Goal: Task Accomplishment & Management: Use online tool/utility

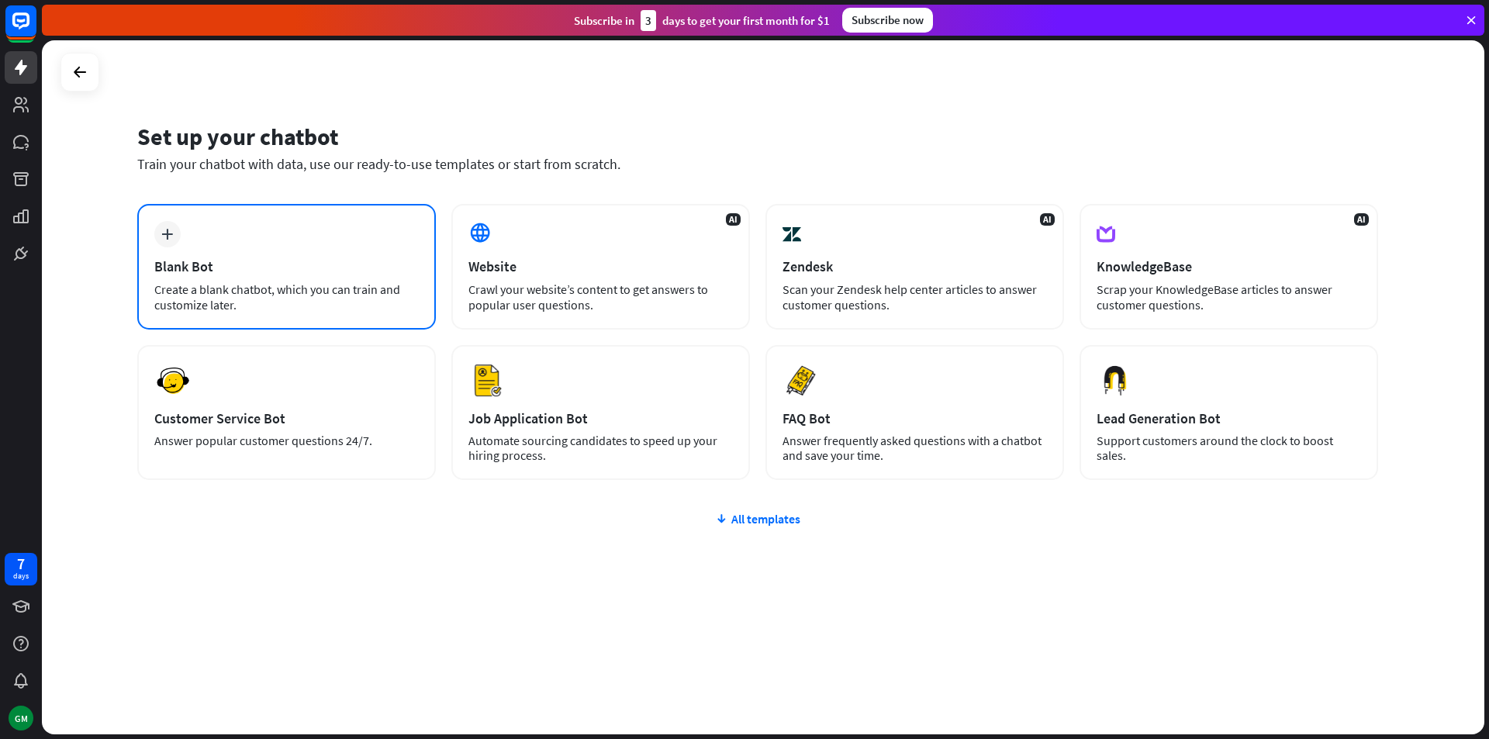
click at [207, 285] on div "Create a blank chatbot, which you can train and customize later." at bounding box center [286, 297] width 265 height 31
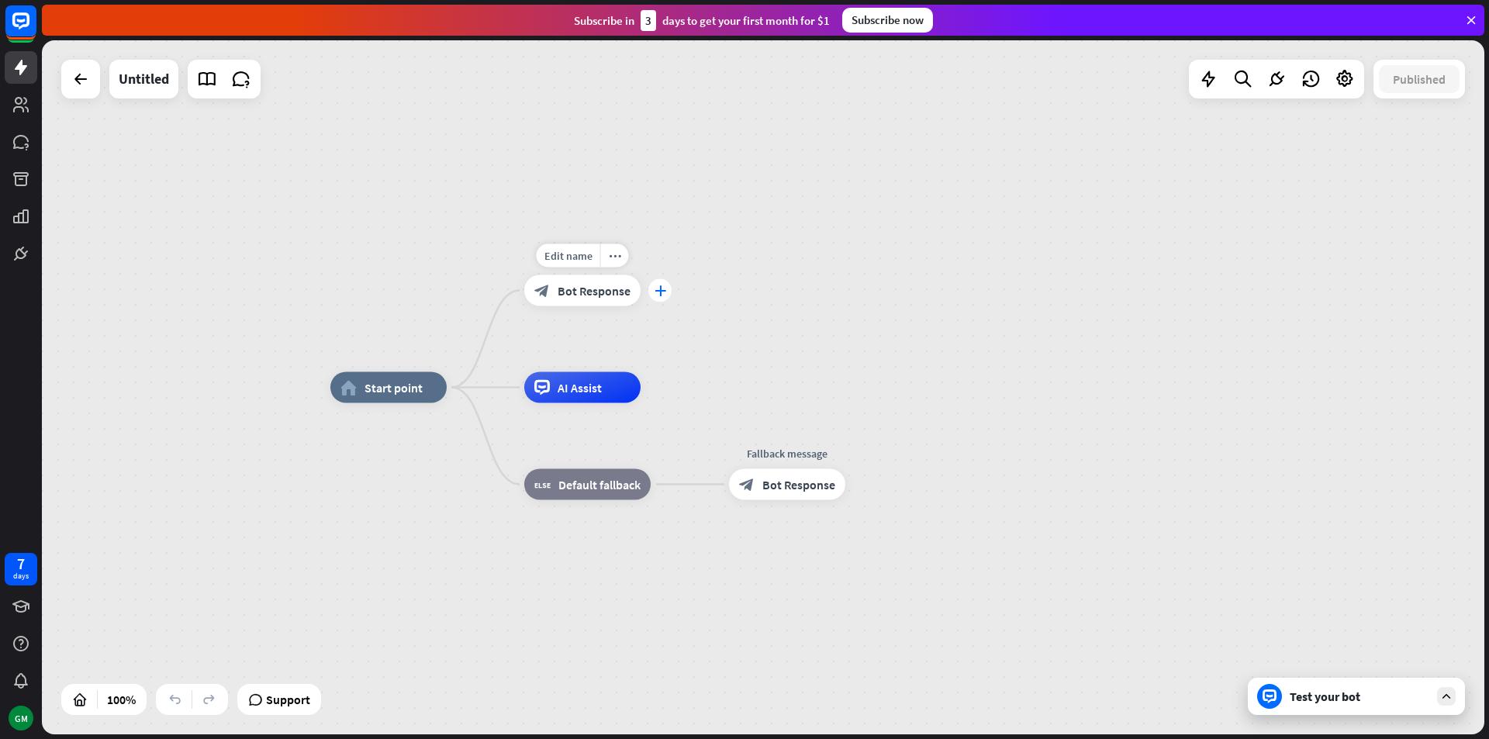
click at [653, 288] on div "plus" at bounding box center [659, 290] width 23 height 23
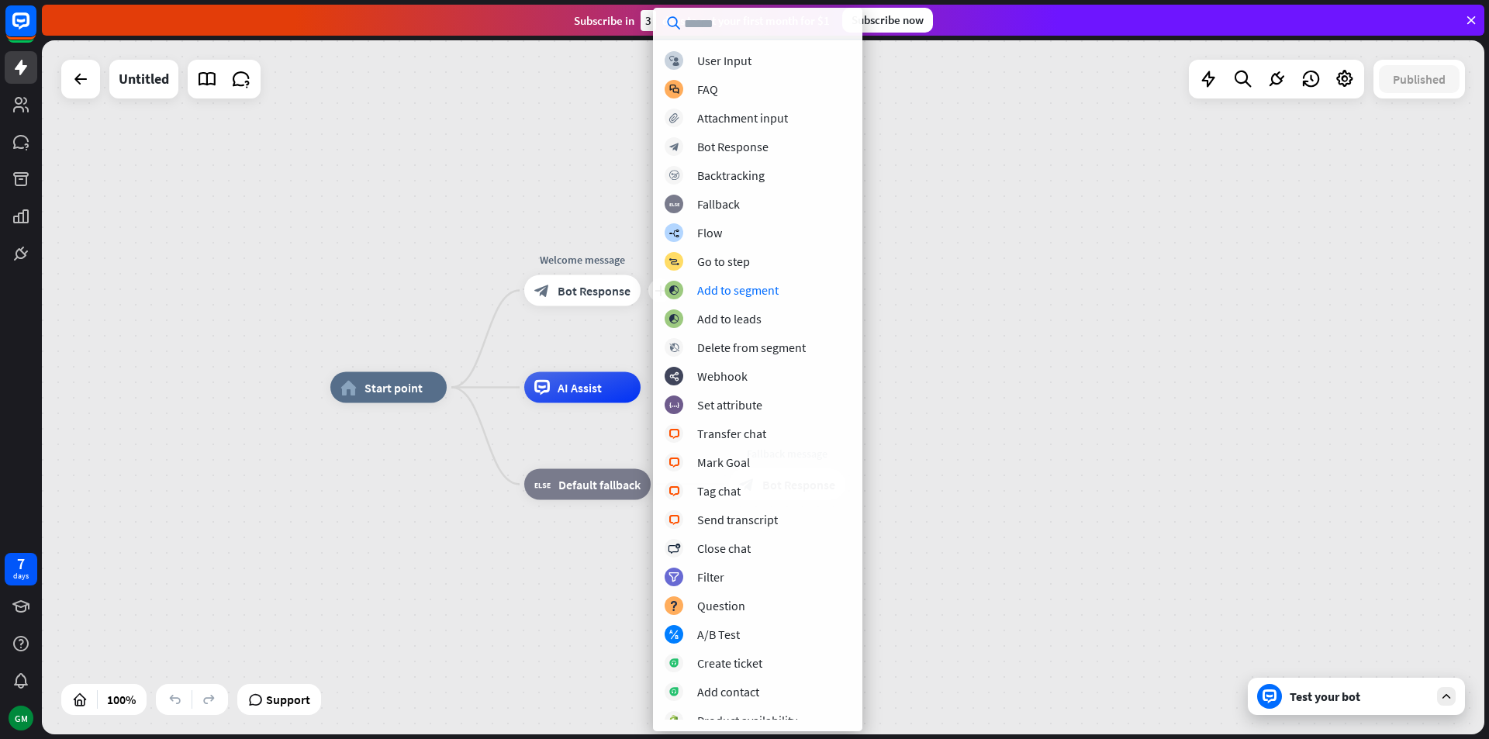
click at [1176, 276] on div "home_2 Start point plus Welcome message block_bot_response Bot Response AI Assi…" at bounding box center [763, 387] width 1443 height 694
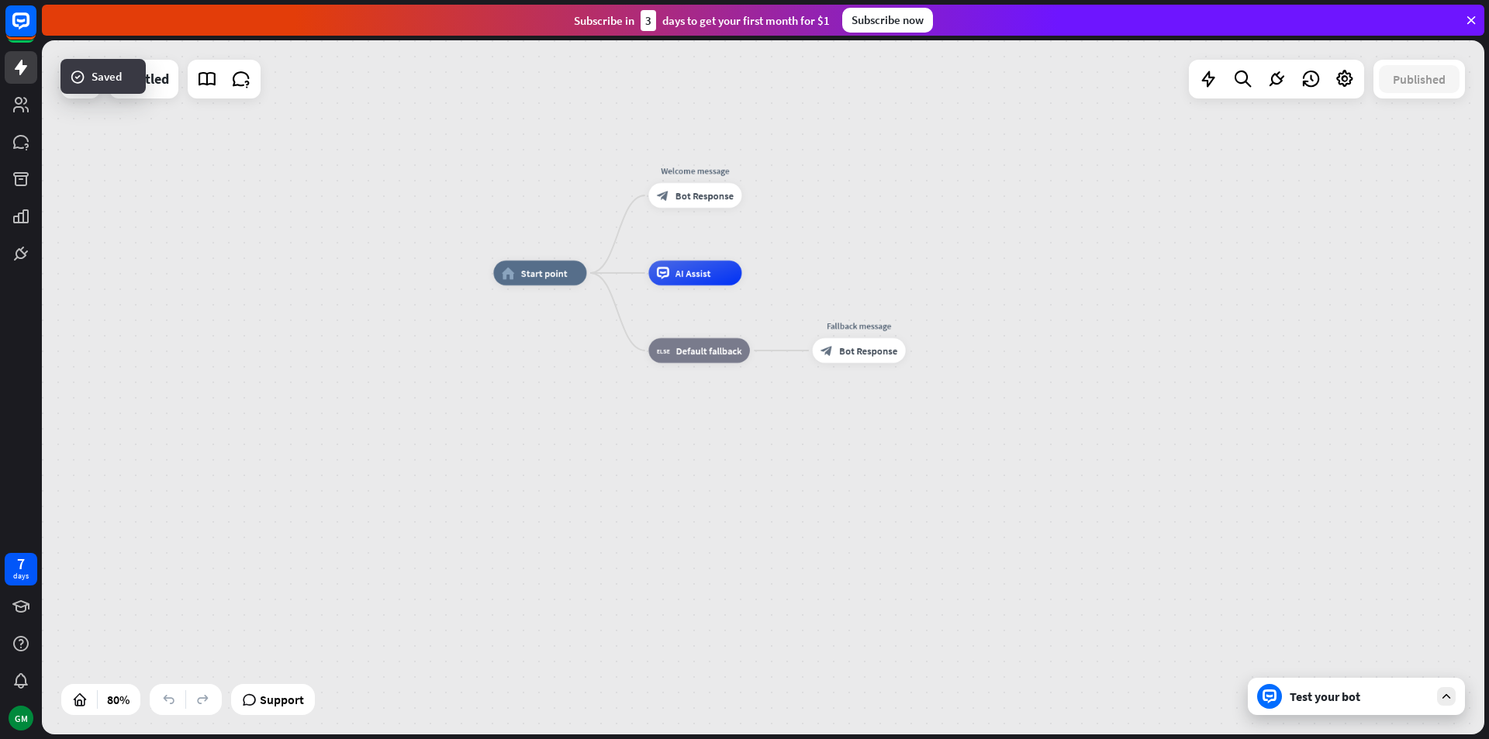
drag, startPoint x: 1005, startPoint y: 330, endPoint x: 1022, endPoint y: 234, distance: 97.7
click at [1022, 234] on div "home_2 Start point Welcome message block_bot_response Bot Response AI Assist bl…" at bounding box center [763, 387] width 1443 height 694
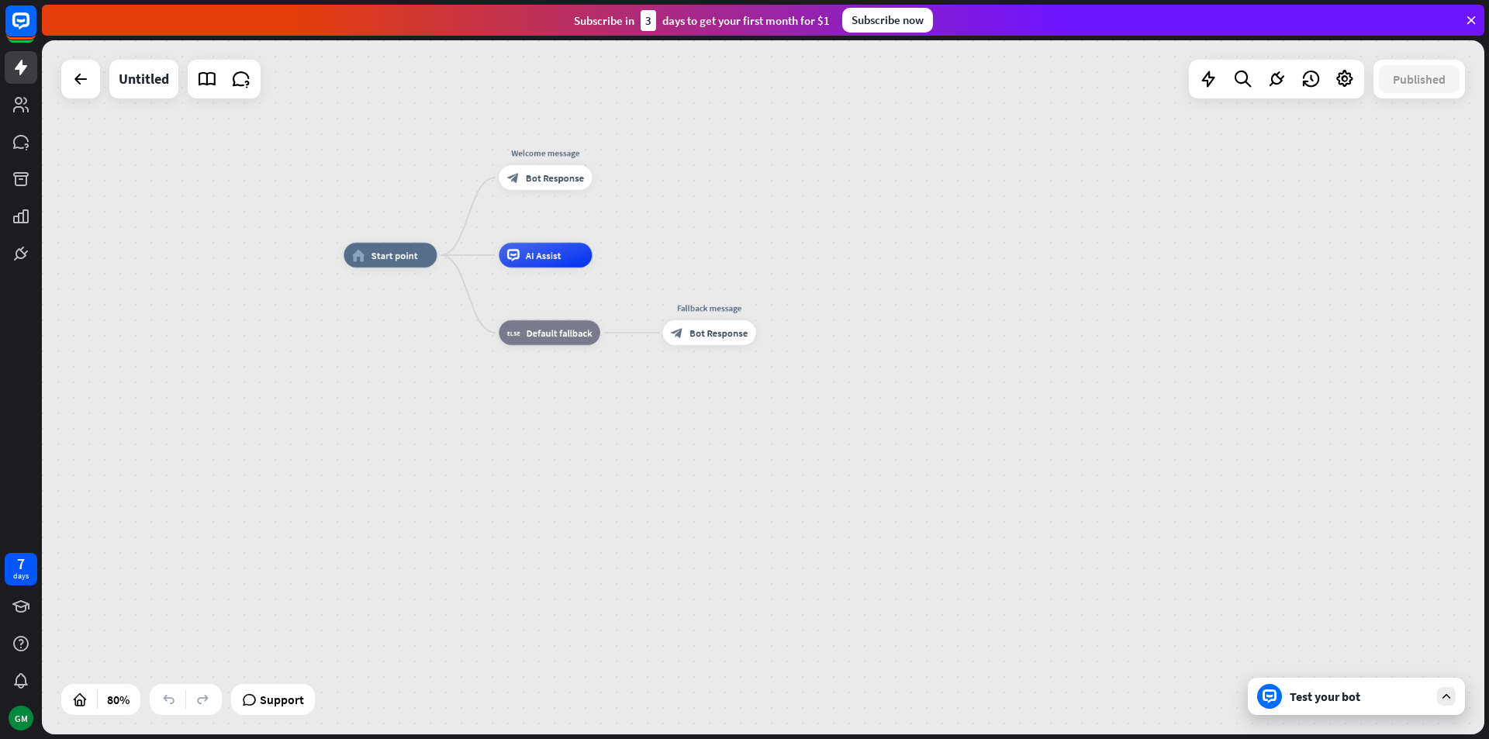
drag, startPoint x: 1030, startPoint y: 233, endPoint x: 839, endPoint y: 218, distance: 191.4
click at [844, 218] on div "home_2 Start point Welcome message block_bot_response Bot Response AI Assist bl…" at bounding box center [763, 387] width 1443 height 694
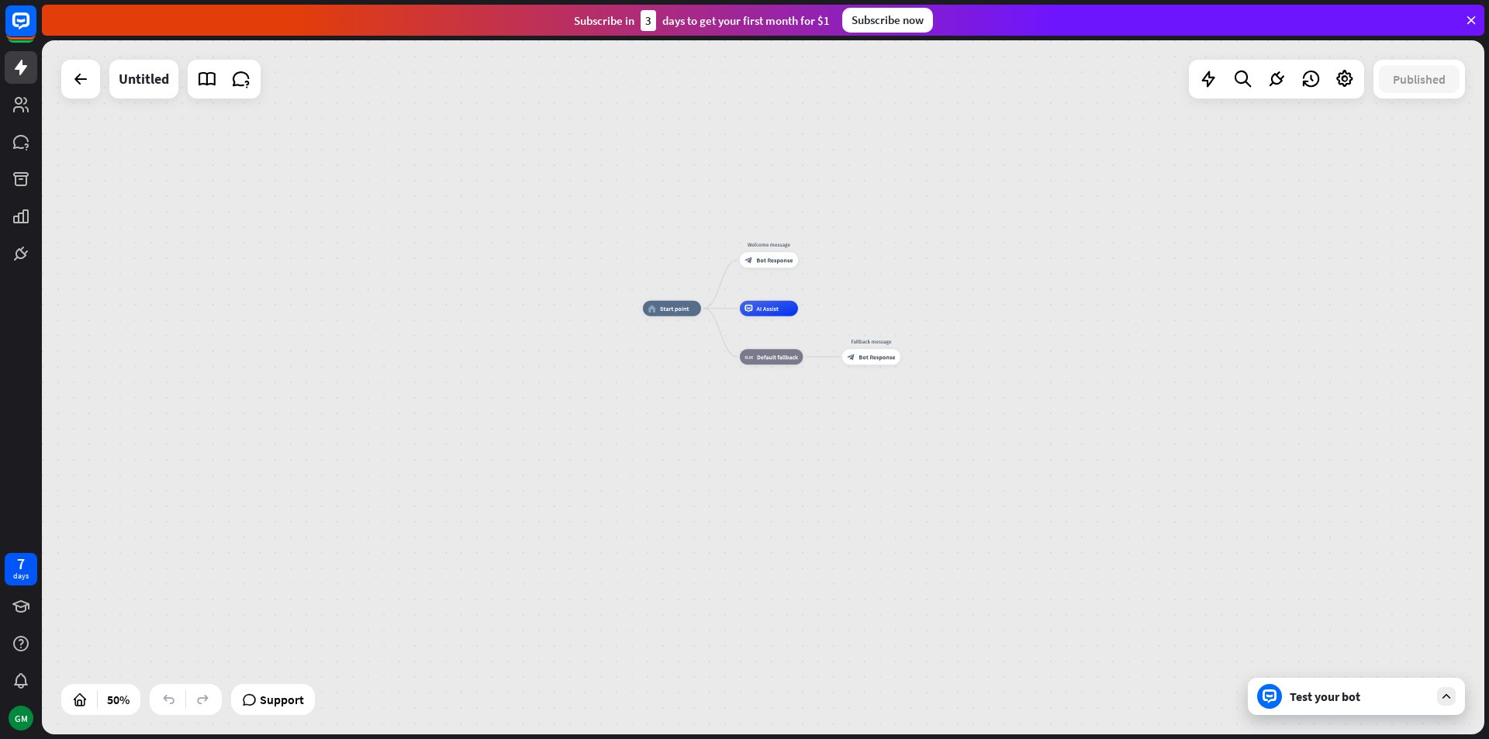
drag, startPoint x: 782, startPoint y: 195, endPoint x: 929, endPoint y: 256, distance: 158.9
click at [929, 256] on div "home_2 Start point Welcome message block_bot_response Bot Response AI Assist bl…" at bounding box center [763, 387] width 1443 height 694
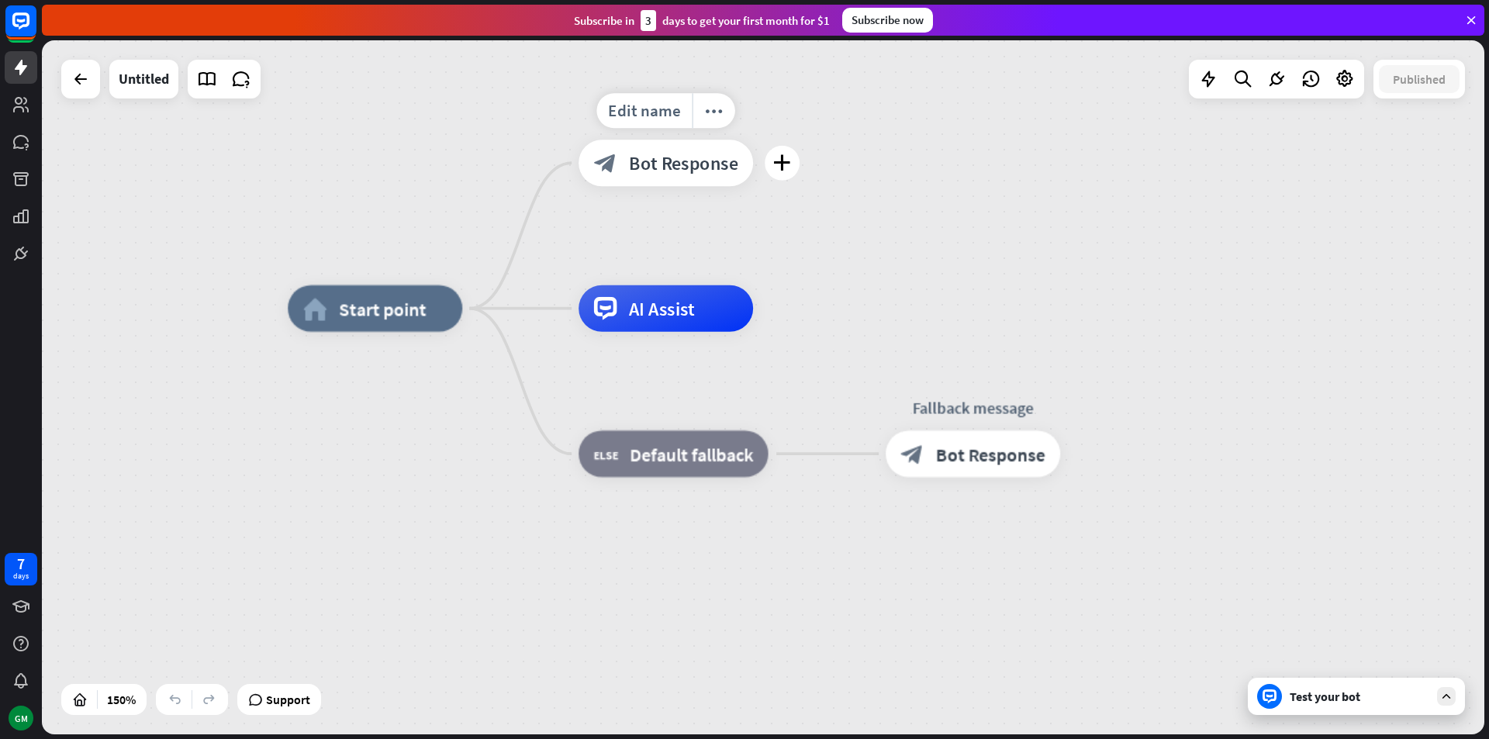
click at [626, 171] on div "block_bot_response Bot Response" at bounding box center [666, 163] width 175 height 47
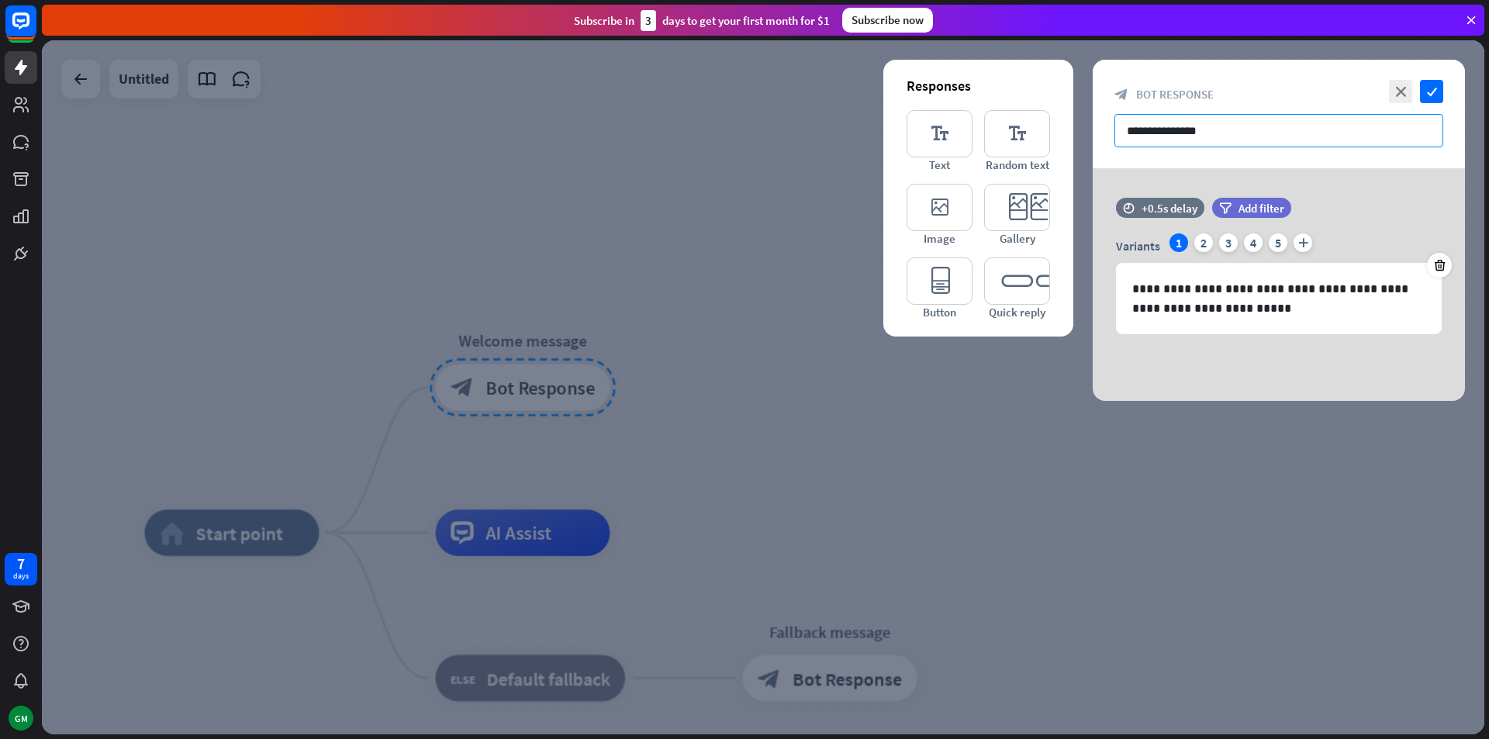
click at [1188, 137] on input "**********" at bounding box center [1279, 130] width 329 height 33
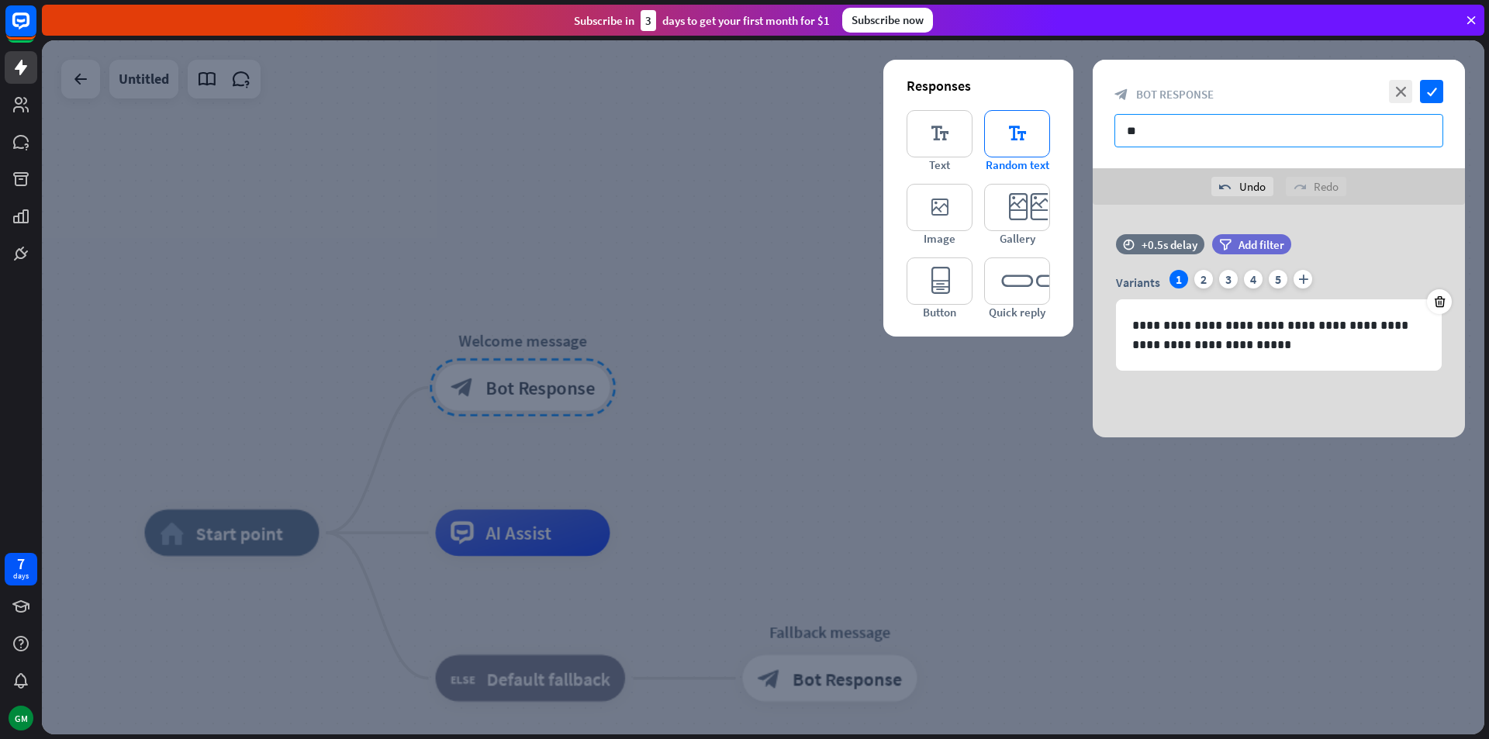
type input "*"
type input "**********"
click at [879, 258] on div at bounding box center [763, 387] width 1443 height 694
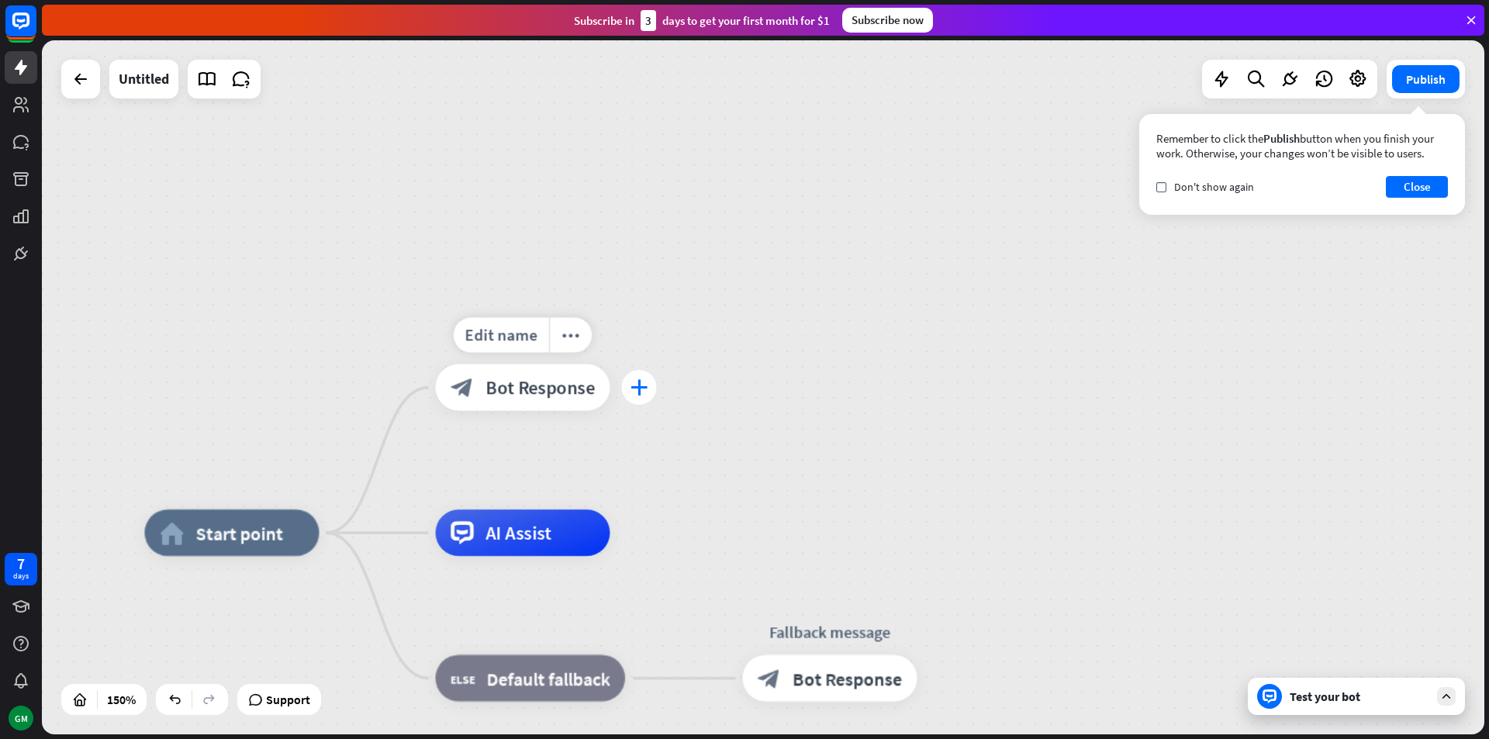
click at [645, 391] on icon "plus" at bounding box center [640, 387] width 18 height 16
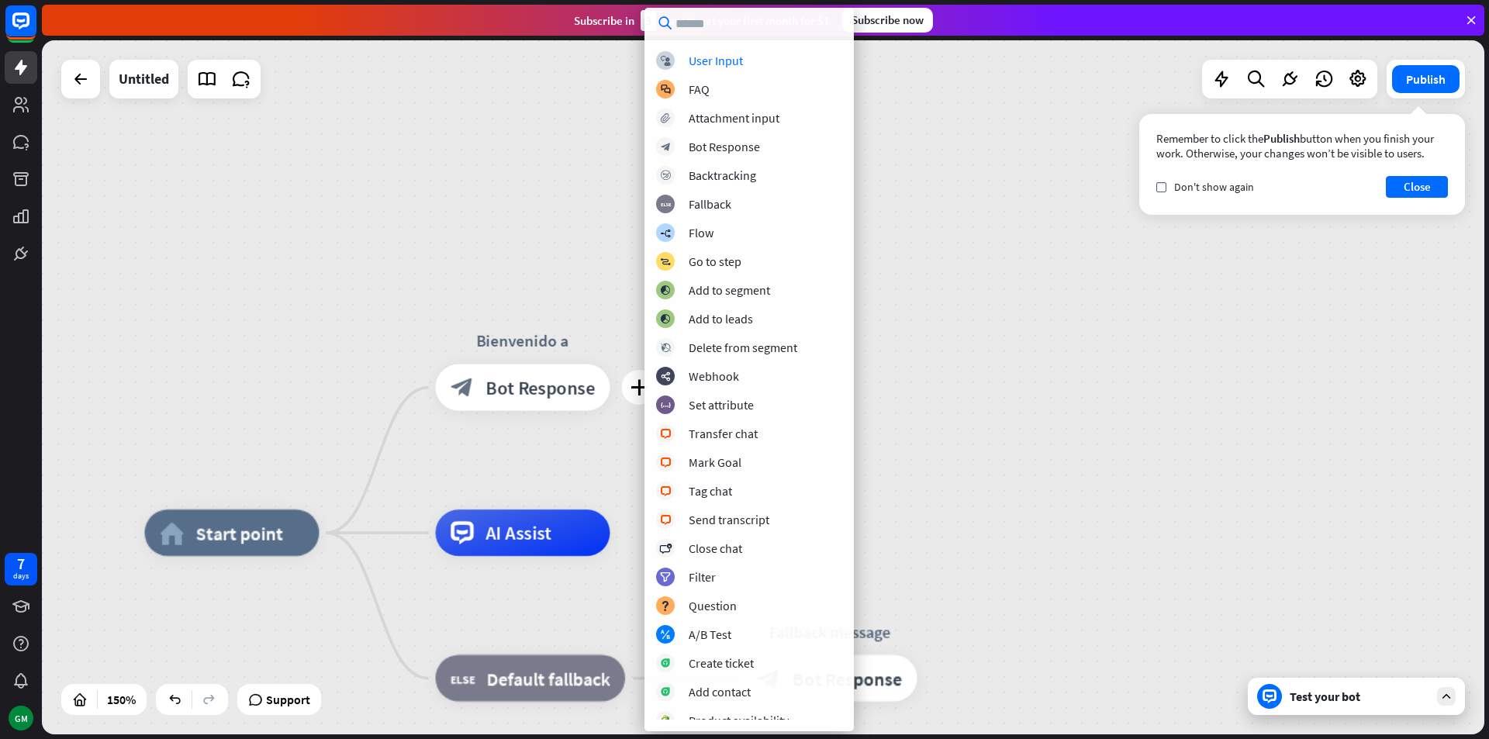
click at [572, 185] on div "home_2 Start point plus Bienvenido a block_bot_response Bot Response AI Assist …" at bounding box center [763, 387] width 1443 height 694
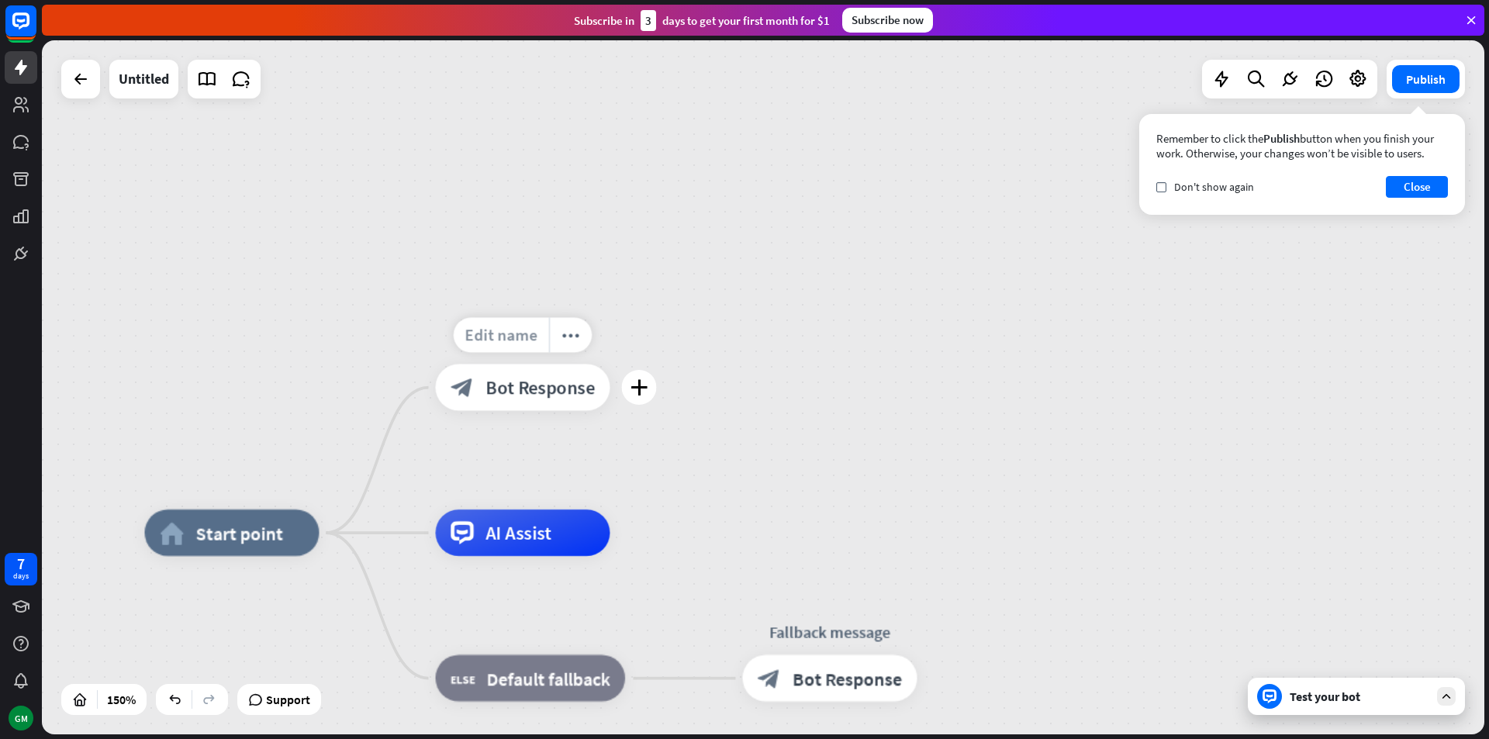
click at [538, 344] on div "Edit name" at bounding box center [501, 335] width 95 height 35
type input "**********"
click at [636, 397] on div "plus" at bounding box center [639, 387] width 35 height 35
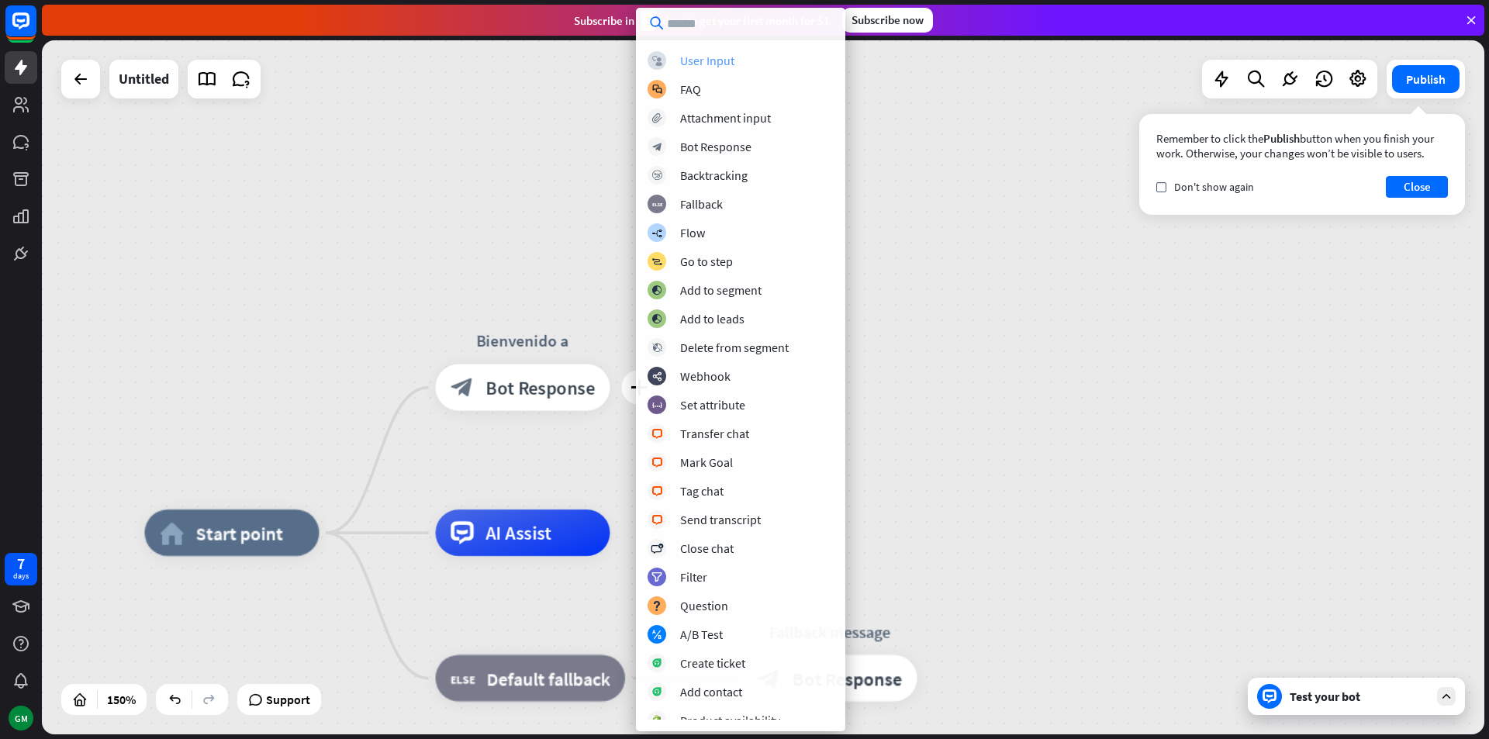
click at [685, 54] on div "User Input" at bounding box center [707, 61] width 54 height 16
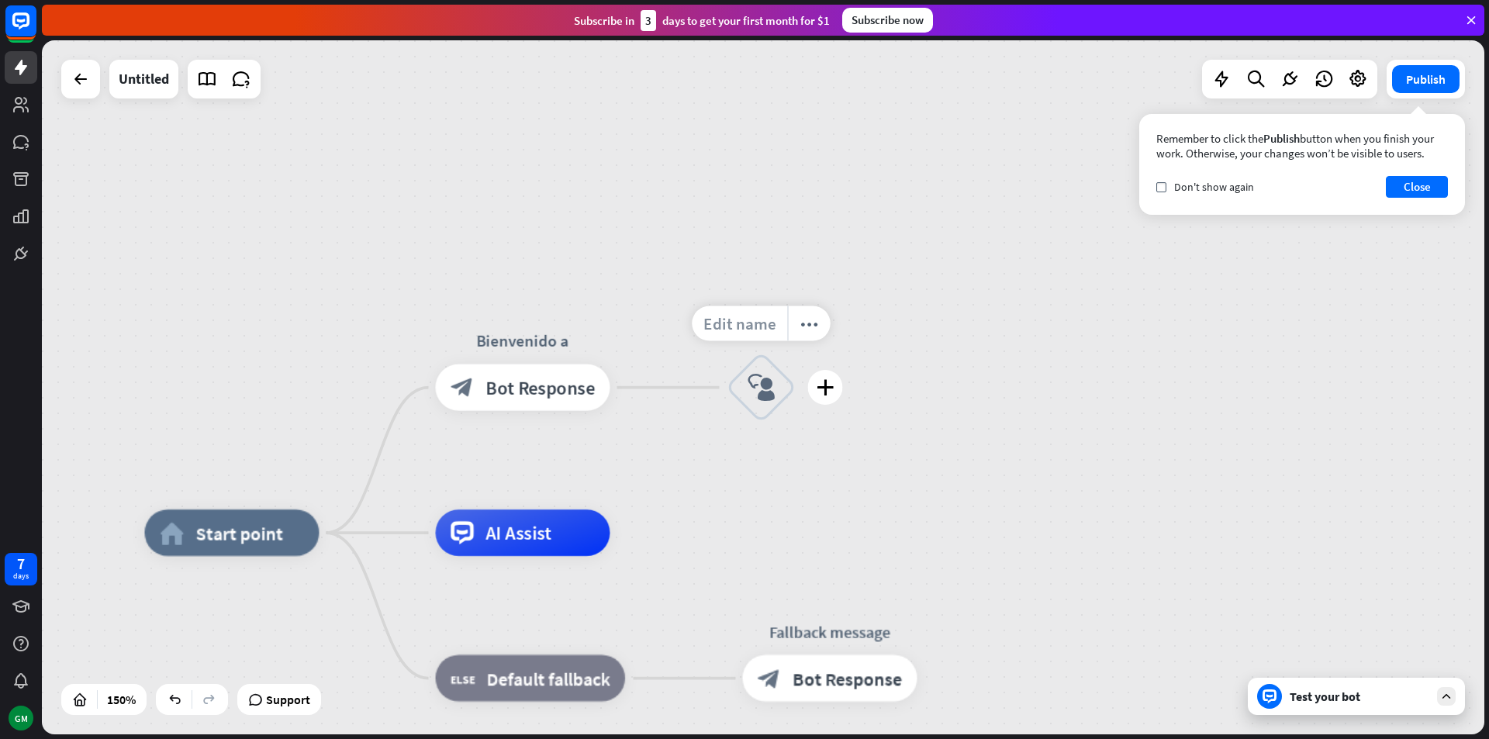
click at [771, 320] on span "Edit name" at bounding box center [740, 323] width 72 height 21
click at [821, 389] on icon "plus" at bounding box center [826, 387] width 18 height 16
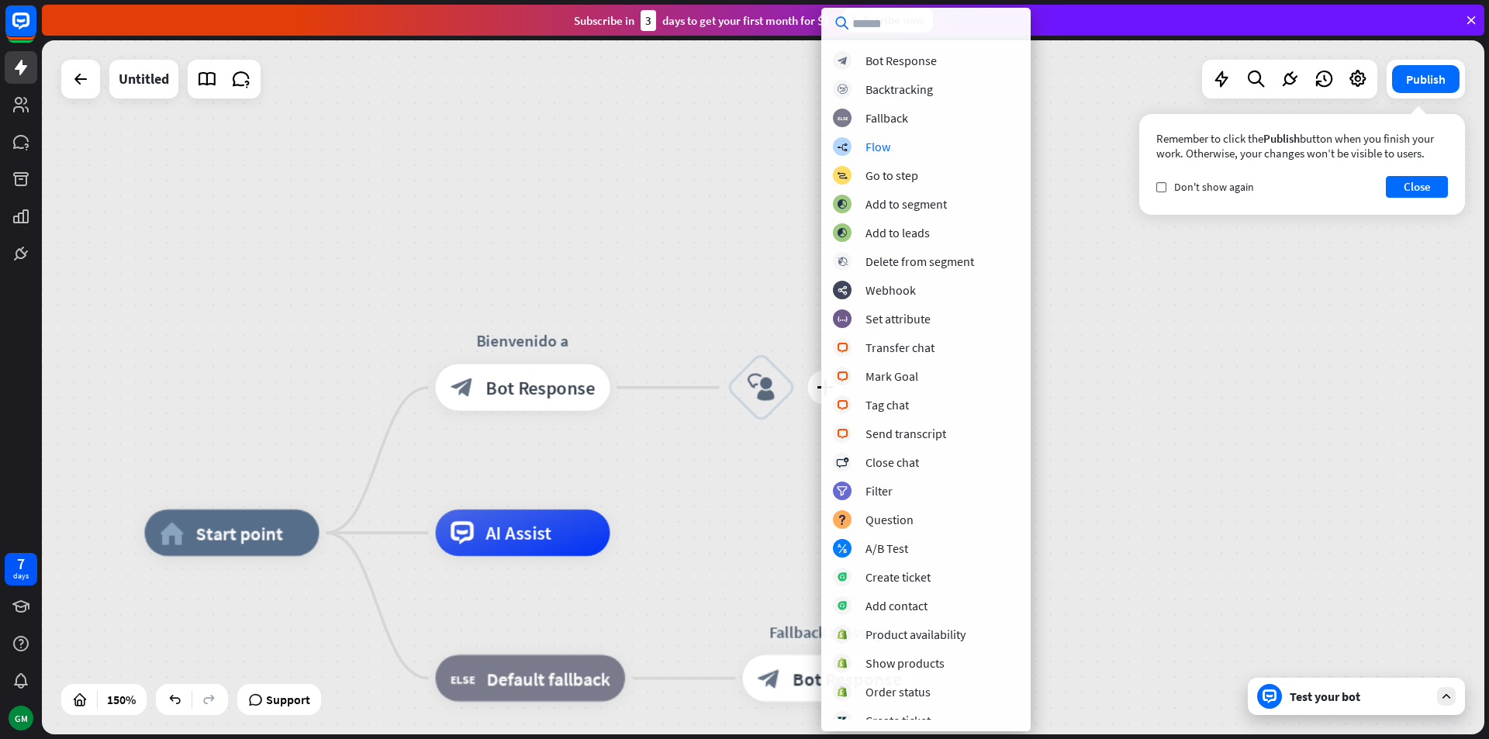
click at [738, 252] on div "home_2 Start point Bienvenido a block_bot_response Bot Response plus block_user…" at bounding box center [763, 387] width 1443 height 694
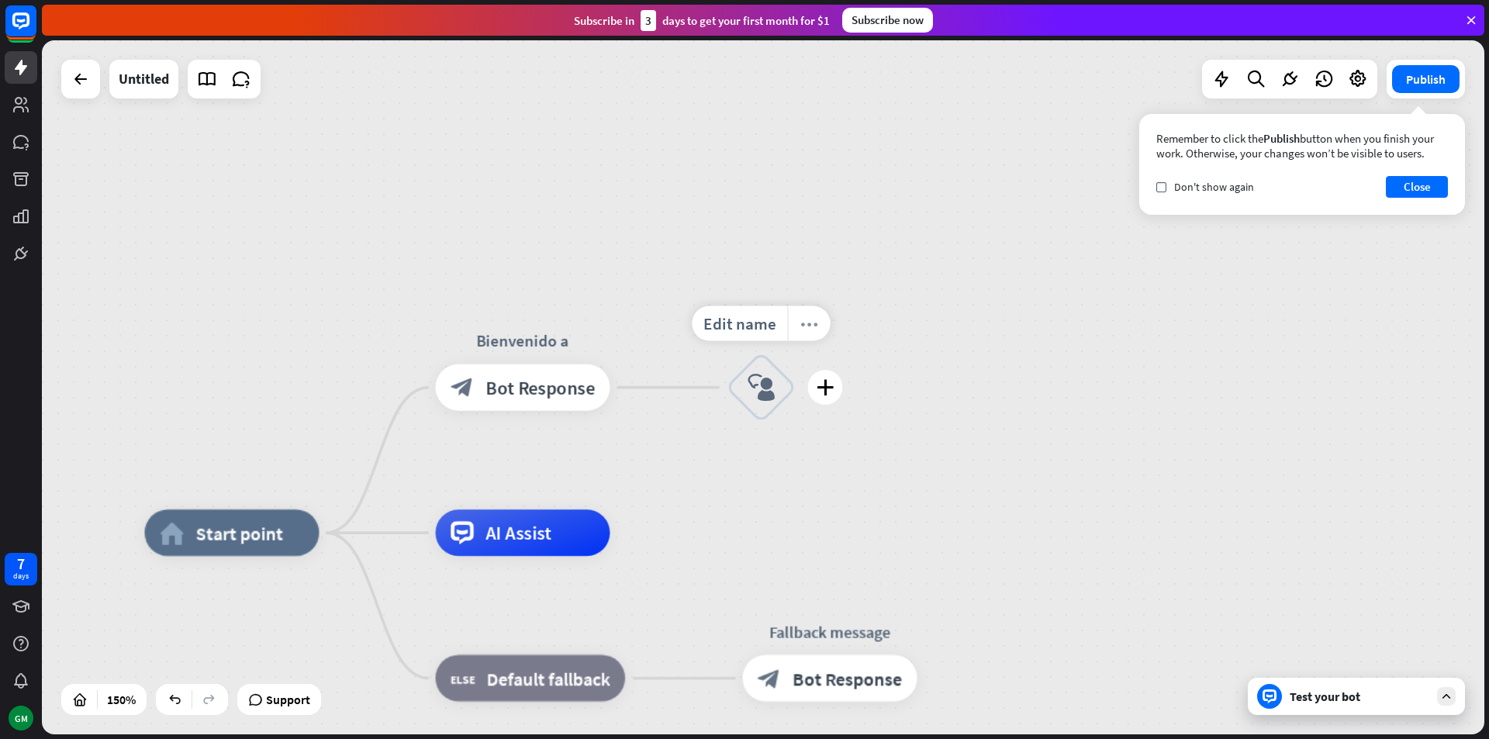
click at [804, 337] on div "more_horiz" at bounding box center [808, 323] width 43 height 35
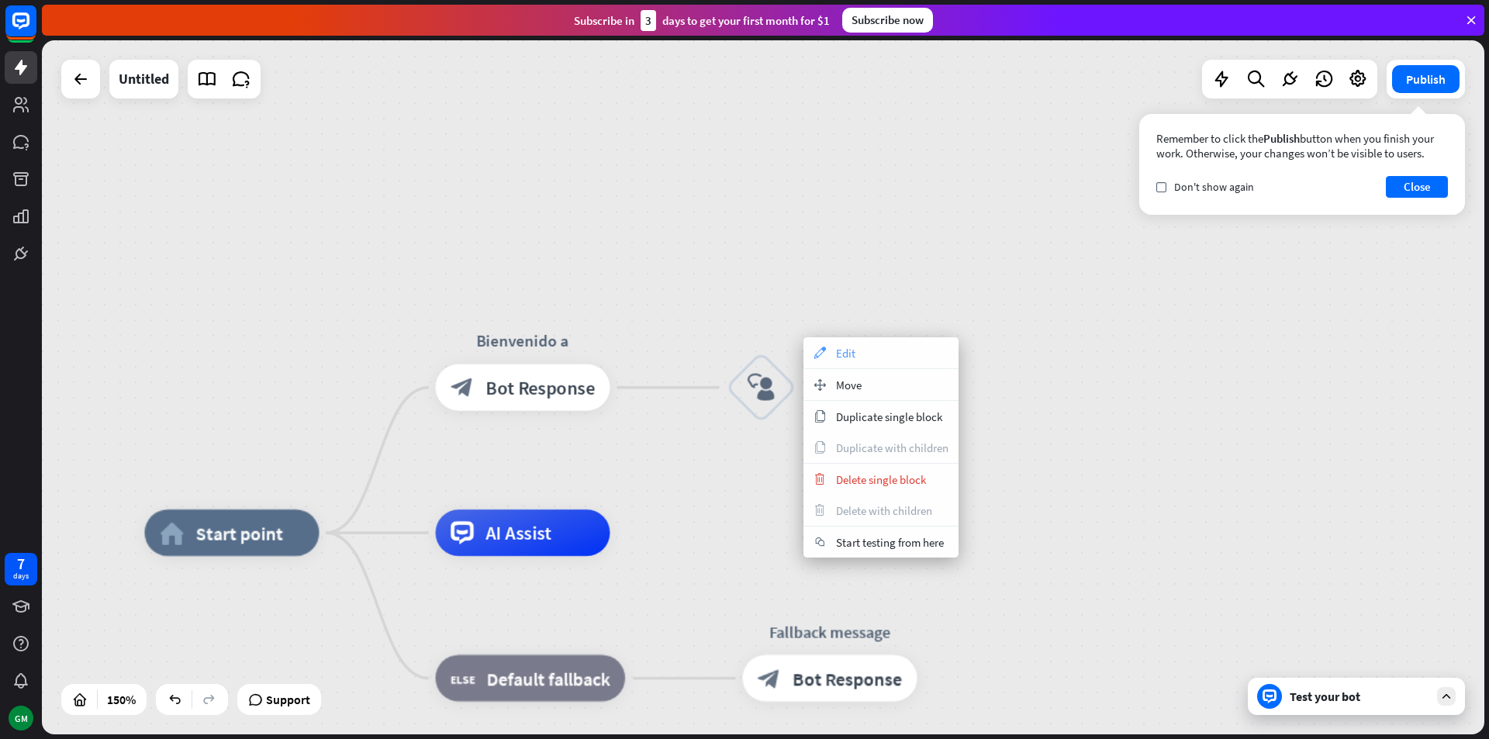
click at [823, 355] on icon "appearance" at bounding box center [819, 353] width 17 height 12
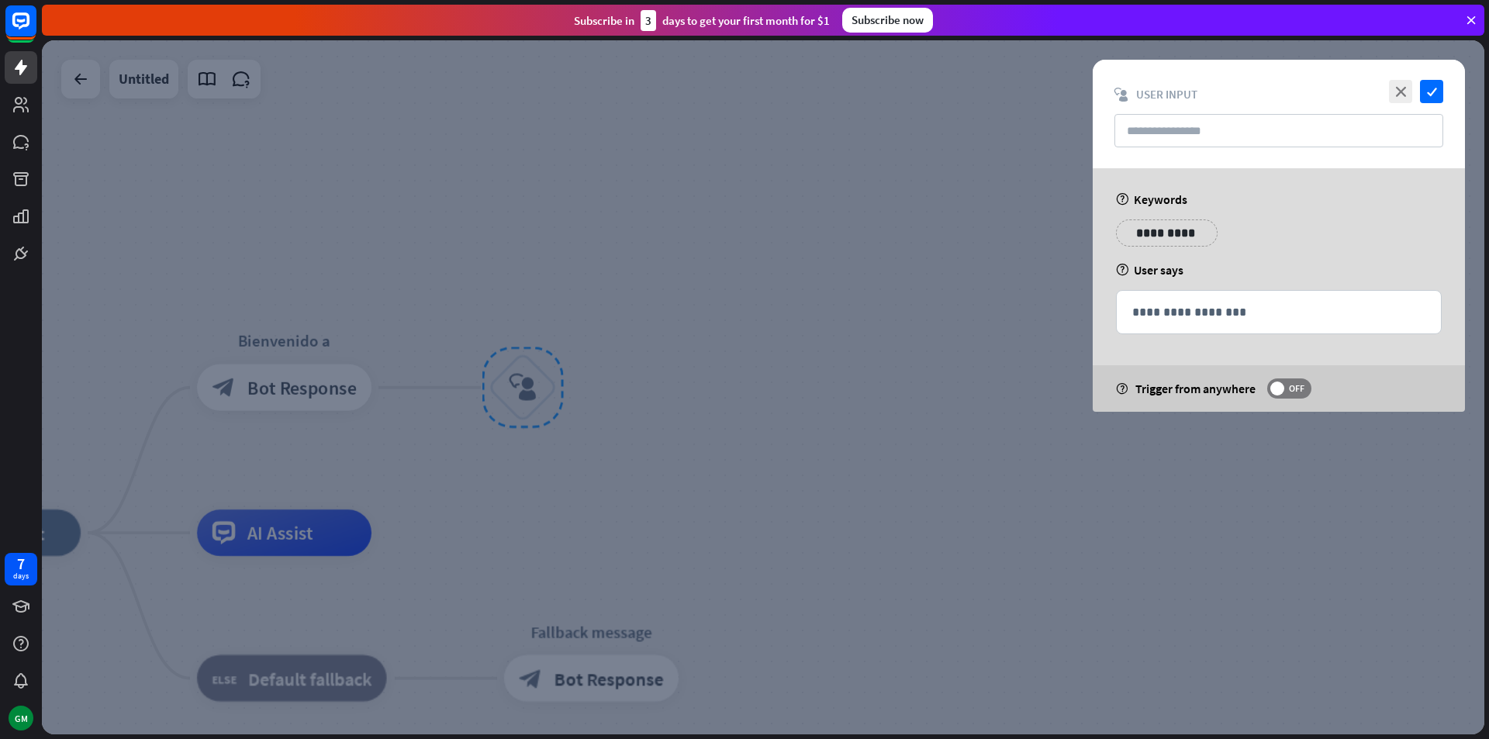
click at [1180, 224] on p "**********" at bounding box center [1167, 232] width 78 height 19
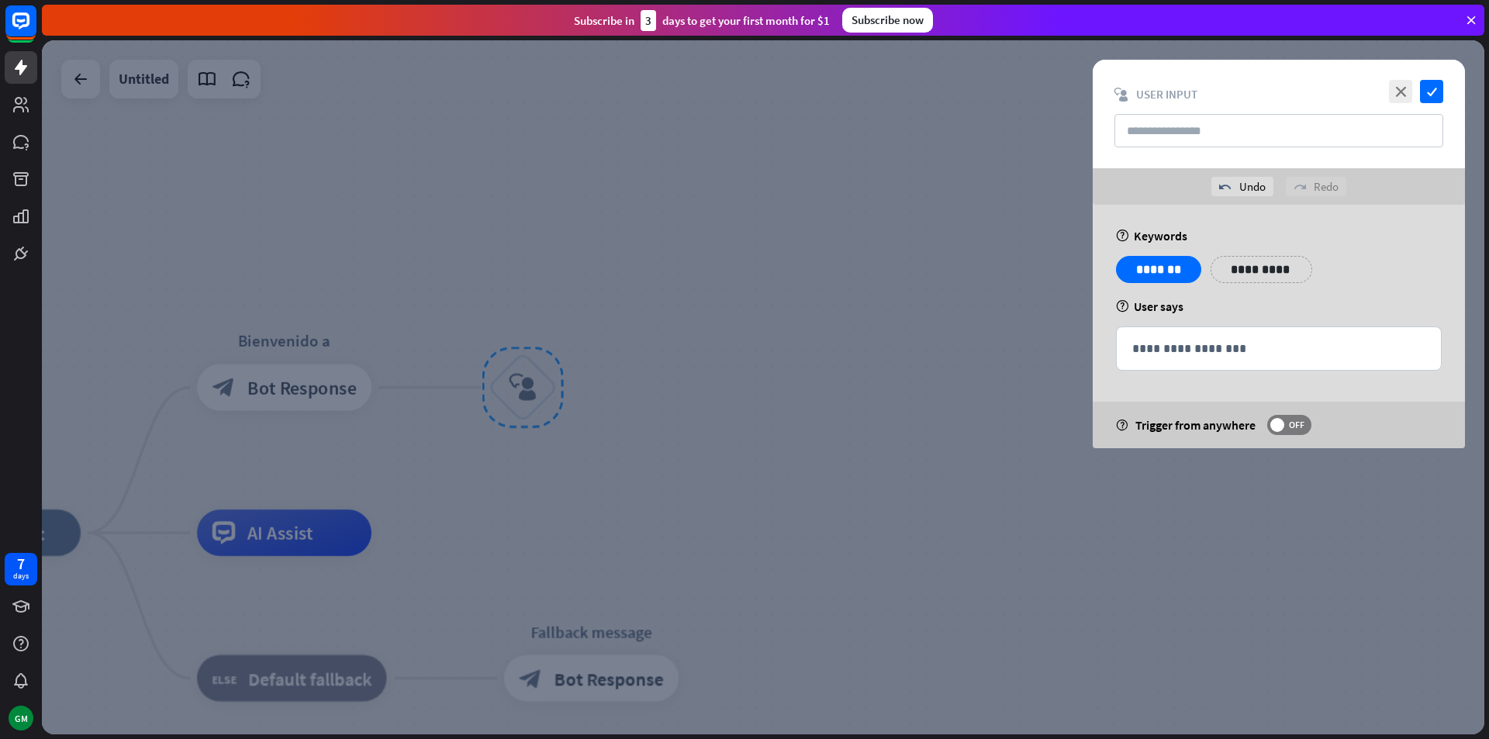
click at [1359, 270] on div "**********" at bounding box center [1279, 275] width 335 height 39
click at [957, 268] on div at bounding box center [763, 387] width 1443 height 694
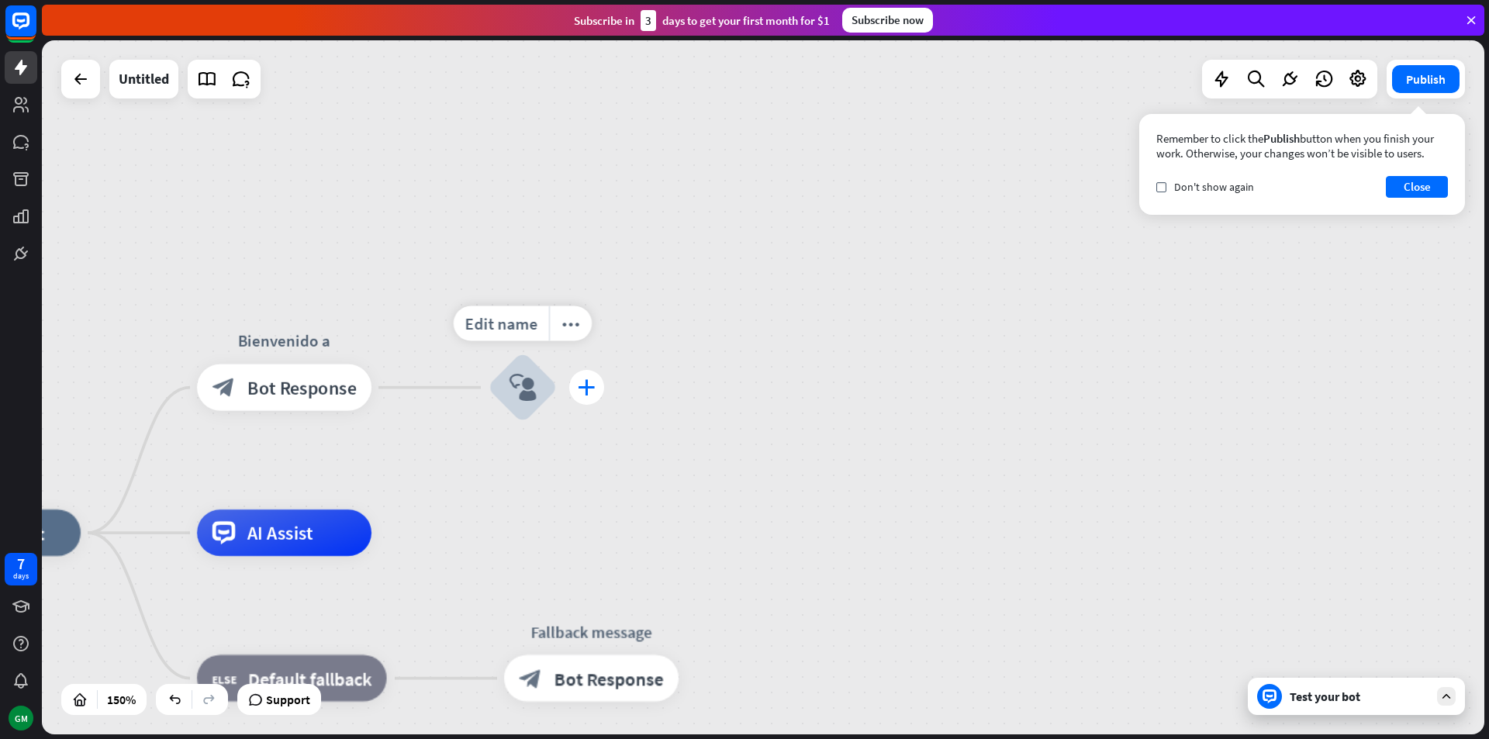
click at [596, 386] on div "plus" at bounding box center [586, 387] width 35 height 35
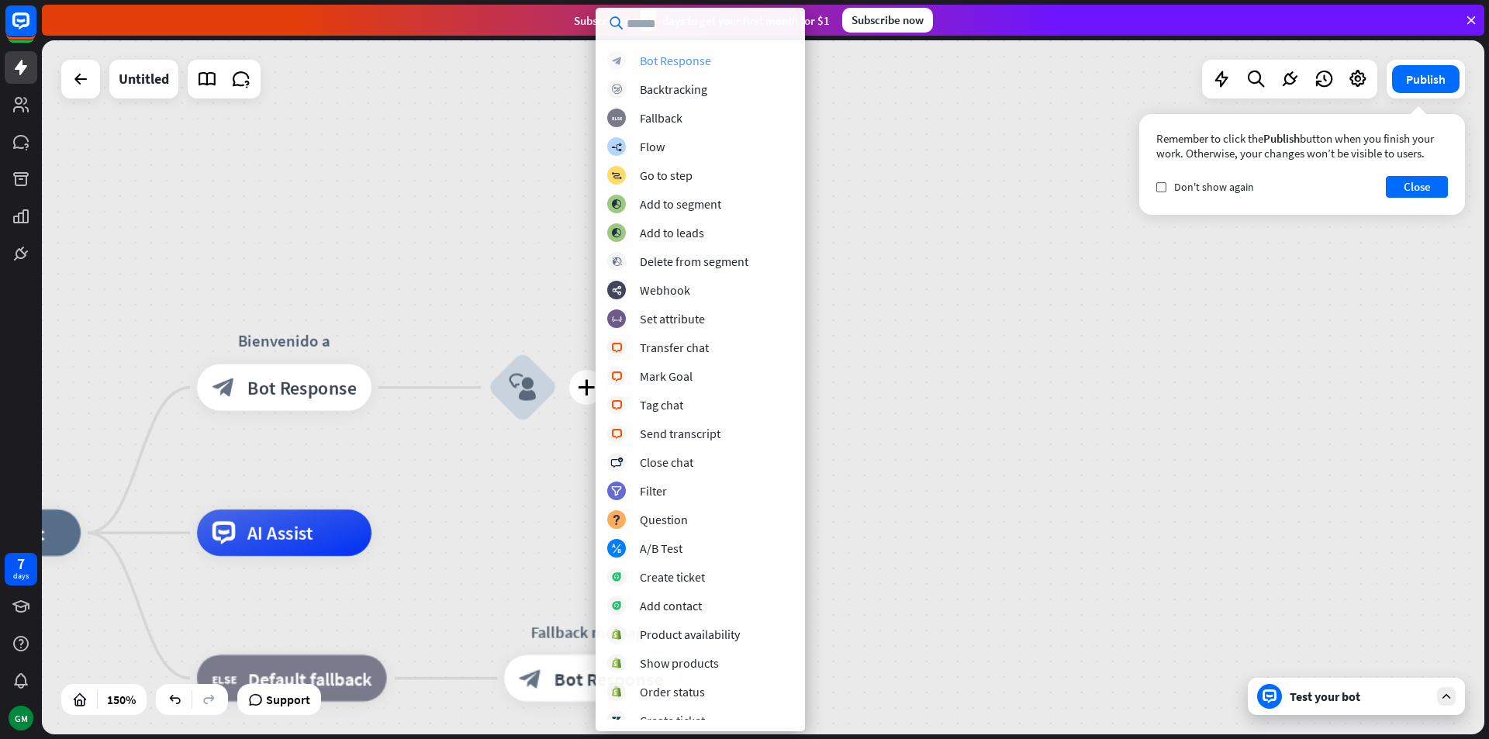
click at [697, 64] on div "Bot Response" at bounding box center [675, 61] width 71 height 16
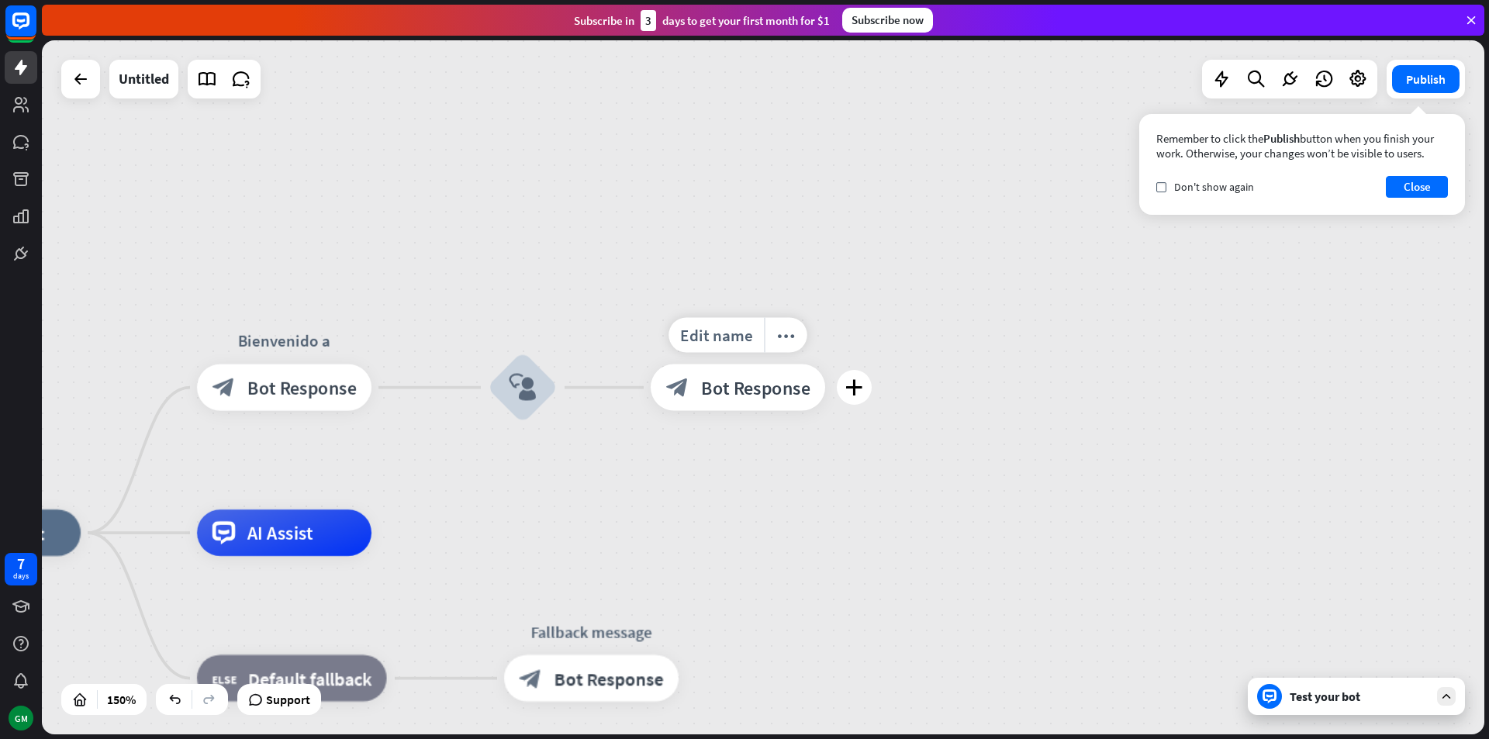
click at [769, 386] on span "Bot Response" at bounding box center [755, 387] width 109 height 23
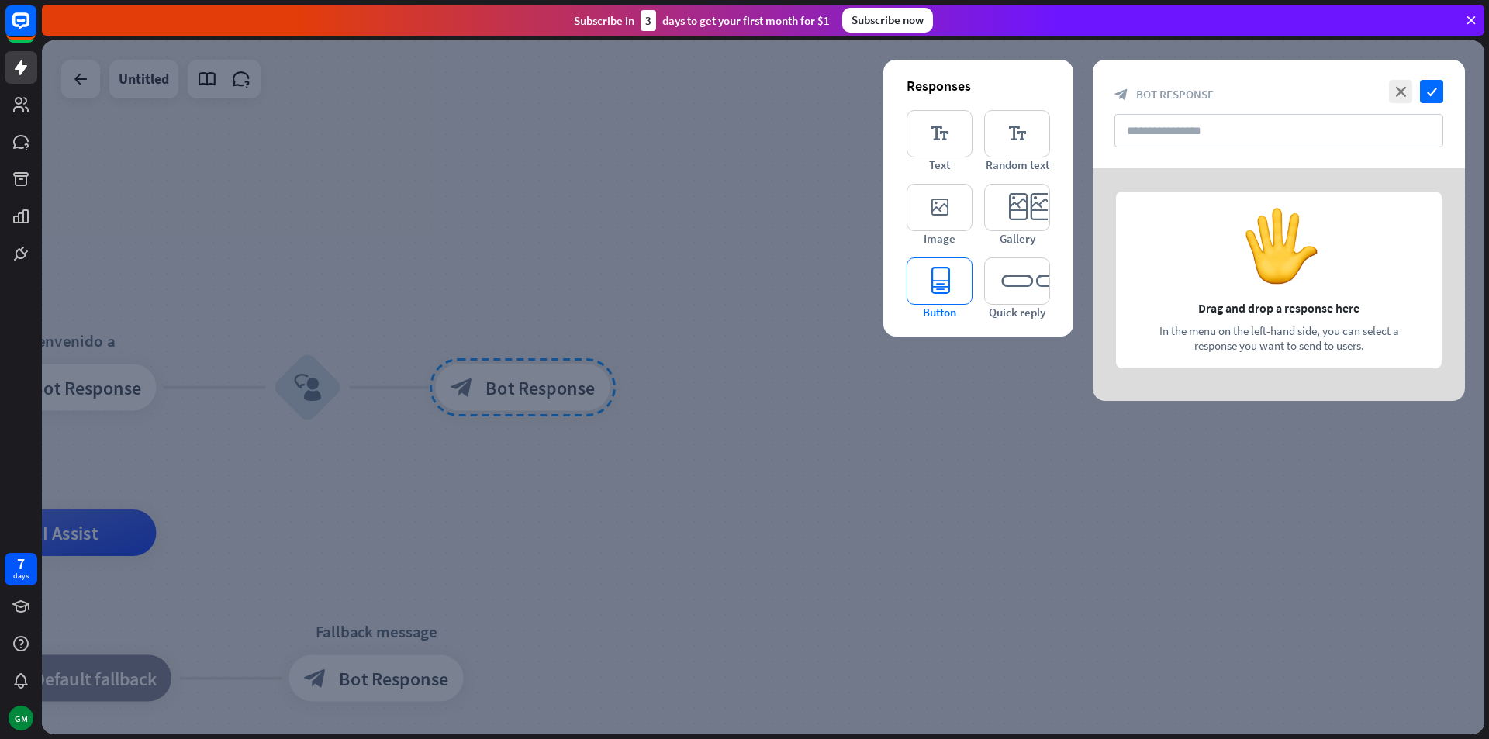
click at [926, 271] on icon "editor_button" at bounding box center [940, 281] width 66 height 47
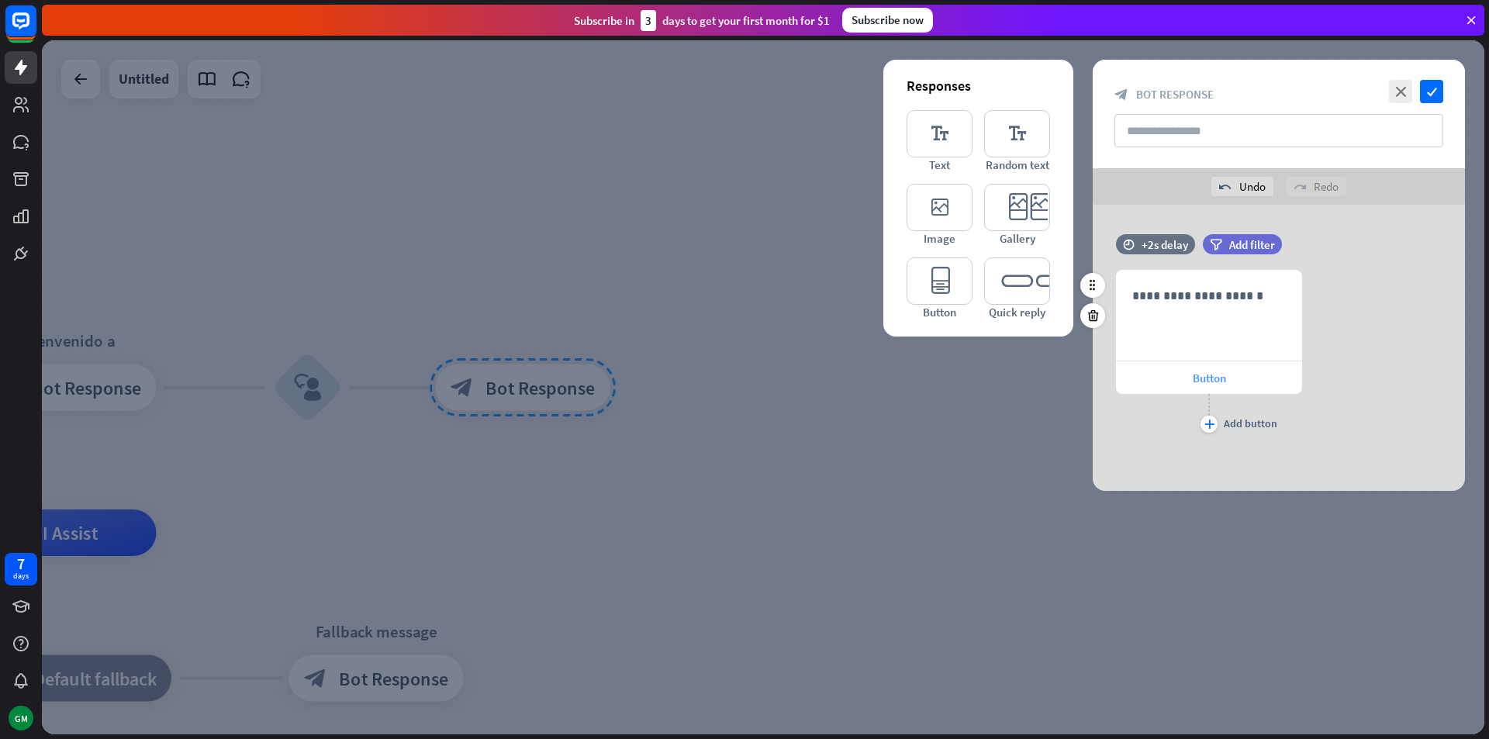
click at [1212, 380] on span "Button" at bounding box center [1209, 378] width 33 height 15
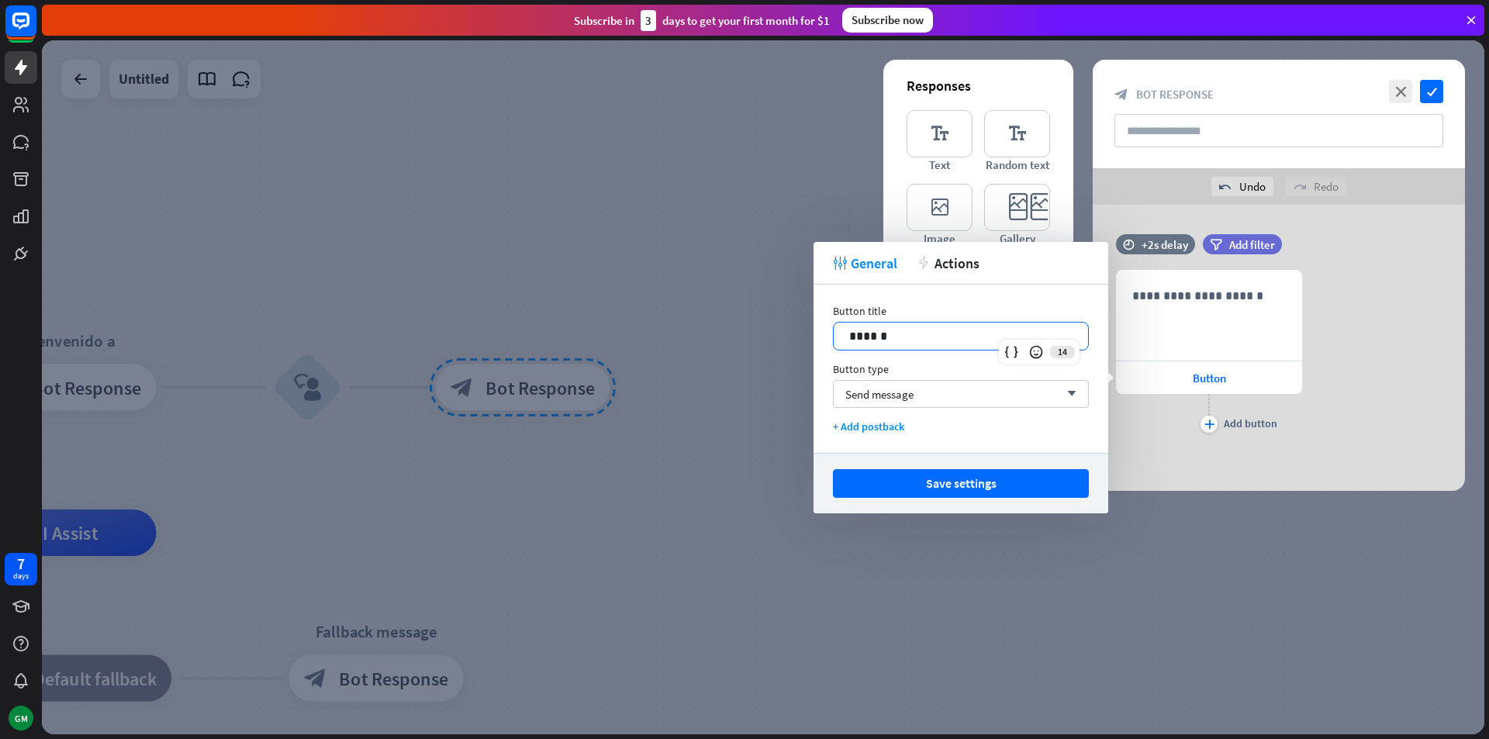
drag, startPoint x: 979, startPoint y: 341, endPoint x: 844, endPoint y: 358, distance: 136.0
click at [844, 358] on div "Button title 14 ****** Button type Send message arrow_down + Add postback" at bounding box center [961, 369] width 295 height 168
drag, startPoint x: 884, startPoint y: 342, endPoint x: 794, endPoint y: 340, distance: 89.2
click at [794, 340] on body "7 days GM close Product Help First steps Get started with ChatBot Help Center F…" at bounding box center [744, 369] width 1489 height 739
click at [968, 387] on div "Send message arrow_down" at bounding box center [961, 394] width 256 height 28
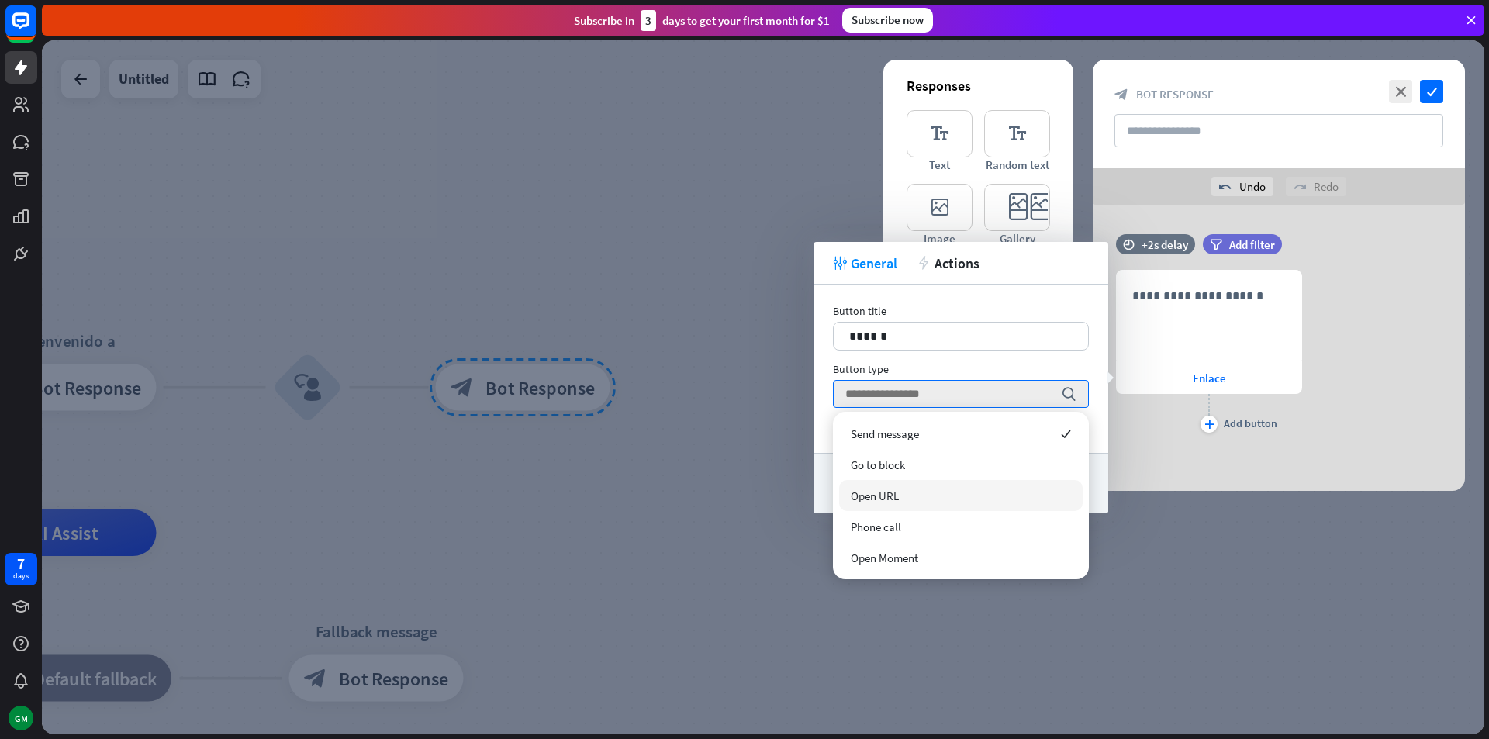
click at [894, 493] on span "Open URL" at bounding box center [875, 496] width 48 height 15
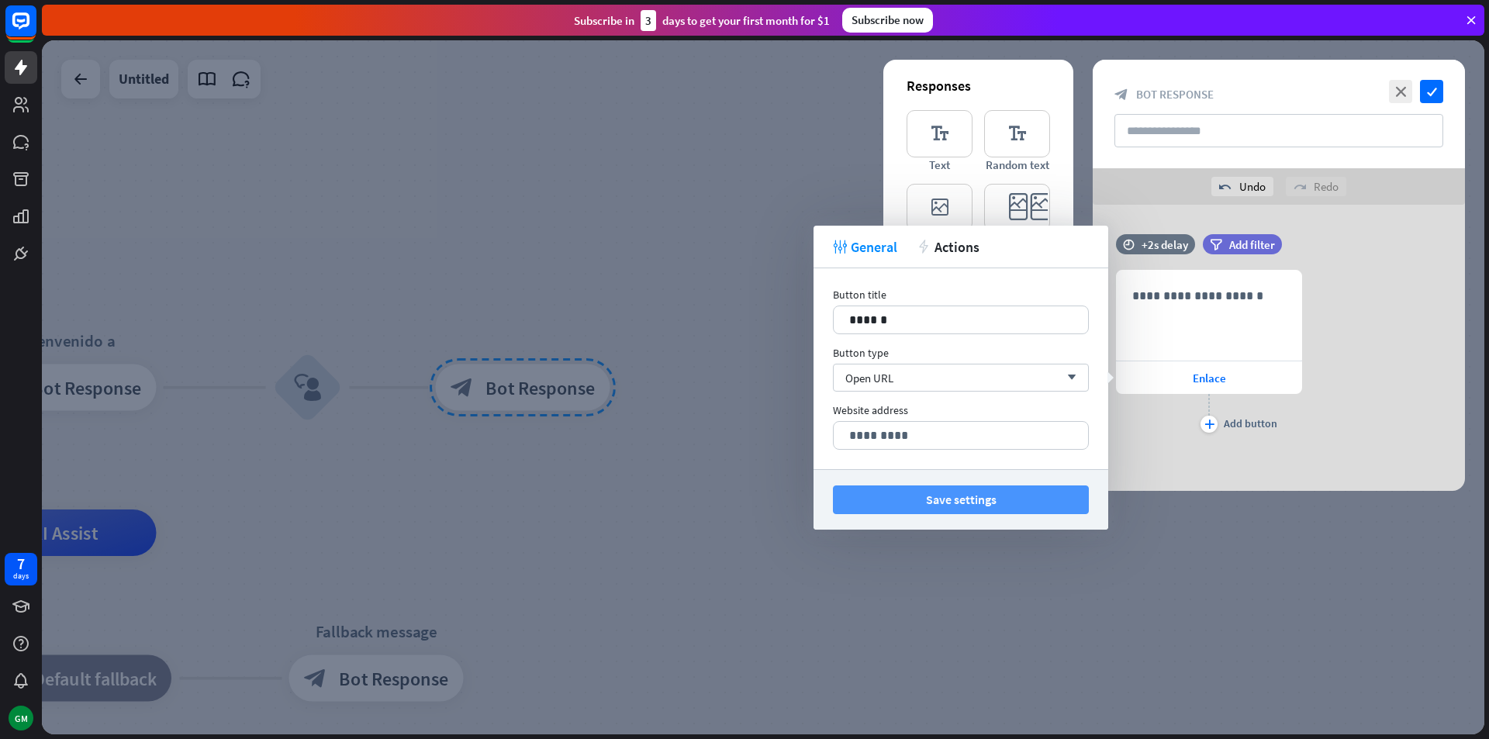
click at [897, 493] on button "Save settings" at bounding box center [961, 500] width 256 height 29
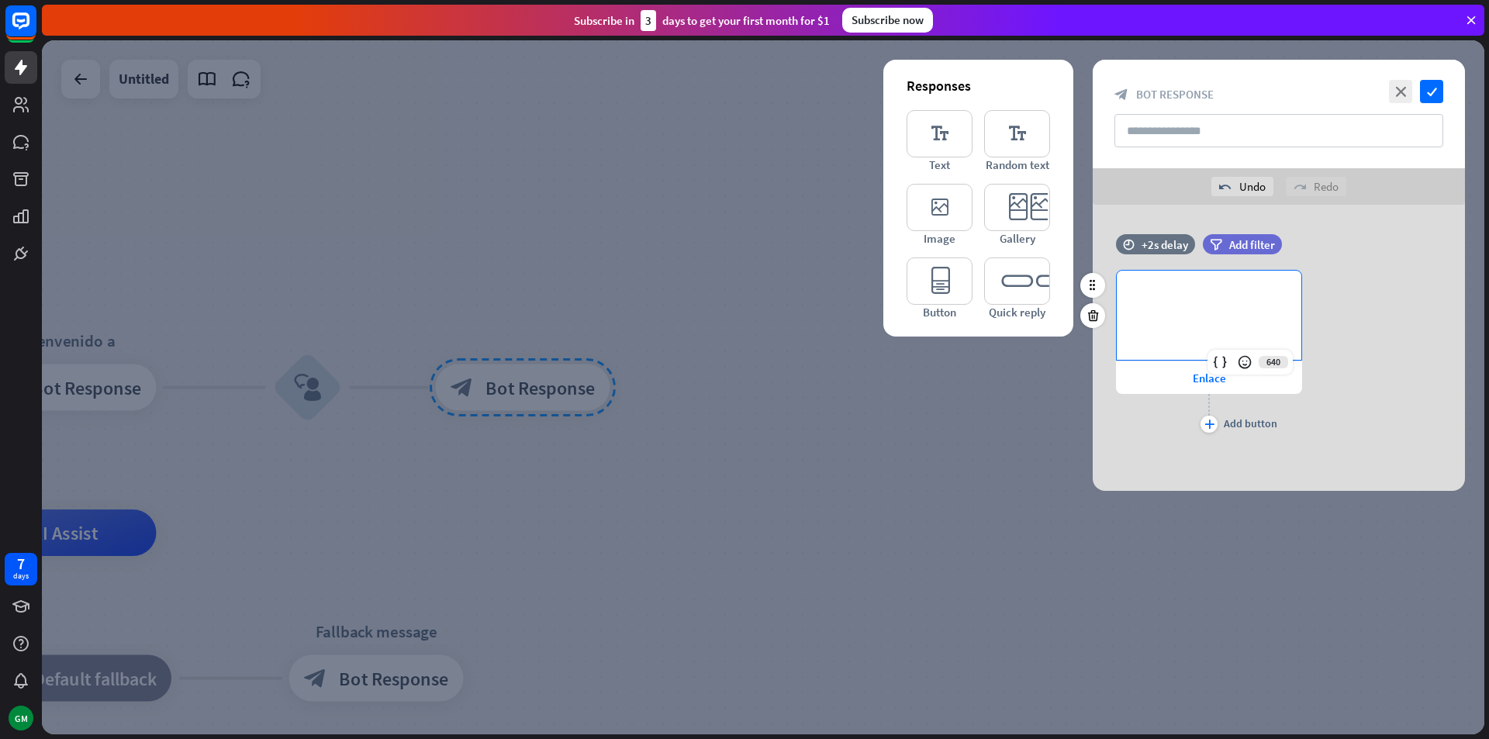
click at [1220, 278] on div "**********" at bounding box center [1209, 315] width 185 height 89
click at [959, 469] on div at bounding box center [763, 387] width 1443 height 694
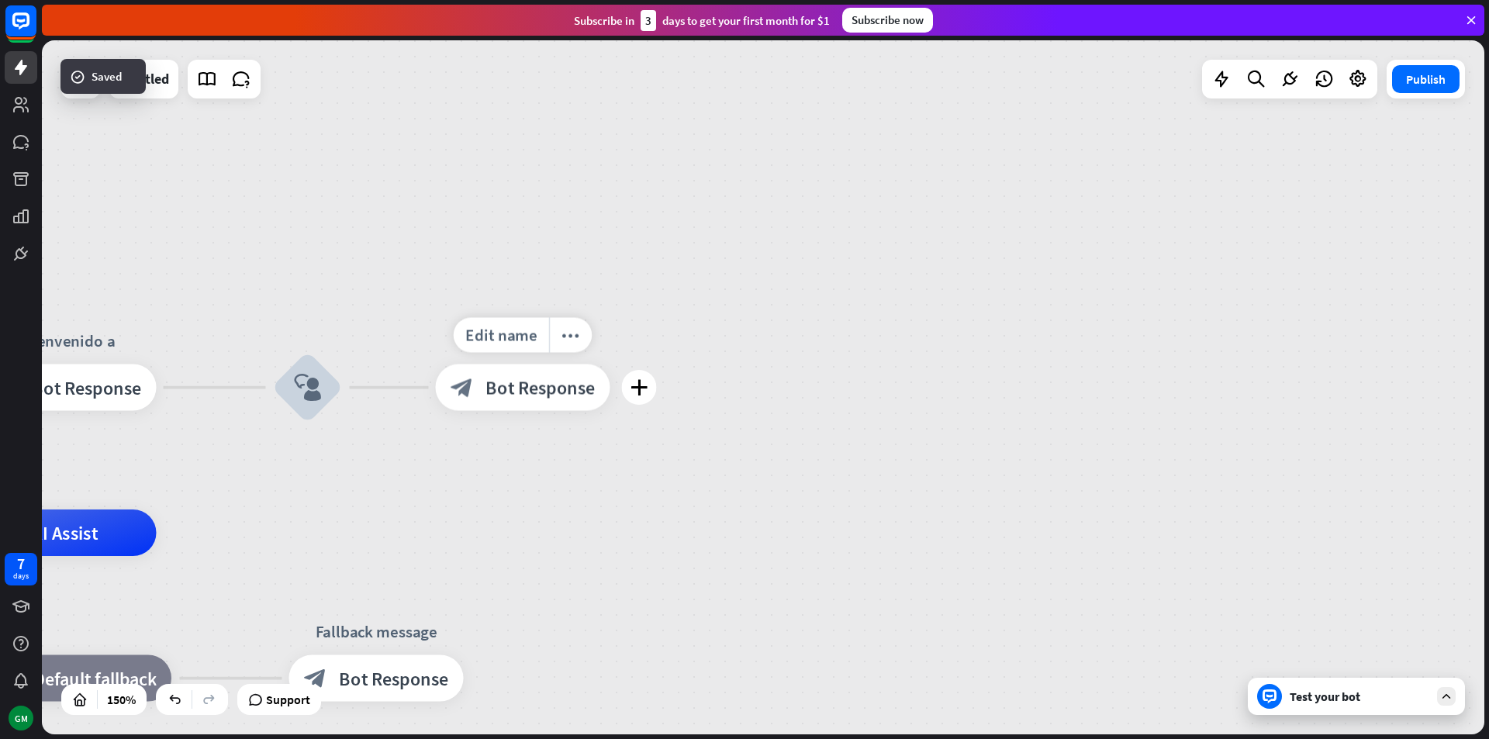
click at [593, 387] on span "Bot Response" at bounding box center [540, 387] width 109 height 23
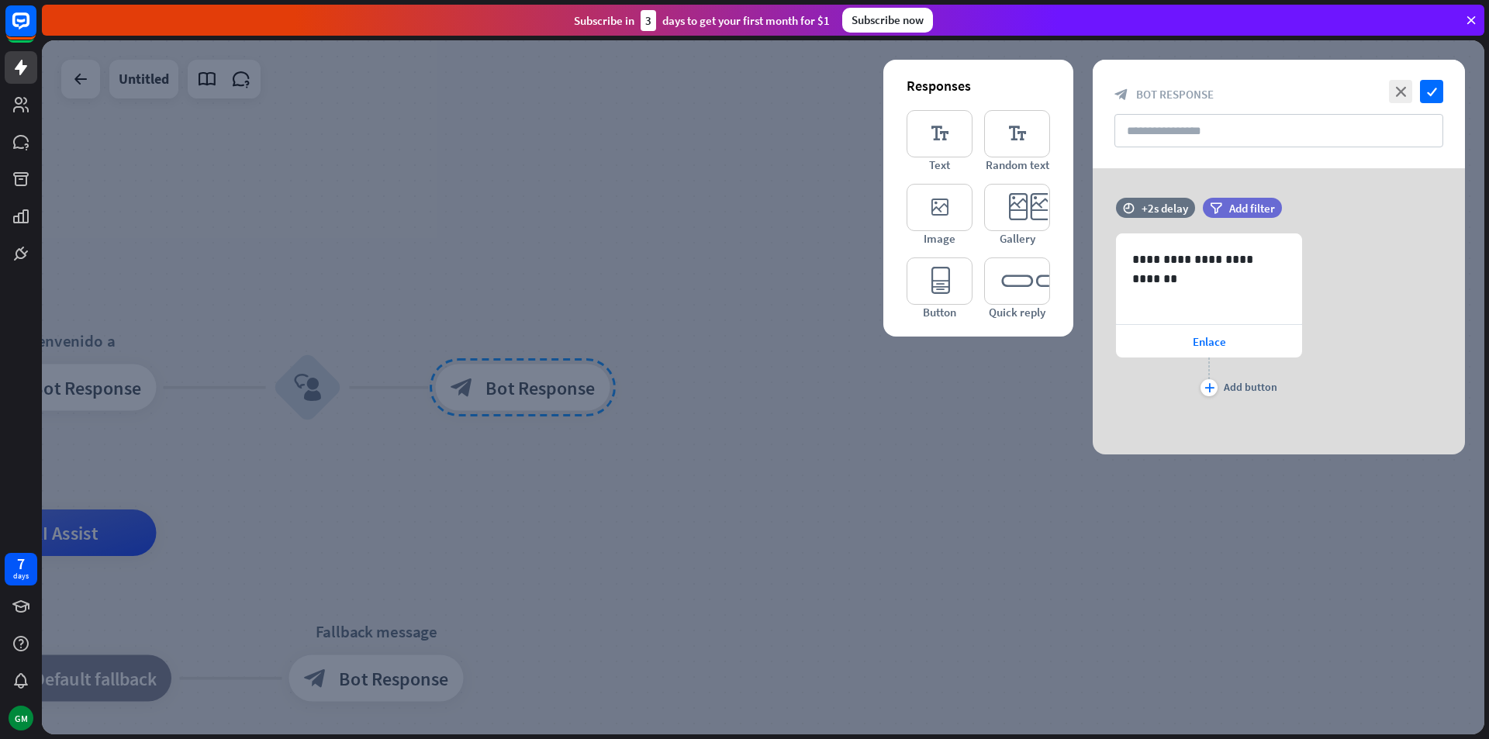
click at [780, 362] on div at bounding box center [763, 387] width 1443 height 694
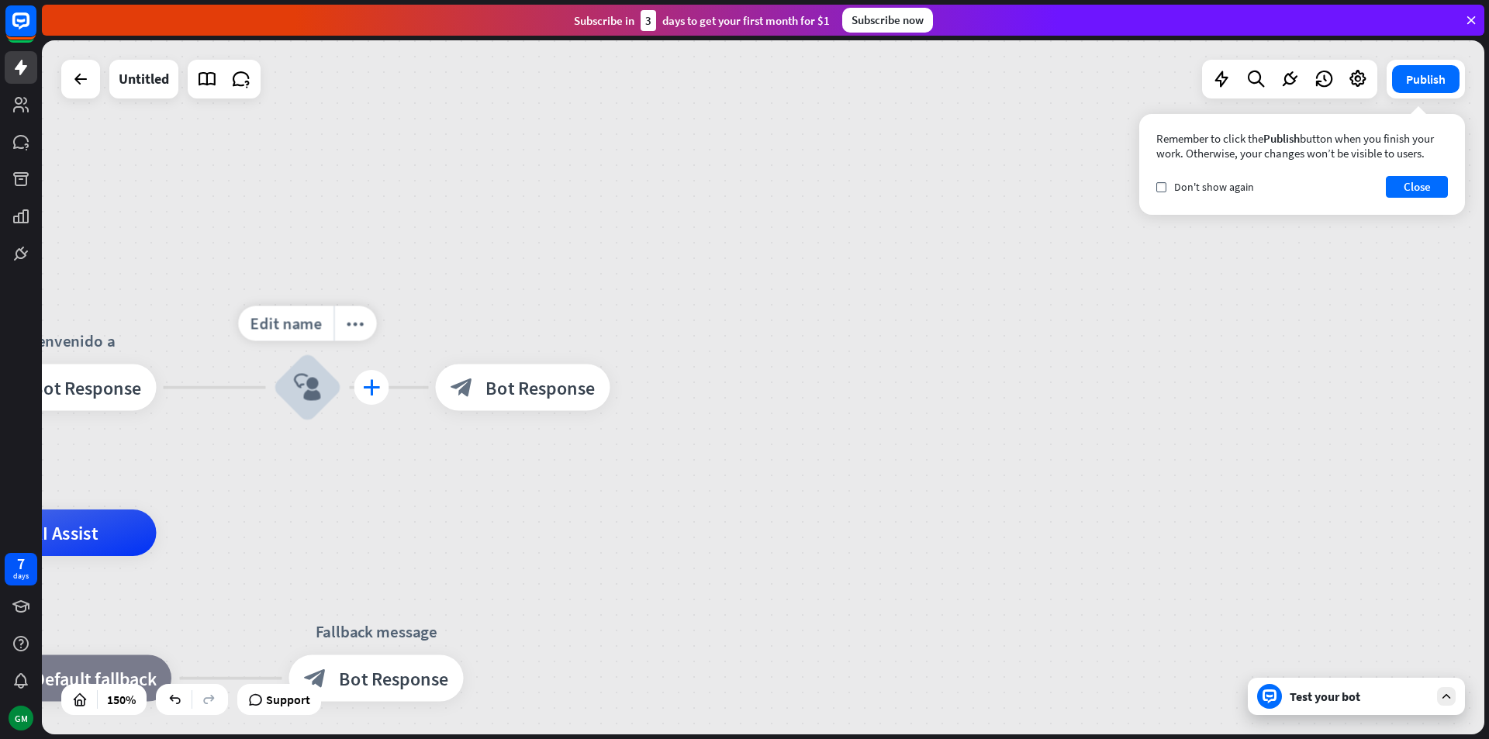
click at [355, 386] on div "plus" at bounding box center [372, 387] width 35 height 35
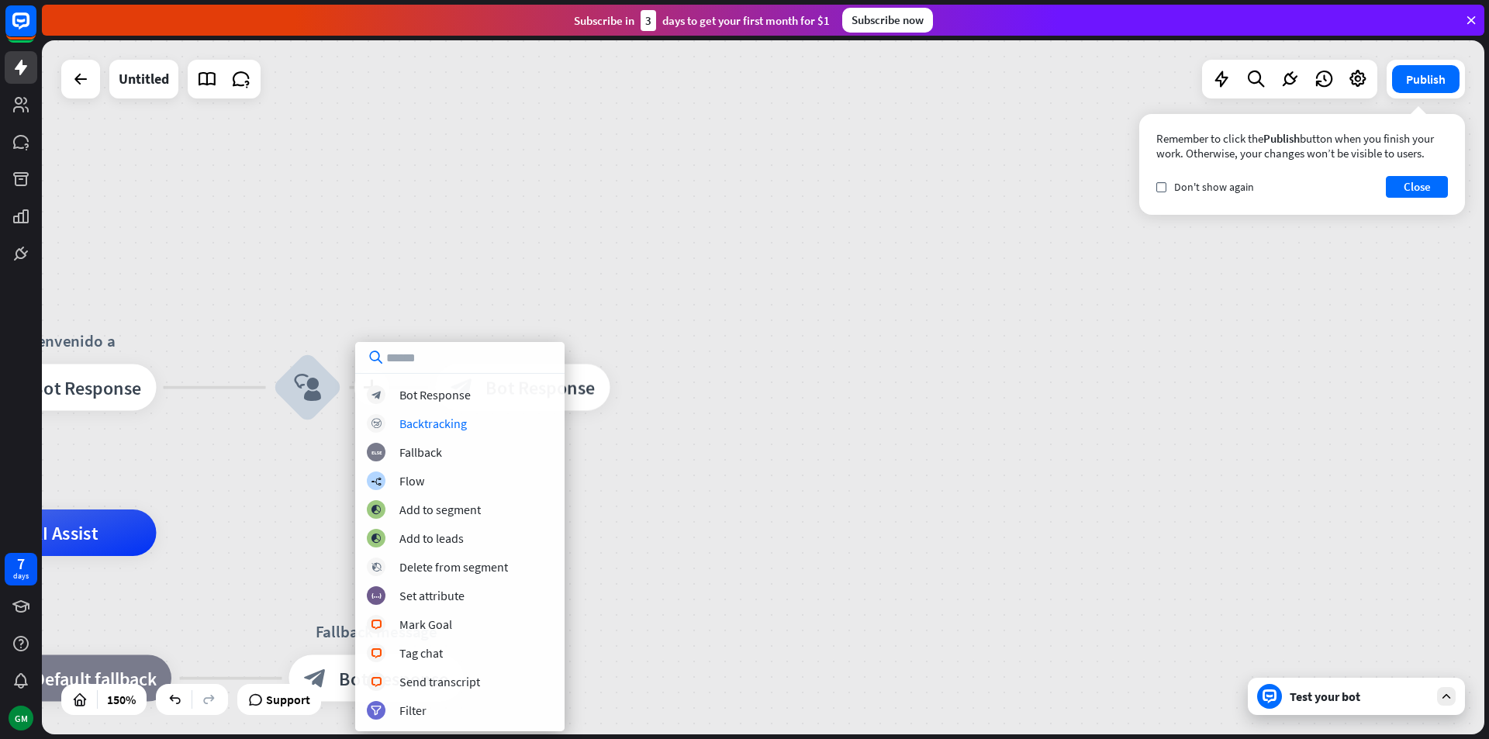
click at [840, 415] on div "home_2 Start point Bienvenido a block_bot_response Bot Response plus block_user…" at bounding box center [763, 387] width 1443 height 694
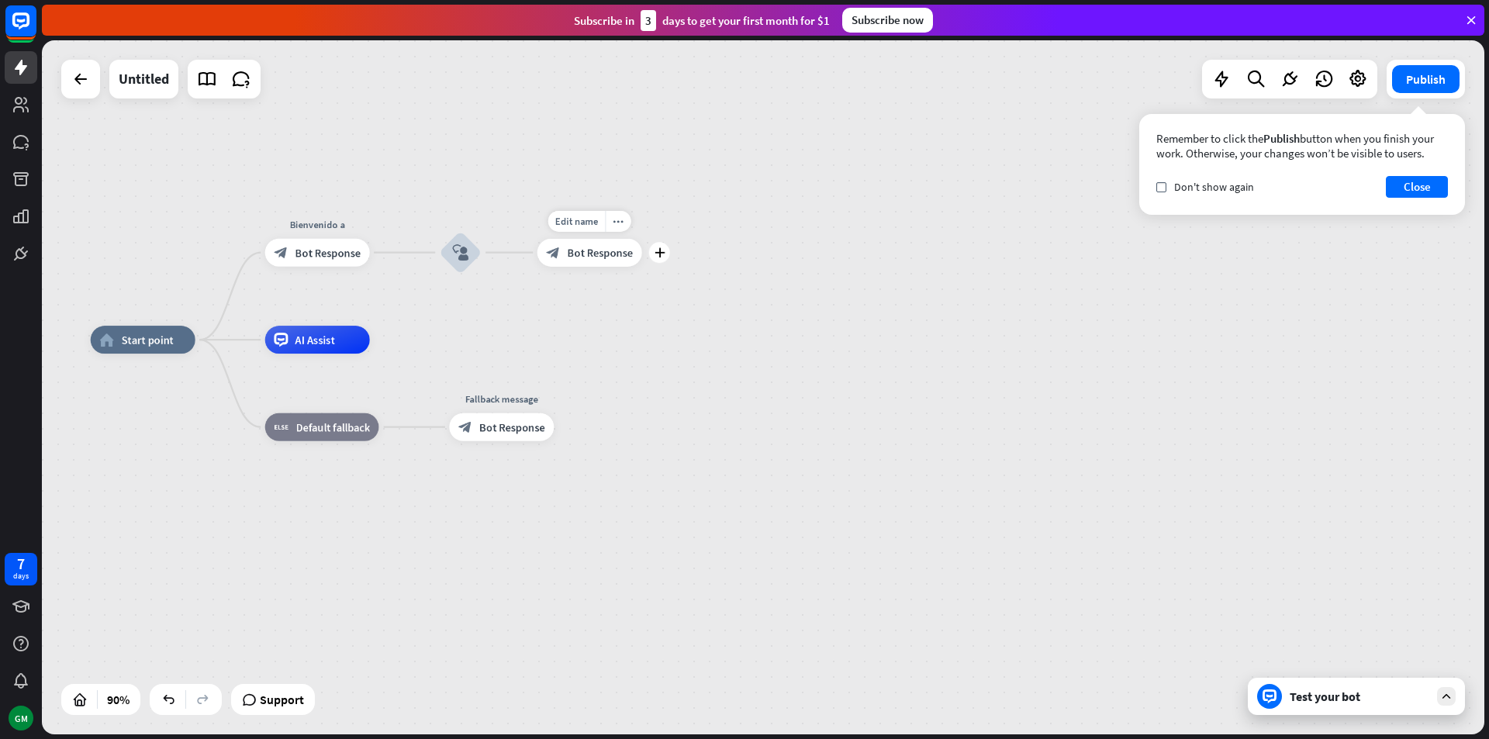
drag, startPoint x: 591, startPoint y: 437, endPoint x: 622, endPoint y: 278, distance: 161.3
click at [642, 267] on div "Edit name more_horiz plus block_bot_response Bot Response" at bounding box center [590, 253] width 105 height 28
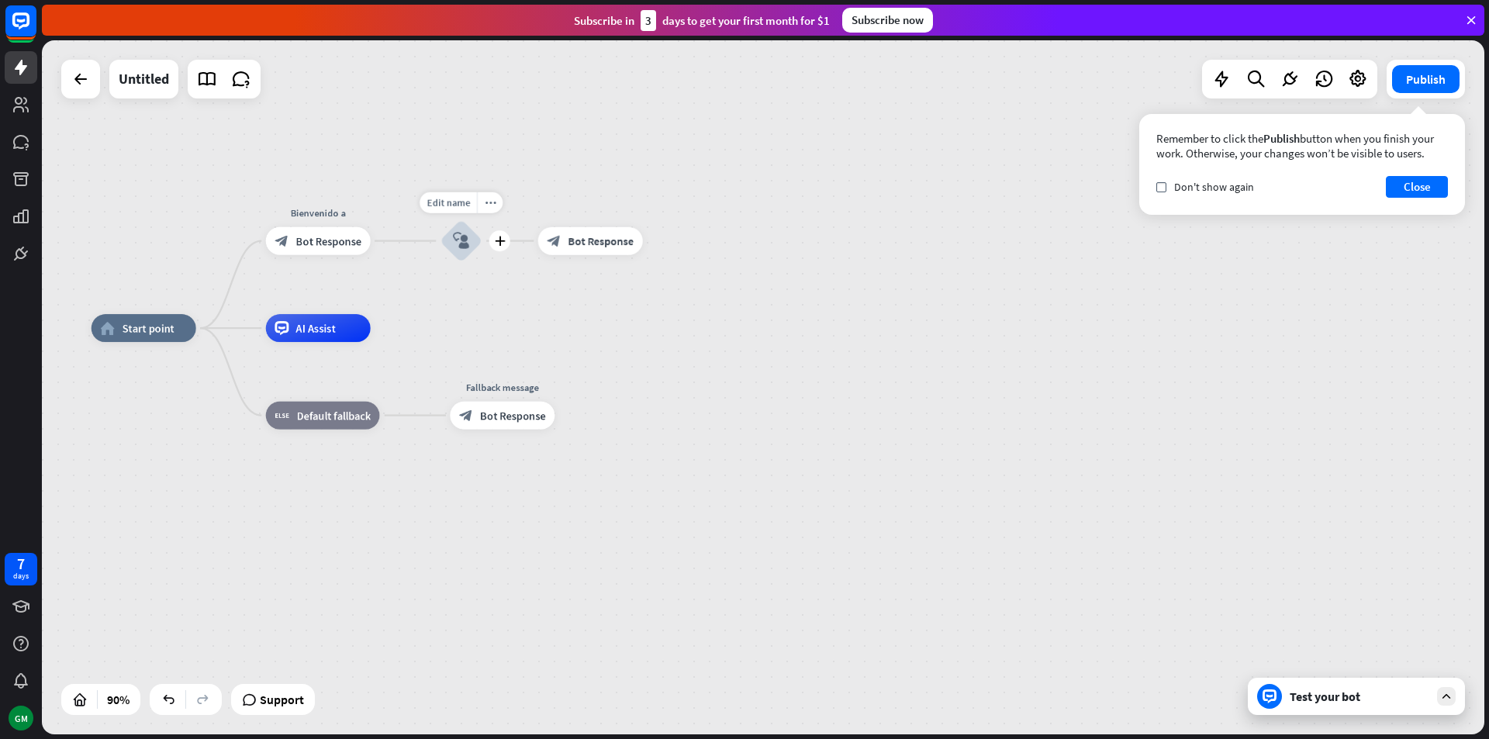
click at [482, 220] on div "Edit name more_horiz plus block_user_input" at bounding box center [462, 241] width 42 height 42
click at [495, 209] on div "more_horiz" at bounding box center [490, 202] width 26 height 21
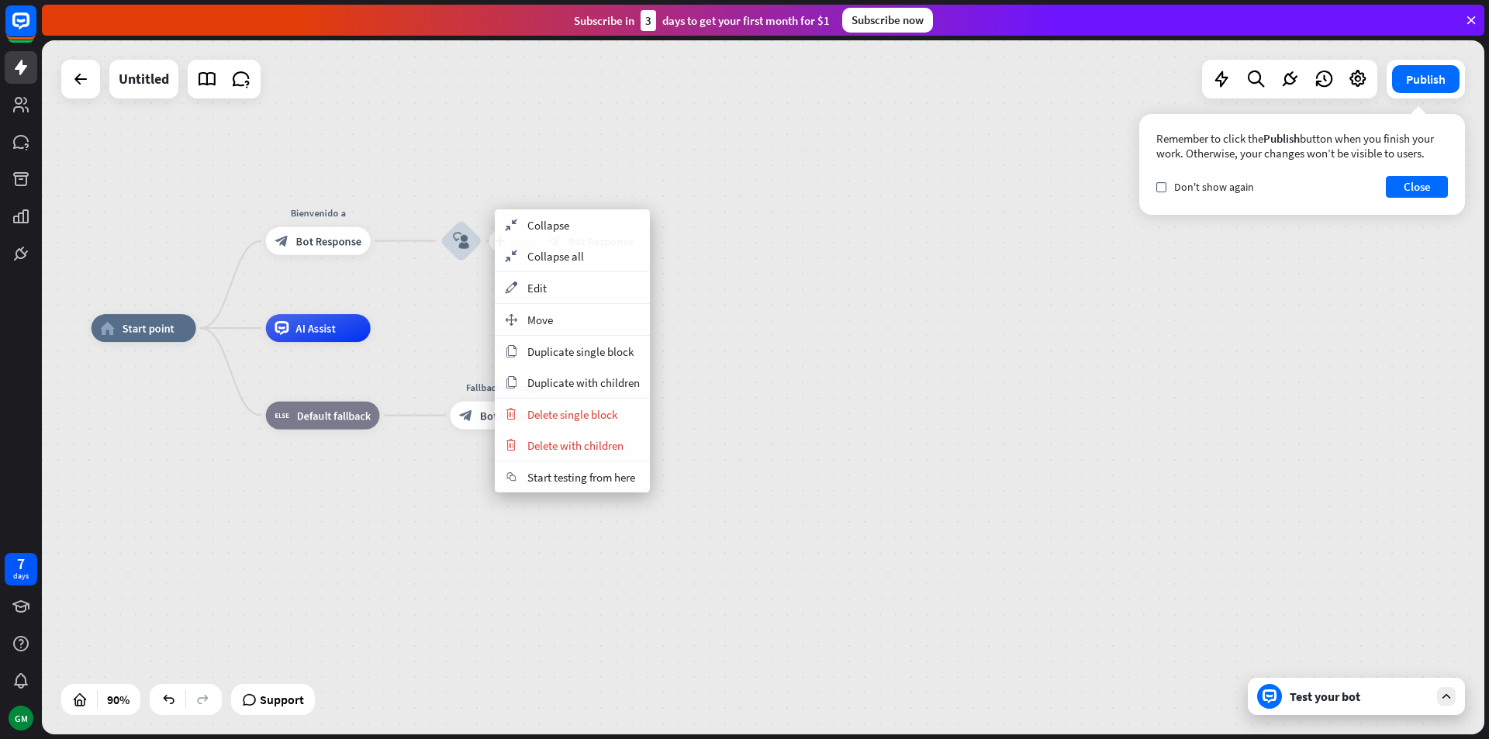
click at [482, 249] on div "plus block_user_input" at bounding box center [462, 241] width 42 height 42
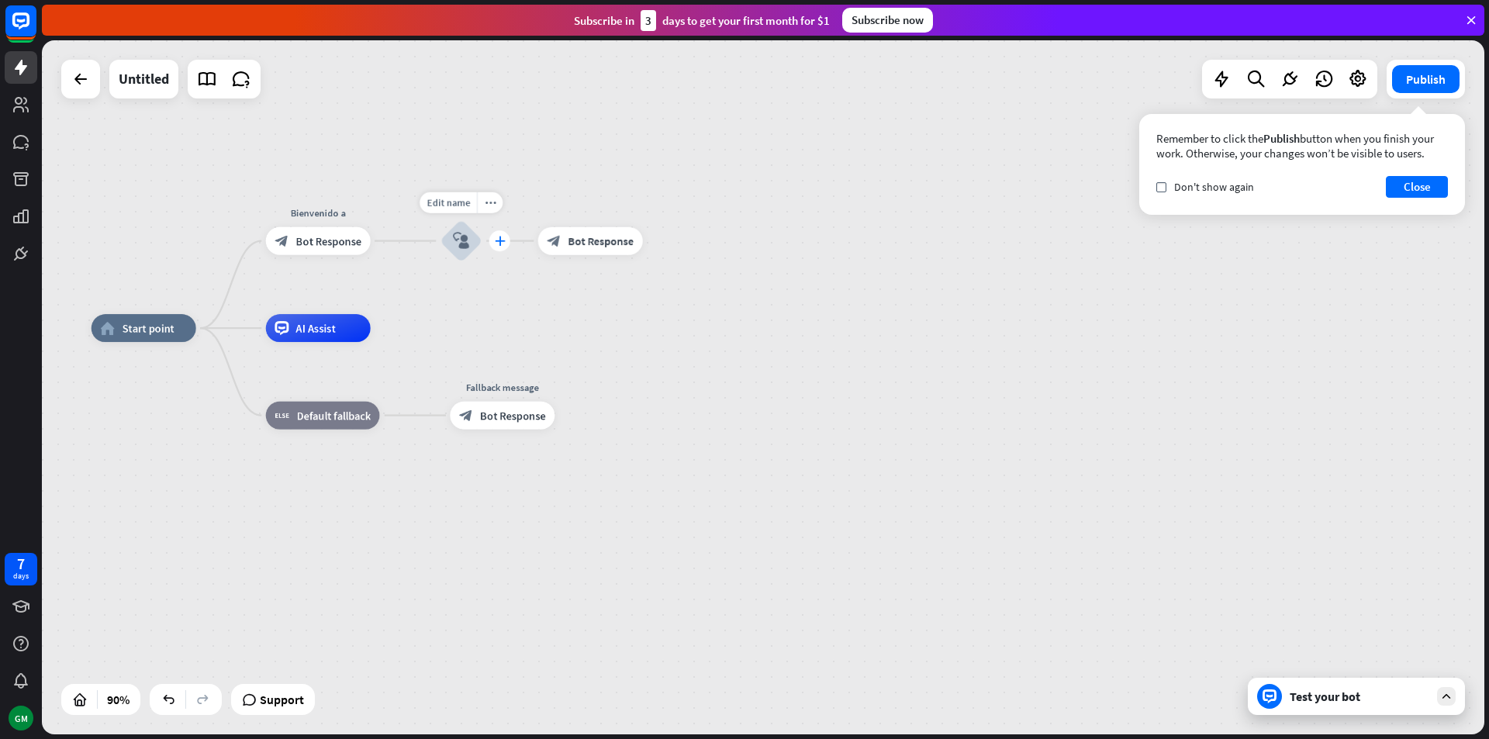
click at [495, 245] on icon "plus" at bounding box center [499, 241] width 11 height 10
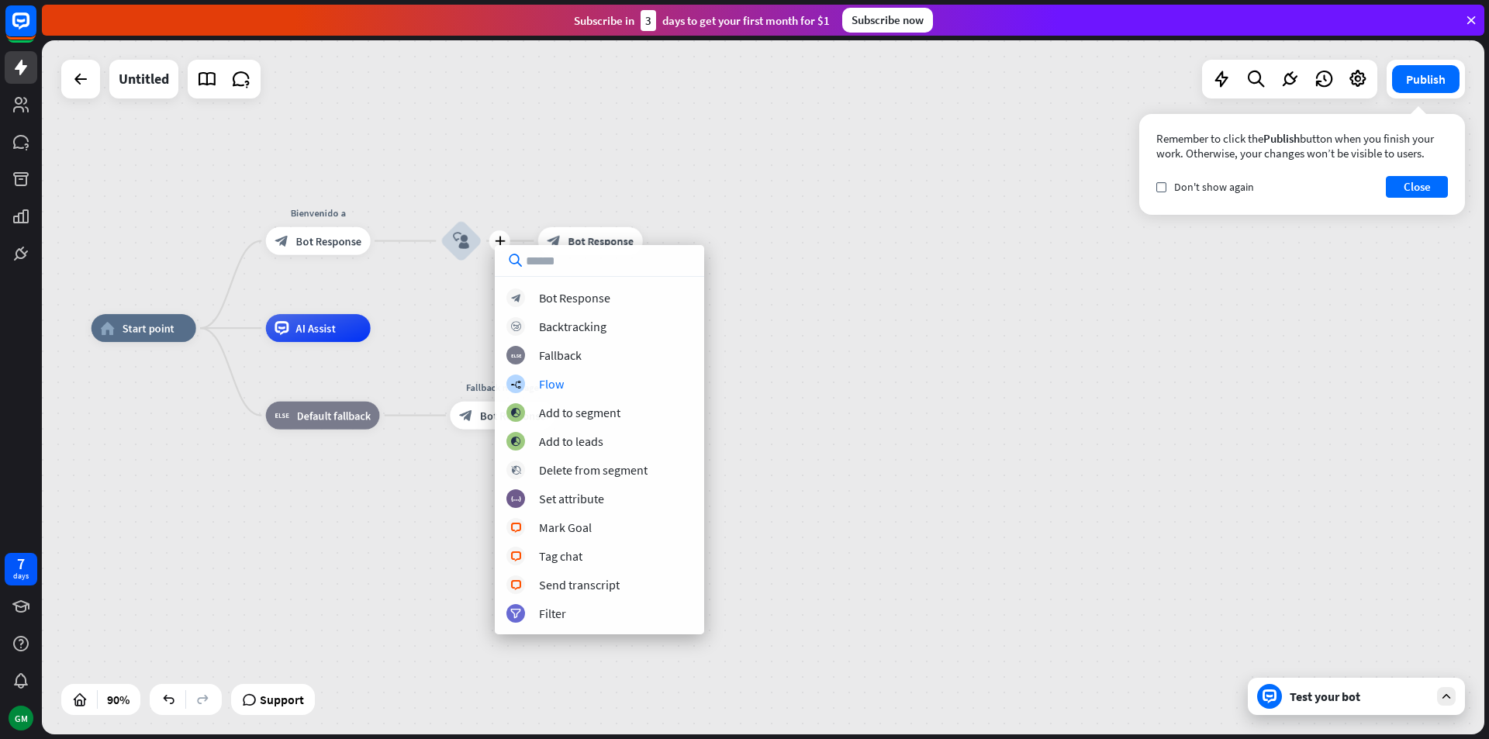
click at [870, 352] on div "home_2 Start point Bienvenido a block_bot_response Bot Response plus block_user…" at bounding box center [741, 640] width 1299 height 625
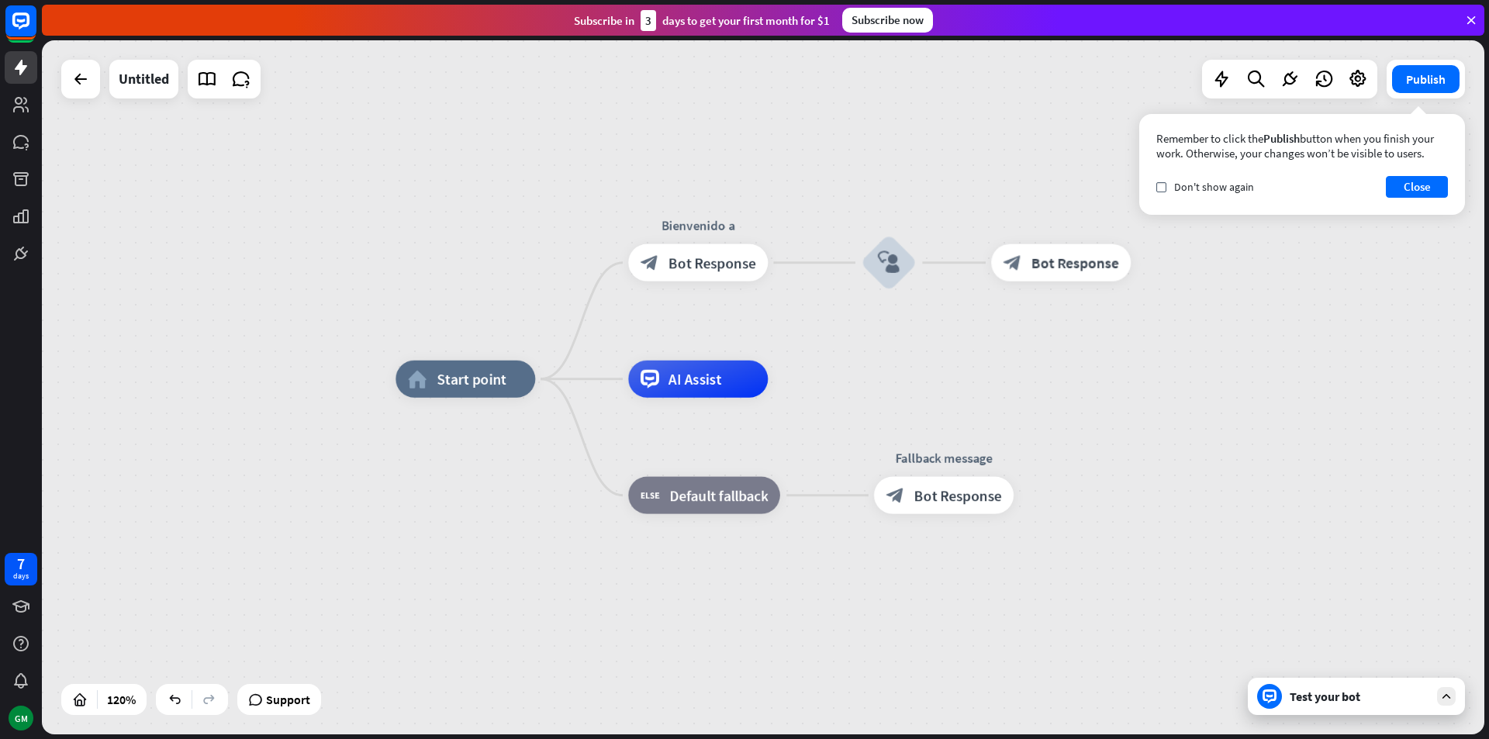
drag, startPoint x: 538, startPoint y: 290, endPoint x: 983, endPoint y: 332, distance: 446.5
click at [983, 331] on div "home_2 Start point Bienvenido a block_bot_response Bot Response block_user_inpu…" at bounding box center [763, 387] width 1443 height 694
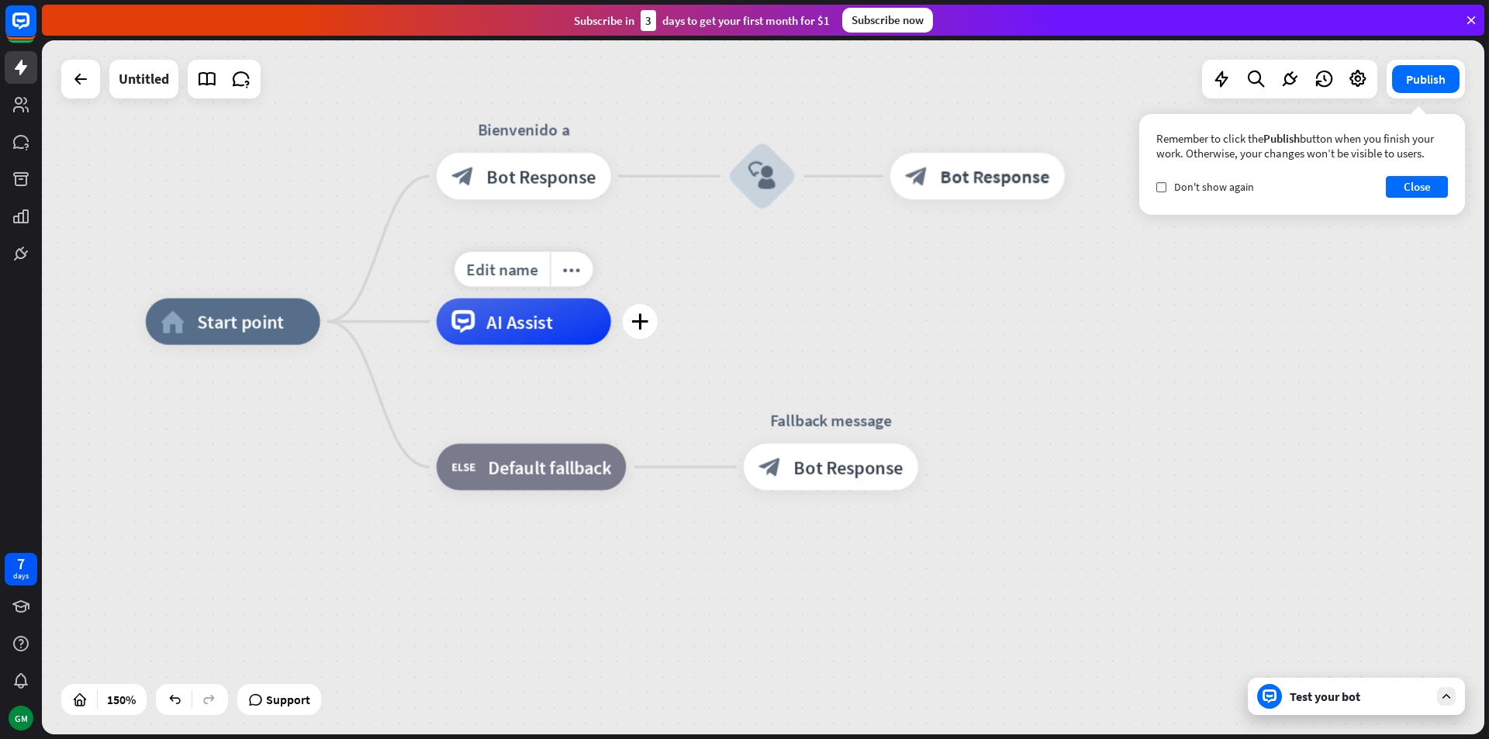
drag, startPoint x: 795, startPoint y: 343, endPoint x: 585, endPoint y: 260, distance: 226.0
click at [585, 299] on div "Edit name more_horiz plus AI Assist" at bounding box center [524, 322] width 175 height 47
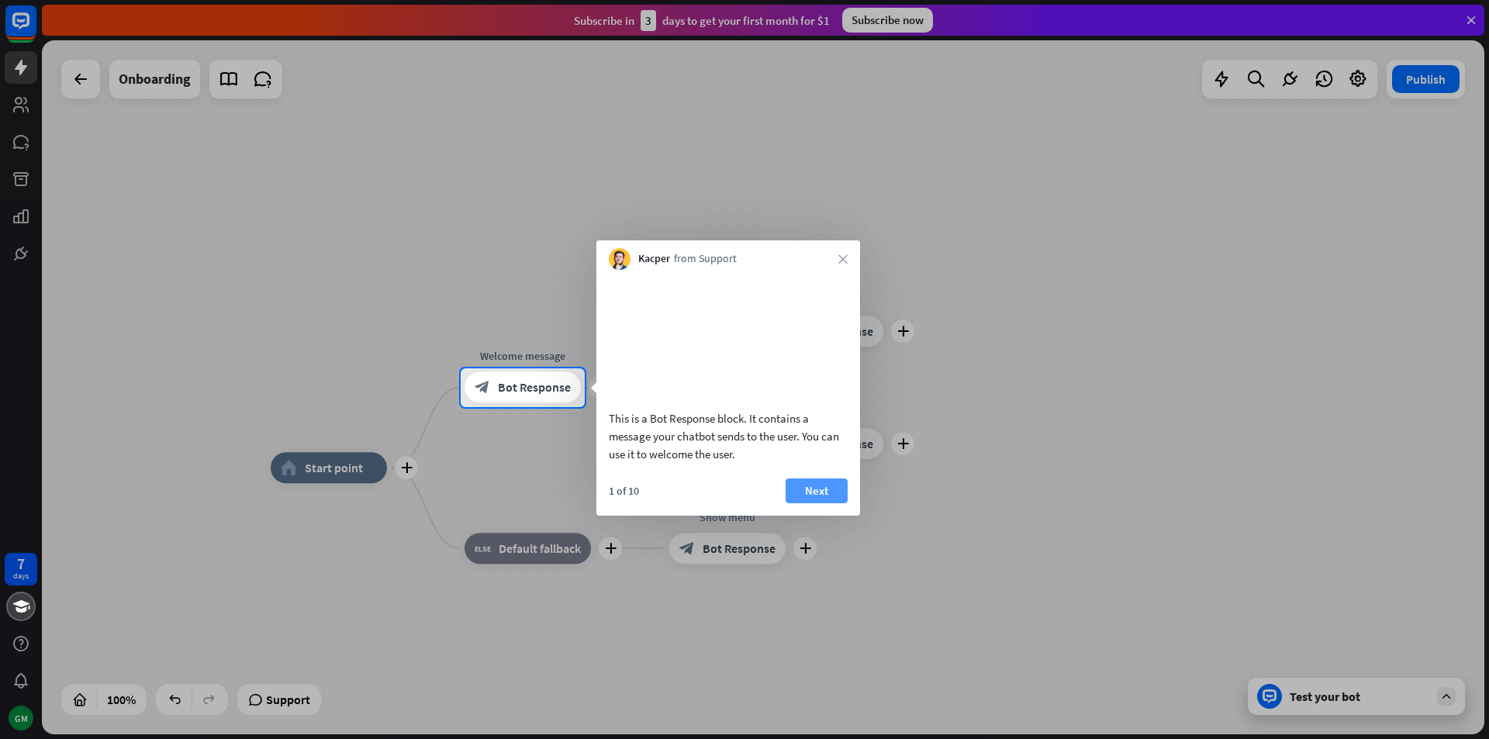
click at [802, 500] on button "Next" at bounding box center [817, 491] width 62 height 25
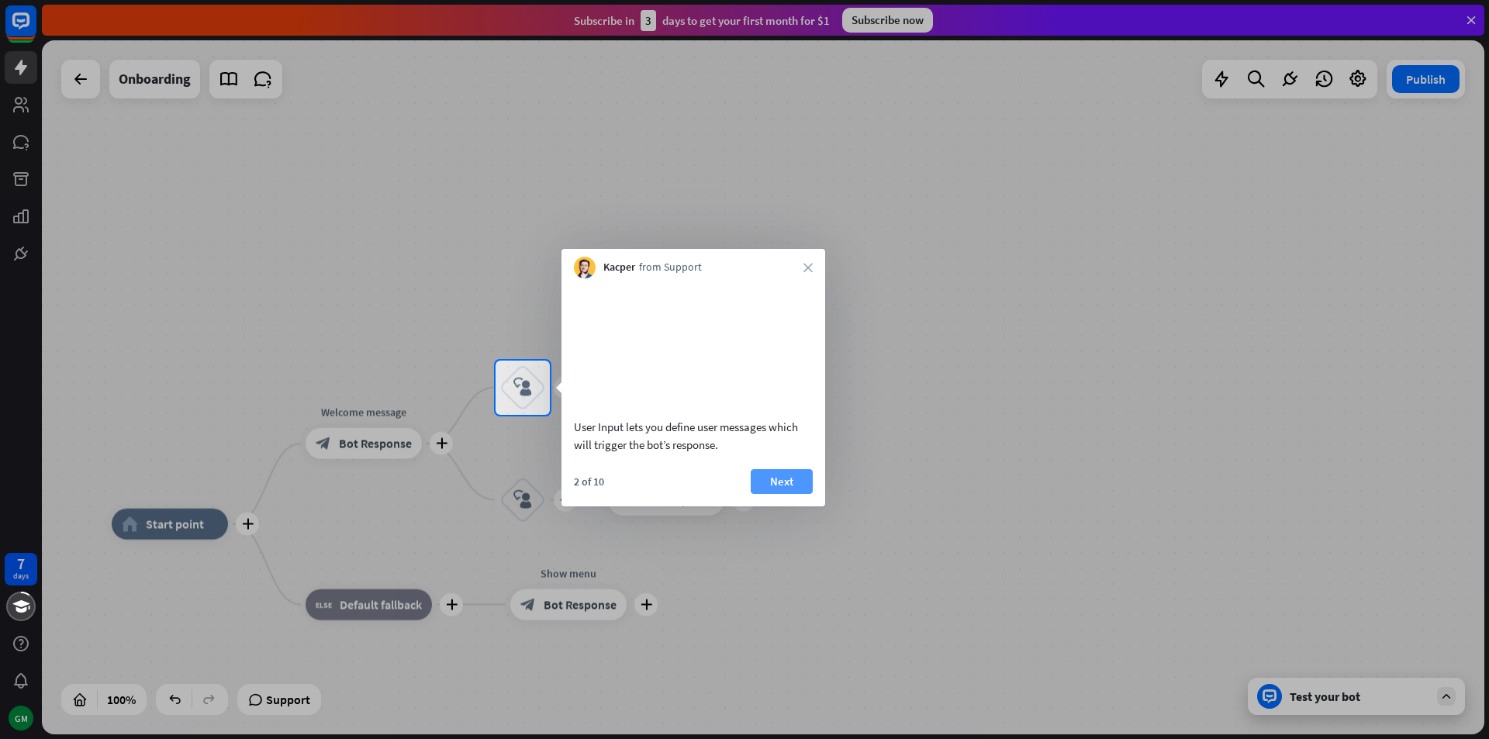
click at [800, 494] on button "Next" at bounding box center [782, 481] width 62 height 25
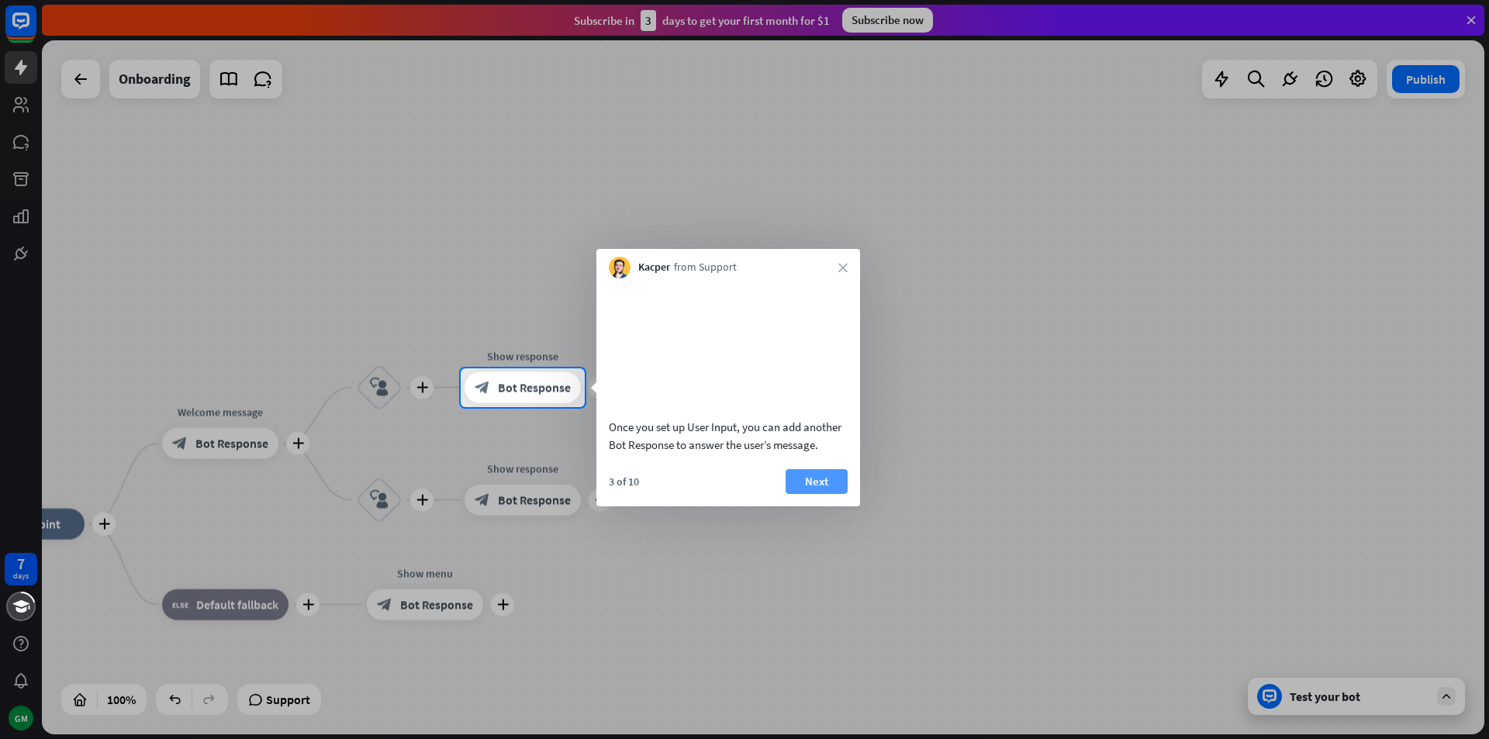
click at [804, 494] on button "Next" at bounding box center [817, 481] width 62 height 25
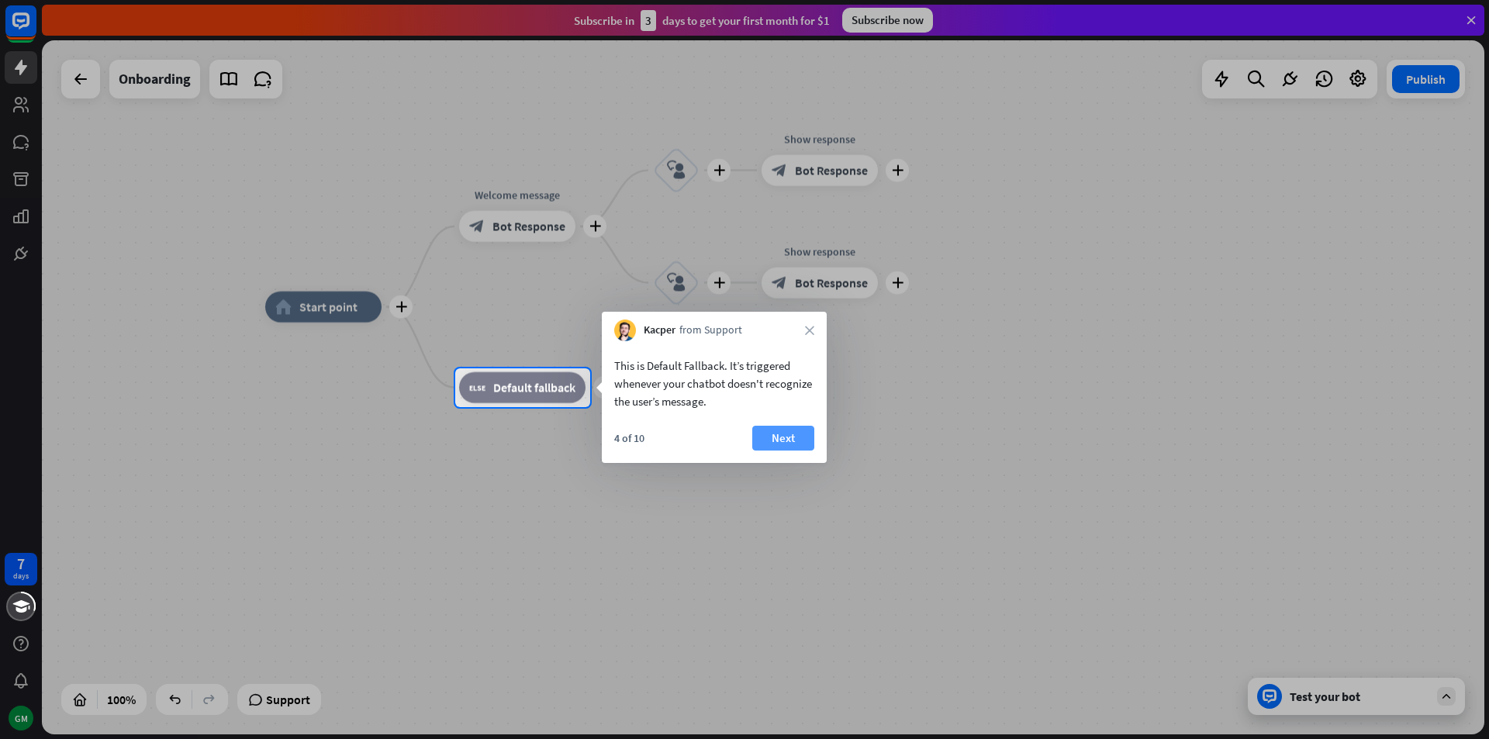
click at [781, 433] on button "Next" at bounding box center [783, 438] width 62 height 25
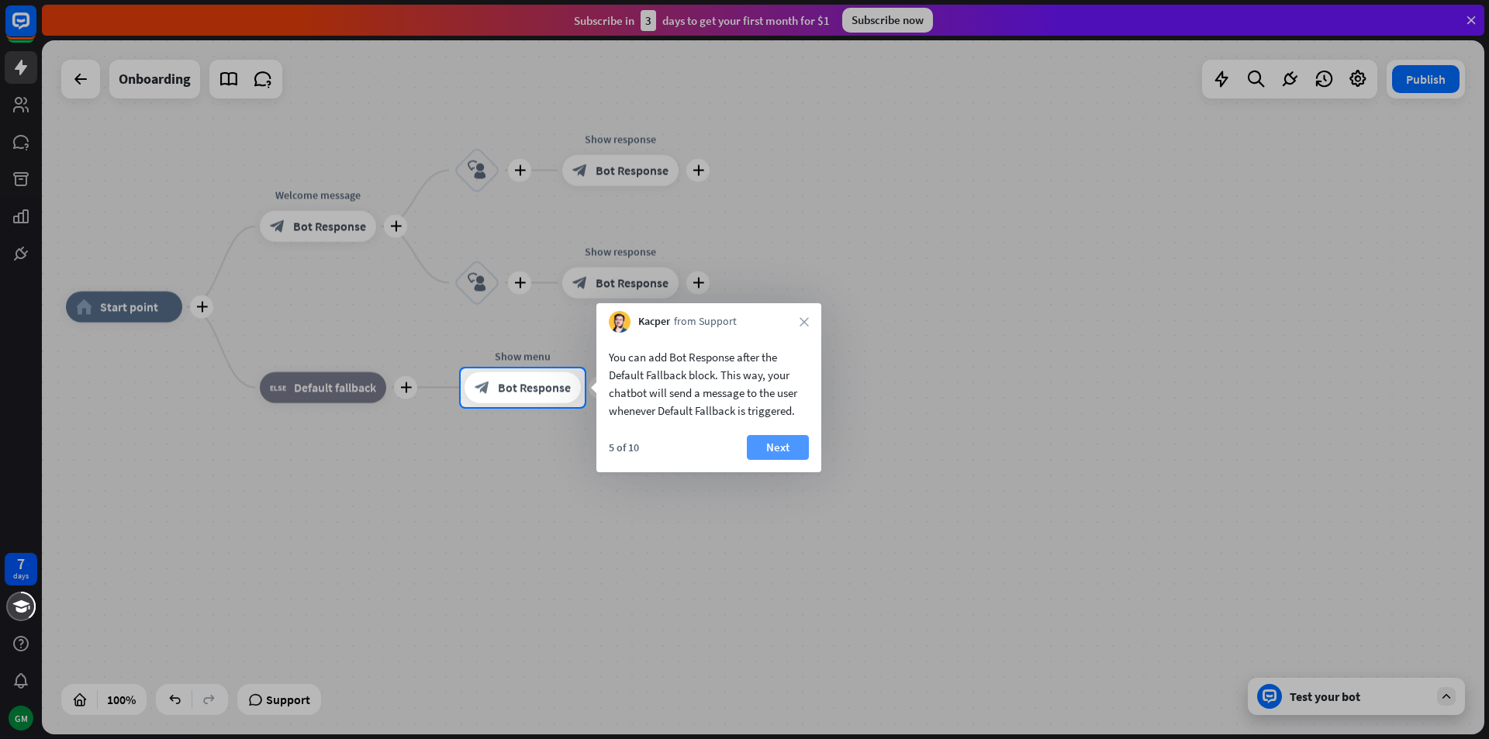
click at [766, 448] on button "Next" at bounding box center [778, 447] width 62 height 25
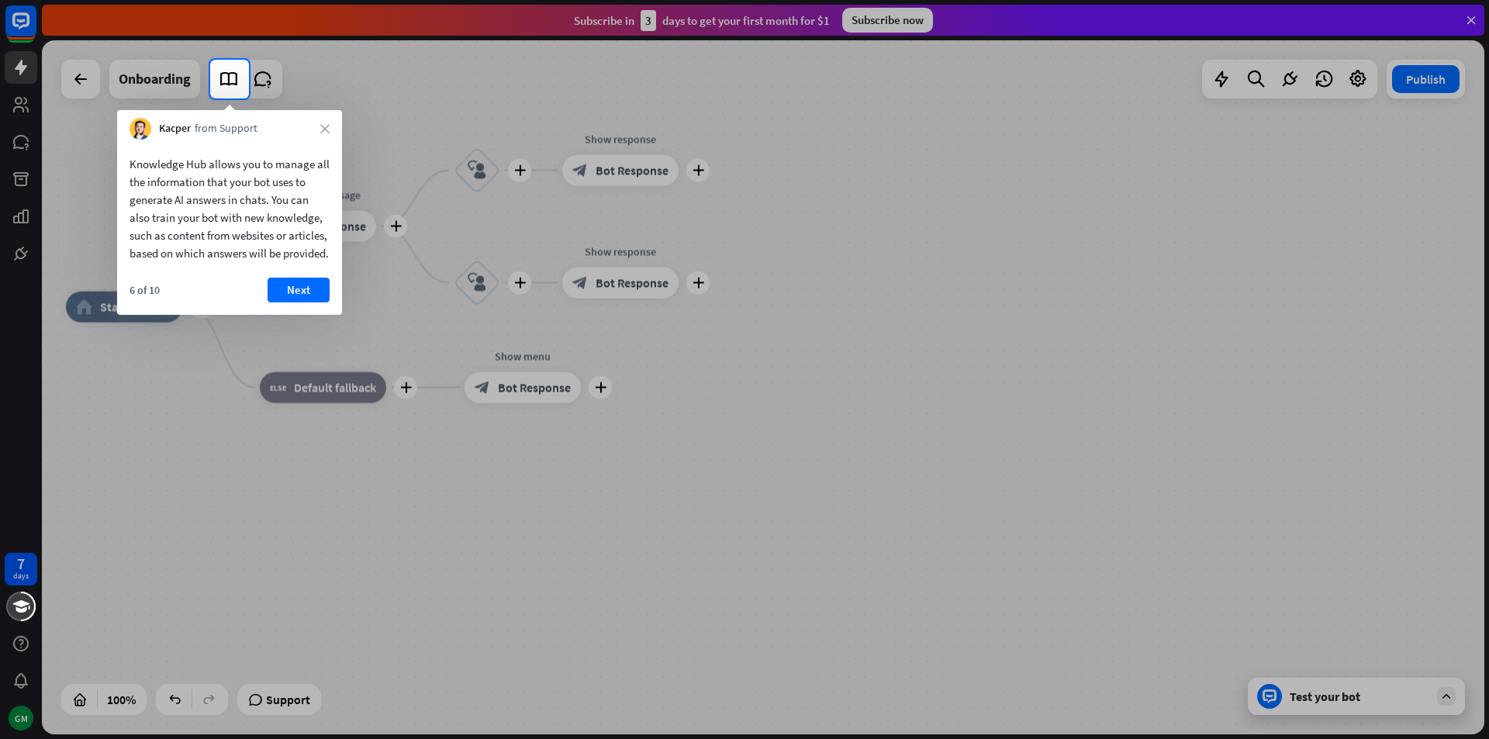
click at [259, 296] on div "6 of 10 Next" at bounding box center [229, 296] width 225 height 37
click at [278, 303] on button "Next" at bounding box center [299, 290] width 62 height 25
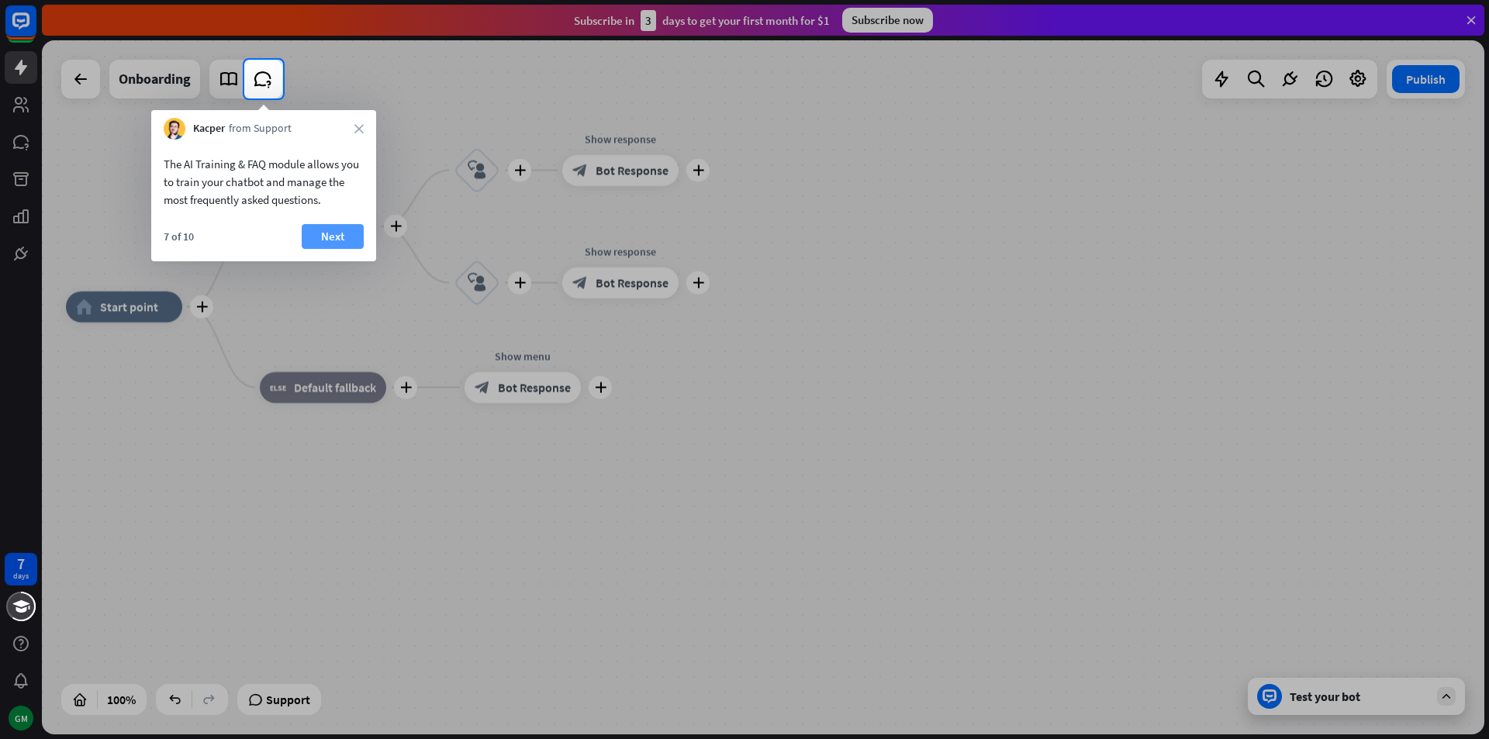
click at [331, 230] on button "Next" at bounding box center [333, 236] width 62 height 25
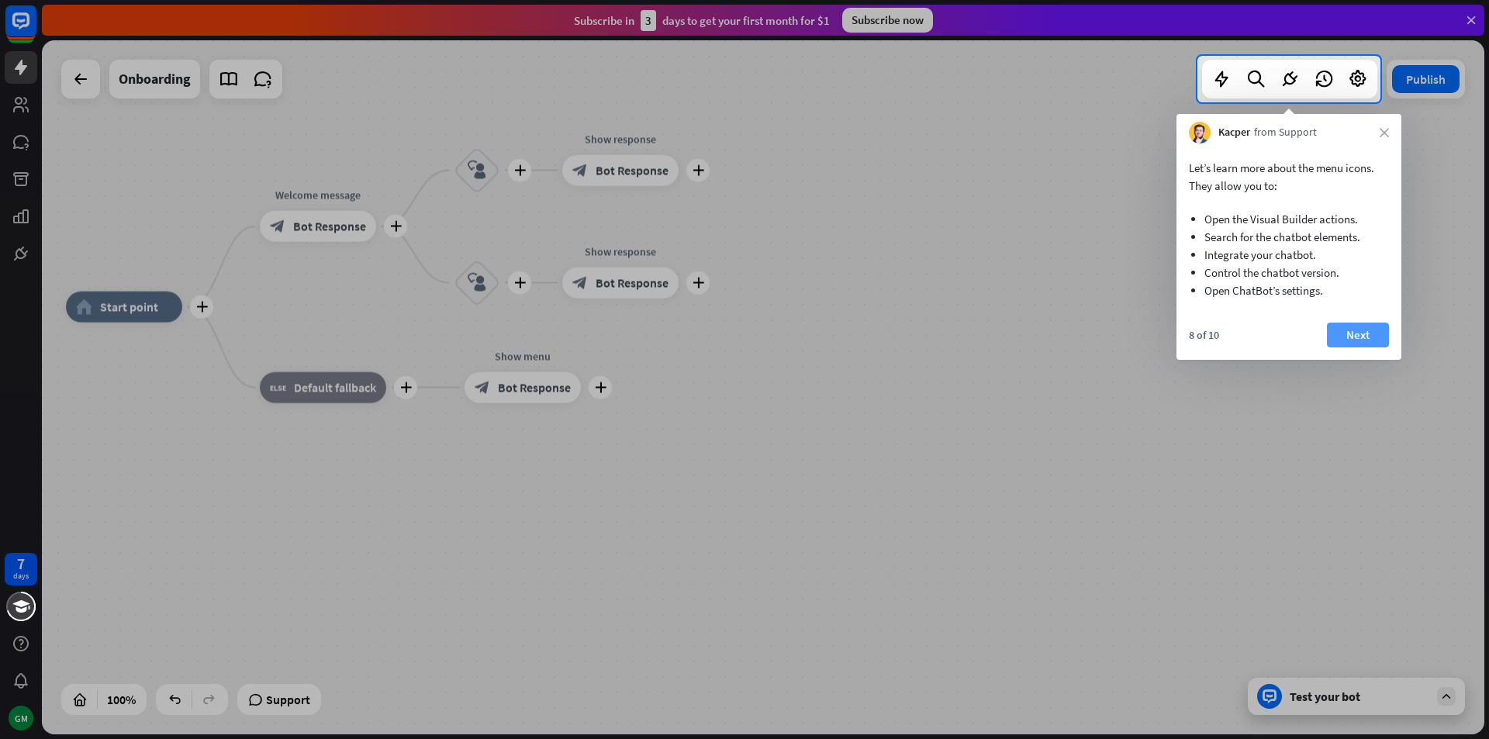
click at [1361, 339] on button "Next" at bounding box center [1358, 335] width 62 height 25
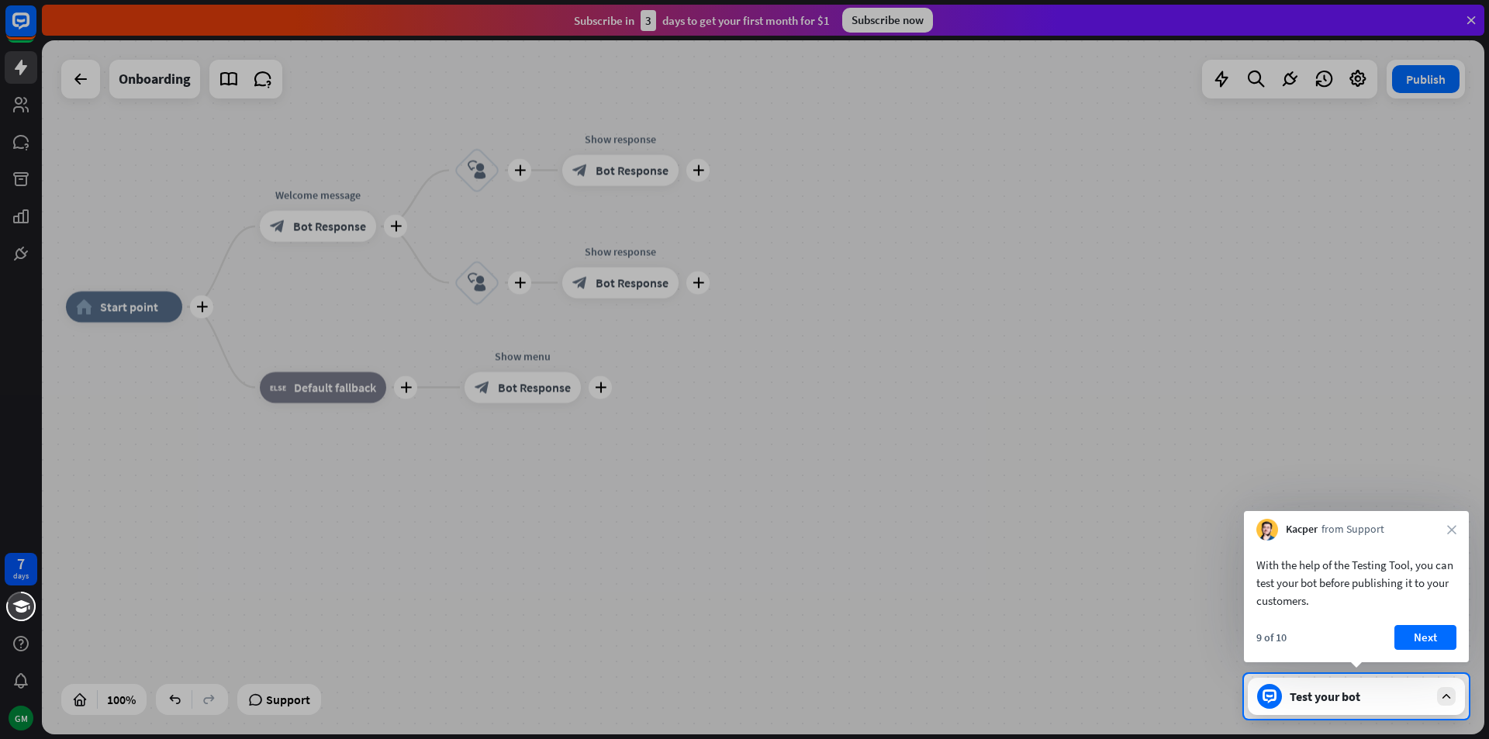
drag, startPoint x: 1384, startPoint y: 545, endPoint x: 1356, endPoint y: 506, distance: 47.8
click at [1375, 535] on div "Kacper from Support close With the help of the Testing Tool, you can test your …" at bounding box center [1356, 586] width 225 height 151
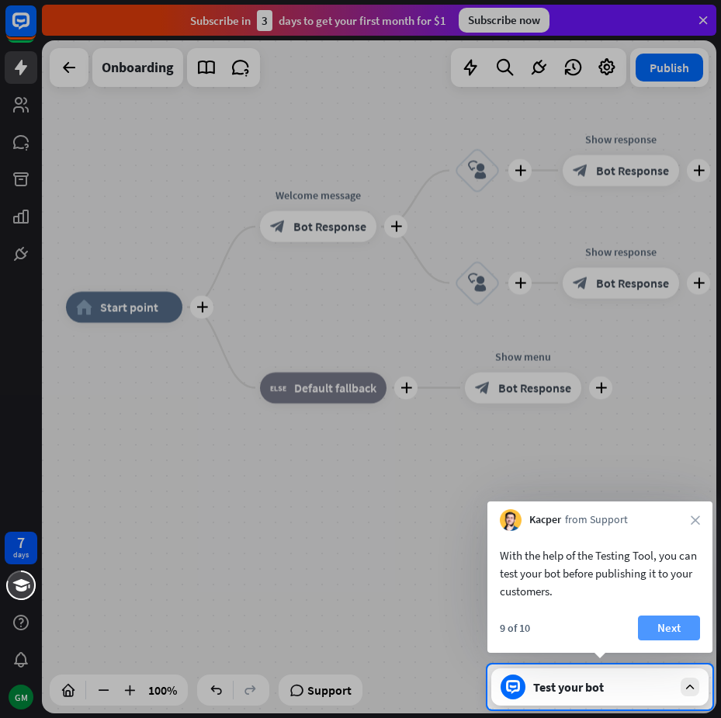
click at [670, 637] on button "Next" at bounding box center [669, 627] width 62 height 25
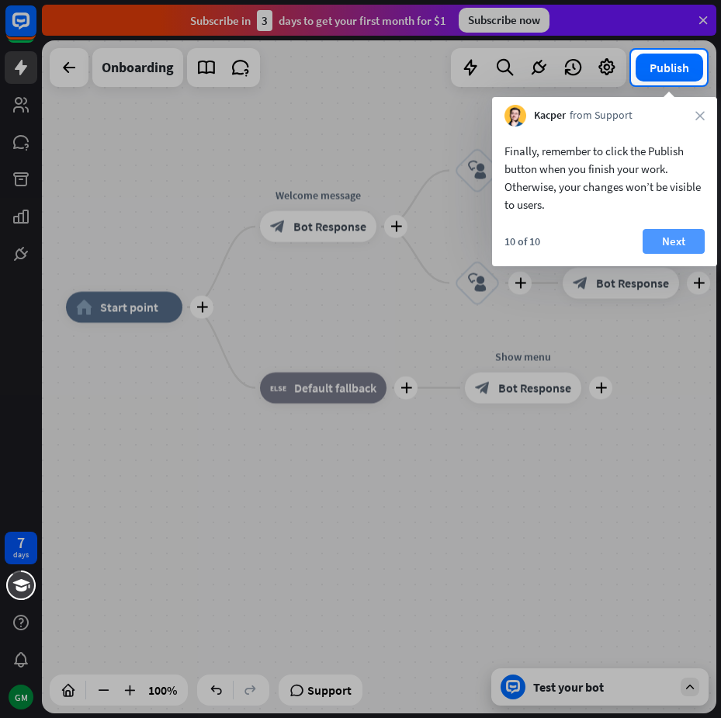
click at [685, 231] on button "Next" at bounding box center [673, 241] width 62 height 25
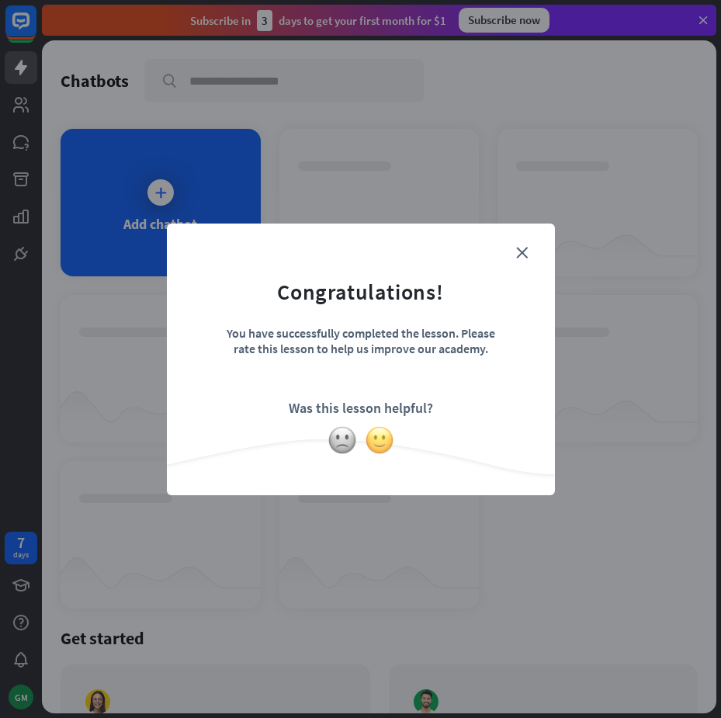
click at [368, 439] on img at bounding box center [379, 439] width 29 height 29
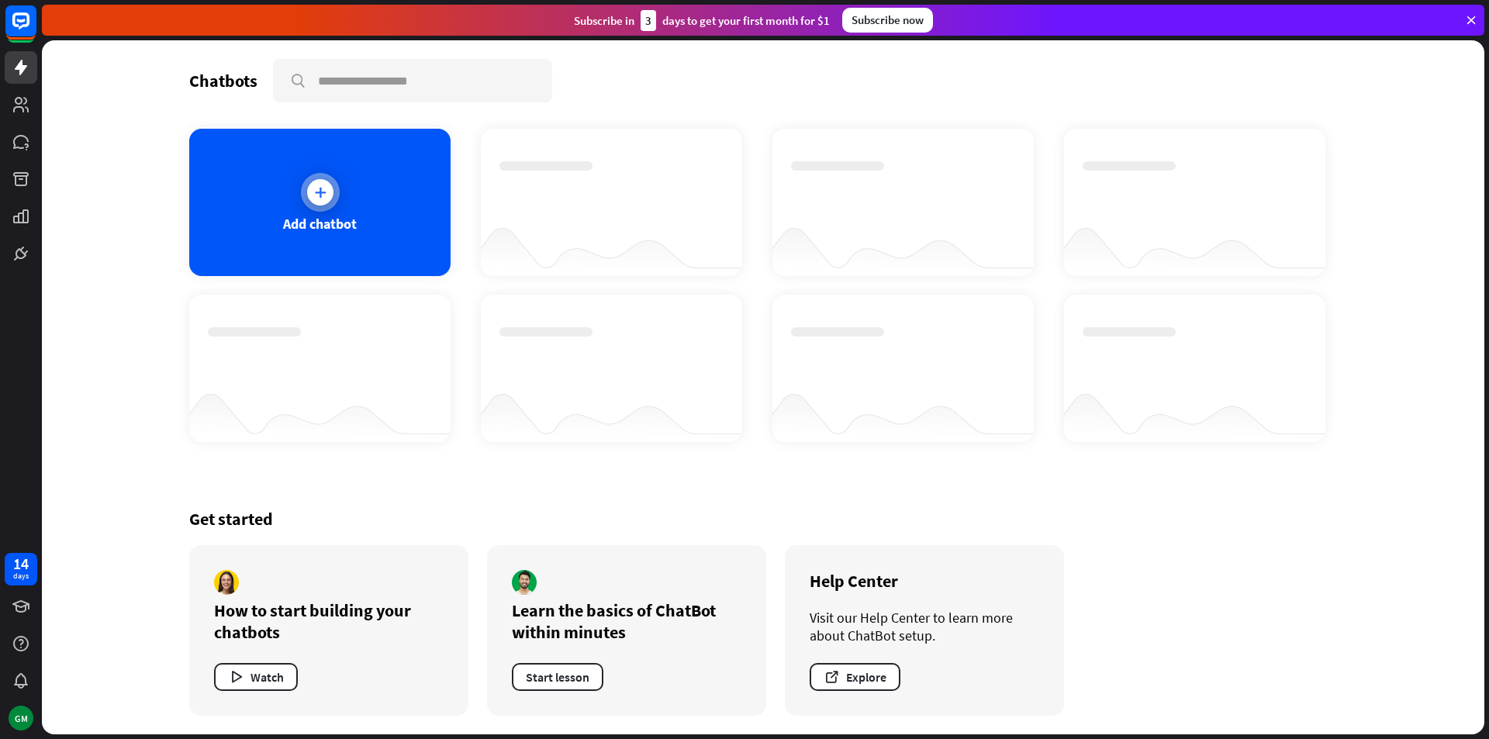
click at [336, 154] on div "Add chatbot" at bounding box center [319, 202] width 261 height 147
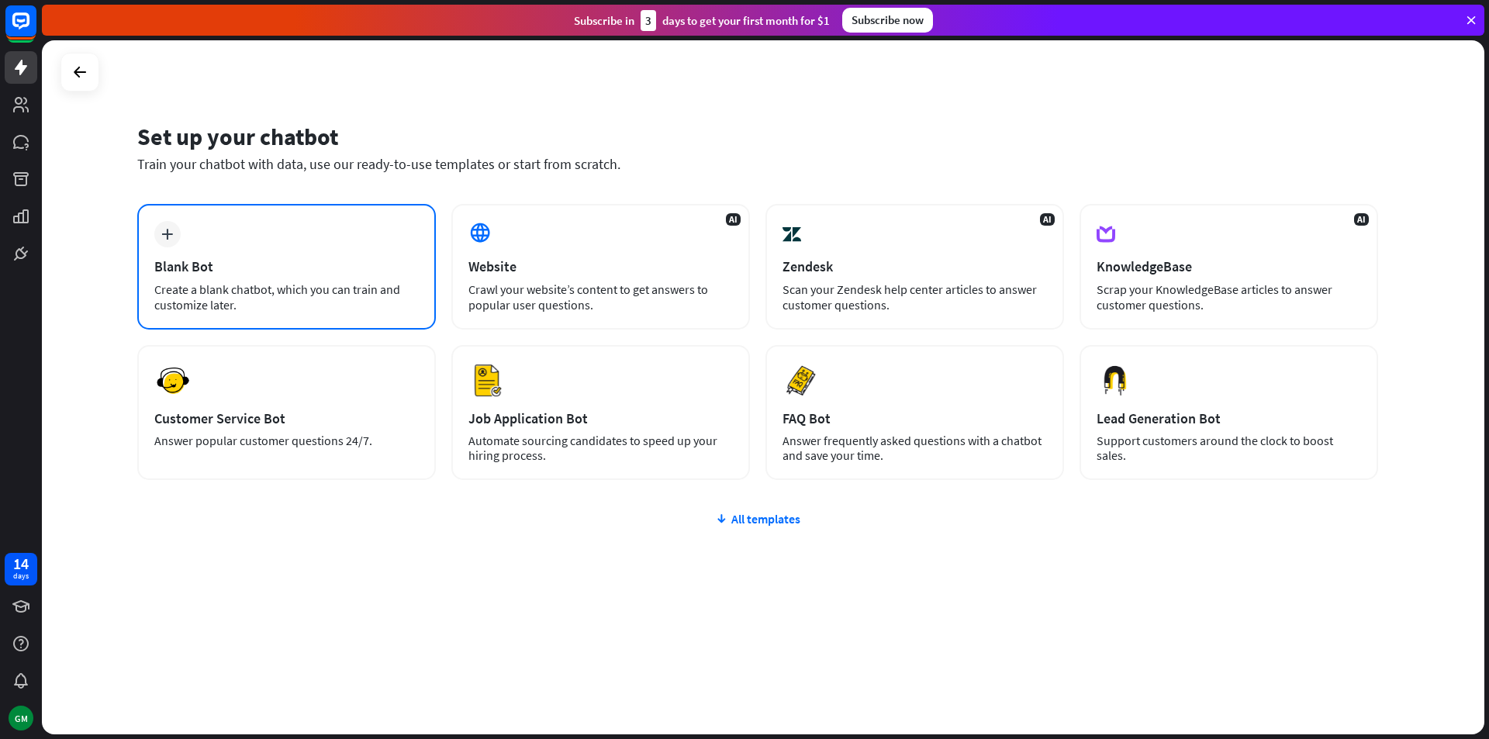
click at [287, 301] on div "Create a blank chatbot, which you can train and customize later." at bounding box center [286, 297] width 265 height 31
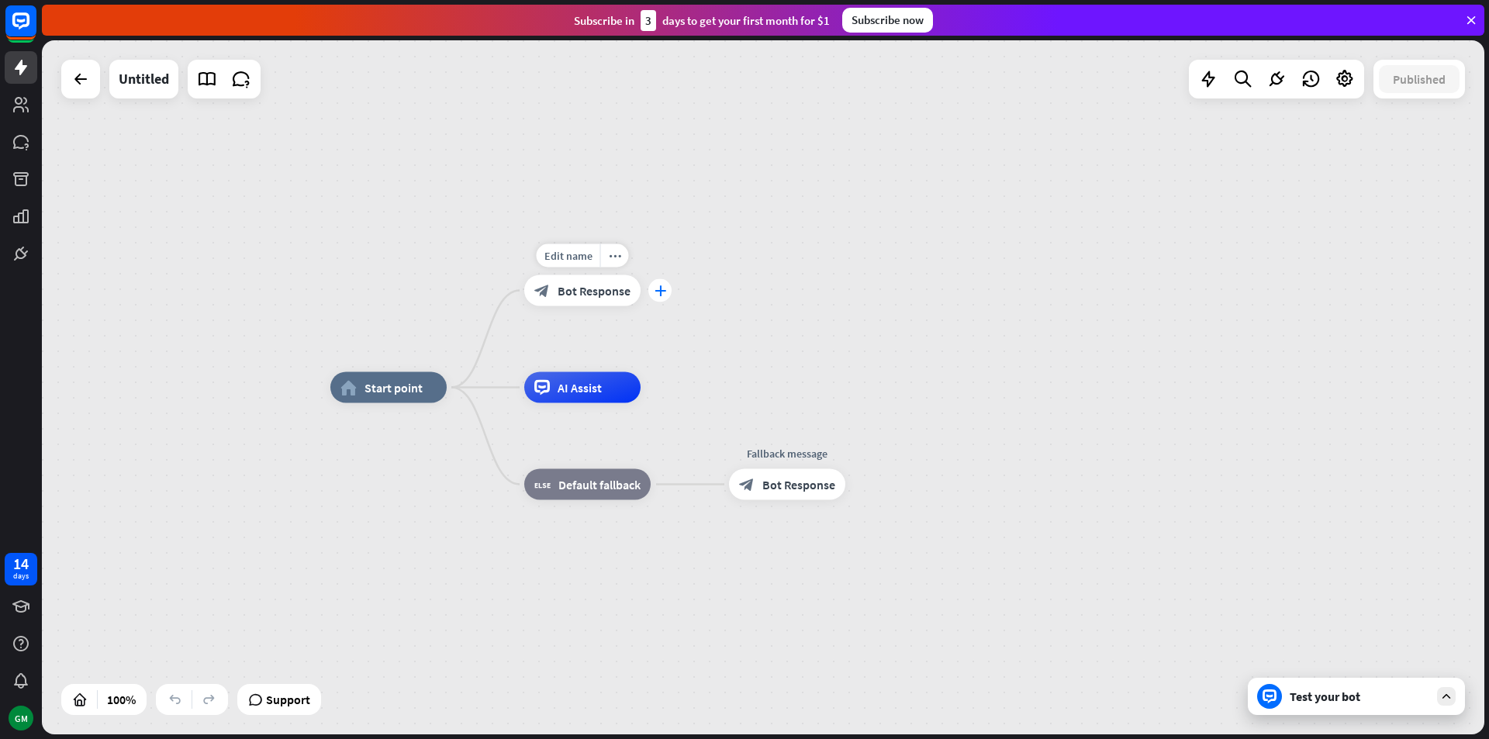
click at [652, 286] on div "plus" at bounding box center [659, 290] width 23 height 23
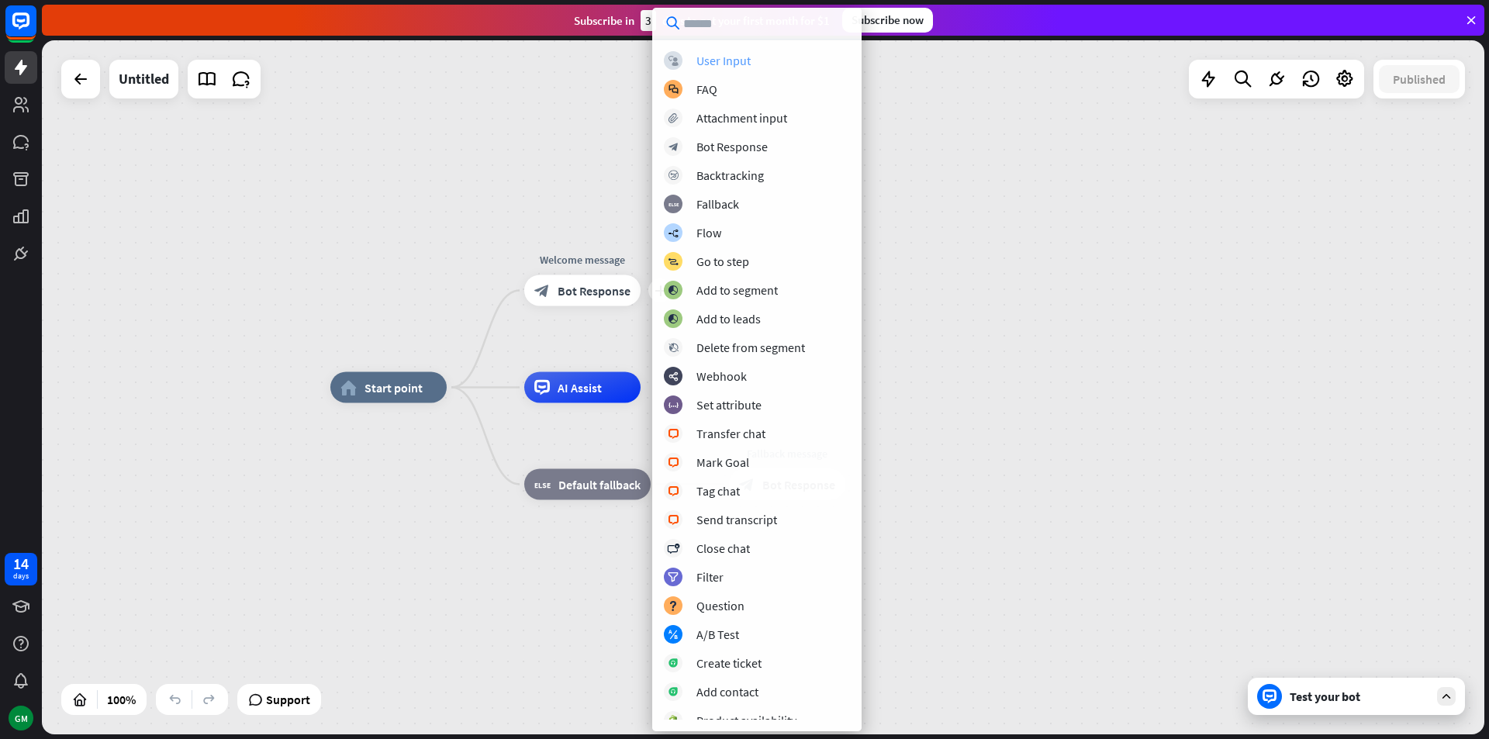
click at [731, 61] on div "User Input" at bounding box center [724, 61] width 54 height 16
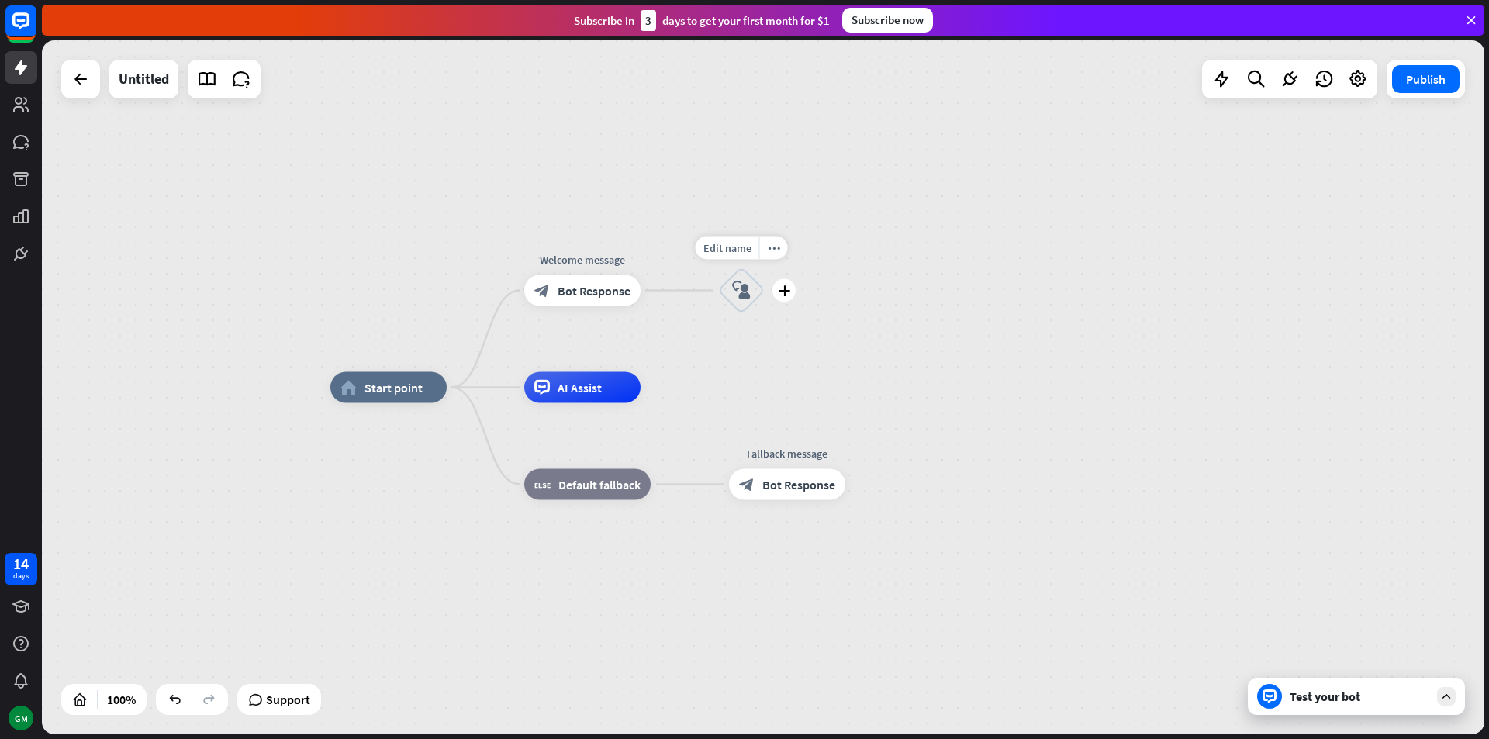
click at [743, 292] on icon "block_user_input" at bounding box center [741, 291] width 19 height 19
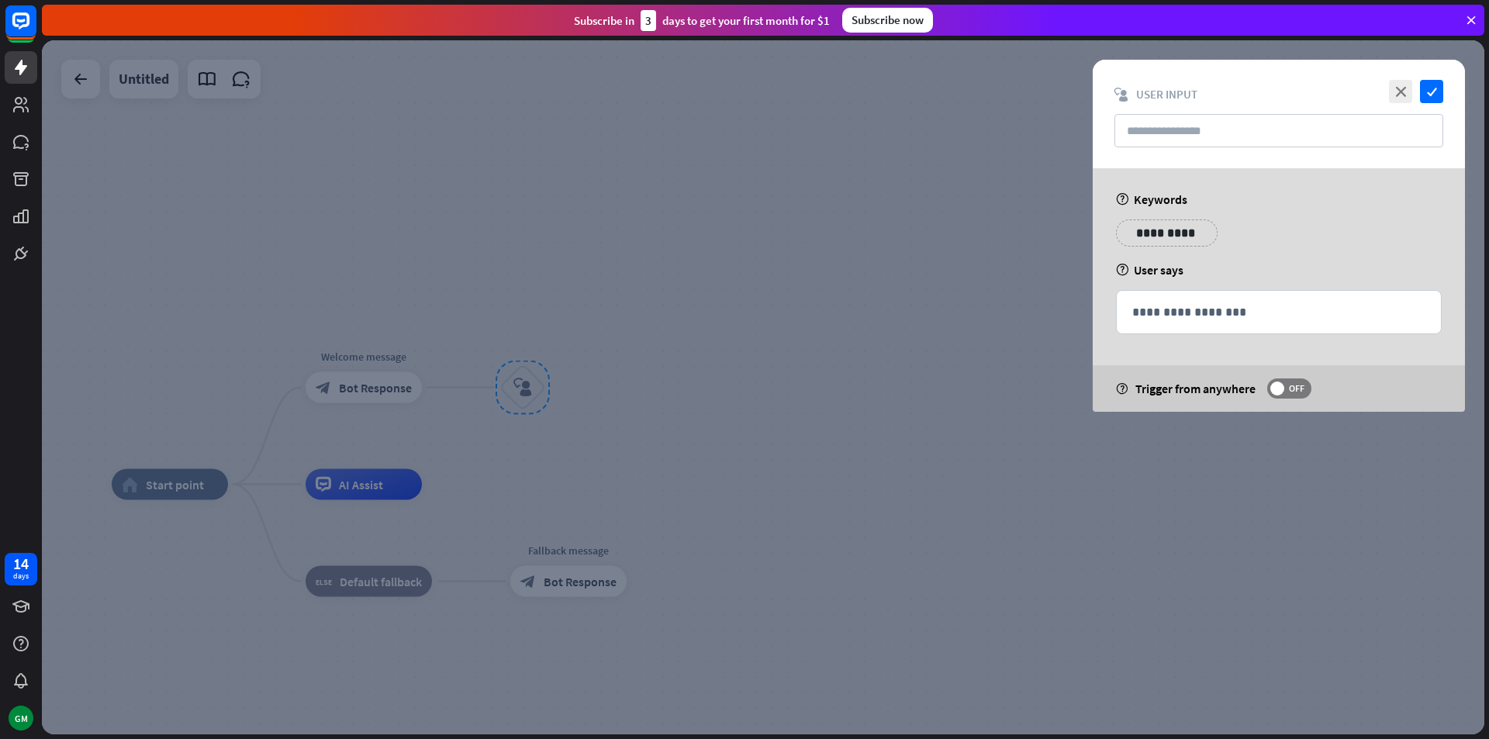
click at [1182, 230] on p "**********" at bounding box center [1167, 232] width 78 height 19
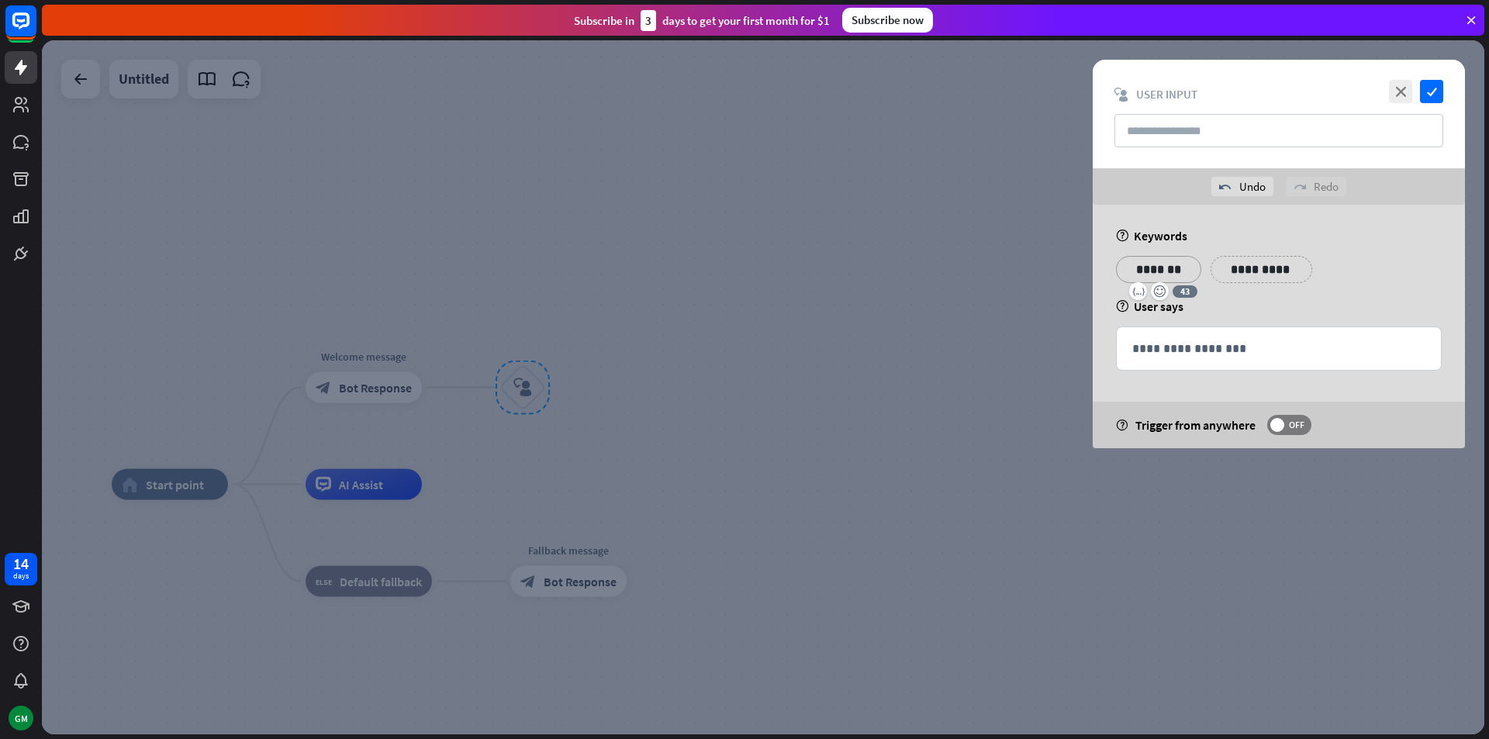
click at [1420, 295] on div "**********" at bounding box center [1279, 327] width 372 height 244
click at [1237, 268] on p "**********" at bounding box center [1262, 269] width 78 height 19
click at [1377, 238] on div "help Keywords" at bounding box center [1279, 236] width 326 height 16
click at [1171, 344] on p "**********" at bounding box center [1279, 348] width 293 height 19
click at [1292, 307] on div "help User says" at bounding box center [1279, 307] width 326 height 16
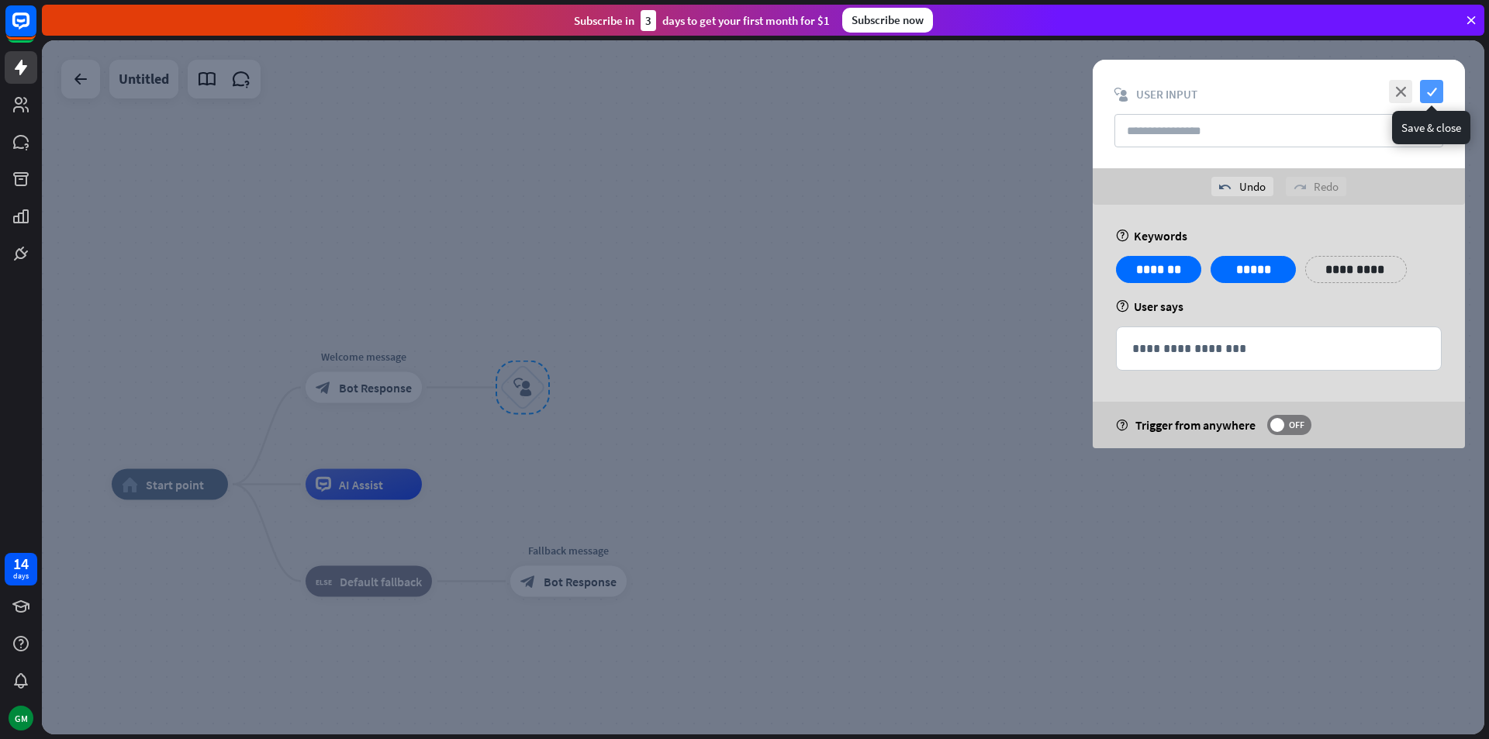
click at [1430, 94] on icon "check" at bounding box center [1431, 91] width 23 height 23
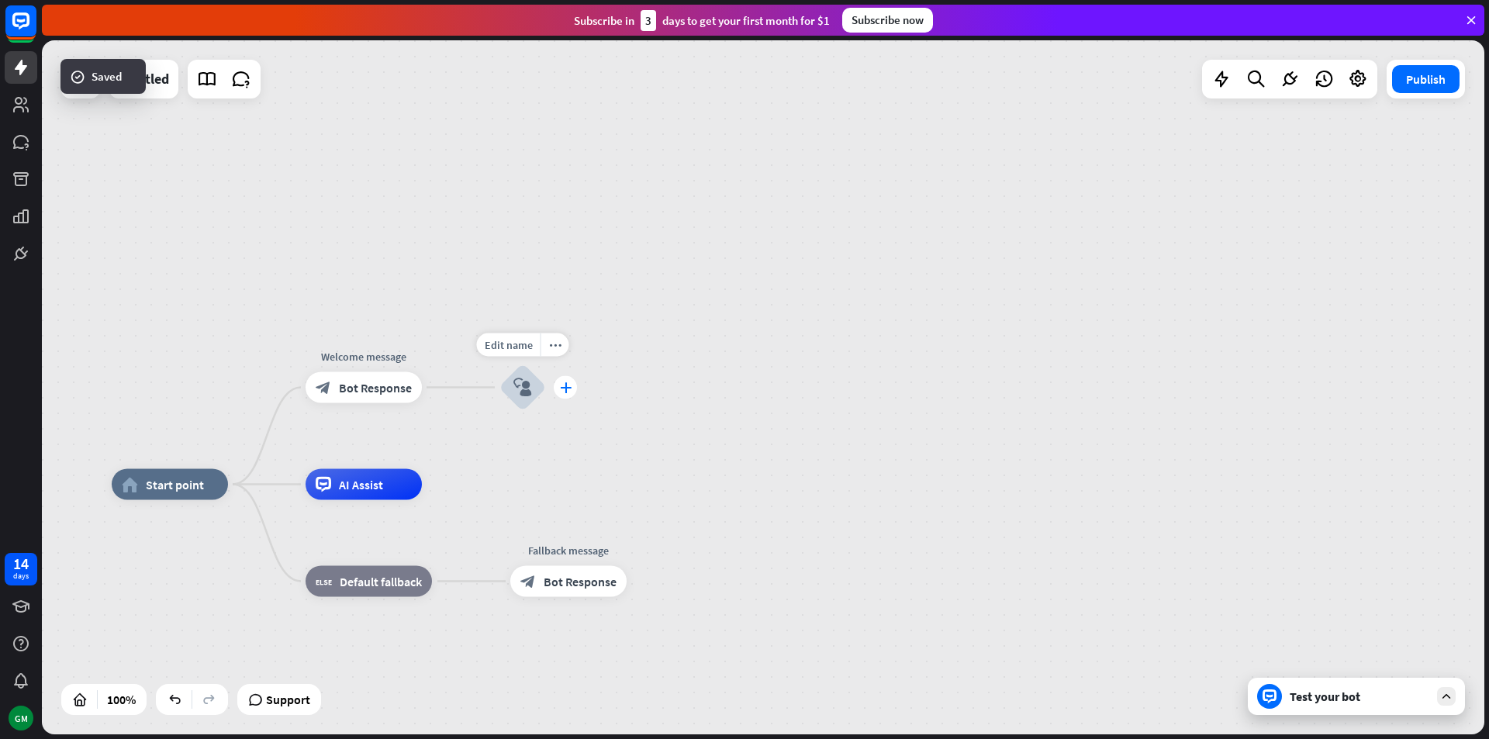
click at [563, 391] on icon "plus" at bounding box center [566, 387] width 12 height 11
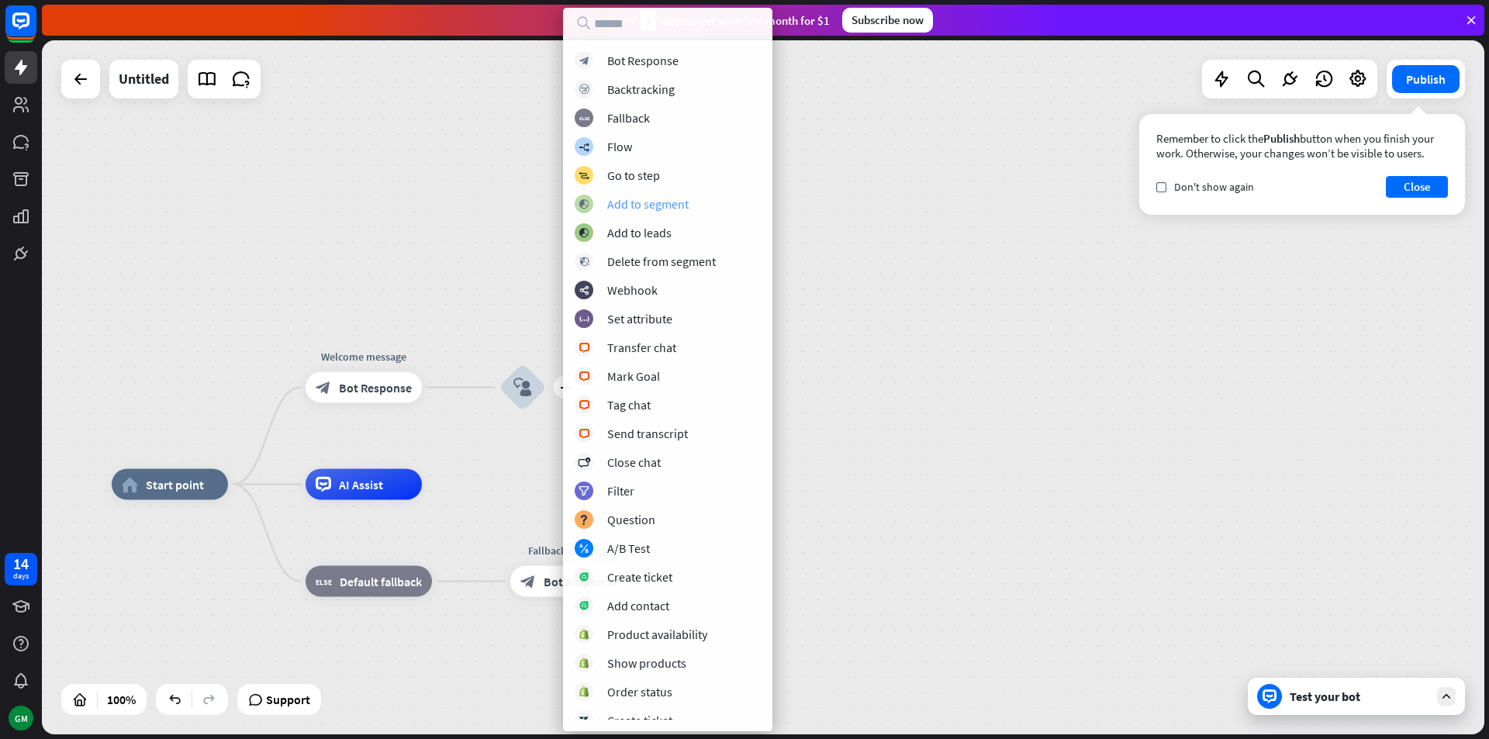
click at [742, 204] on div "block_add_to_segment Add to segment" at bounding box center [668, 204] width 186 height 19
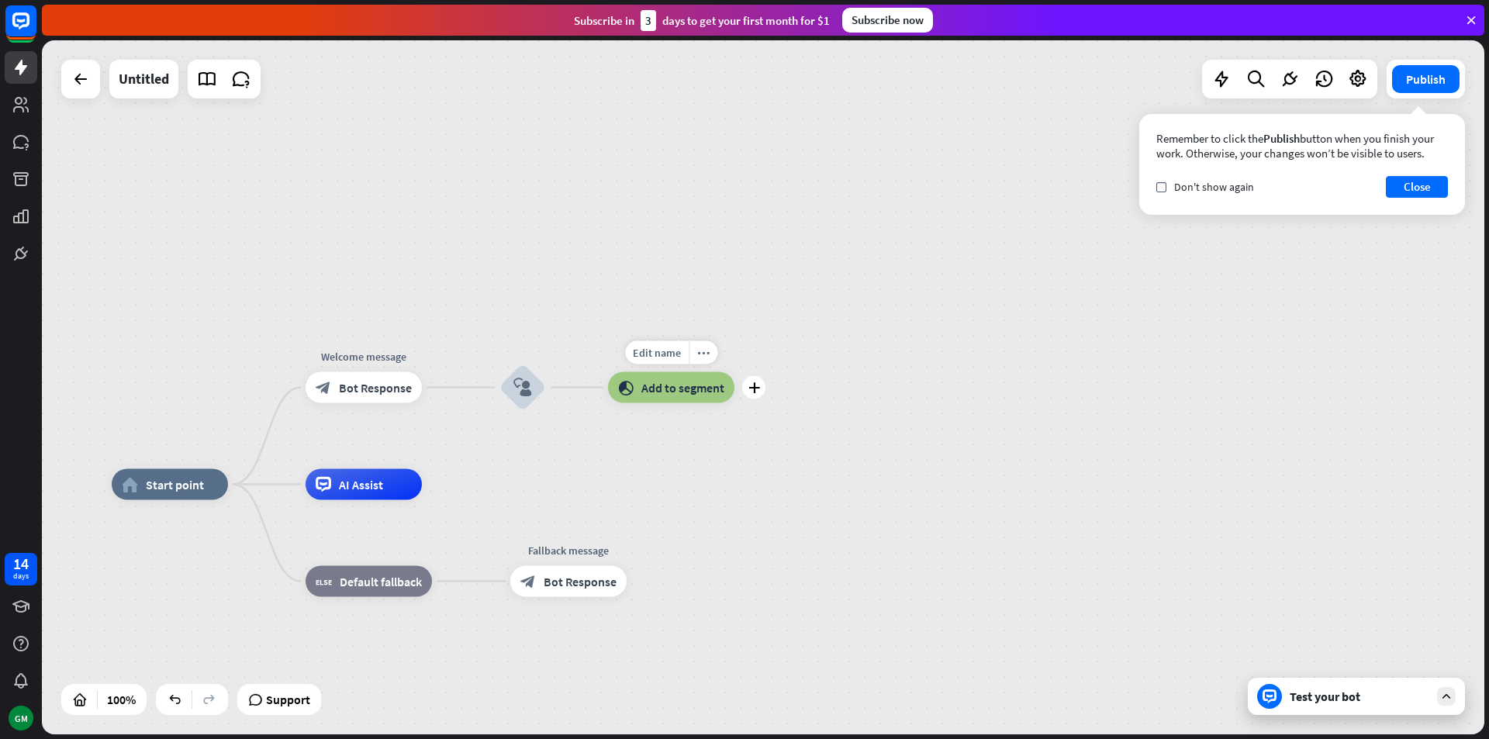
click at [676, 395] on span "Add to segment" at bounding box center [683, 388] width 83 height 16
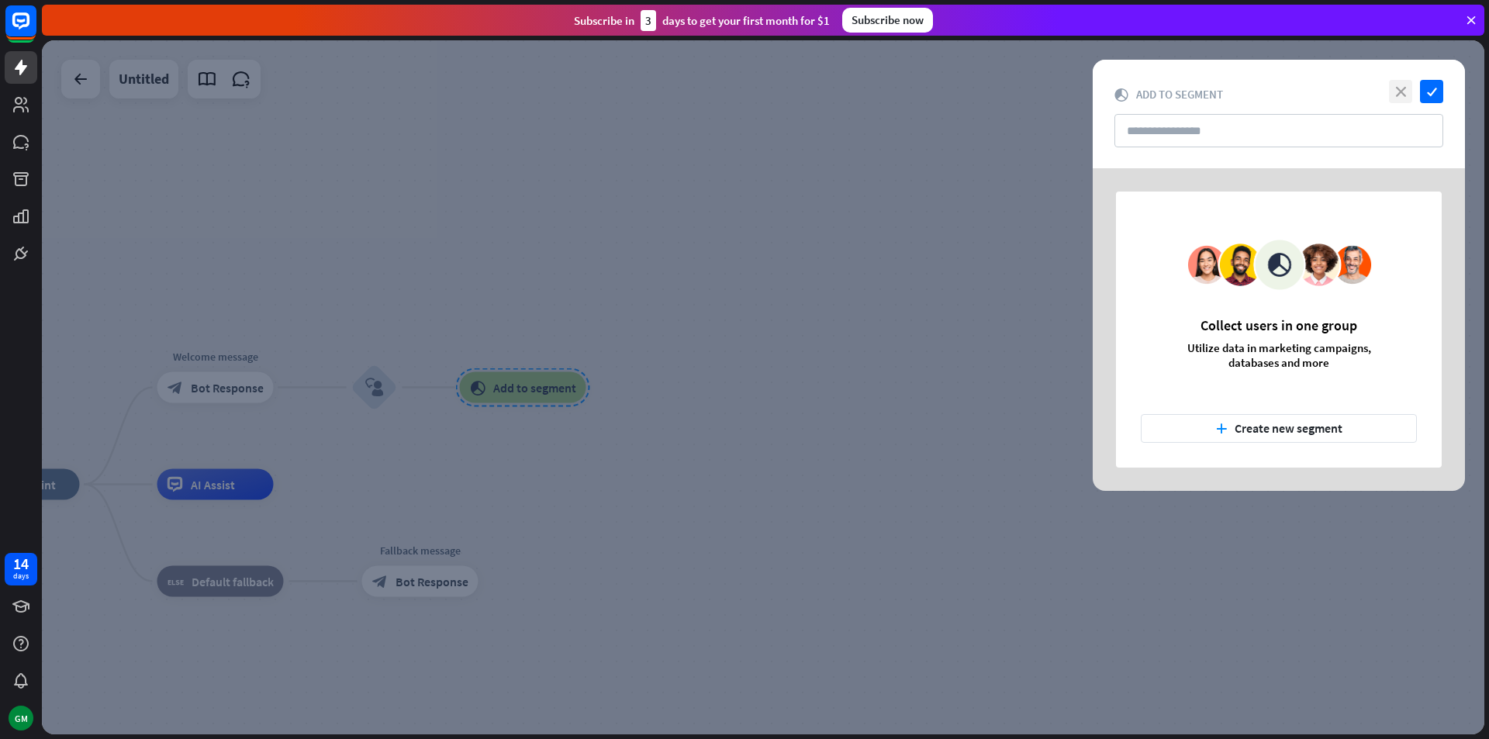
click at [1402, 88] on icon "close" at bounding box center [1400, 91] width 23 height 23
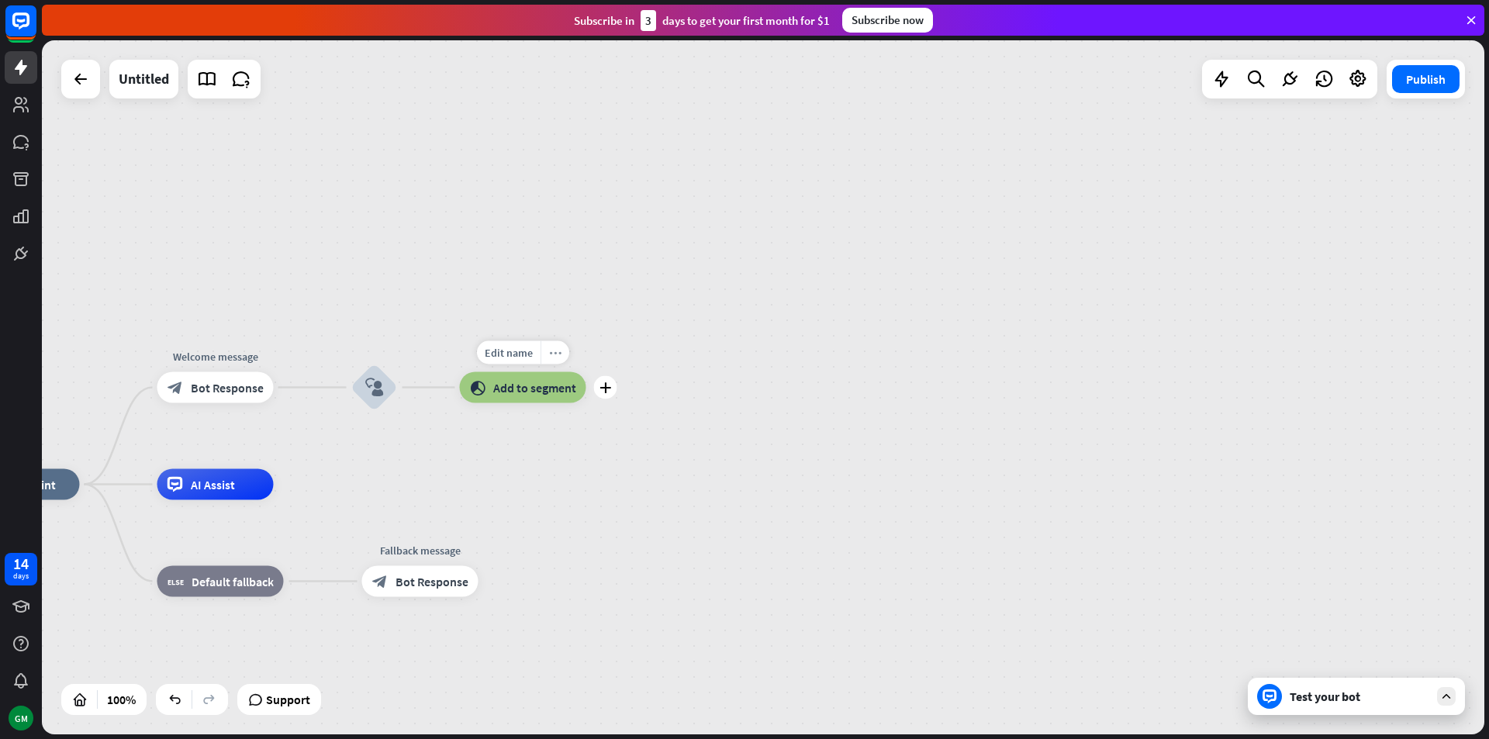
click at [548, 355] on div "more_horiz" at bounding box center [555, 352] width 29 height 23
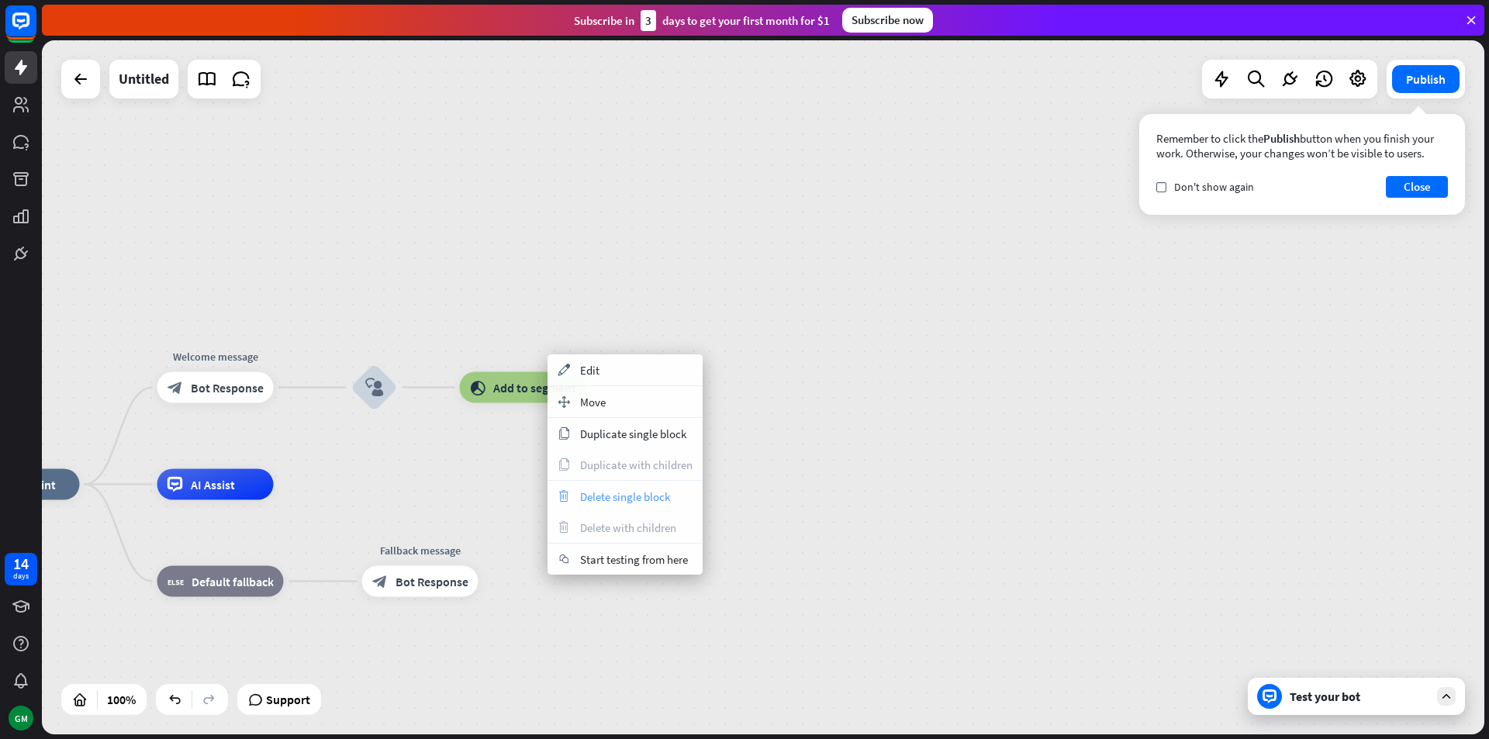
click at [602, 494] on span "Delete single block" at bounding box center [625, 496] width 90 height 15
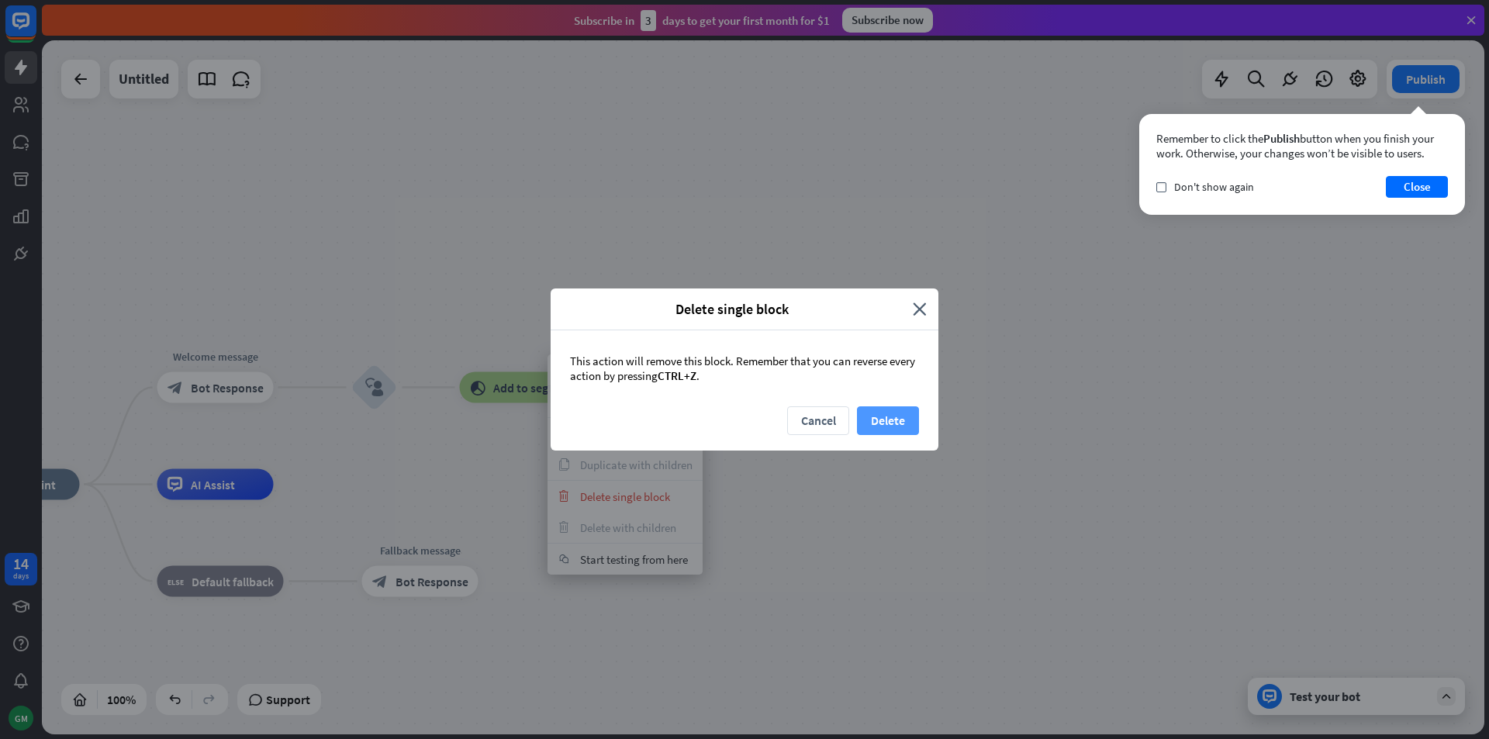
click at [877, 417] on button "Delete" at bounding box center [888, 420] width 62 height 29
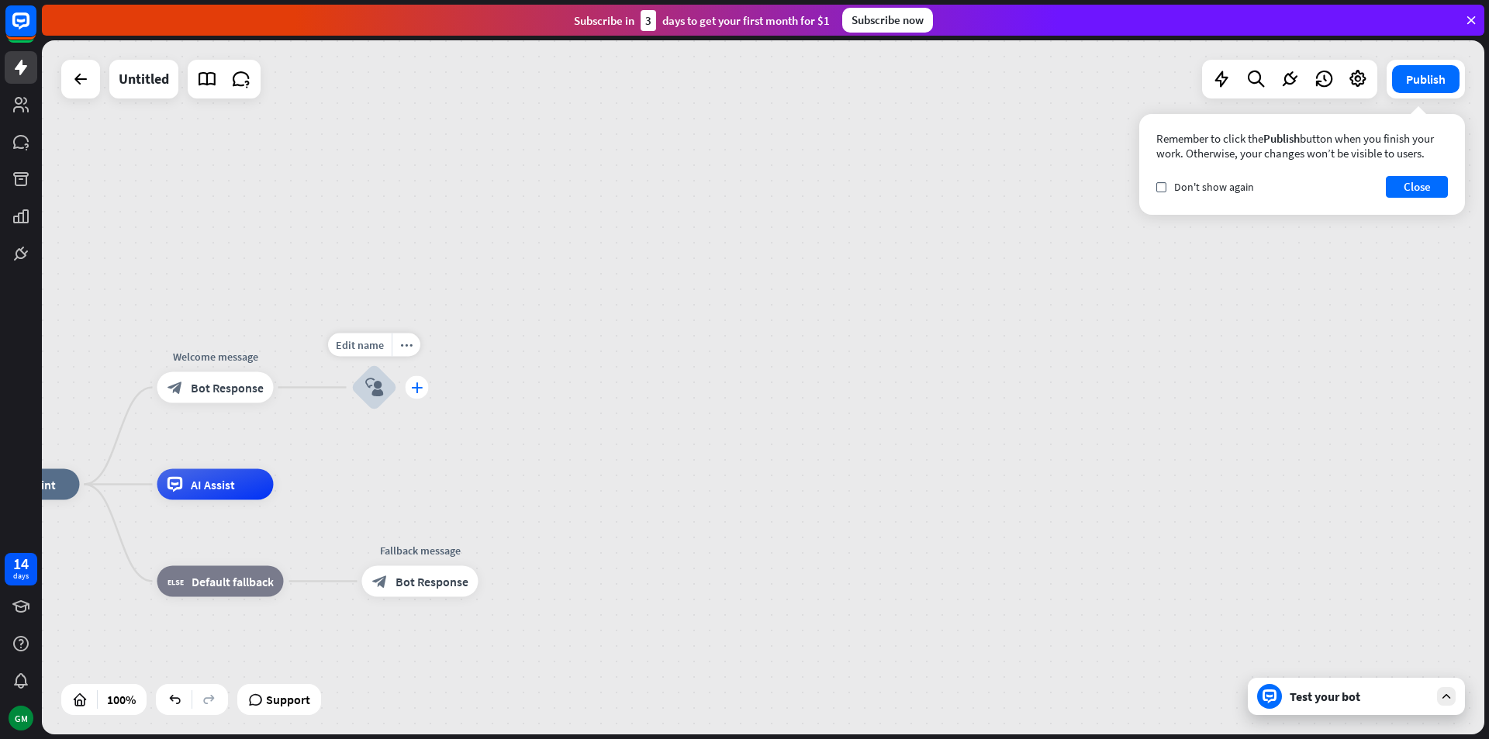
click at [420, 389] on icon "plus" at bounding box center [417, 387] width 12 height 11
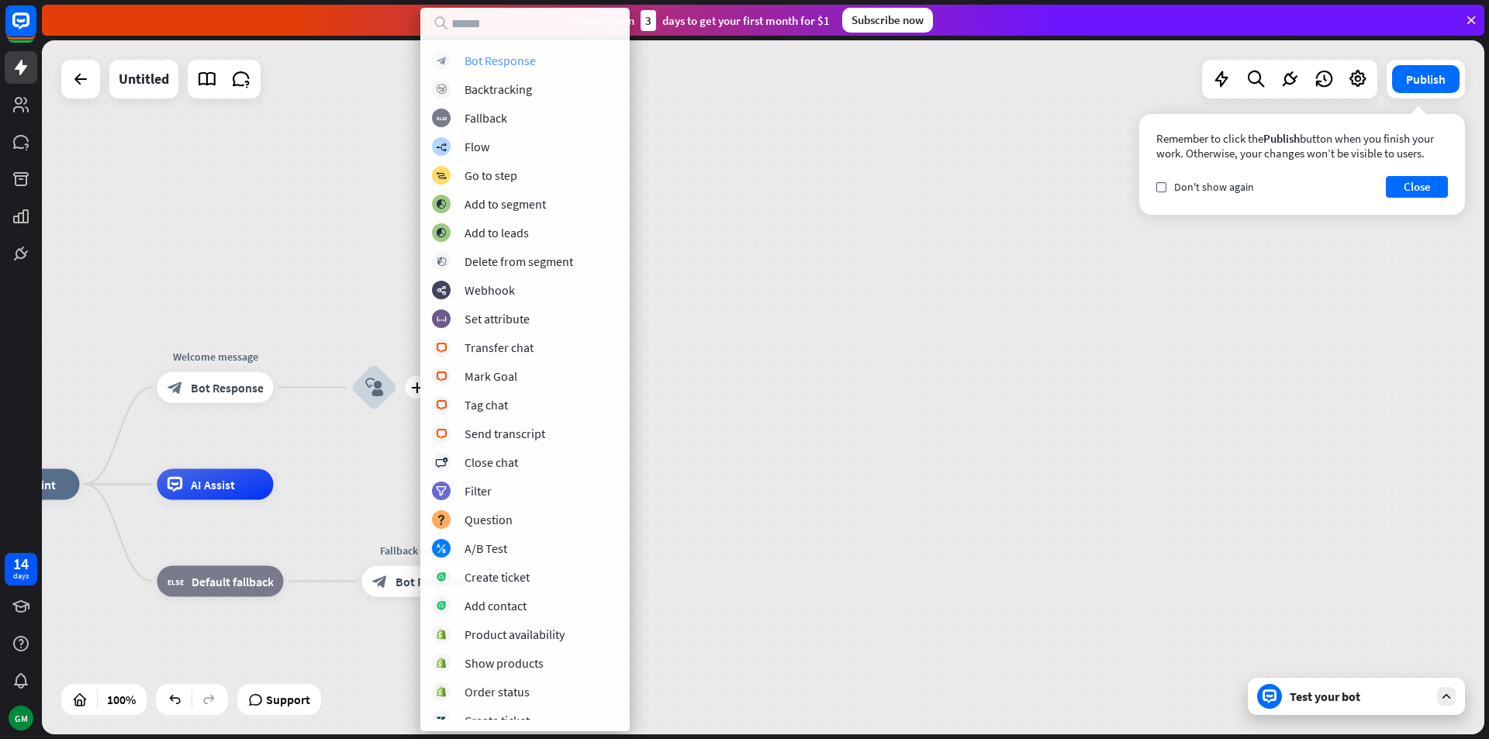
click at [513, 59] on div "Bot Response" at bounding box center [500, 61] width 71 height 16
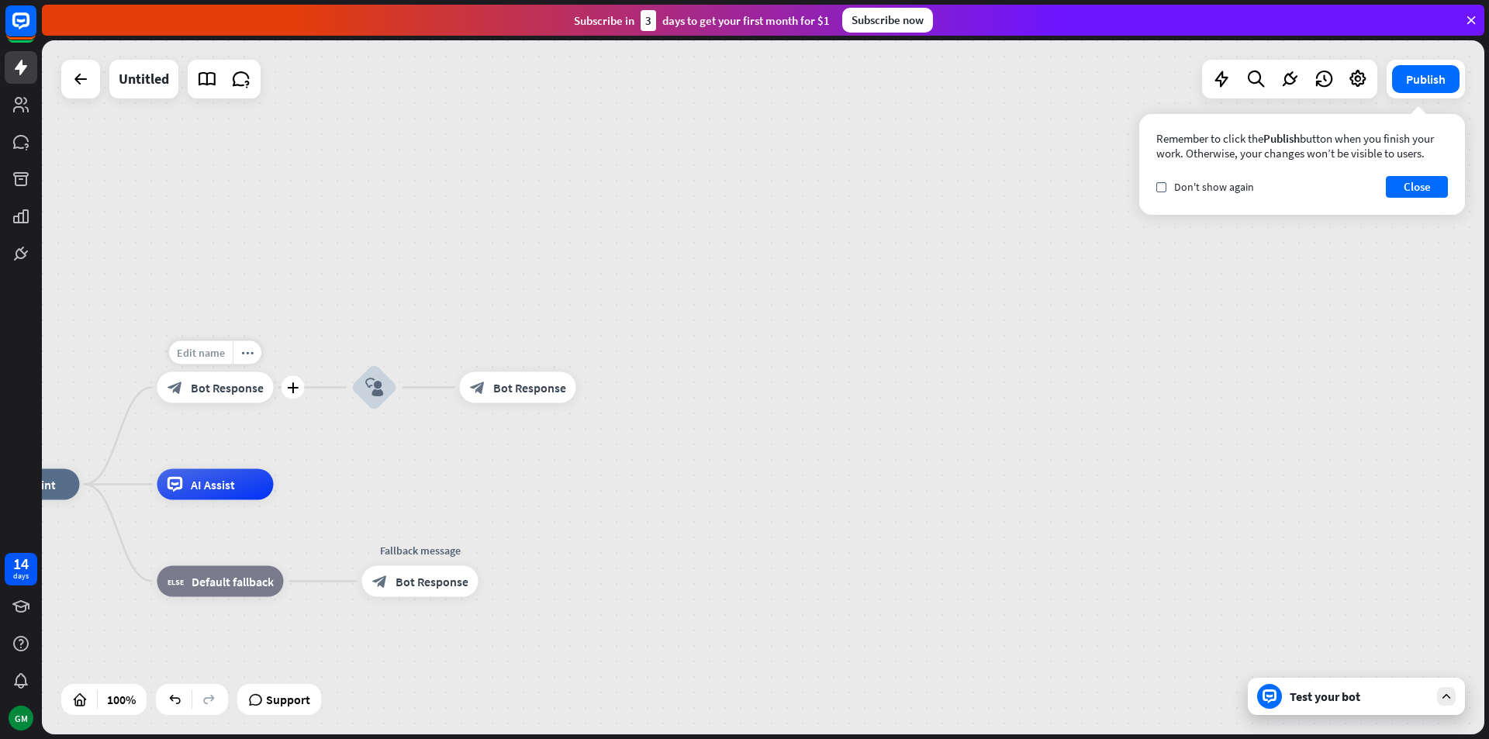
click at [206, 356] on span "Edit name" at bounding box center [201, 353] width 48 height 14
type input "*******"
type input "**********"
click at [224, 394] on div "**********" at bounding box center [763, 387] width 1443 height 694
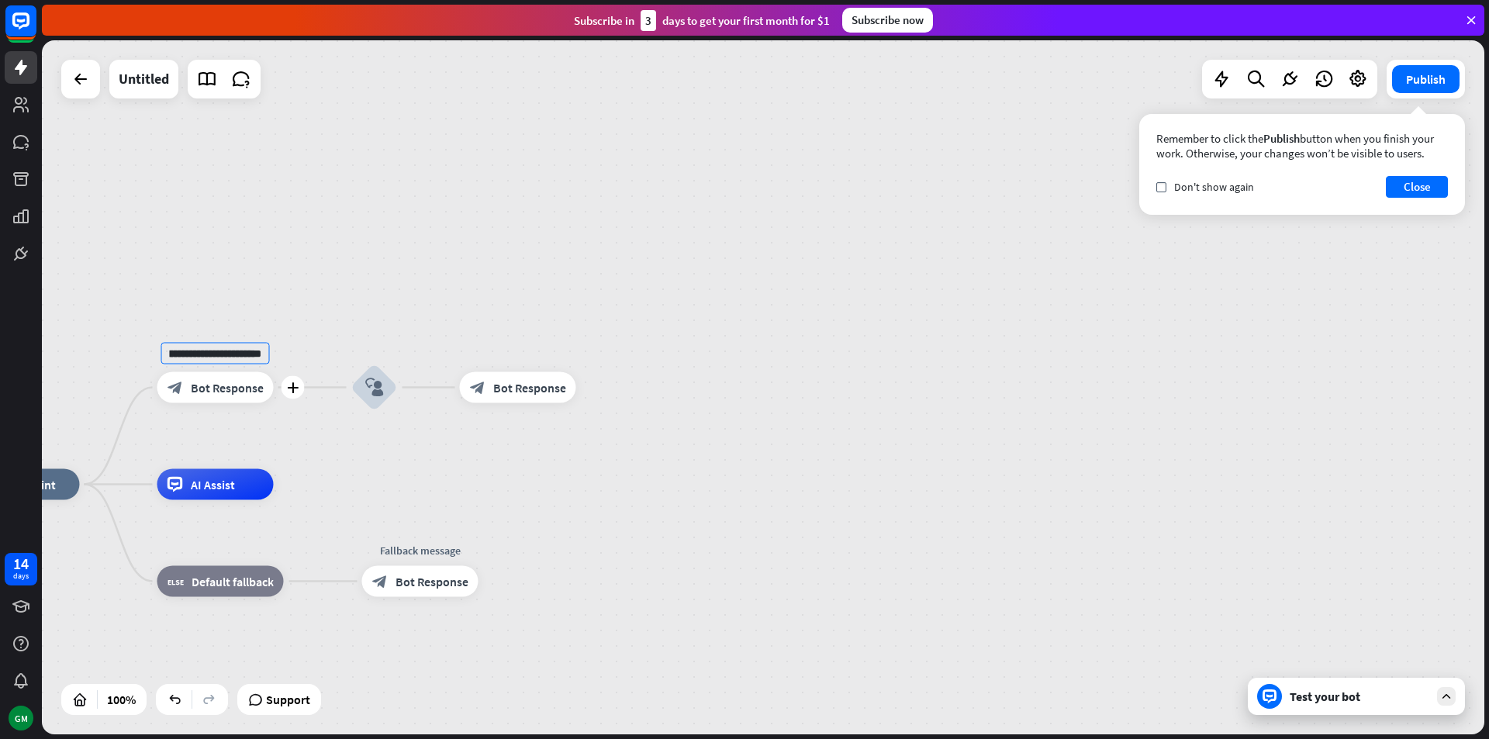
scroll to position [0, 0]
click at [223, 381] on span "Bot Response" at bounding box center [227, 388] width 73 height 16
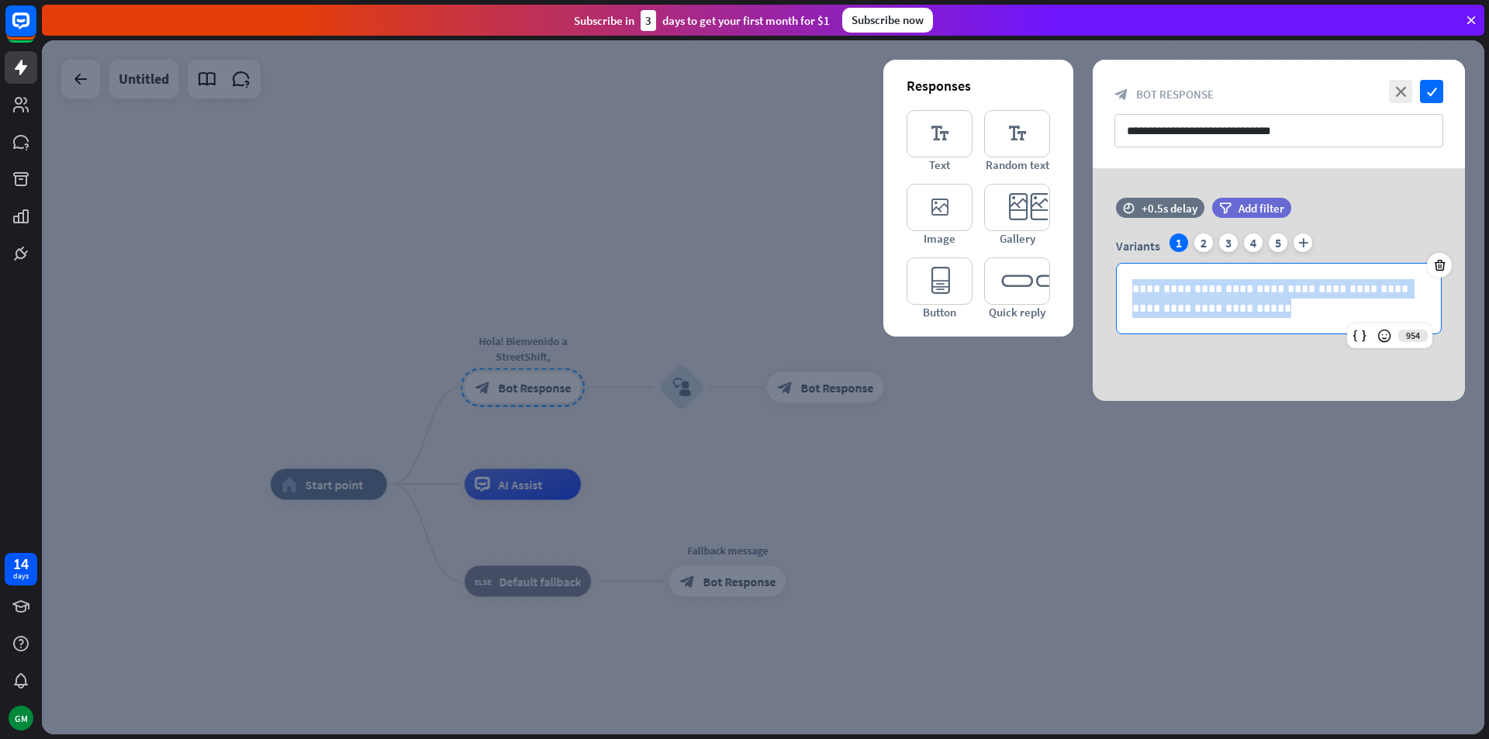
drag, startPoint x: 1172, startPoint y: 293, endPoint x: 1042, endPoint y: 250, distance: 137.4
click at [1093, 250] on div "**********" at bounding box center [1279, 284] width 372 height 233
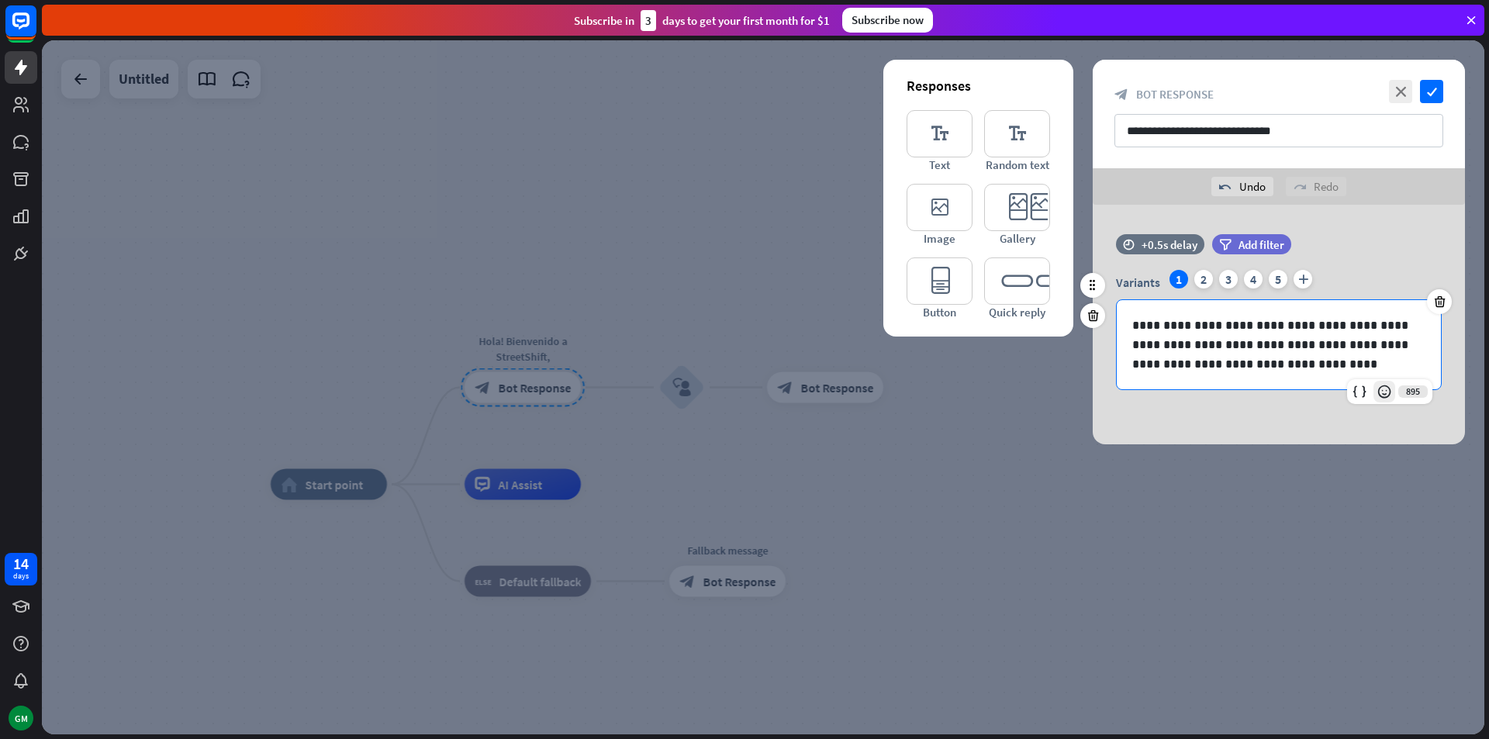
click at [1379, 390] on icon at bounding box center [1385, 392] width 16 height 16
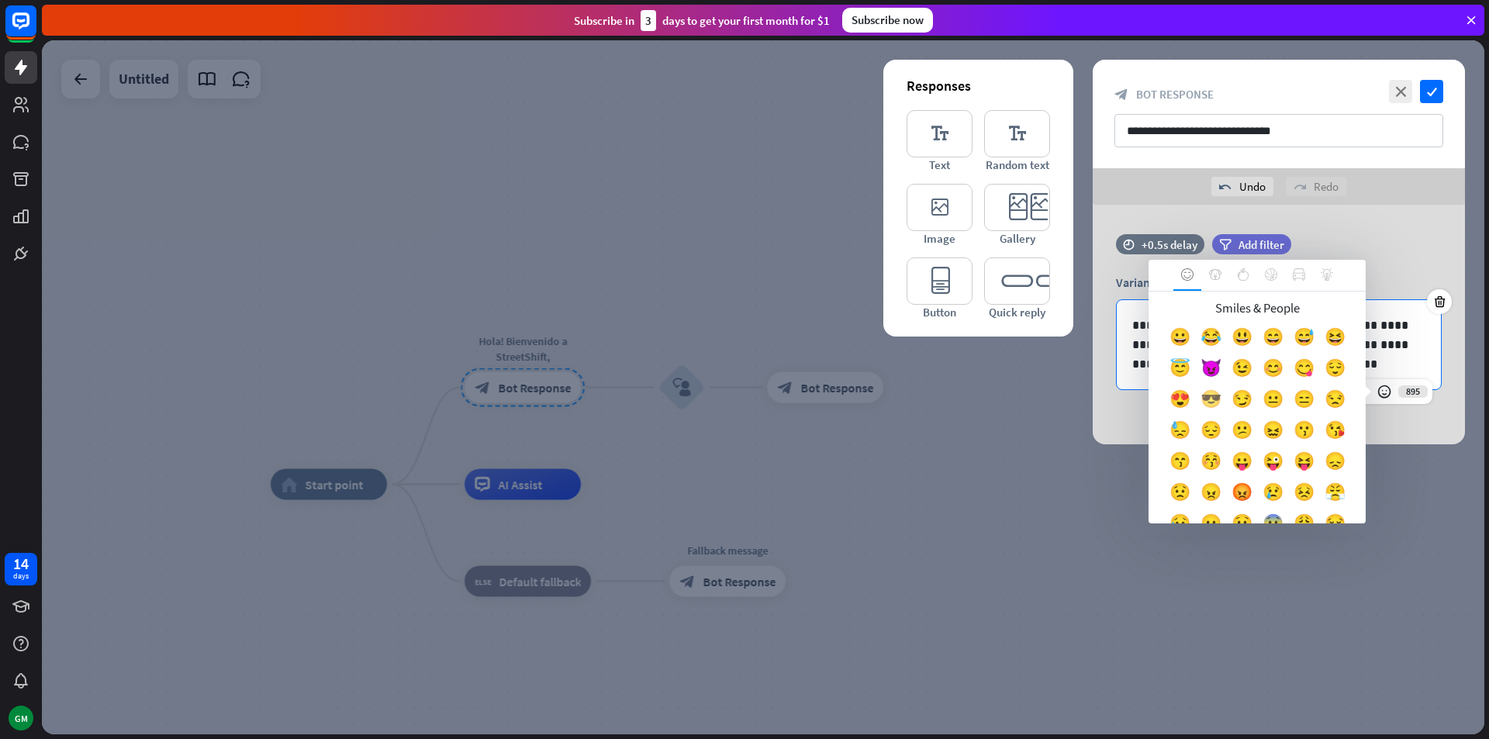
click at [1226, 393] on div "😎" at bounding box center [1210, 402] width 31 height 31
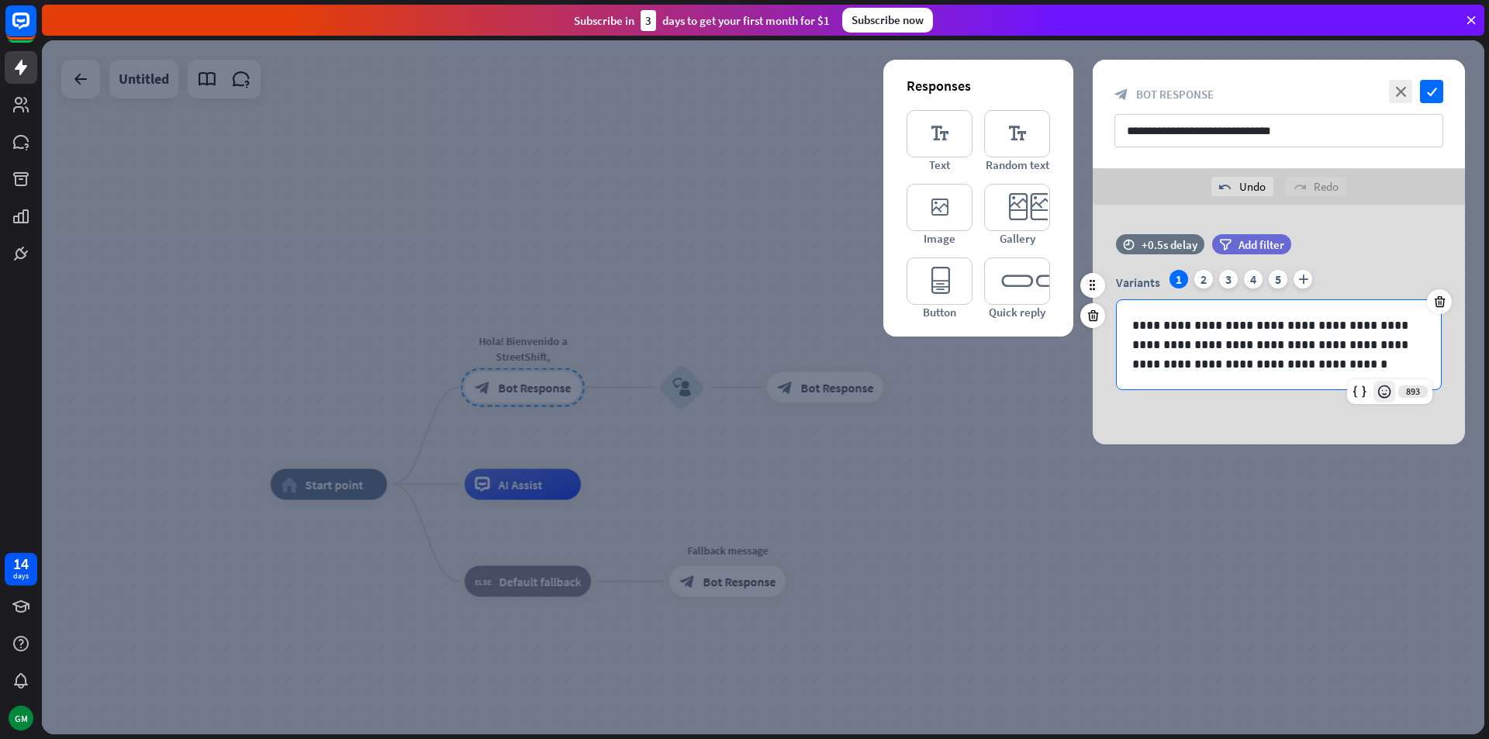
click at [1392, 396] on div at bounding box center [1385, 392] width 22 height 22
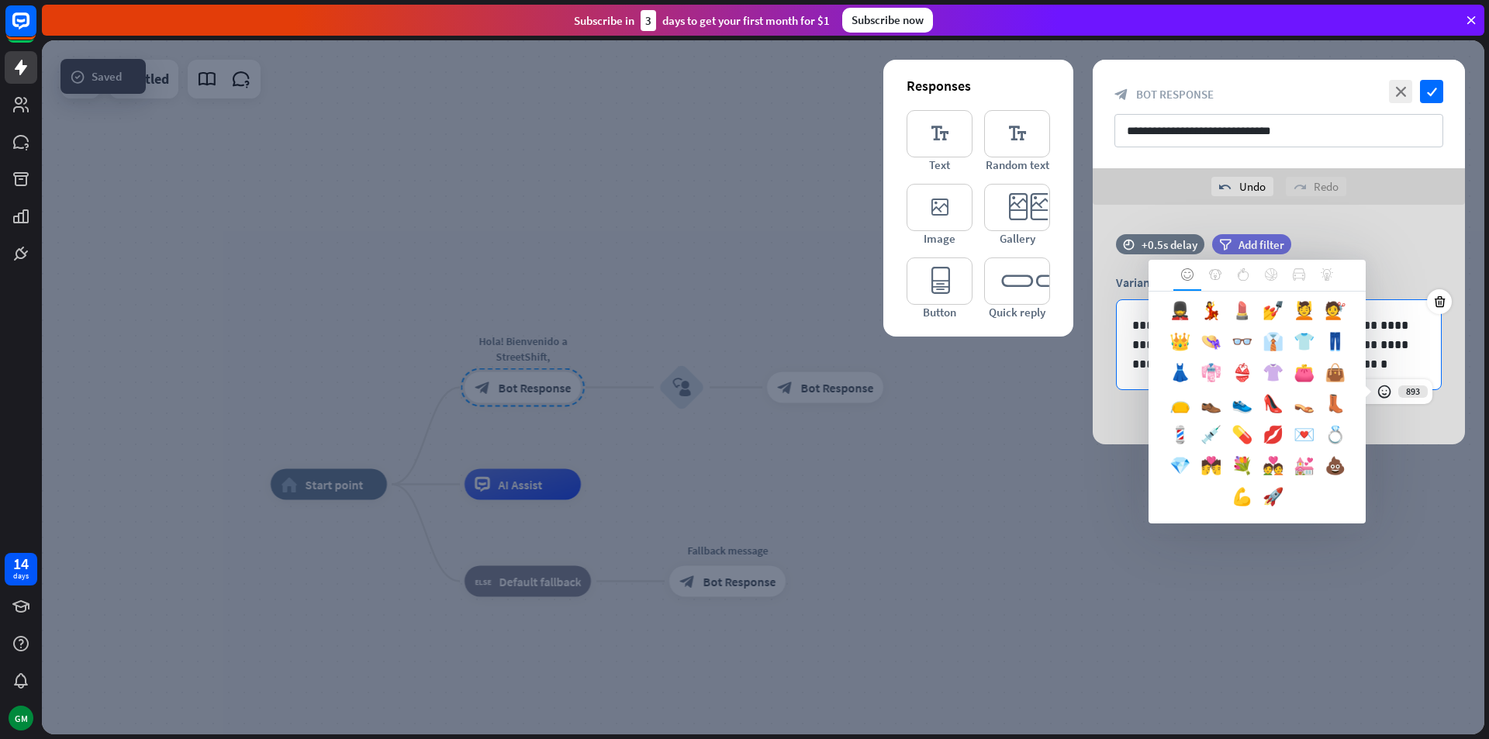
scroll to position [776, 0]
click at [1226, 423] on div "👟" at bounding box center [1241, 407] width 31 height 31
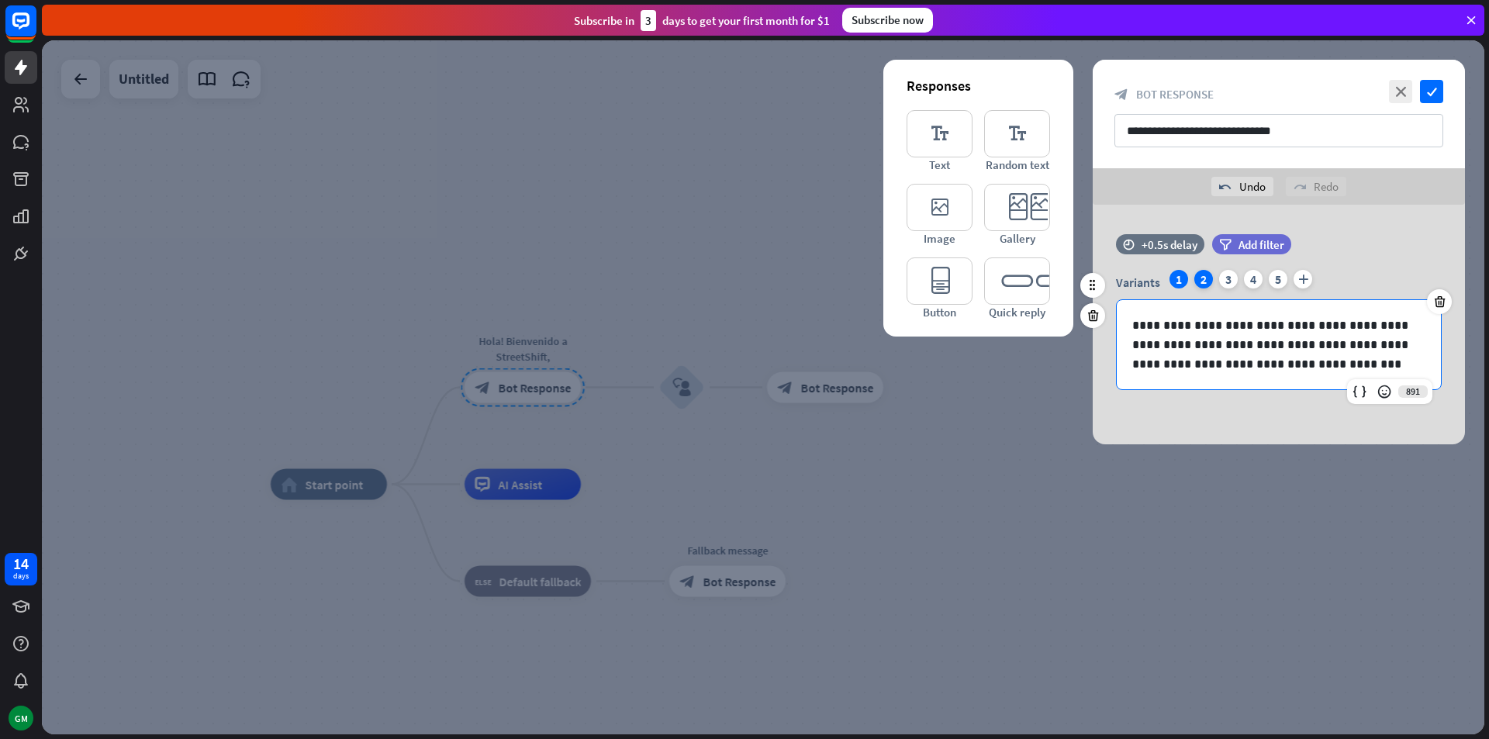
click at [1201, 276] on div "2" at bounding box center [1204, 279] width 19 height 19
click at [1180, 287] on div "1" at bounding box center [1179, 279] width 19 height 19
click at [1198, 278] on div "2" at bounding box center [1204, 279] width 19 height 19
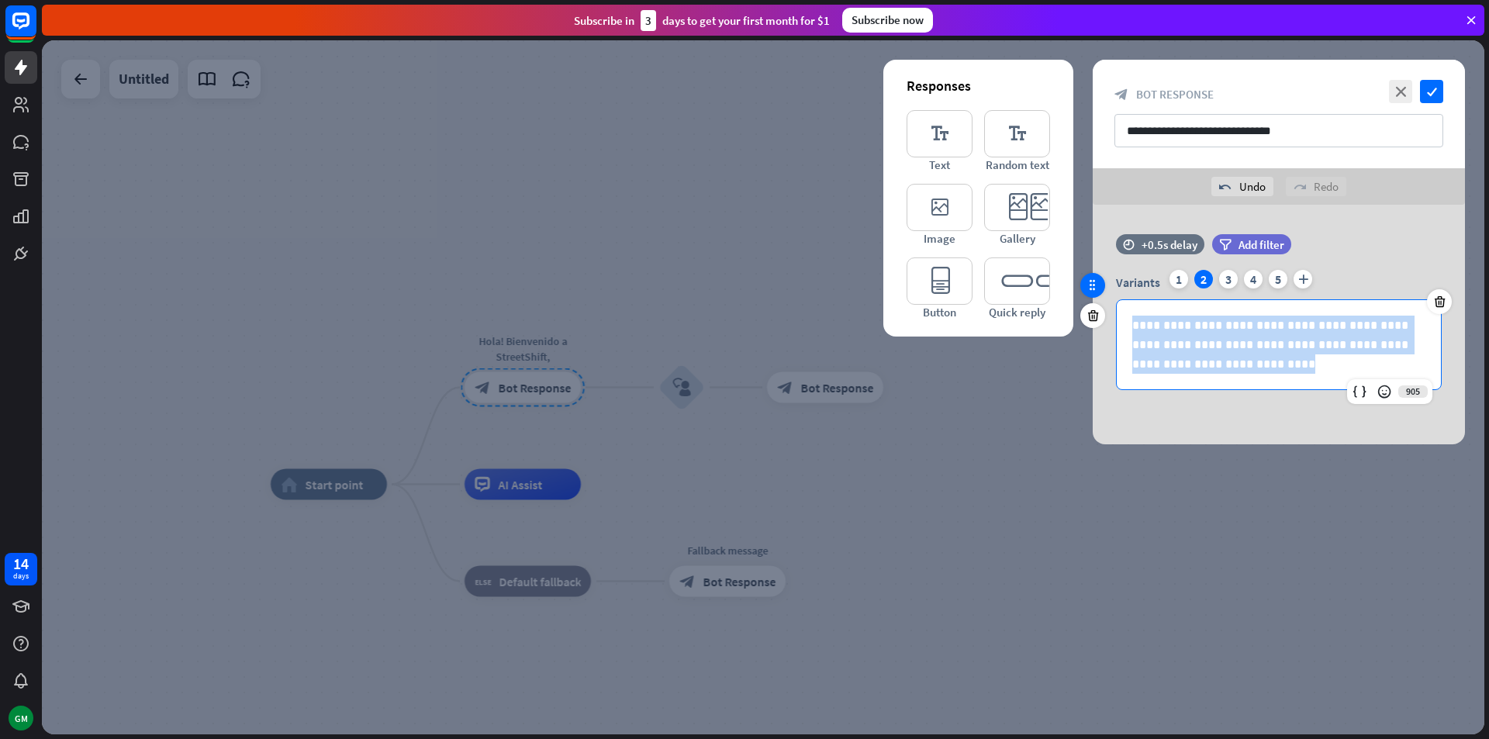
drag, startPoint x: 1210, startPoint y: 362, endPoint x: 1093, endPoint y: 285, distance: 140.5
click at [1093, 285] on div "**********" at bounding box center [1279, 319] width 372 height 171
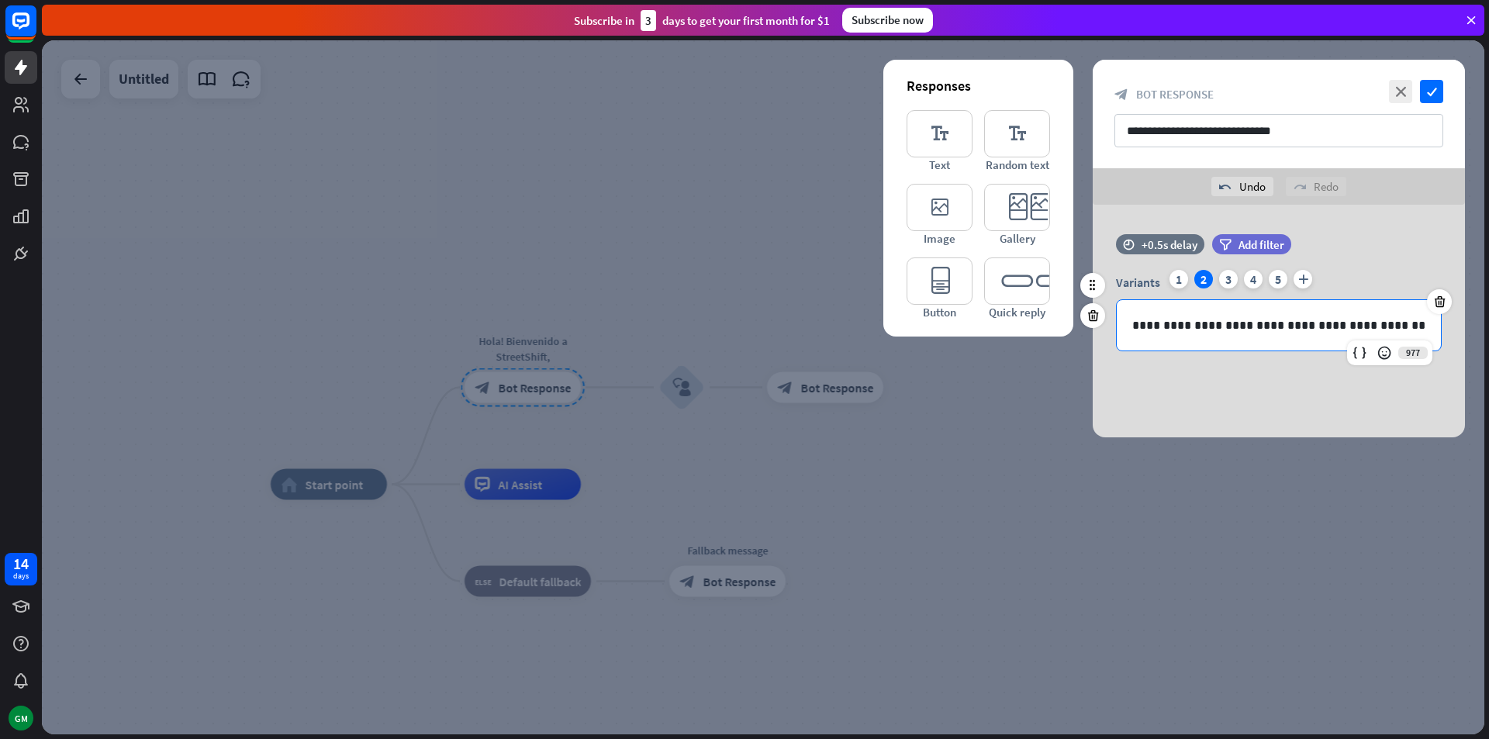
click at [1327, 330] on p "**********" at bounding box center [1279, 325] width 293 height 19
click at [1382, 329] on p "**********" at bounding box center [1279, 325] width 293 height 19
click at [1288, 390] on div "**********" at bounding box center [1279, 321] width 372 height 233
click at [1181, 278] on div "1" at bounding box center [1179, 279] width 19 height 19
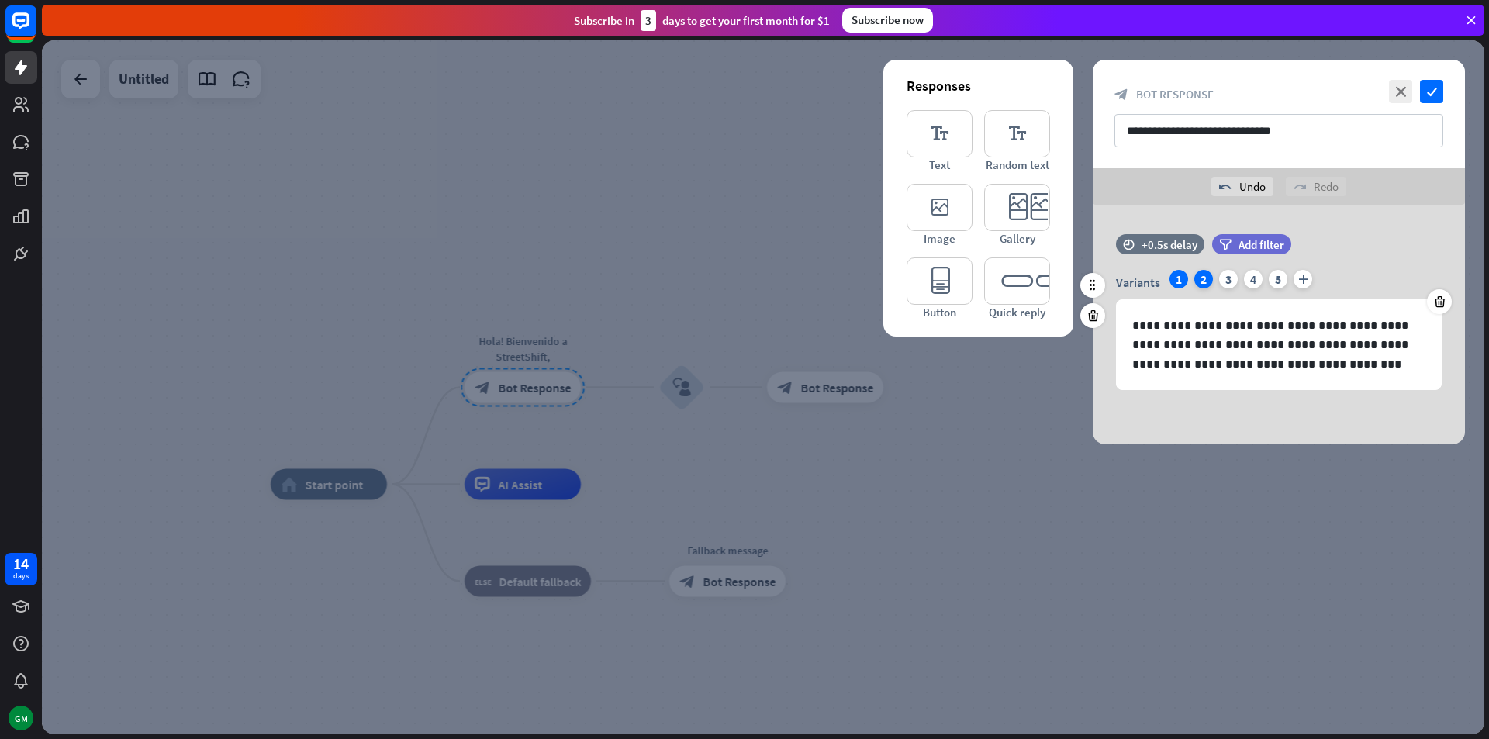
click at [1206, 284] on div "2" at bounding box center [1204, 279] width 19 height 19
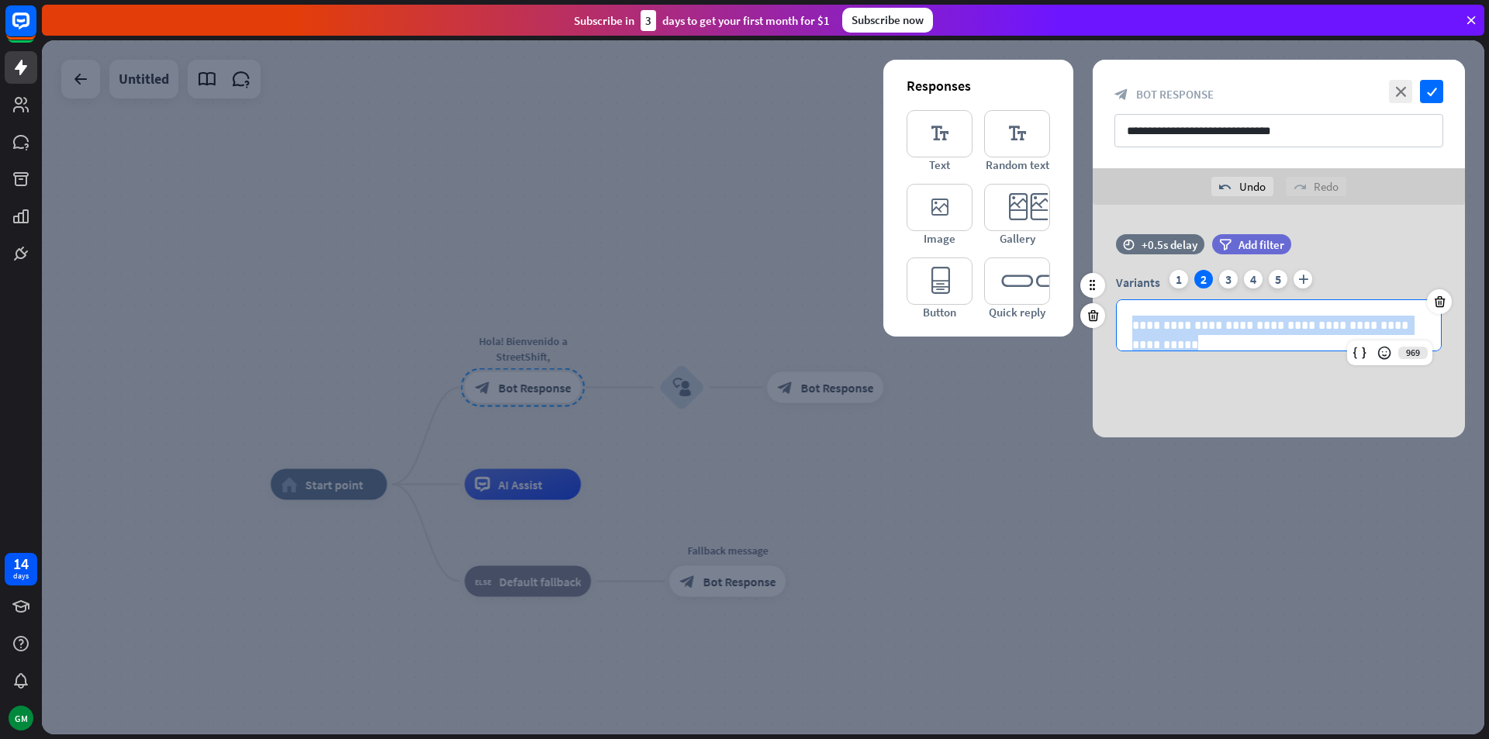
drag, startPoint x: 1427, startPoint y: 326, endPoint x: 1125, endPoint y: 326, distance: 301.8
click at [1115, 319] on div "**********" at bounding box center [1279, 310] width 372 height 81
click at [1126, 327] on div "**********" at bounding box center [1279, 325] width 324 height 50
drag, startPoint x: 1135, startPoint y: 327, endPoint x: 1374, endPoint y: 334, distance: 239.0
click at [1374, 334] on p "**********" at bounding box center [1279, 325] width 293 height 19
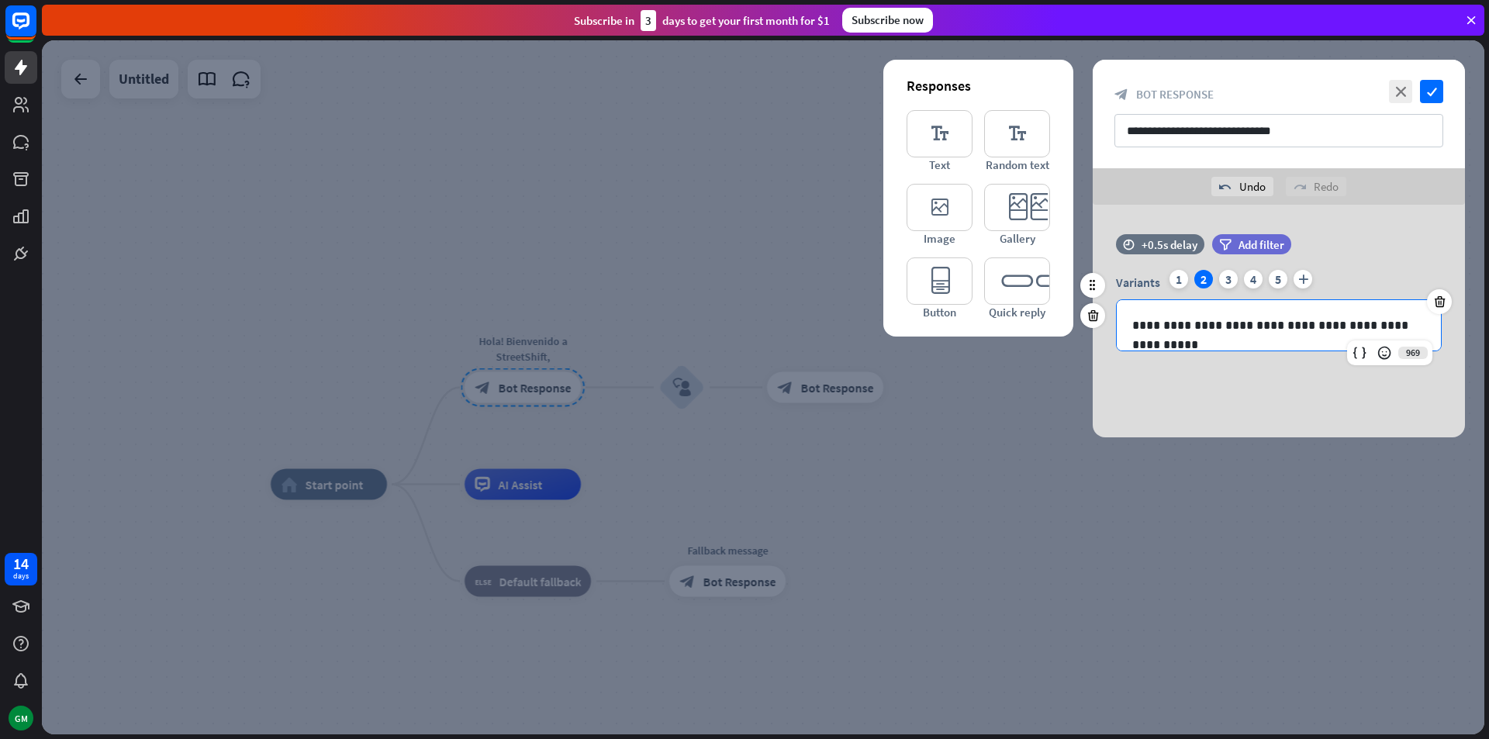
click at [1420, 326] on p "**********" at bounding box center [1279, 325] width 293 height 19
drag, startPoint x: 1420, startPoint y: 326, endPoint x: 1116, endPoint y: 320, distance: 303.4
click at [1116, 320] on div "**********" at bounding box center [1279, 325] width 326 height 52
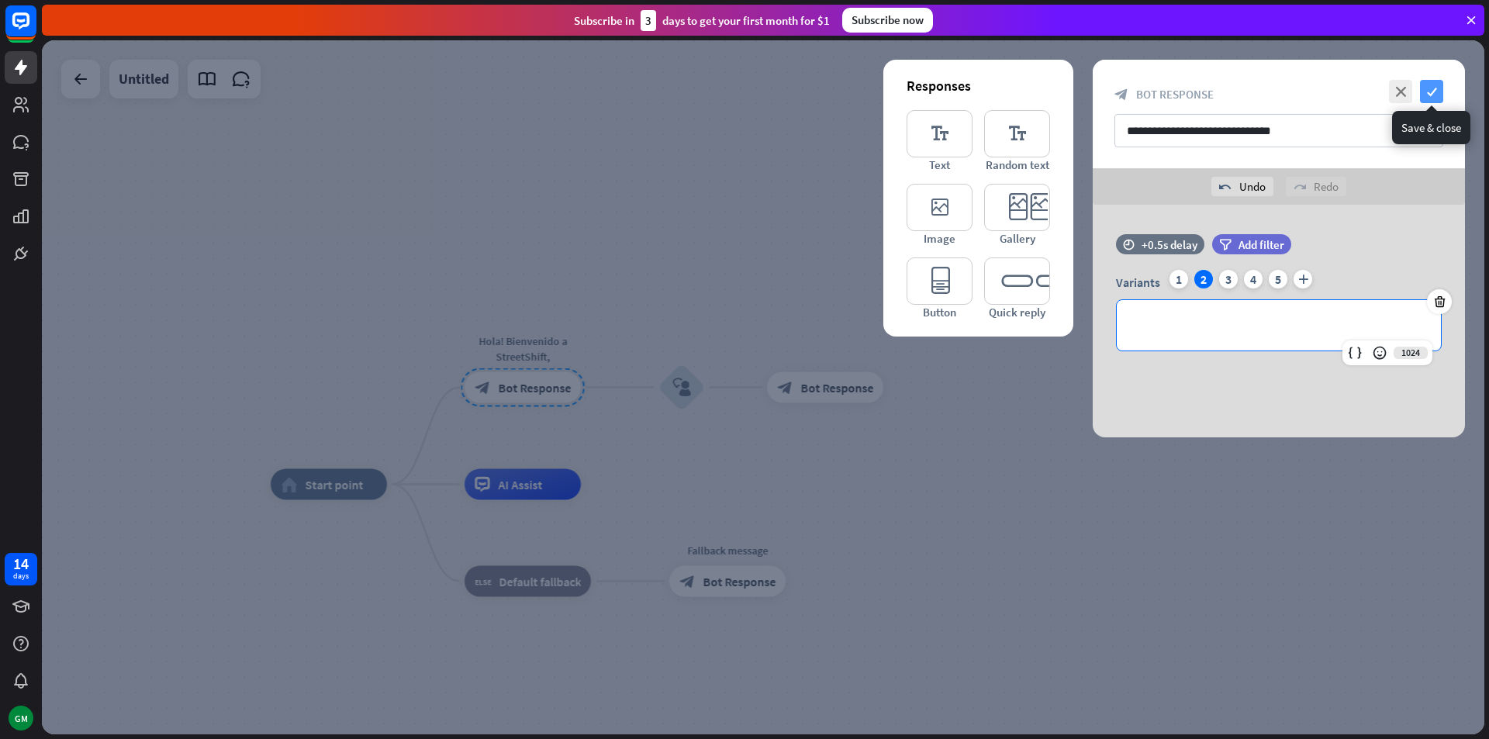
click at [1430, 87] on icon "check" at bounding box center [1431, 91] width 23 height 23
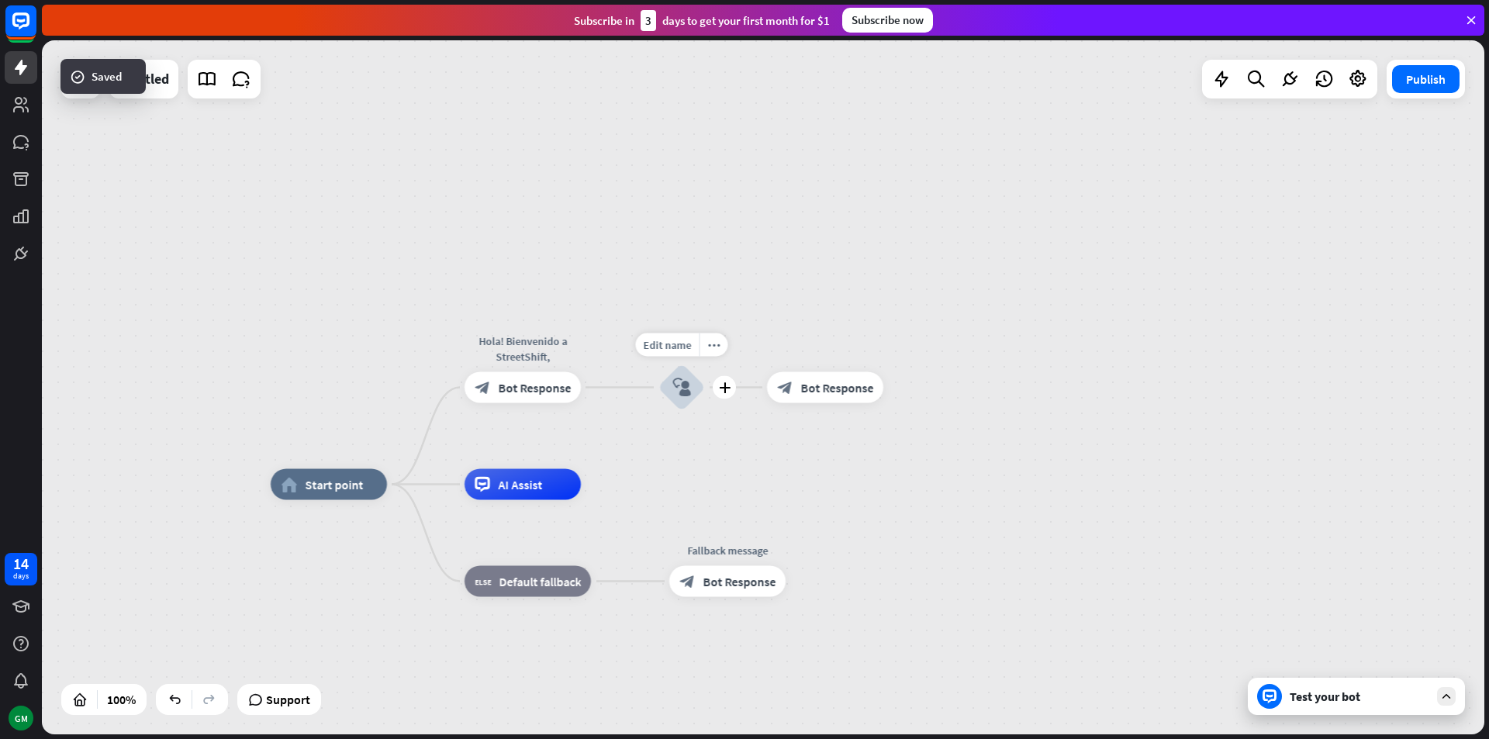
click at [686, 400] on div "block_user_input" at bounding box center [682, 388] width 47 height 47
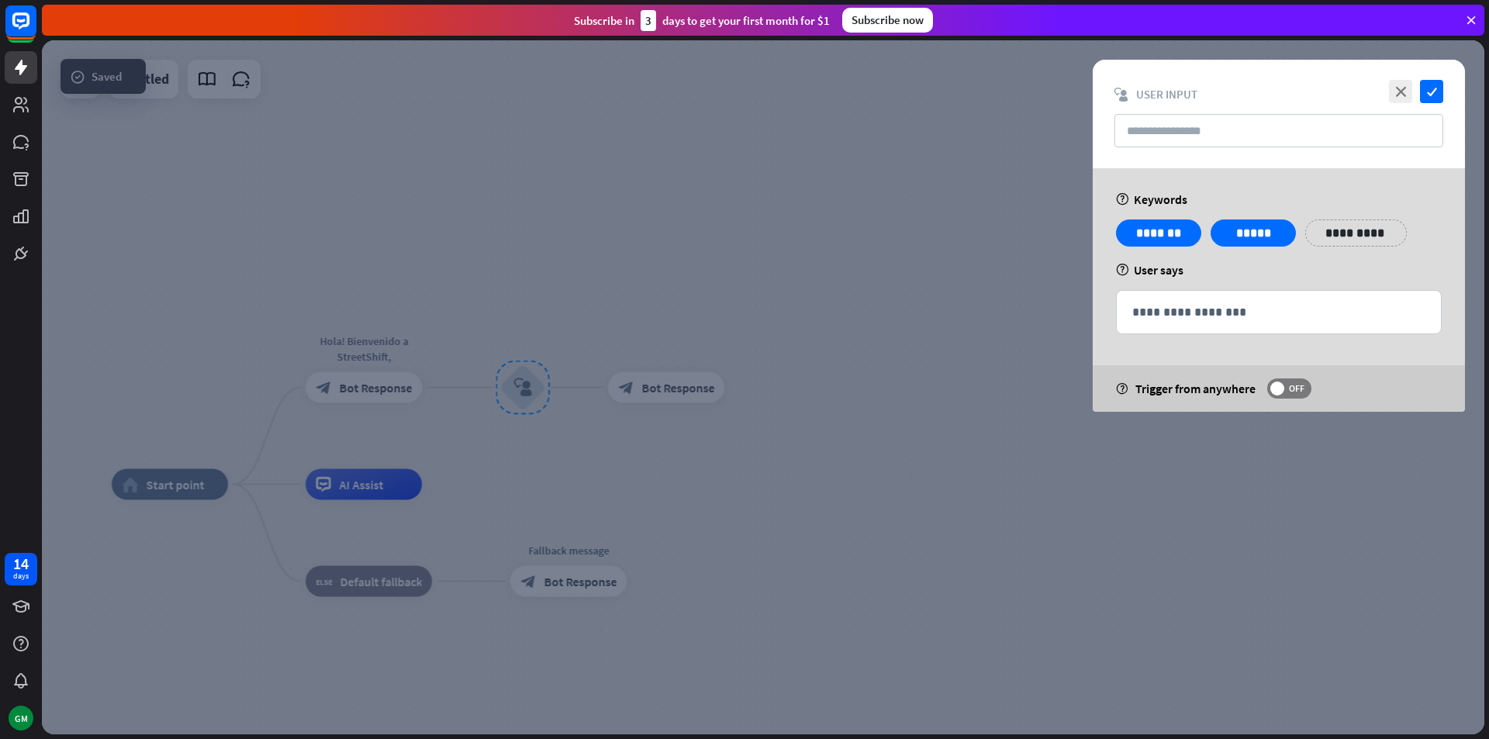
drag, startPoint x: 851, startPoint y: 324, endPoint x: 811, endPoint y: 324, distance: 40.3
click at [849, 324] on div at bounding box center [763, 387] width 1443 height 694
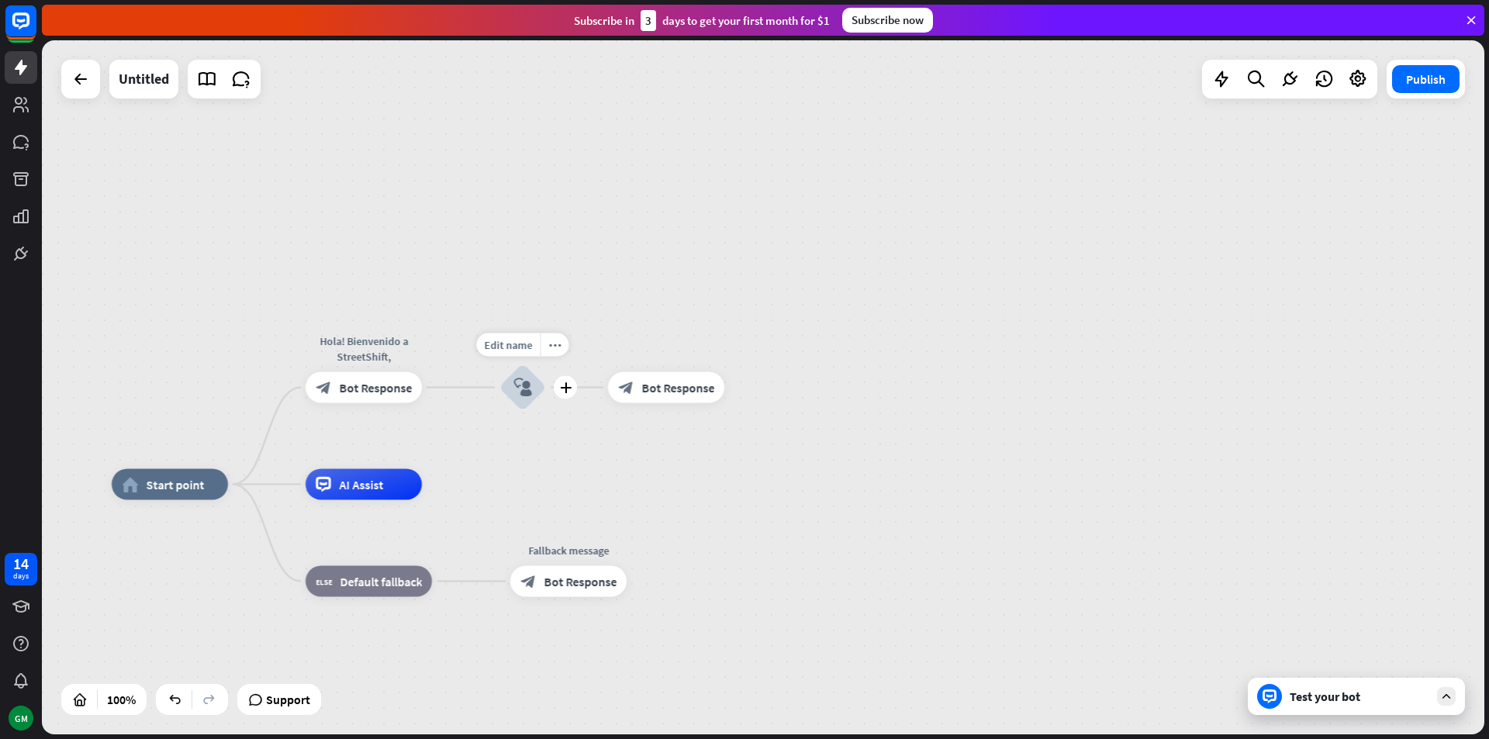
click at [533, 390] on div "block_user_input" at bounding box center [523, 388] width 47 height 47
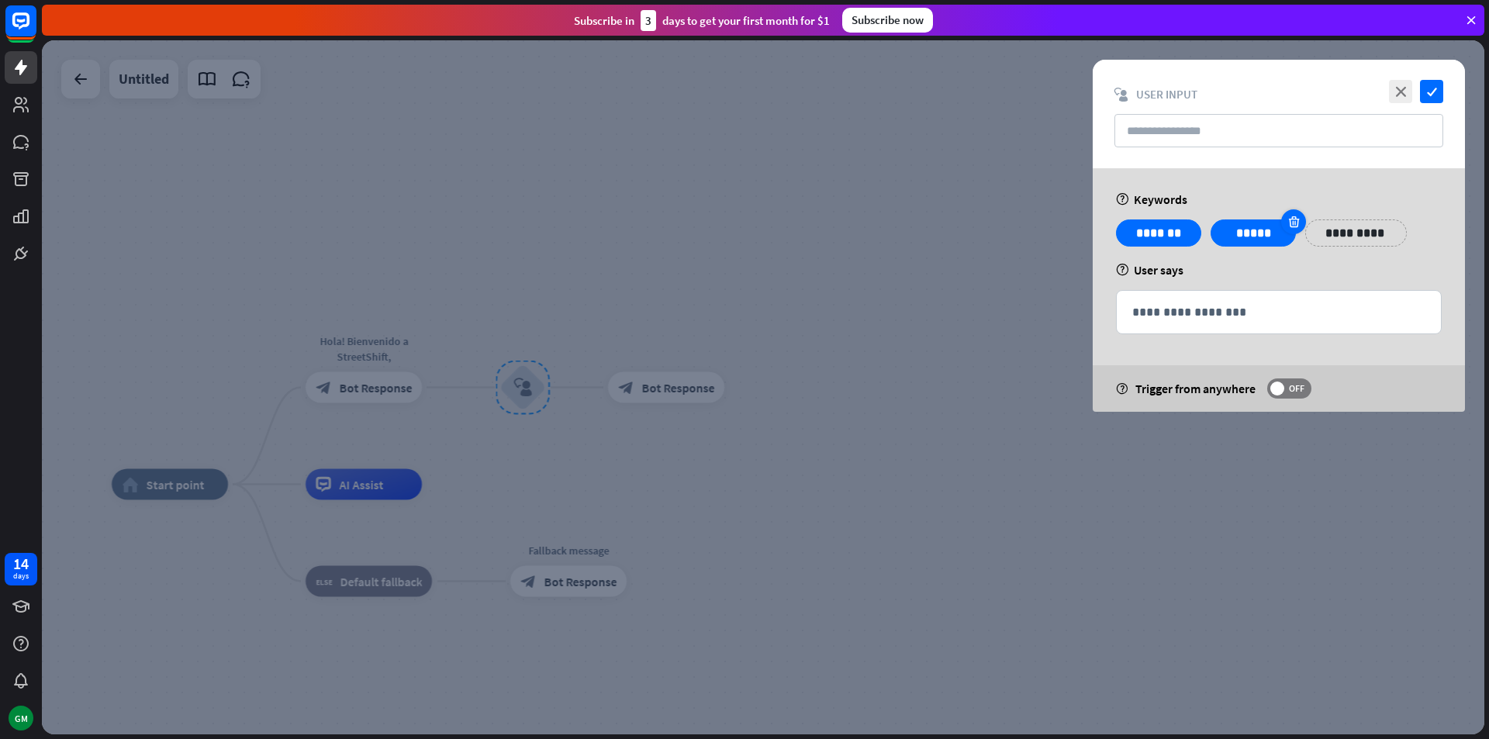
click at [1291, 217] on icon at bounding box center [1294, 222] width 15 height 14
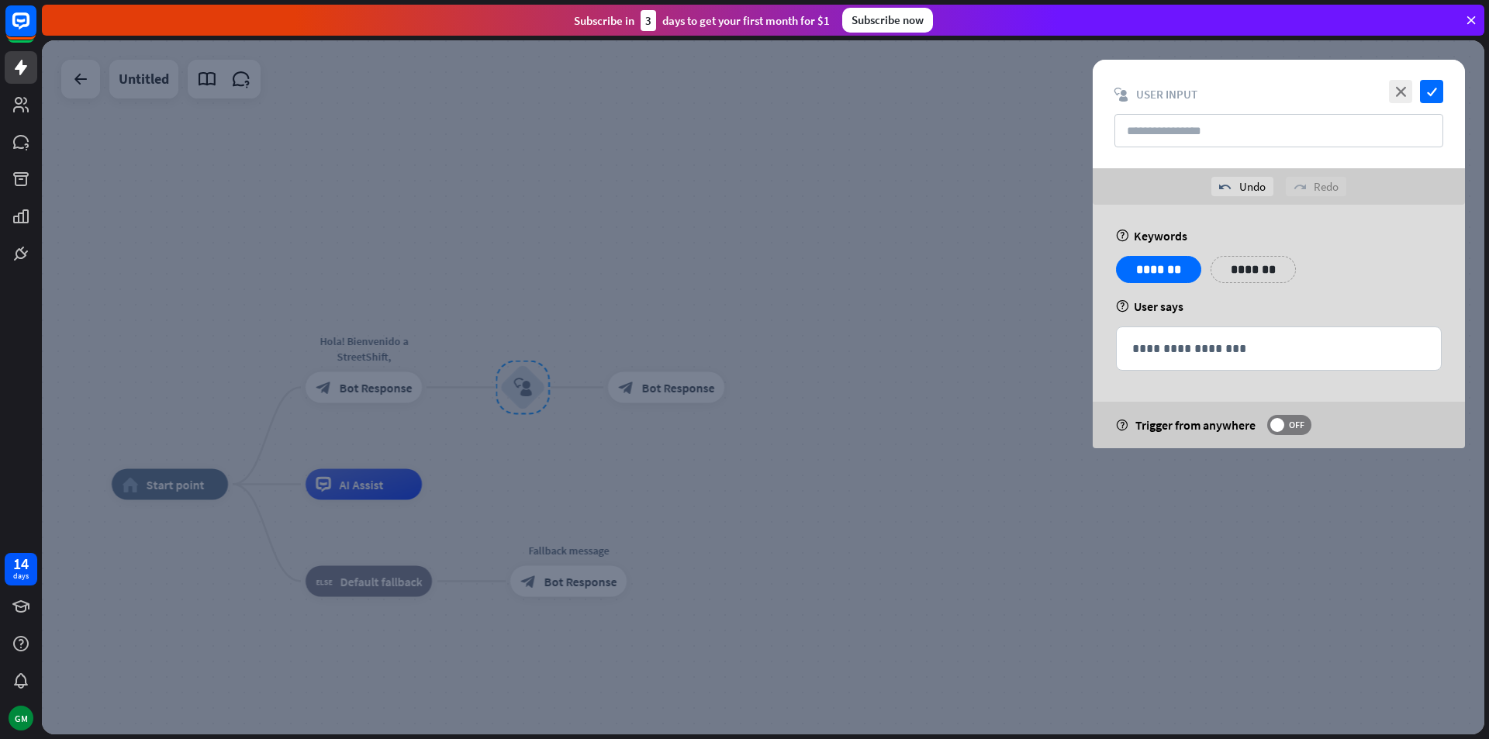
click at [724, 427] on div at bounding box center [763, 387] width 1443 height 694
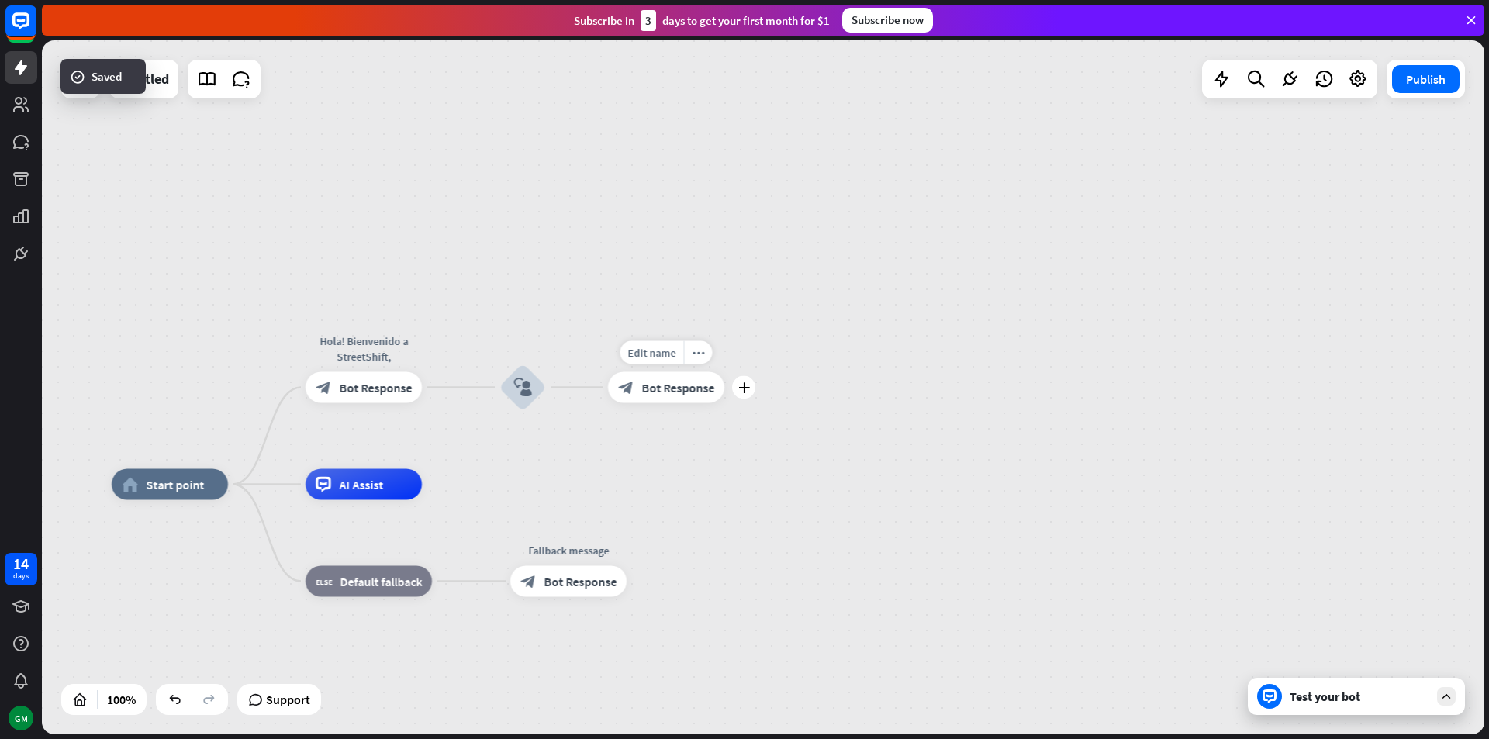
click at [700, 390] on span "Bot Response" at bounding box center [678, 388] width 73 height 16
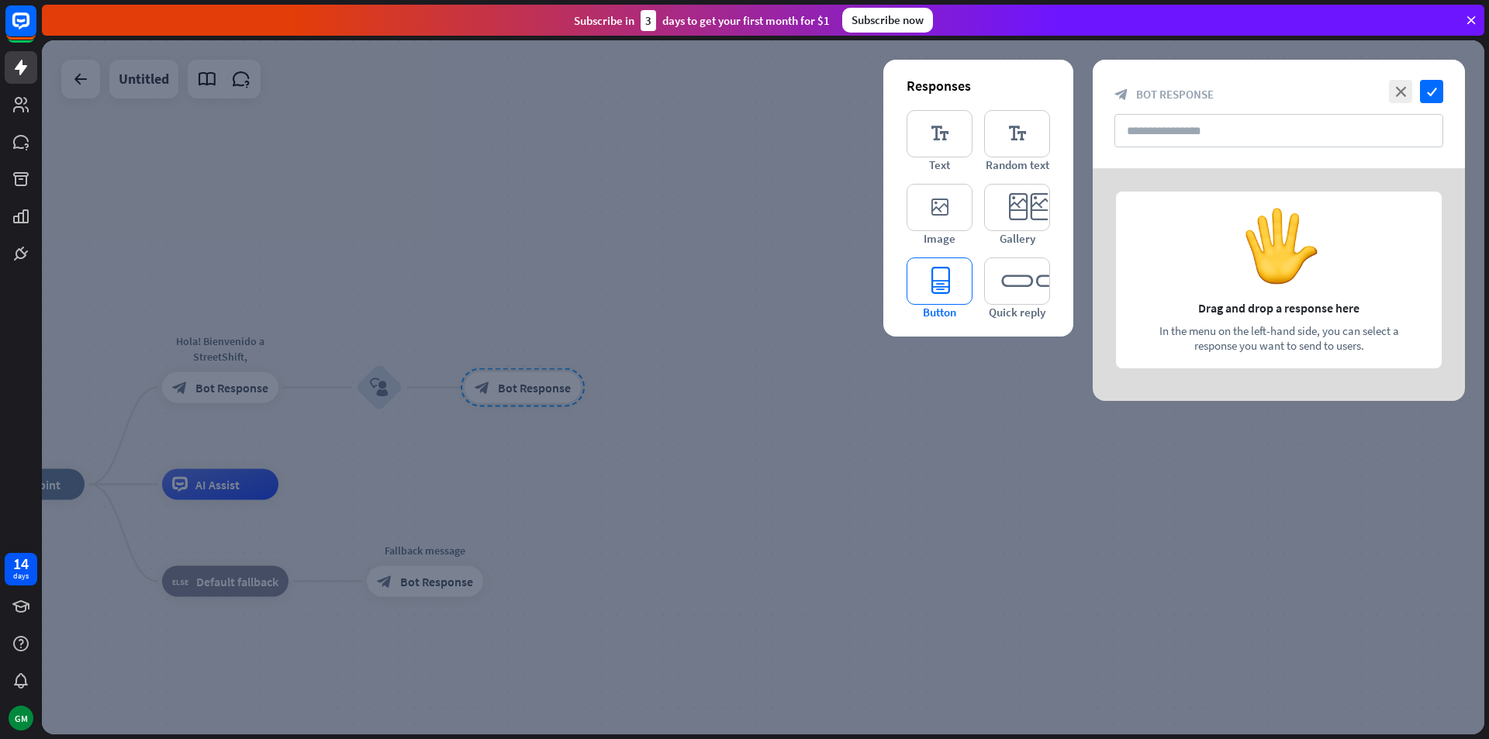
click at [960, 277] on icon "editor_button" at bounding box center [940, 281] width 66 height 47
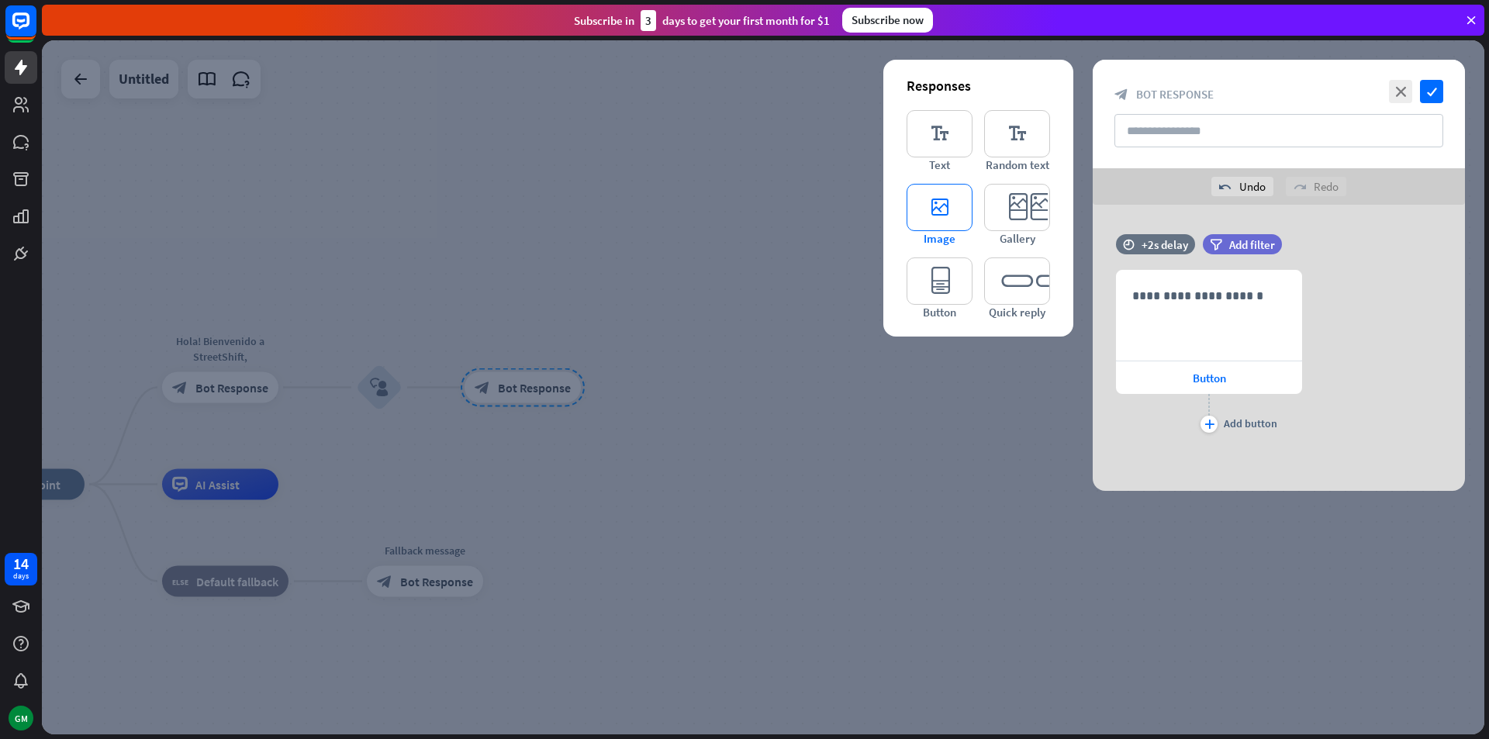
click at [947, 219] on icon "editor_image" at bounding box center [940, 207] width 66 height 47
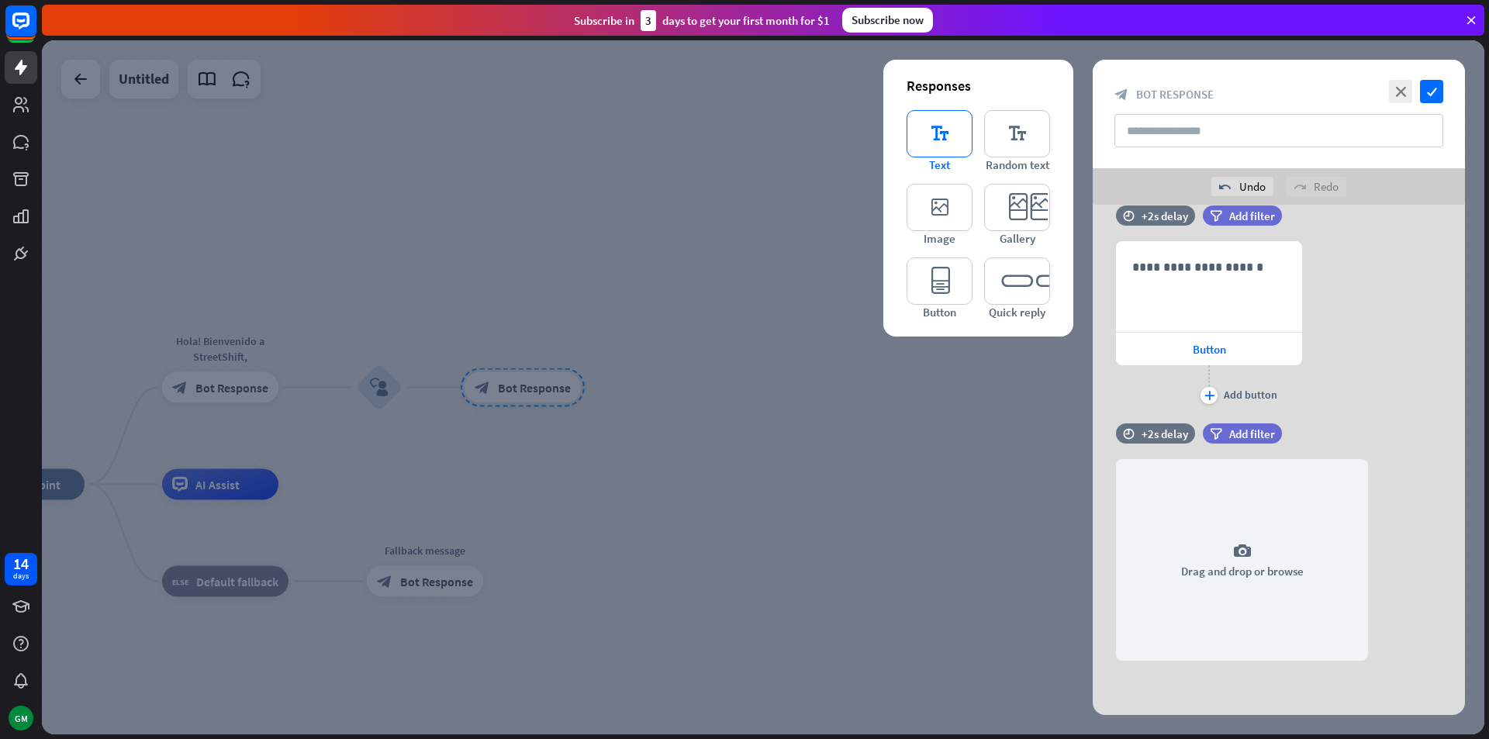
scroll to position [29, 0]
click at [1245, 181] on div "undo Undo" at bounding box center [1243, 186] width 62 height 19
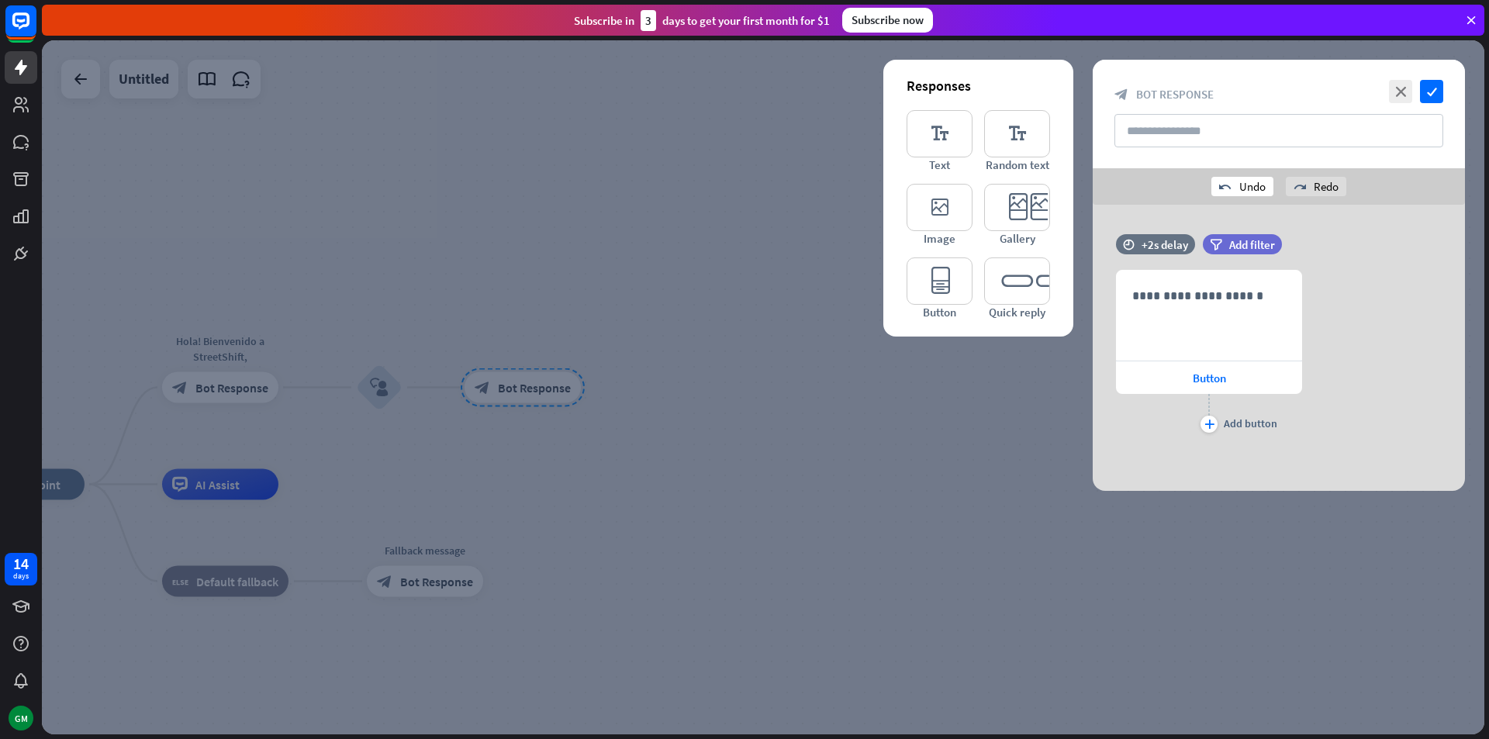
click at [1242, 185] on div "undo Undo" at bounding box center [1243, 186] width 62 height 19
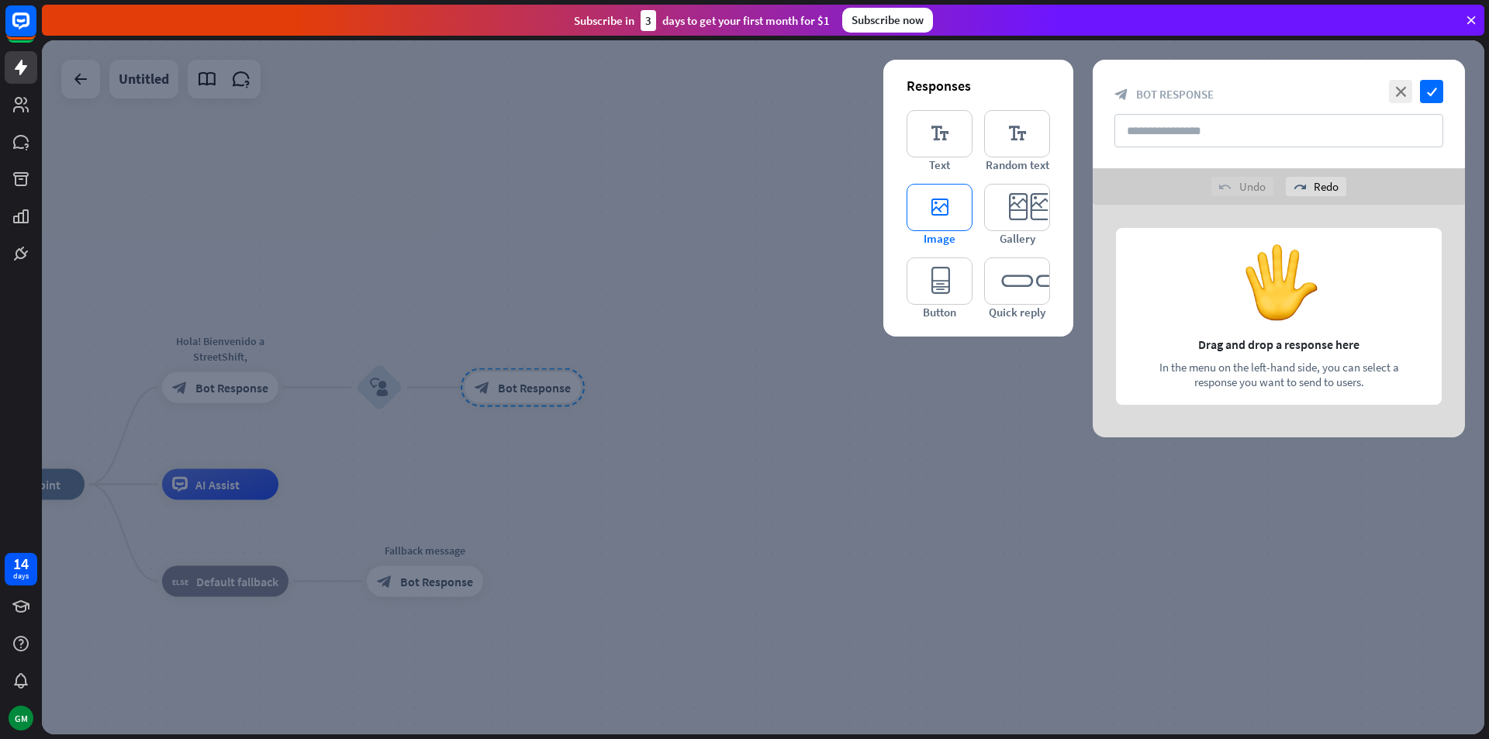
click at [916, 199] on icon "editor_image" at bounding box center [940, 207] width 66 height 47
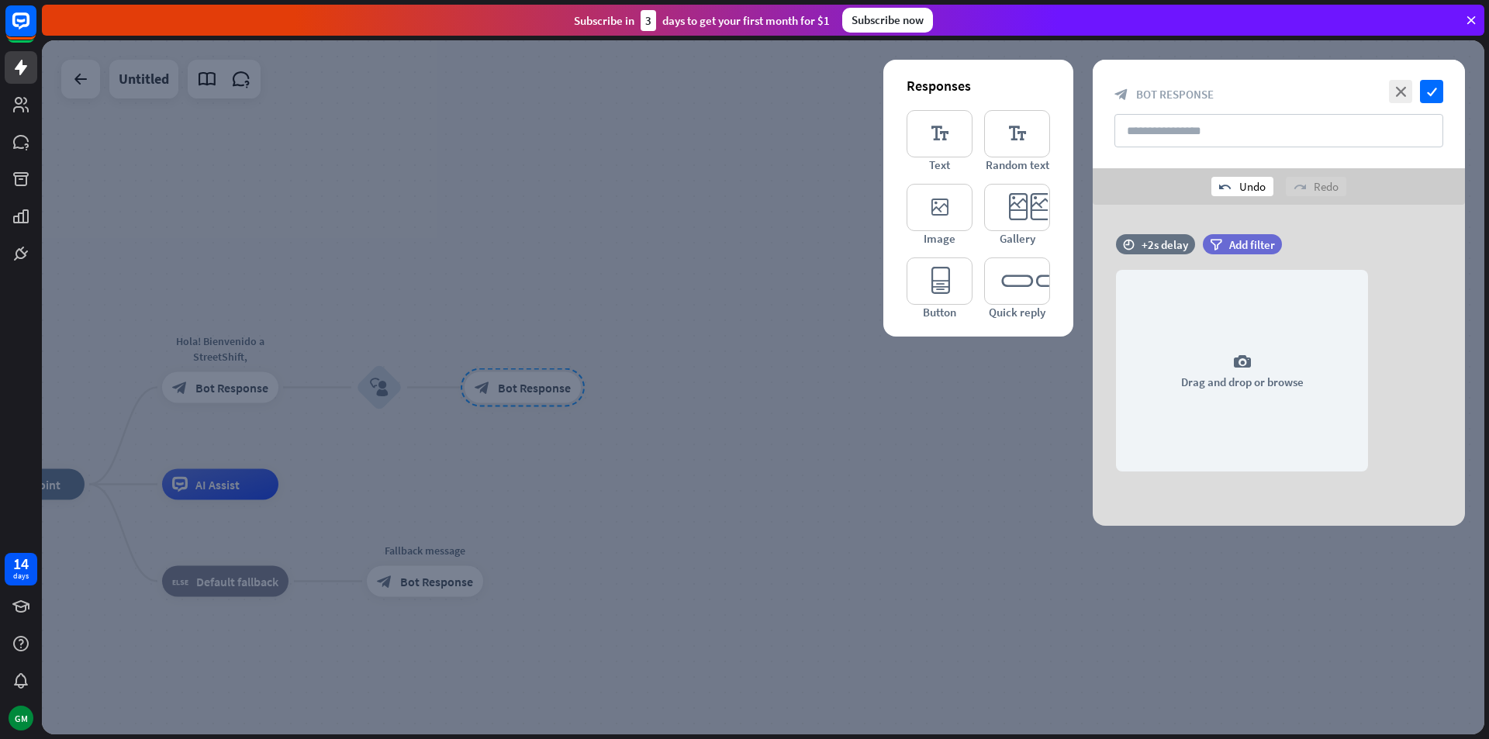
click at [1268, 180] on div "undo Undo" at bounding box center [1243, 186] width 62 height 19
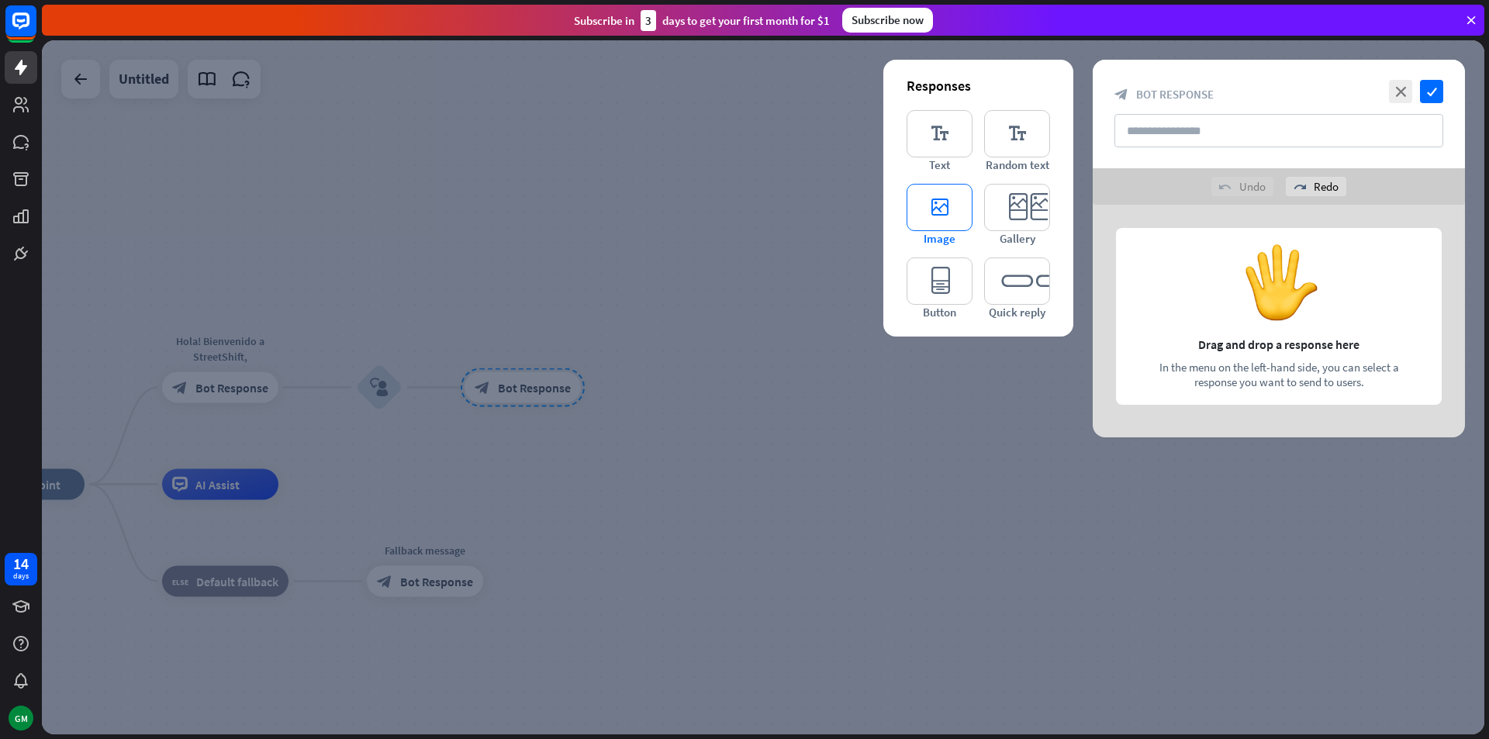
click at [965, 220] on icon "editor_image" at bounding box center [940, 207] width 66 height 47
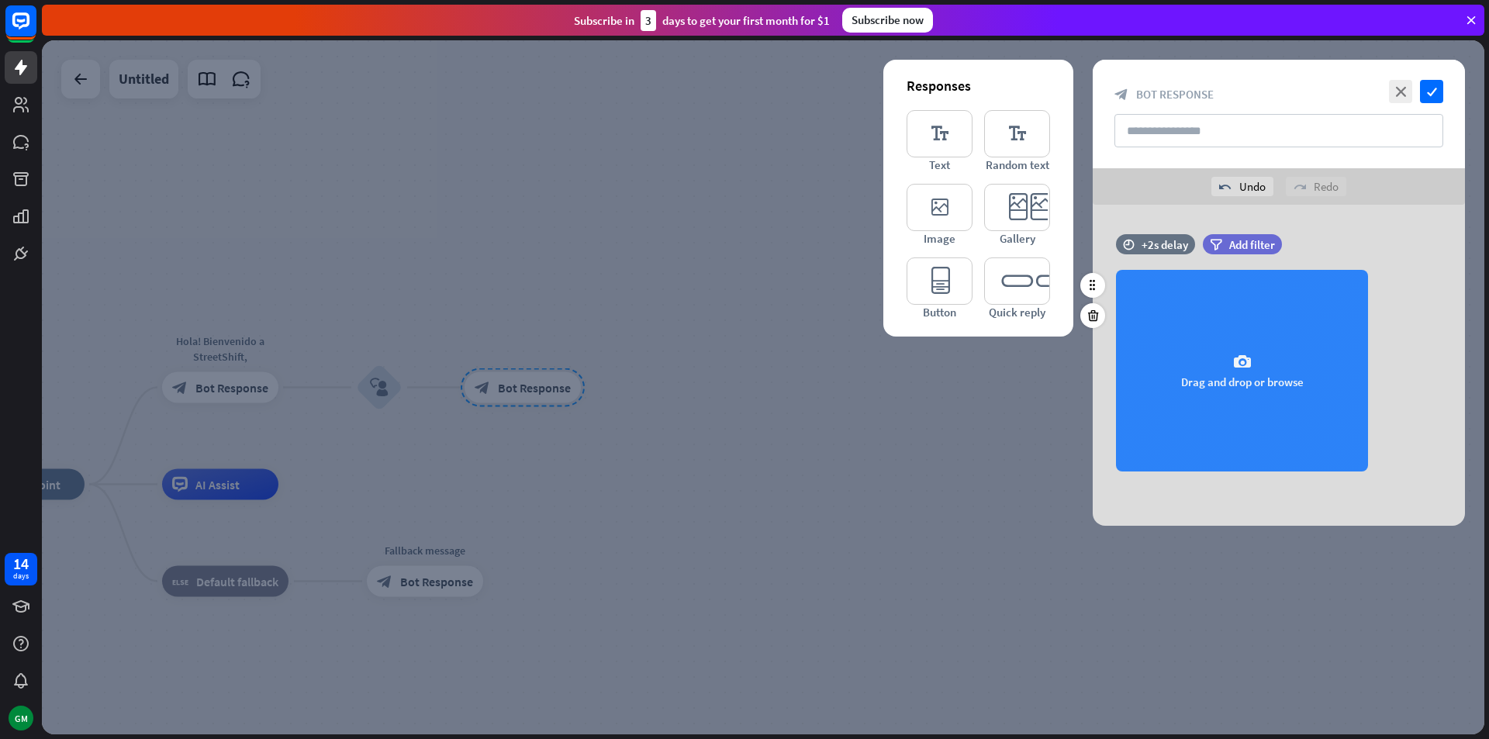
click at [1218, 308] on div "camera Drag and drop or browse" at bounding box center [1242, 371] width 252 height 202
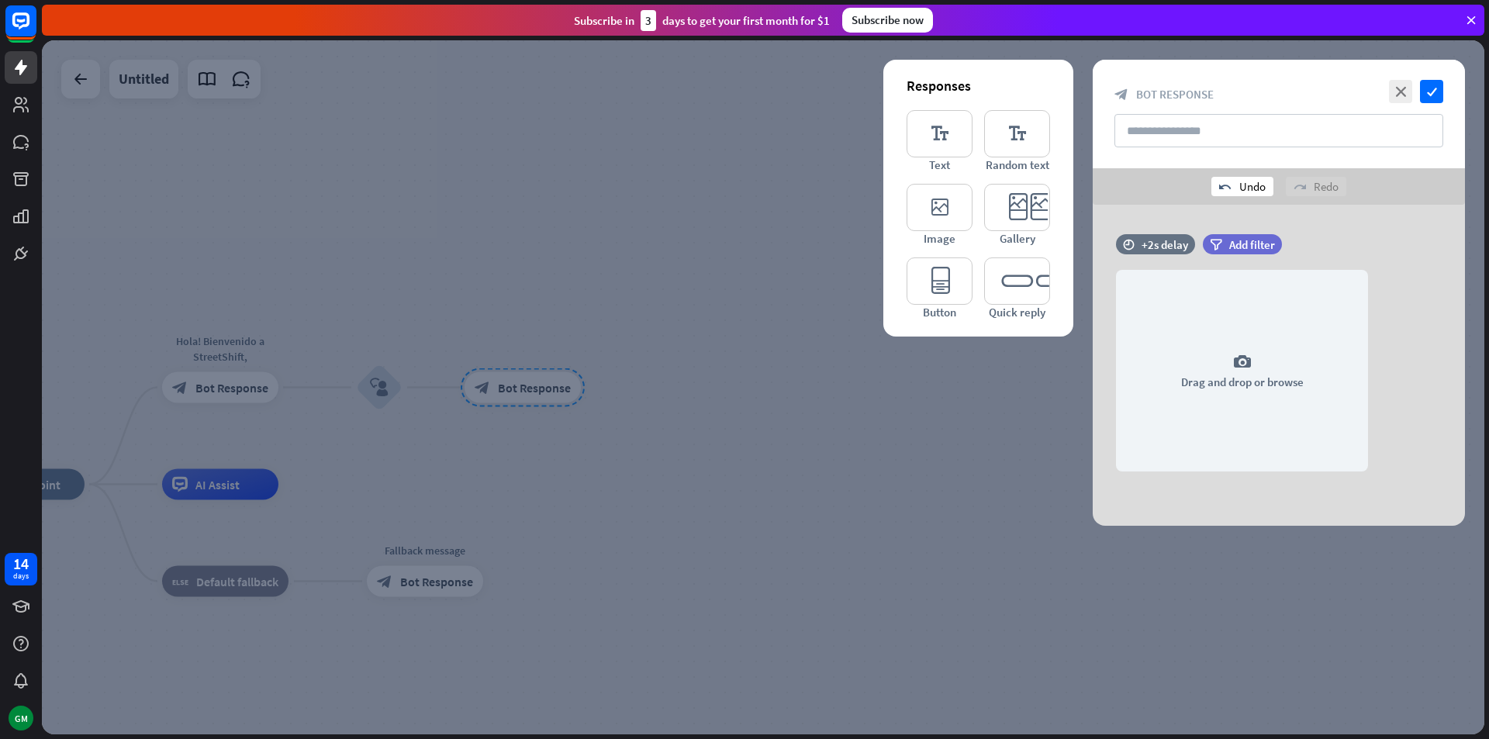
click at [1254, 178] on div "undo Undo" at bounding box center [1243, 186] width 62 height 19
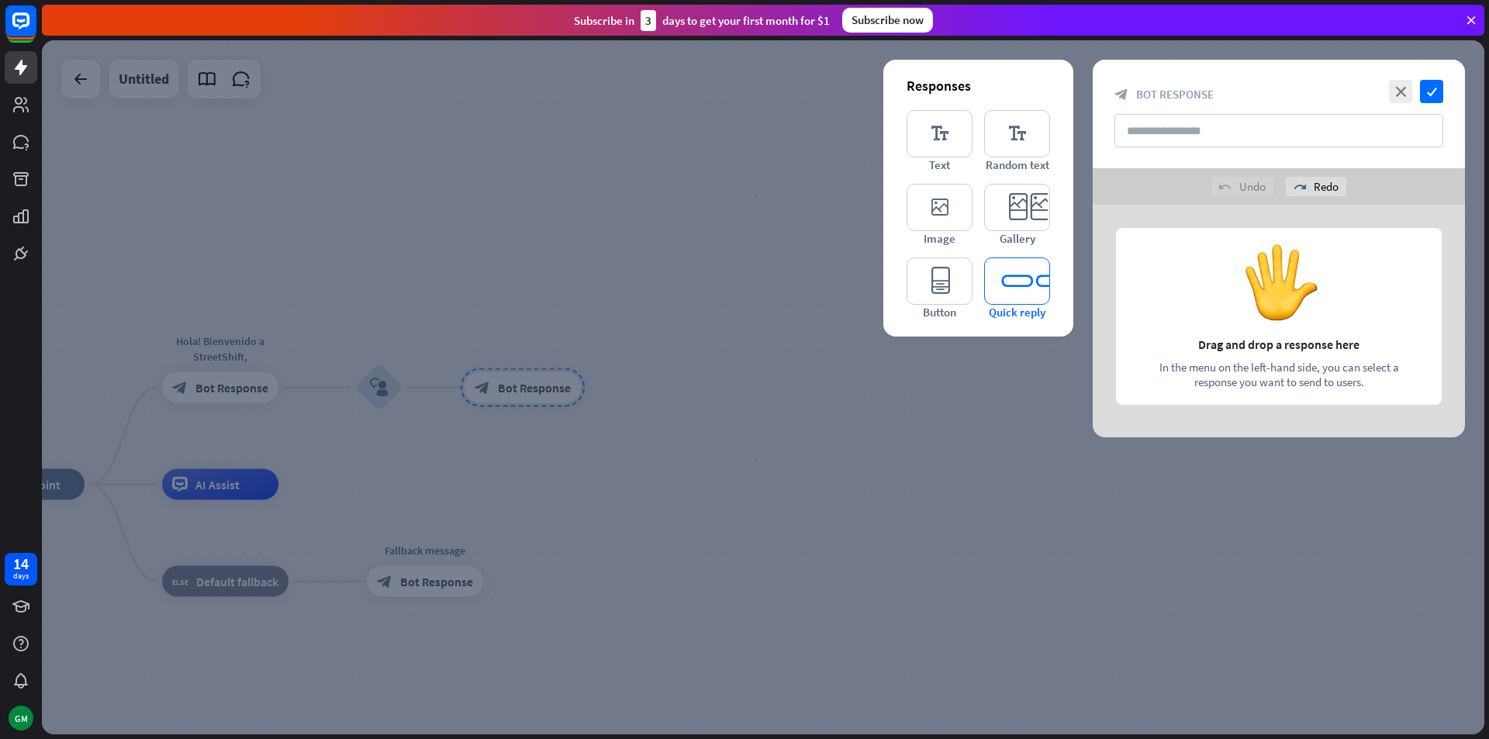
click at [1027, 268] on icon "editor_quick_replies" at bounding box center [1017, 281] width 66 height 47
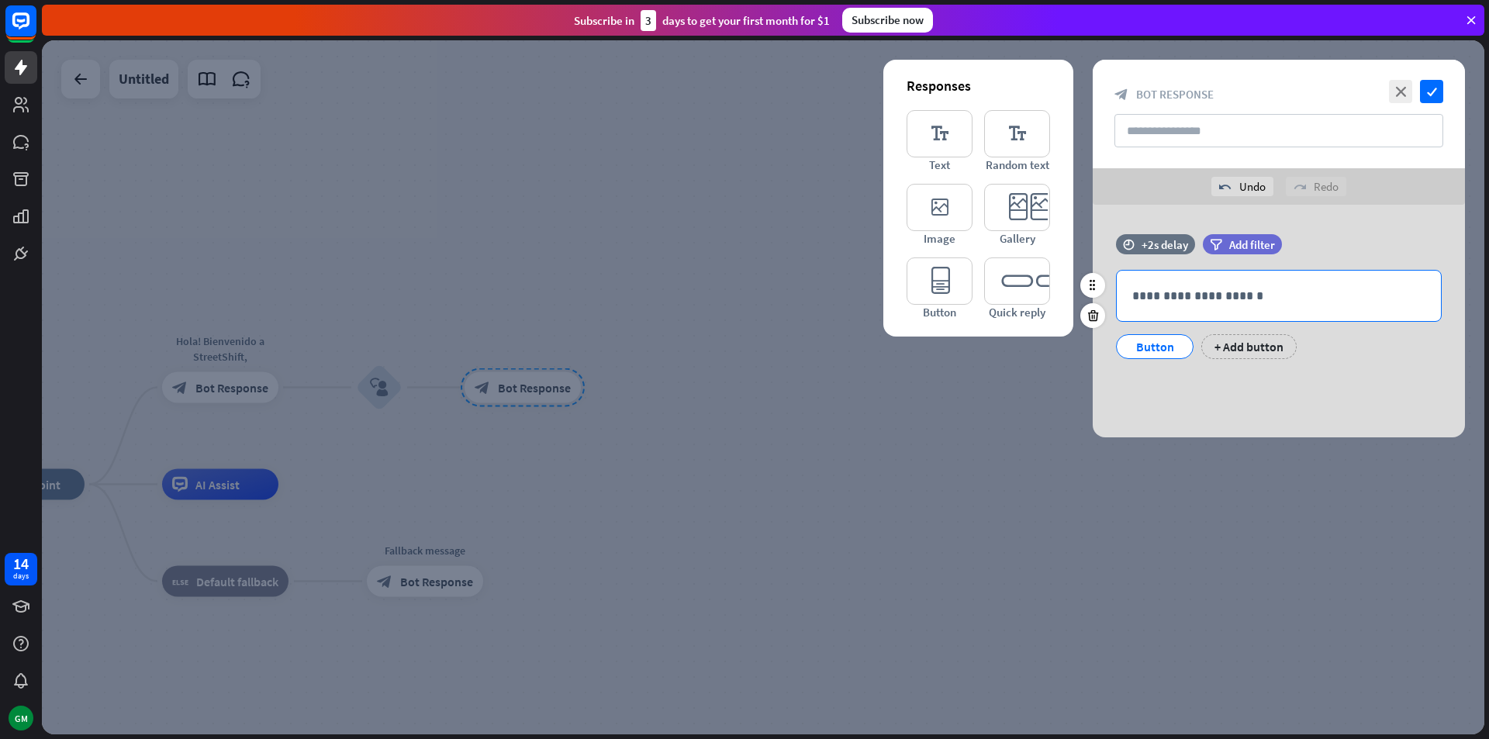
click at [1185, 301] on p "**********" at bounding box center [1279, 295] width 293 height 19
click at [1043, 208] on icon "editor_card" at bounding box center [1017, 207] width 66 height 47
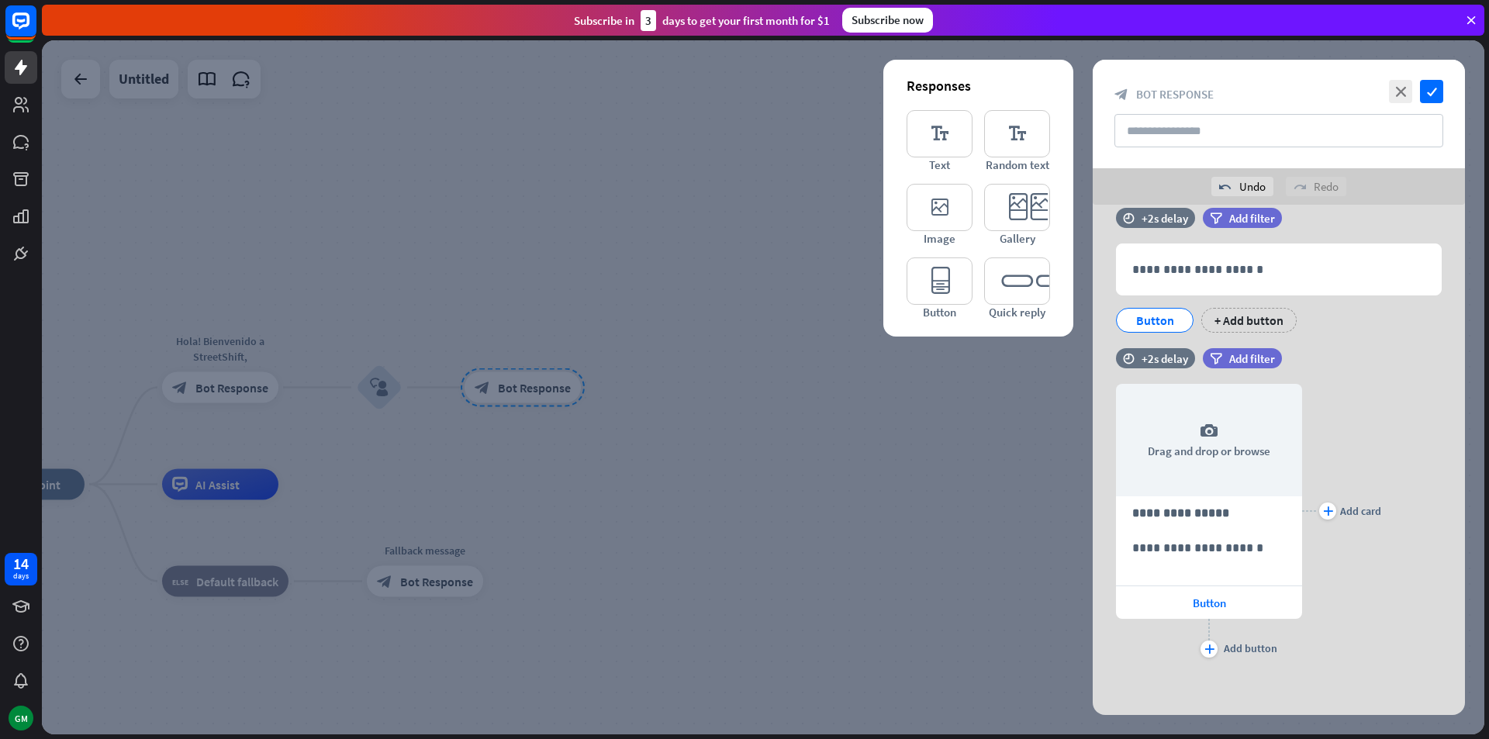
scroll to position [27, 0]
click at [1224, 183] on icon "undo" at bounding box center [1225, 187] width 12 height 12
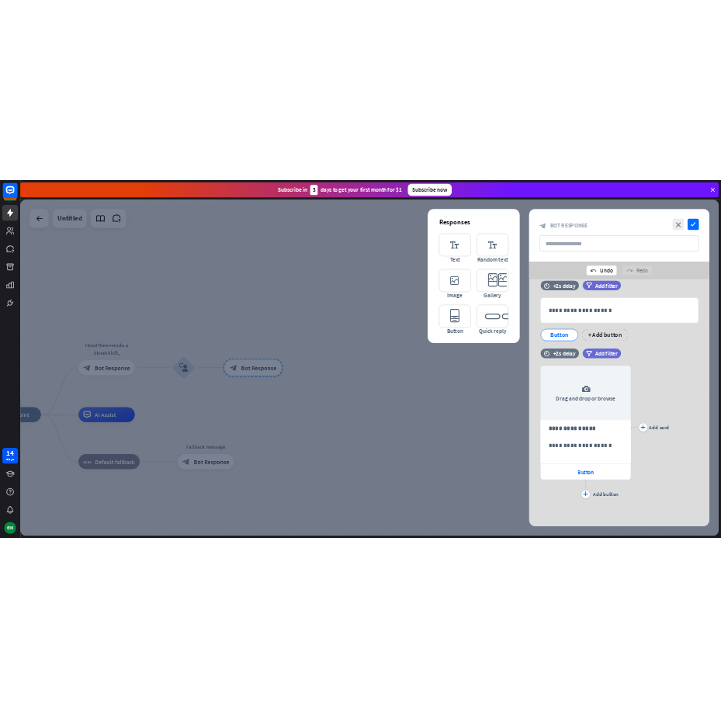
scroll to position [0, 0]
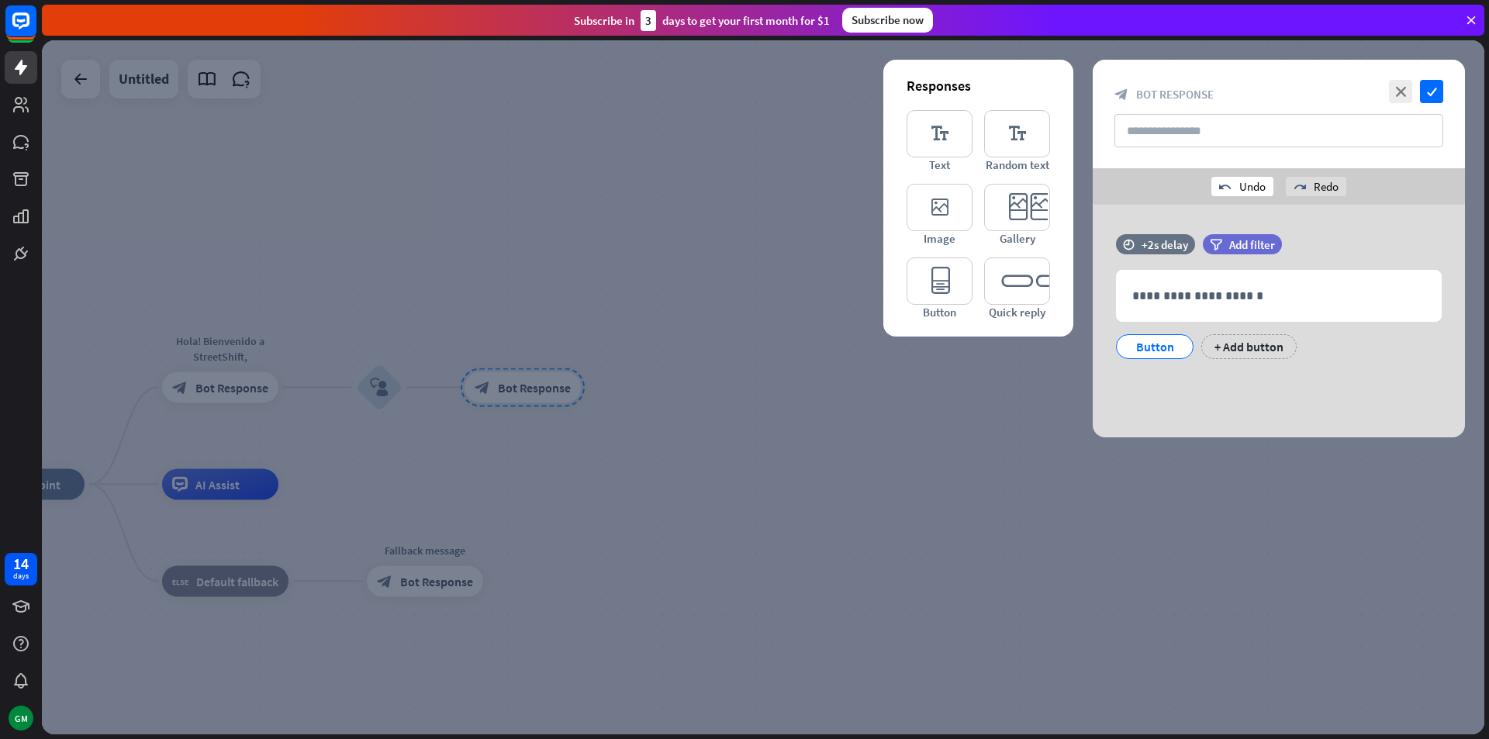
click at [1224, 183] on icon "undo" at bounding box center [1225, 187] width 12 height 12
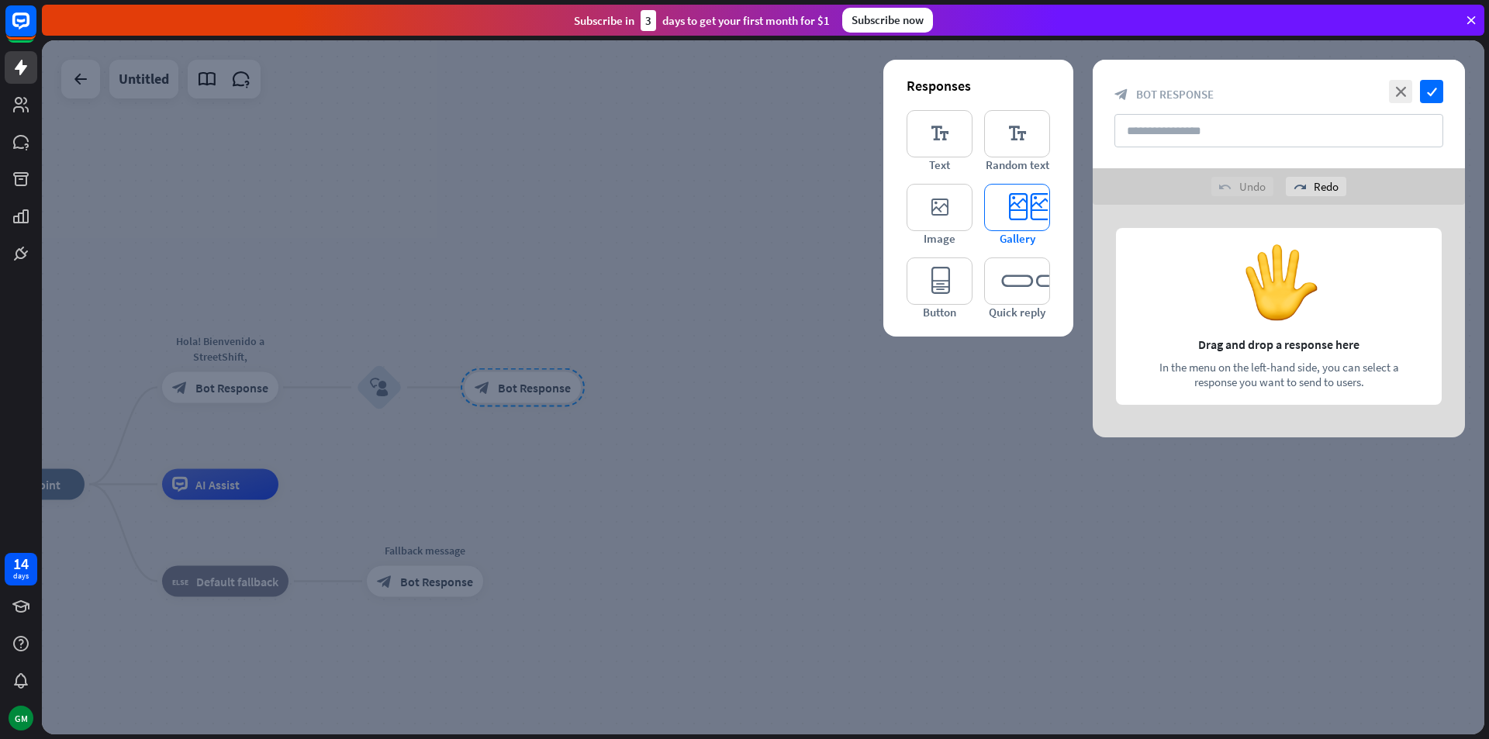
click at [1043, 223] on icon "editor_card" at bounding box center [1017, 207] width 66 height 47
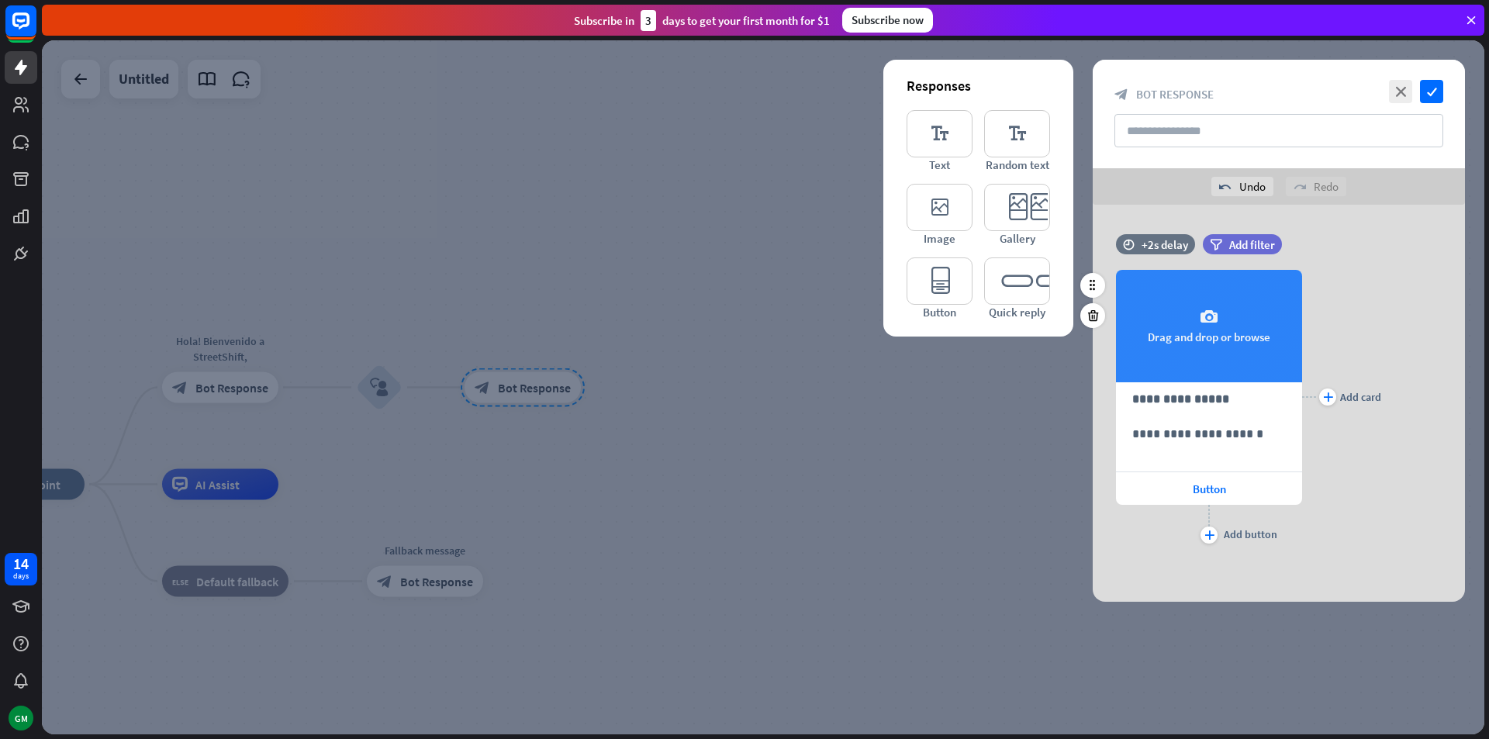
click at [1181, 321] on div "camera Drag and drop or browse" at bounding box center [1209, 326] width 186 height 112
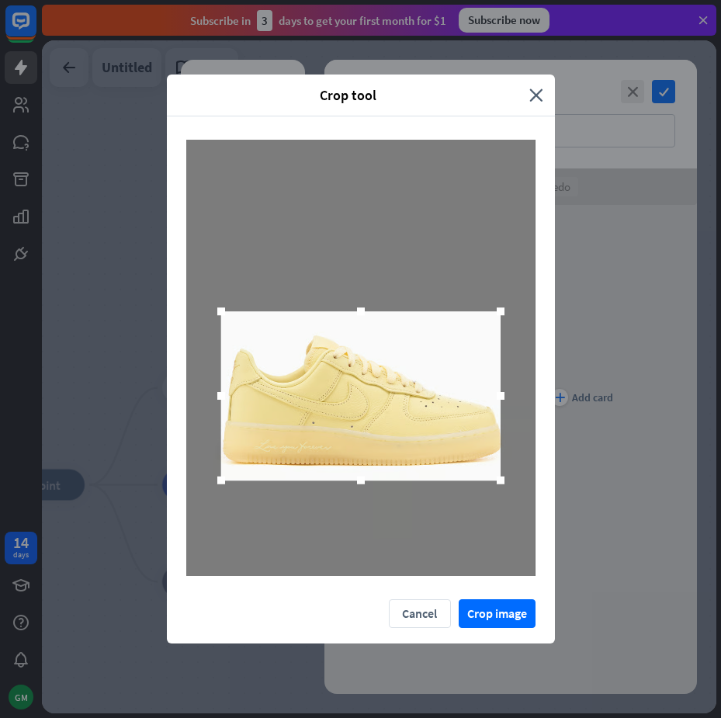
drag, startPoint x: 431, startPoint y: 359, endPoint x: 433, endPoint y: 400, distance: 41.1
click at [433, 400] on div at bounding box center [360, 395] width 279 height 169
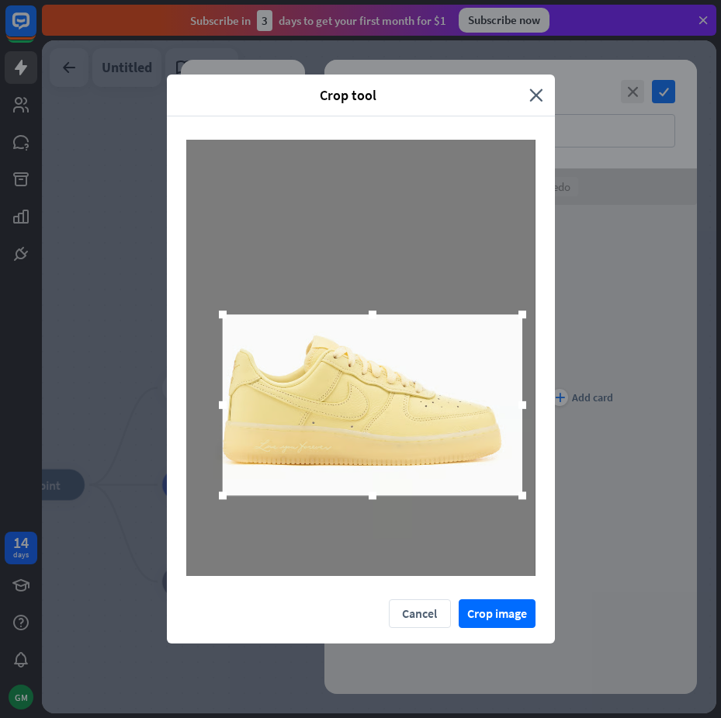
drag, startPoint x: 508, startPoint y: 491, endPoint x: 530, endPoint y: 514, distance: 31.3
click at [530, 514] on div at bounding box center [360, 358] width 349 height 437
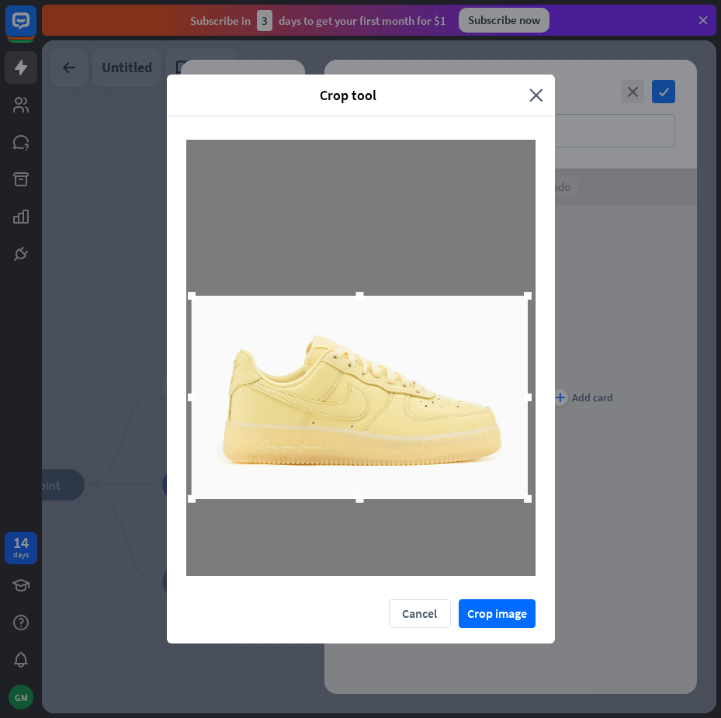
drag, startPoint x: 223, startPoint y: 314, endPoint x: 189, endPoint y: 304, distance: 34.8
click at [189, 304] on div at bounding box center [191, 295] width 23 height 23
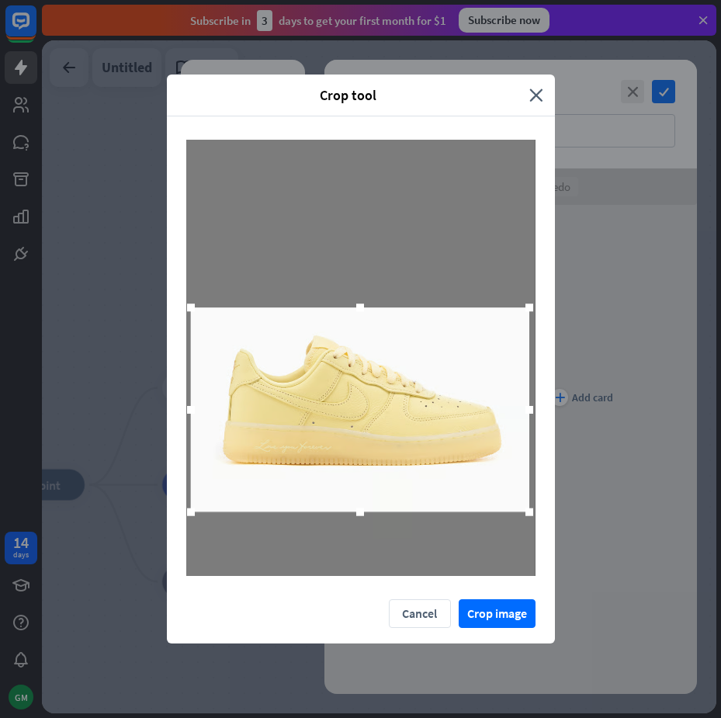
drag, startPoint x: 299, startPoint y: 373, endPoint x: 300, endPoint y: 386, distance: 13.3
click at [300, 386] on div at bounding box center [360, 409] width 338 height 204
click at [513, 611] on button "Crop image" at bounding box center [496, 613] width 77 height 29
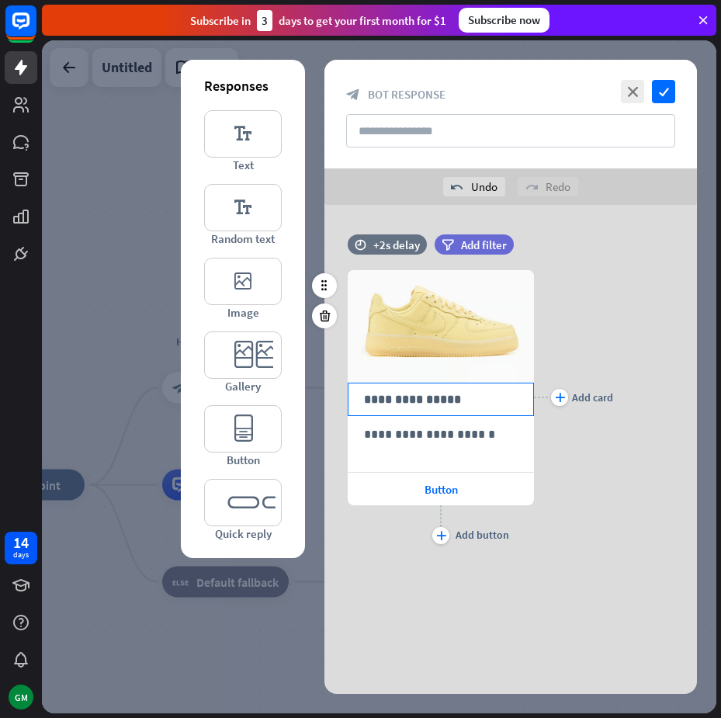
click at [427, 403] on p "**********" at bounding box center [441, 398] width 154 height 19
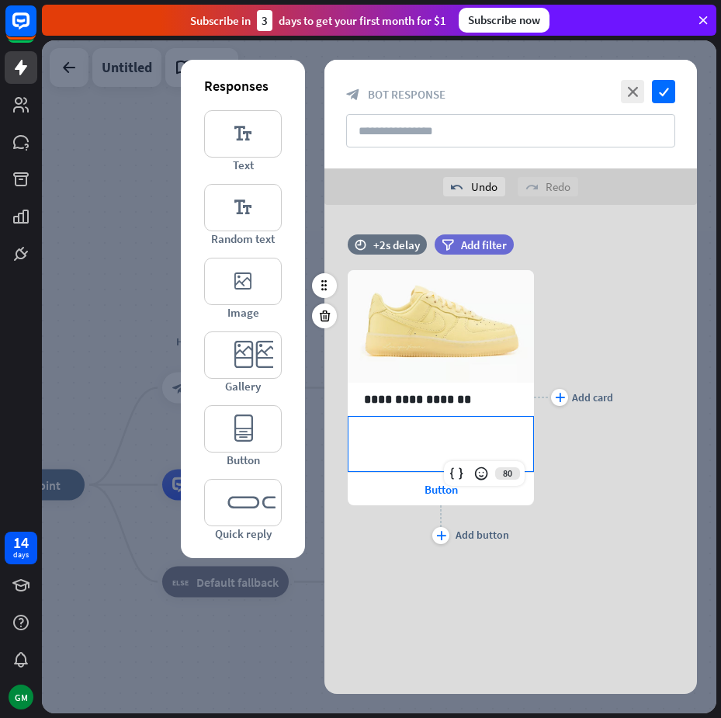
click at [406, 430] on p "**********" at bounding box center [441, 433] width 154 height 19
click at [577, 454] on div "plus Add card" at bounding box center [573, 397] width 79 height 301
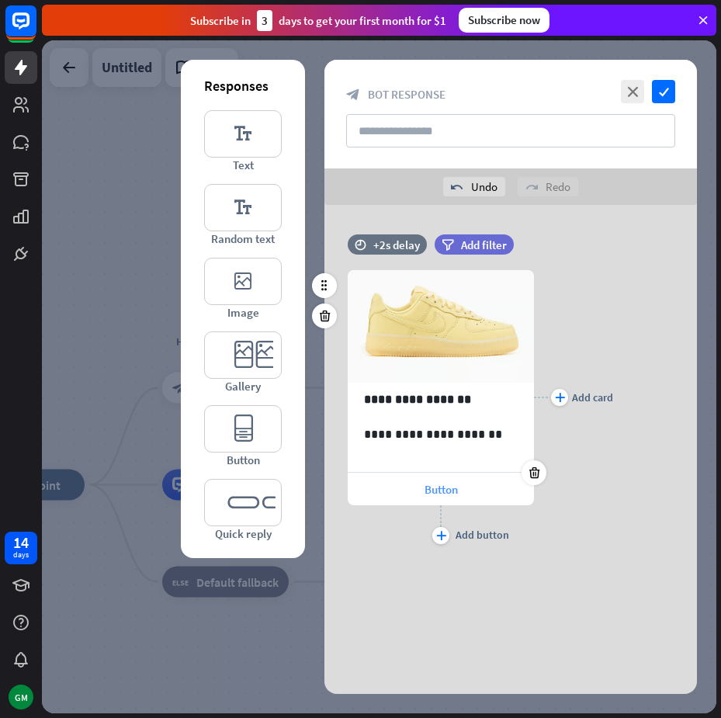
click at [435, 482] on span "Button" at bounding box center [440, 489] width 33 height 15
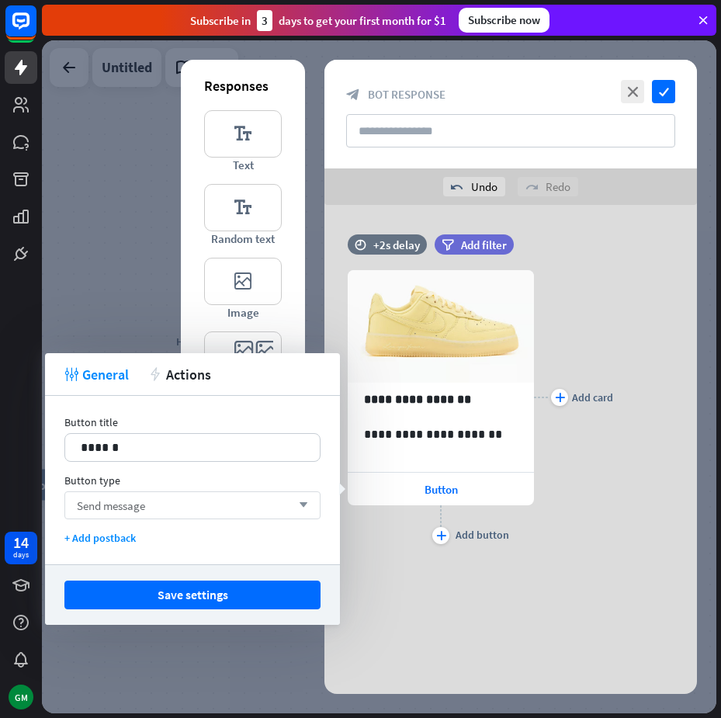
click at [164, 507] on div "Send message arrow_down" at bounding box center [192, 505] width 256 height 28
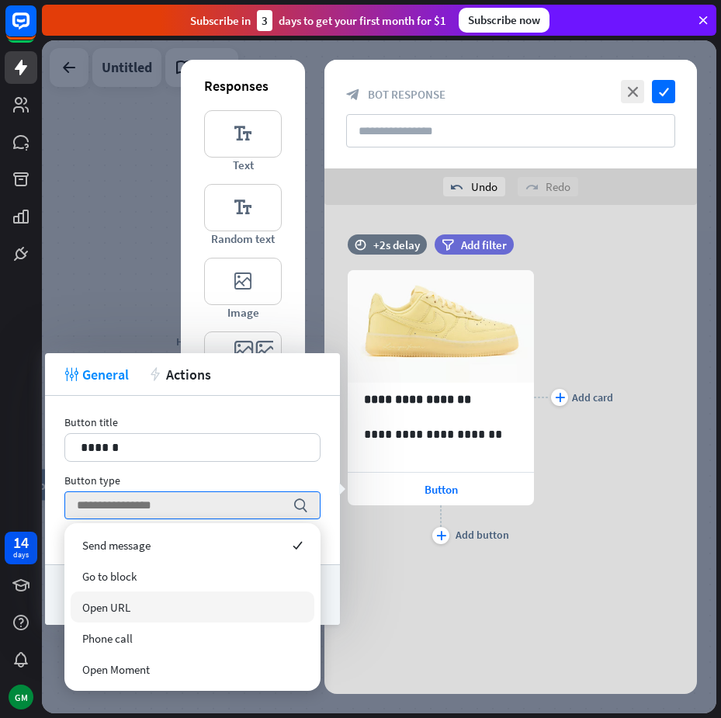
click at [120, 603] on span "Open URL" at bounding box center [106, 607] width 48 height 15
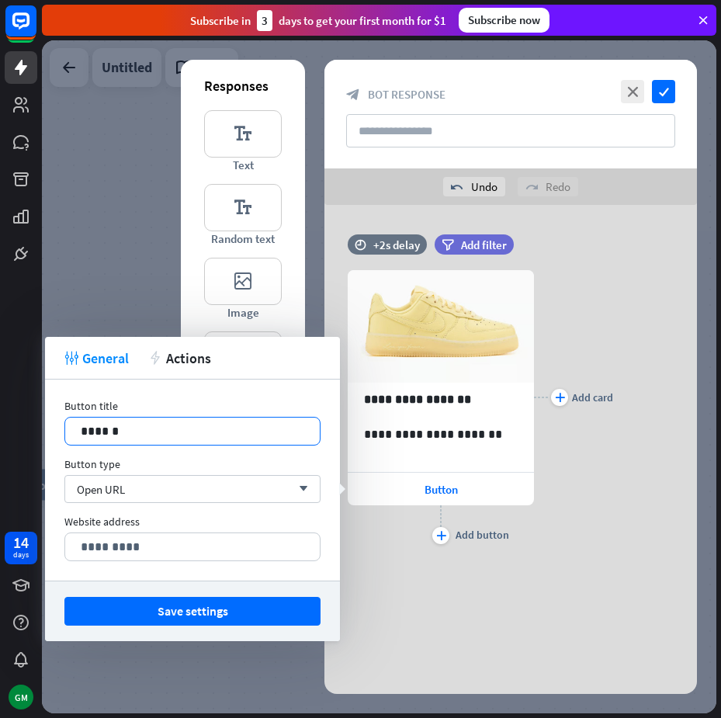
drag, startPoint x: 140, startPoint y: 434, endPoint x: 24, endPoint y: 441, distance: 116.6
click at [32, 441] on body "14 days GM close Product Help First steps Get started with ChatBot Help Center …" at bounding box center [360, 359] width 721 height 718
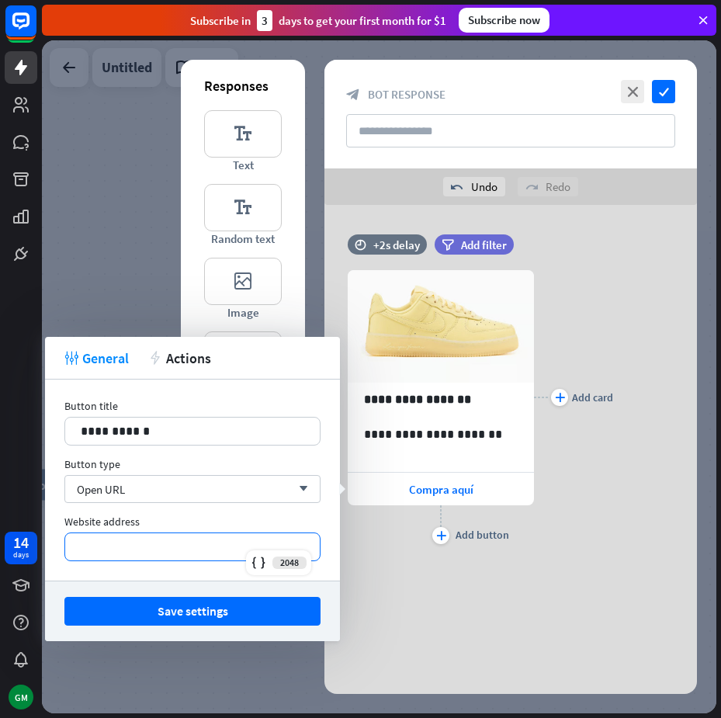
click at [130, 545] on p "*********" at bounding box center [192, 546] width 223 height 19
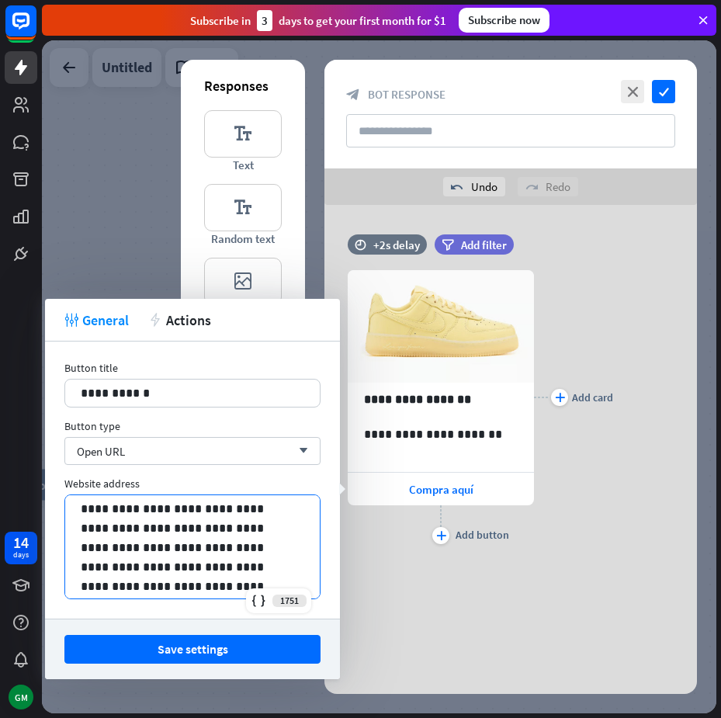
scroll to position [97, 0]
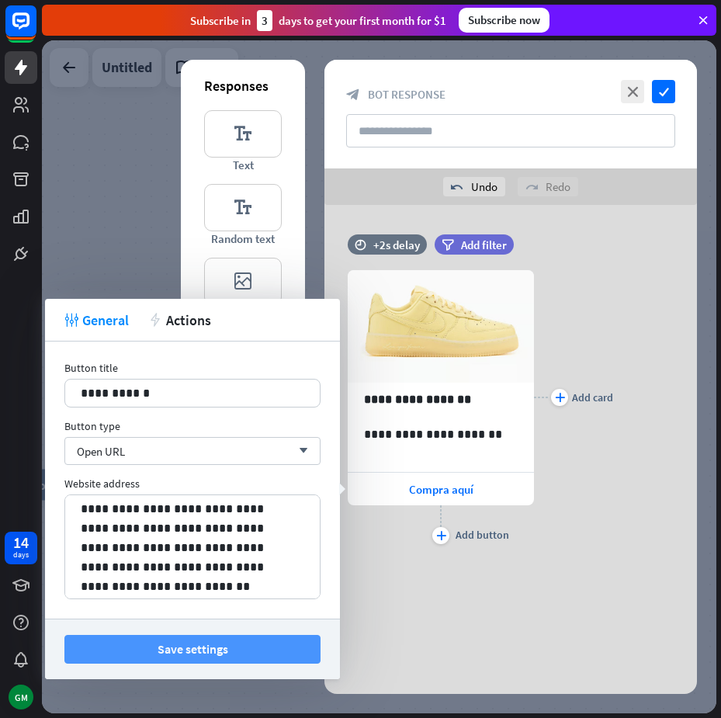
click at [208, 642] on button "Save settings" at bounding box center [192, 649] width 256 height 29
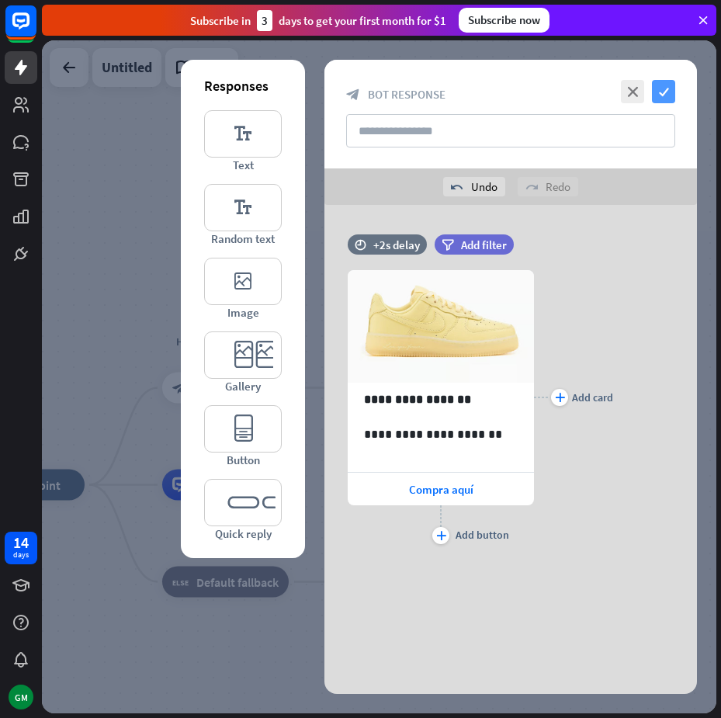
click at [660, 95] on icon "check" at bounding box center [663, 91] width 23 height 23
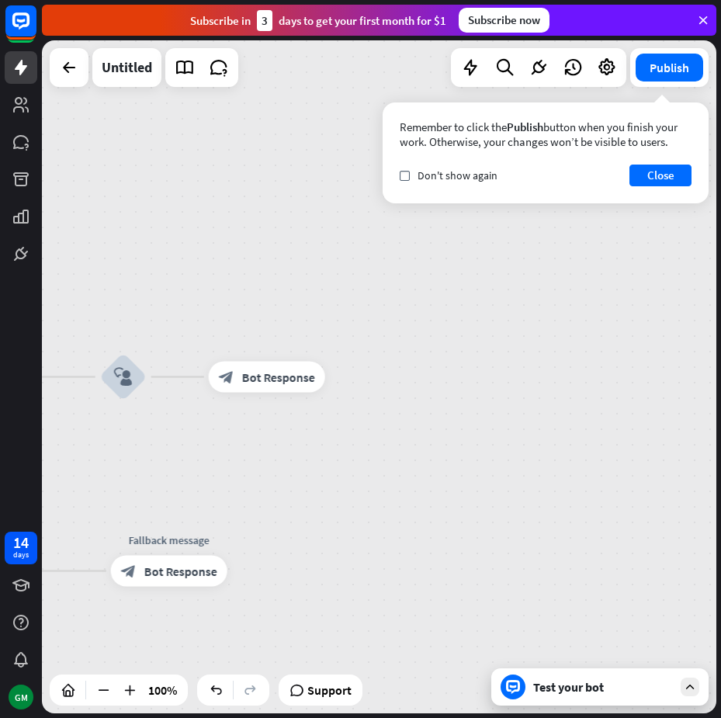
click at [689, 684] on icon at bounding box center [690, 687] width 14 height 14
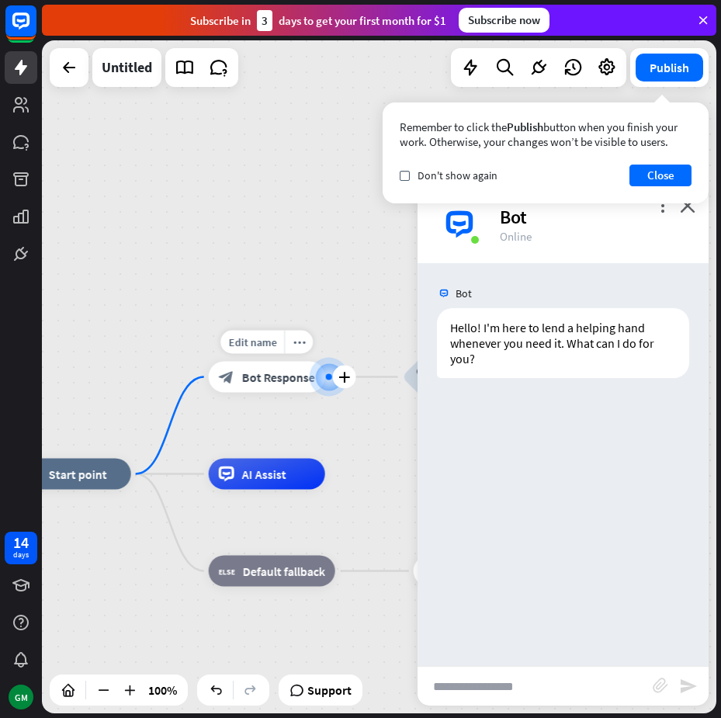
click at [269, 387] on div "block_bot_response Bot Response" at bounding box center [267, 376] width 116 height 31
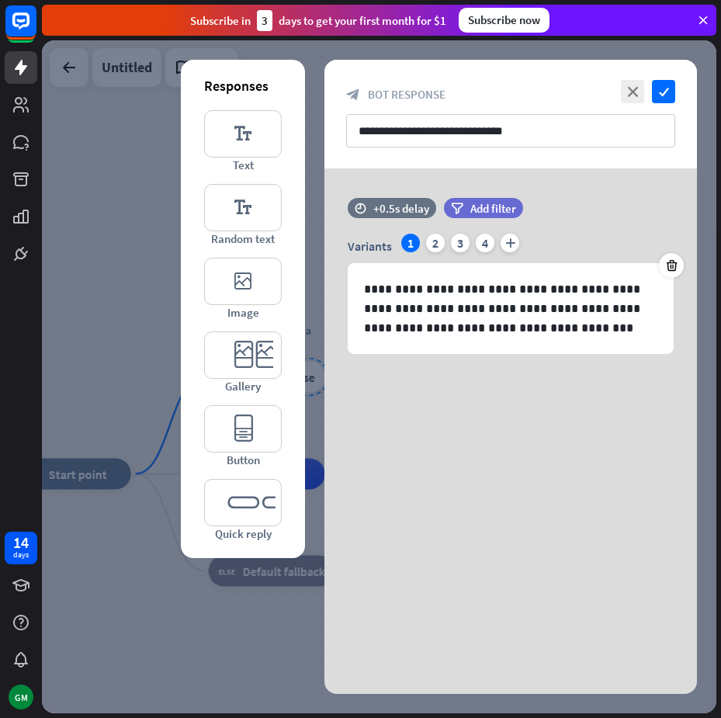
click at [147, 388] on div at bounding box center [379, 376] width 674 height 673
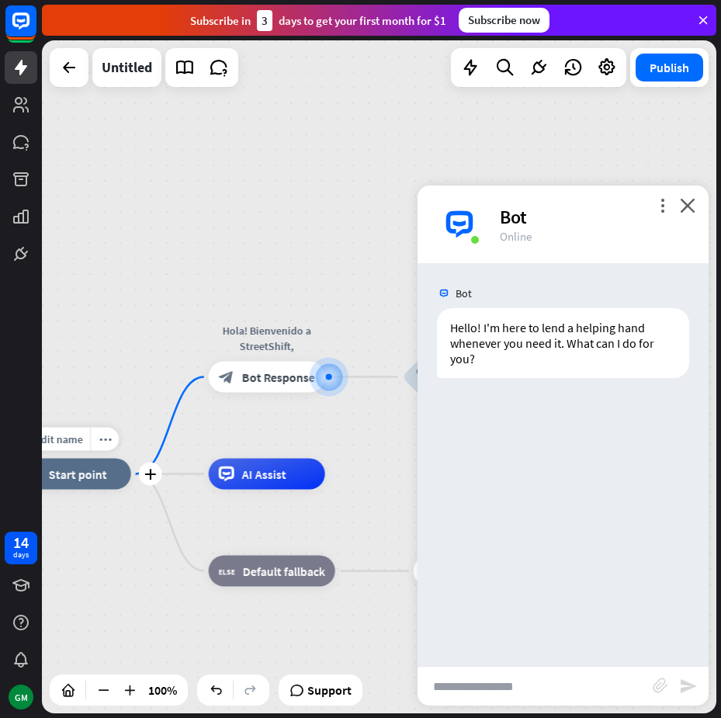
click at [106, 485] on div "home_2 Start point" at bounding box center [73, 473] width 116 height 31
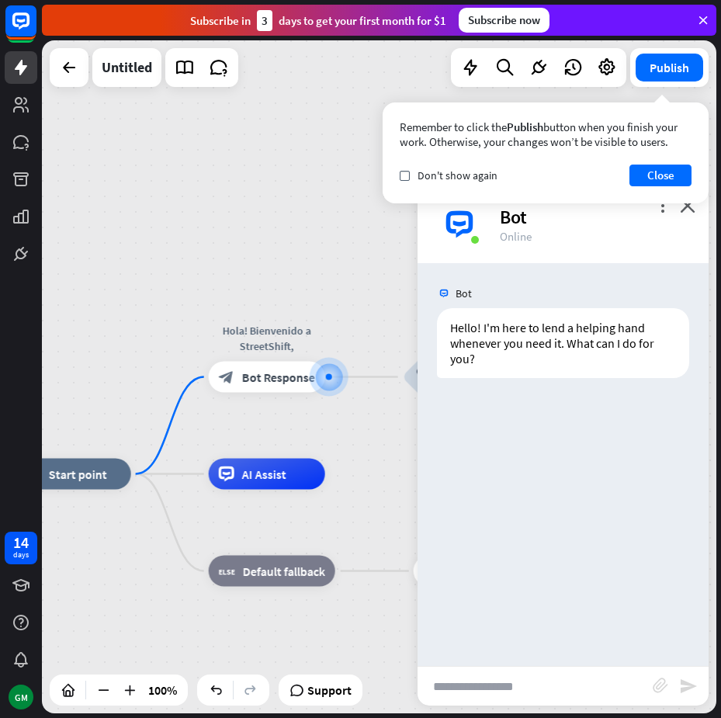
click at [123, 334] on div "home_2 Start point Hola! Bienvenido a StreetShift, block_bot_response Bot Respo…" at bounding box center [379, 376] width 674 height 673
click at [275, 386] on div "block_bot_response Bot Response" at bounding box center [267, 376] width 116 height 31
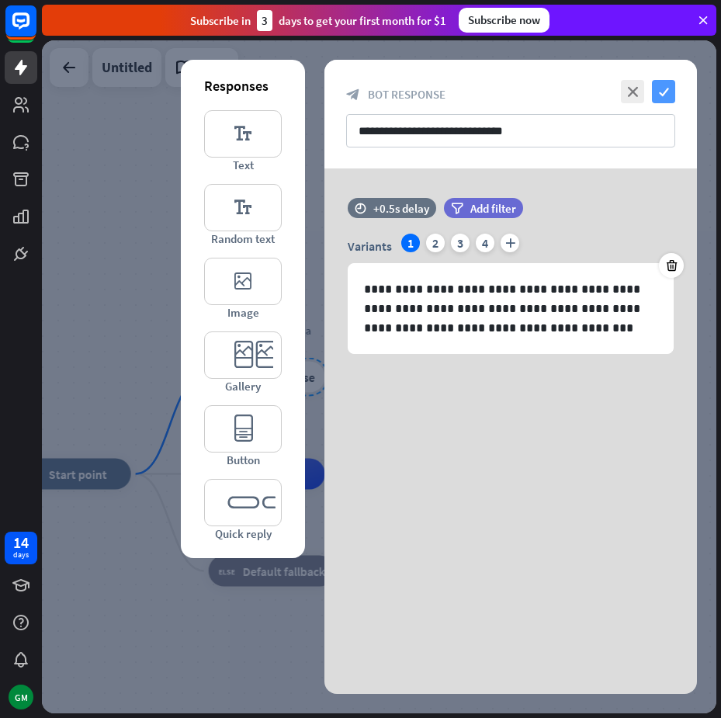
click at [667, 92] on icon "check" at bounding box center [663, 91] width 23 height 23
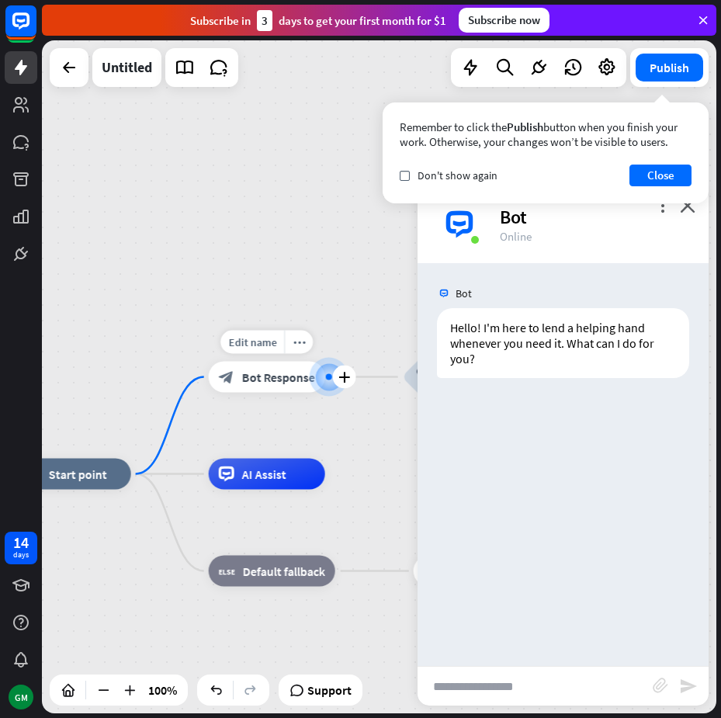
click at [283, 378] on span "Bot Response" at bounding box center [278, 377] width 73 height 16
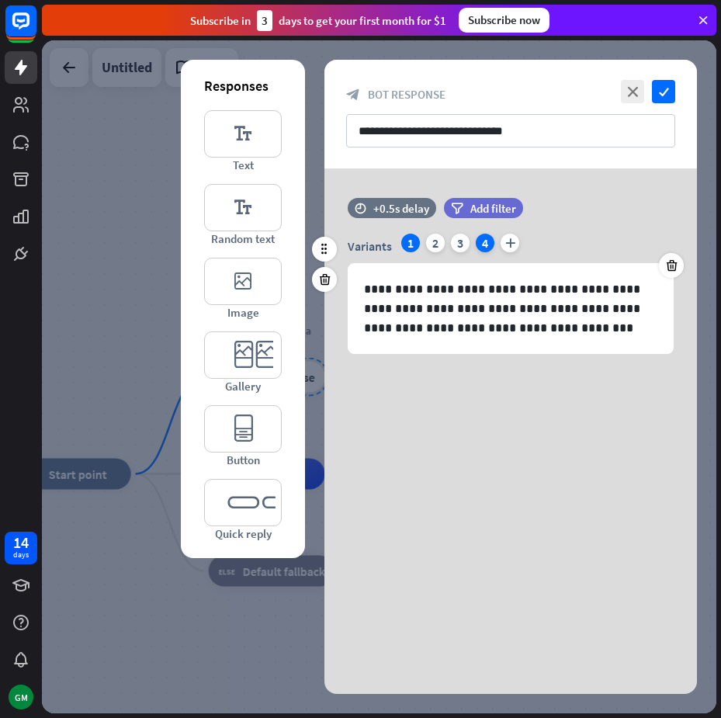
click at [486, 248] on div "4" at bounding box center [485, 242] width 19 height 19
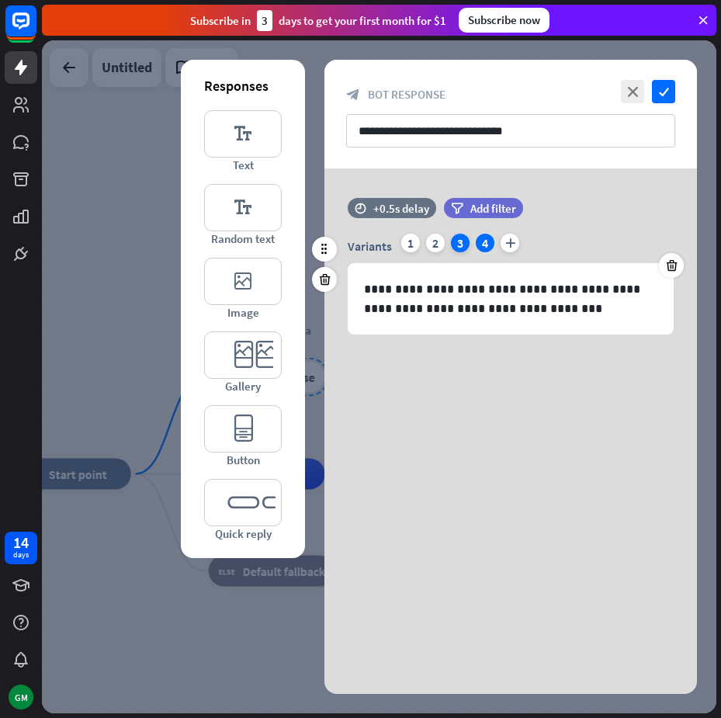
click at [465, 248] on div "3" at bounding box center [460, 242] width 19 height 19
drag, startPoint x: 489, startPoint y: 245, endPoint x: 538, endPoint y: 202, distance: 66.0
click at [545, 202] on div "filter Add filter" at bounding box center [522, 208] width 157 height 20
click at [486, 237] on div "4" at bounding box center [485, 242] width 19 height 19
click at [678, 264] on div at bounding box center [671, 265] width 25 height 25
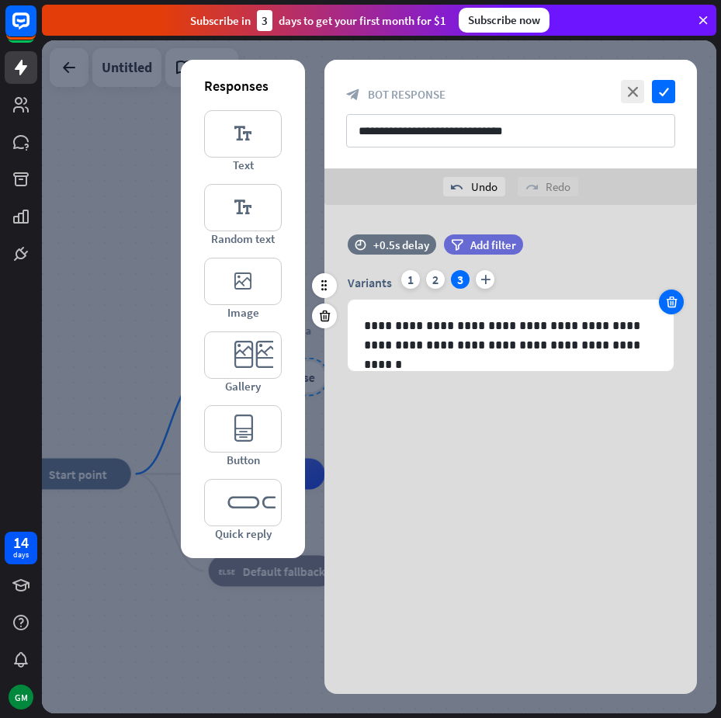
click at [669, 295] on icon at bounding box center [671, 302] width 15 height 14
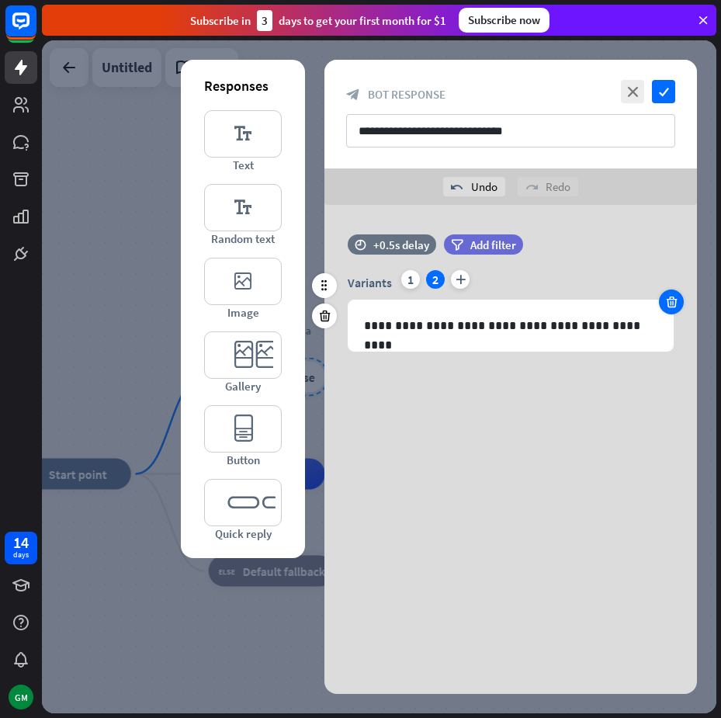
click at [669, 295] on icon at bounding box center [671, 302] width 15 height 14
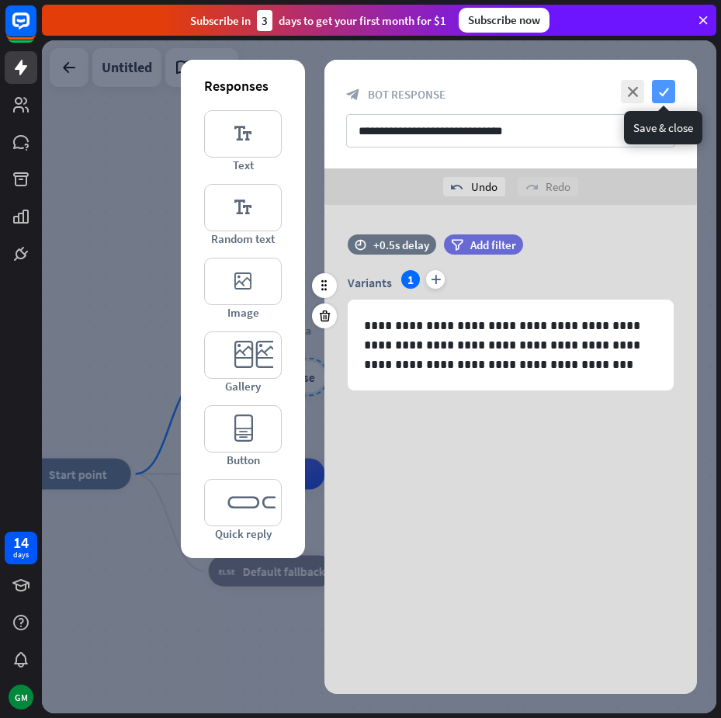
click at [658, 86] on icon "check" at bounding box center [663, 91] width 23 height 23
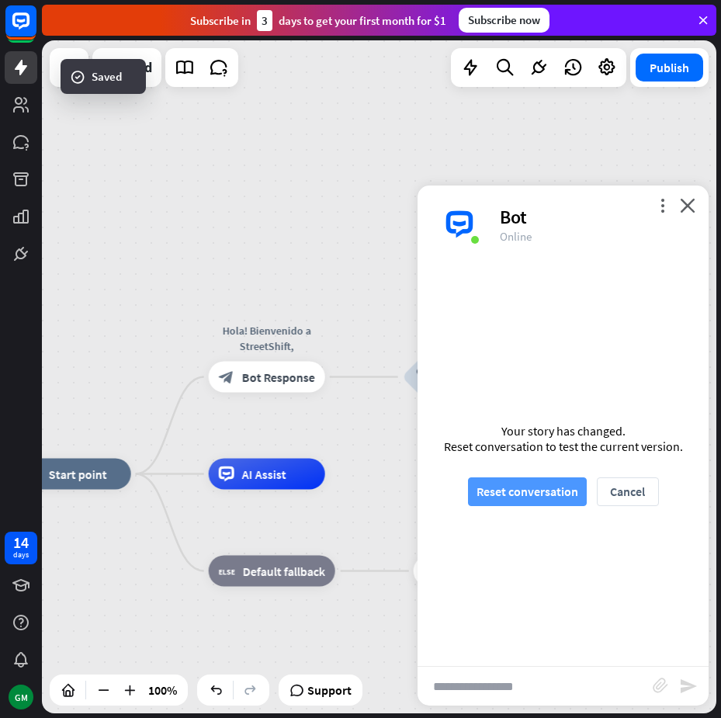
click at [546, 490] on button "Reset conversation" at bounding box center [527, 491] width 119 height 29
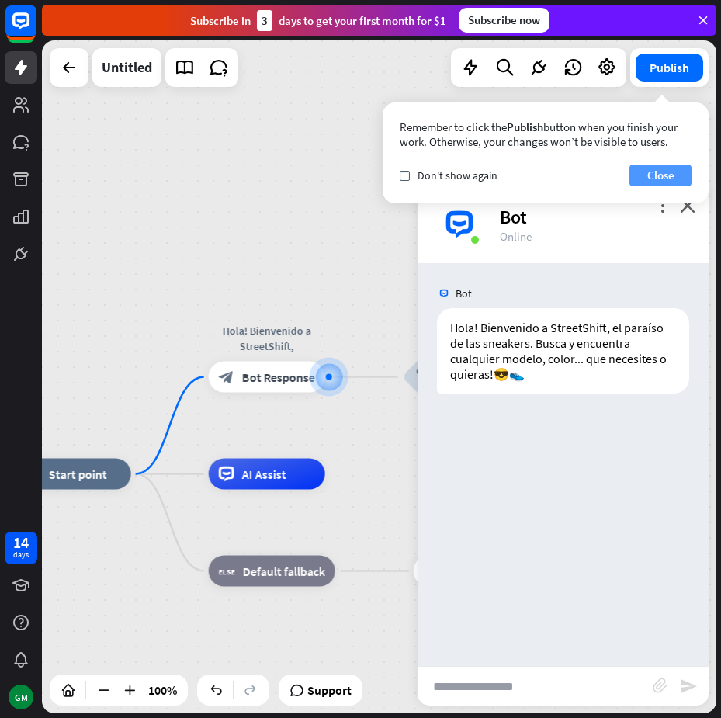
click at [654, 180] on button "Close" at bounding box center [660, 175] width 62 height 22
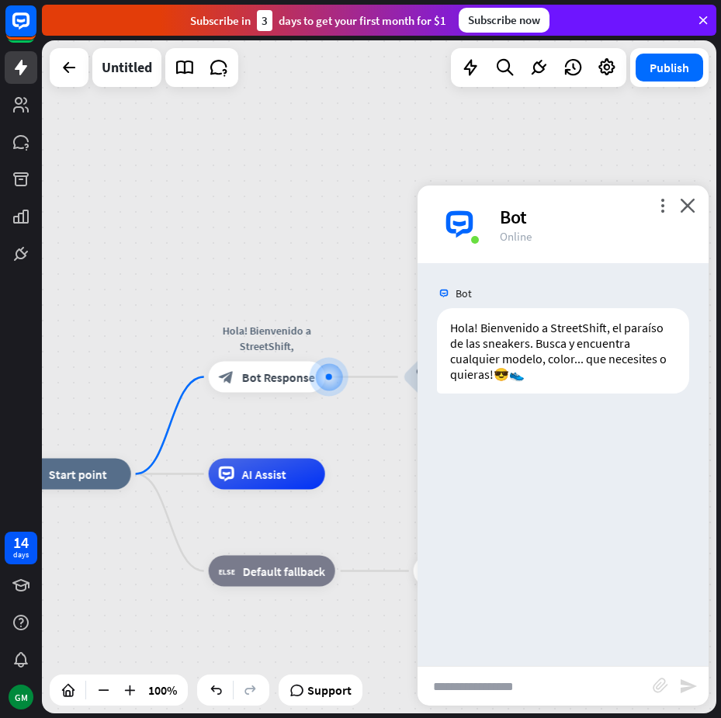
click at [547, 696] on input "text" at bounding box center [534, 685] width 235 height 39
type input "**********"
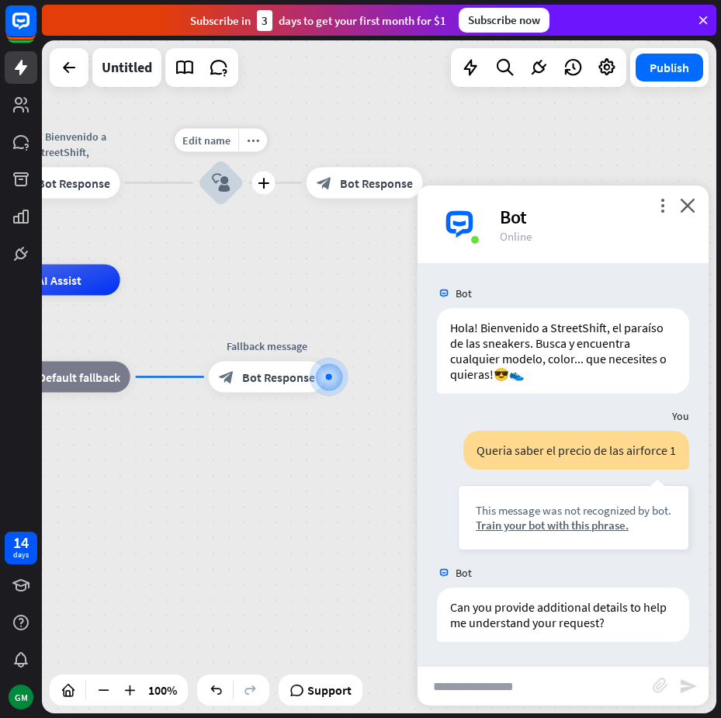
click at [223, 188] on icon "block_user_input" at bounding box center [221, 183] width 19 height 19
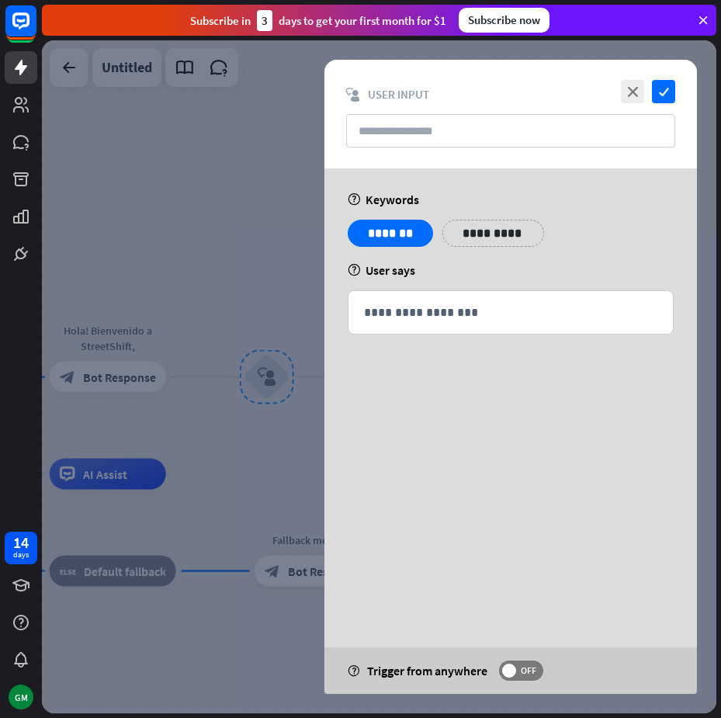
click at [493, 240] on p "**********" at bounding box center [493, 232] width 78 height 19
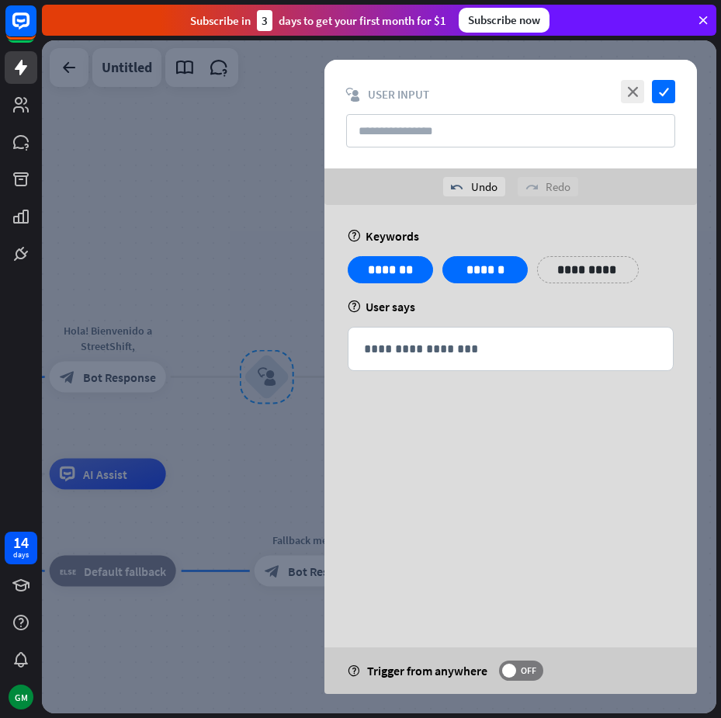
click at [622, 291] on div "**********" at bounding box center [510, 275] width 335 height 39
click at [593, 265] on p "**********" at bounding box center [579, 269] width 62 height 19
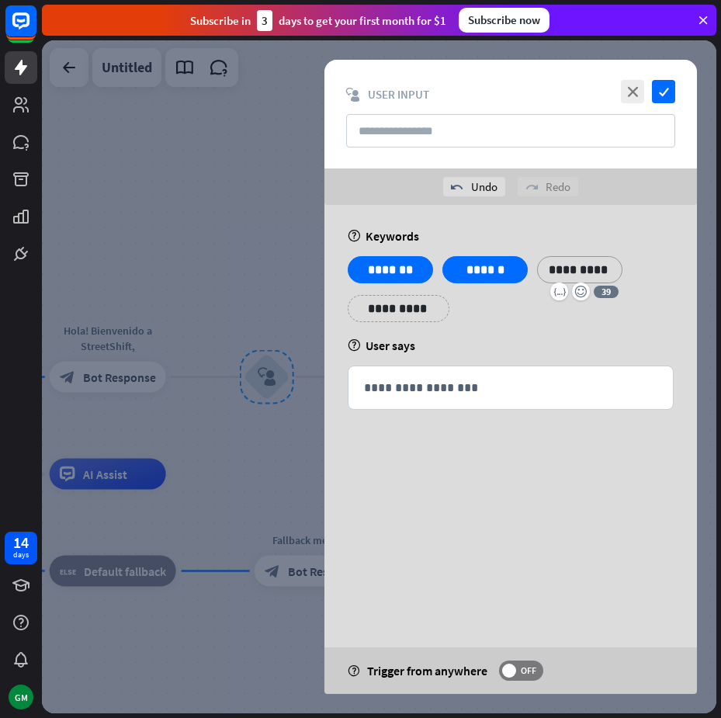
click at [567, 306] on div "**********" at bounding box center [510, 295] width 335 height 78
click at [393, 307] on p "**********" at bounding box center [390, 308] width 62 height 19
click at [531, 324] on div "**********" at bounding box center [510, 295] width 335 height 78
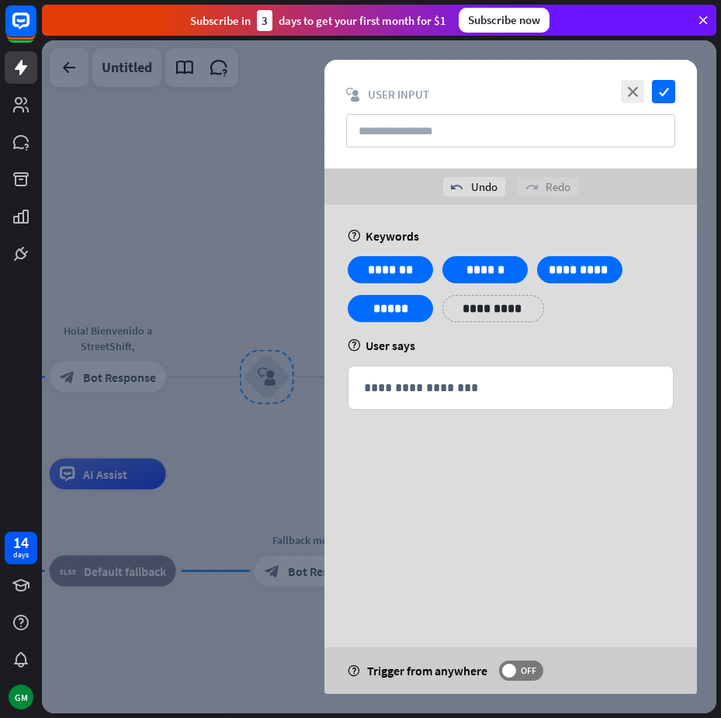
click at [494, 311] on p "**********" at bounding box center [493, 308] width 78 height 19
click at [644, 344] on div "help User says" at bounding box center [511, 345] width 326 height 16
click at [666, 92] on icon "check" at bounding box center [663, 91] width 23 height 23
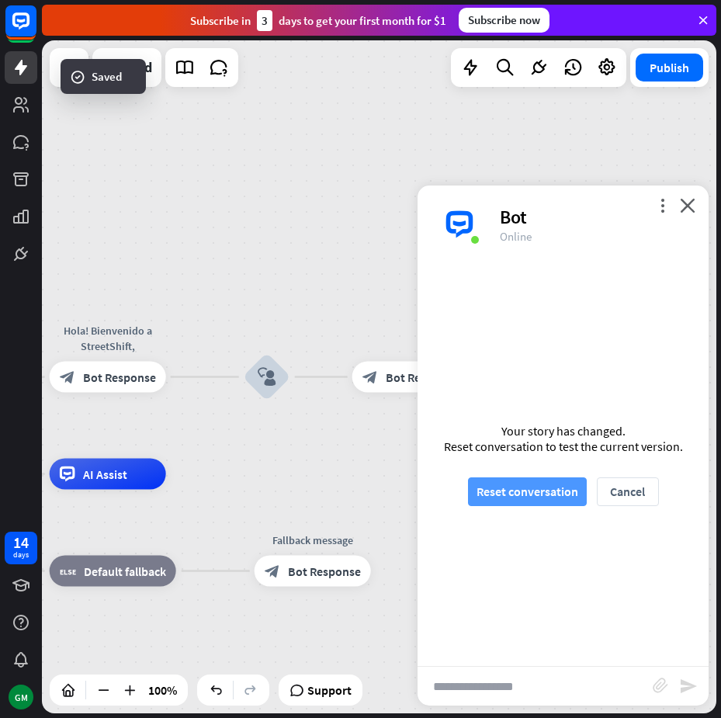
click at [499, 480] on button "Reset conversation" at bounding box center [527, 491] width 119 height 29
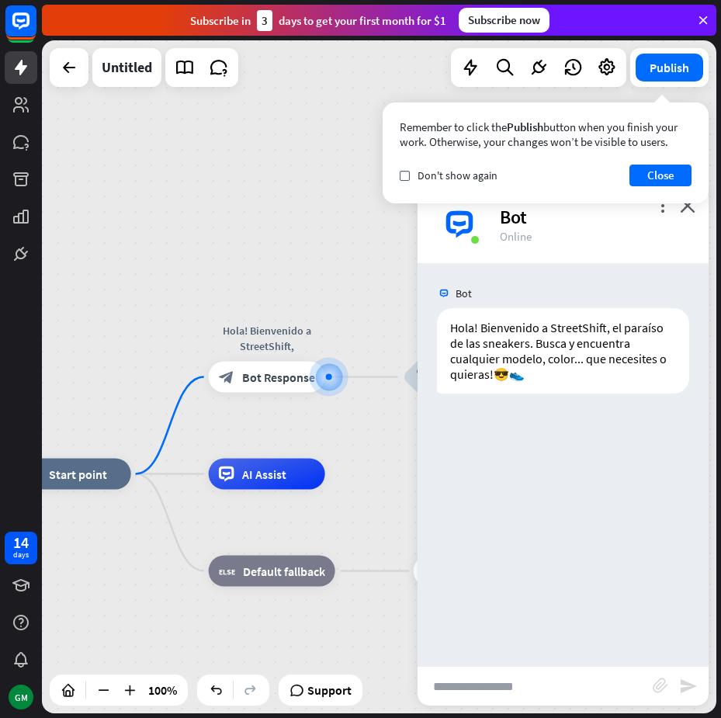
click at [475, 673] on input "text" at bounding box center [534, 685] width 235 height 39
type input "**********"
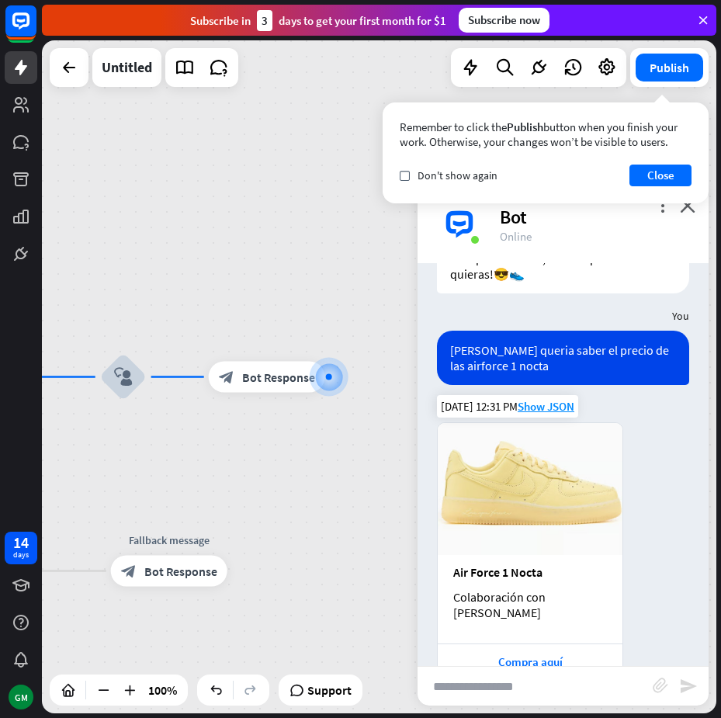
scroll to position [121, 0]
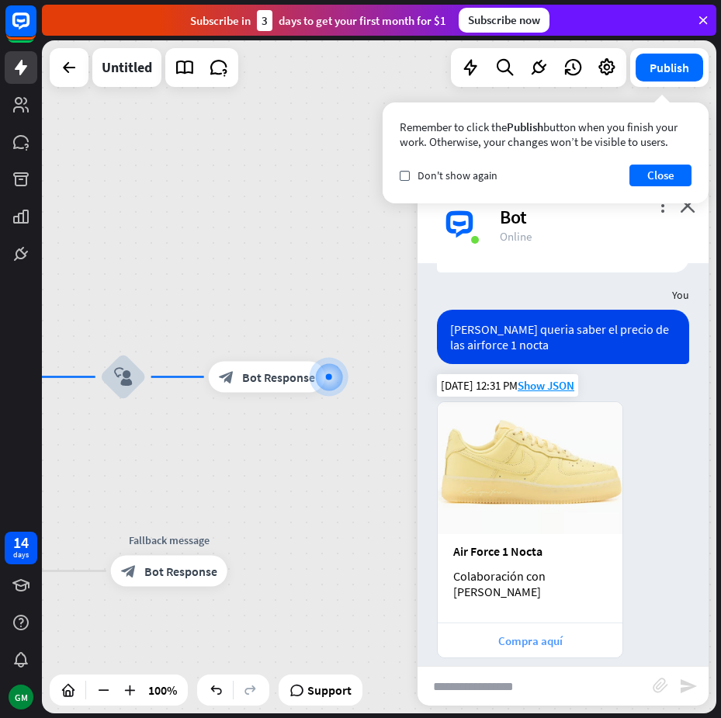
click at [529, 633] on div "Compra aquí" at bounding box center [529, 640] width 169 height 15
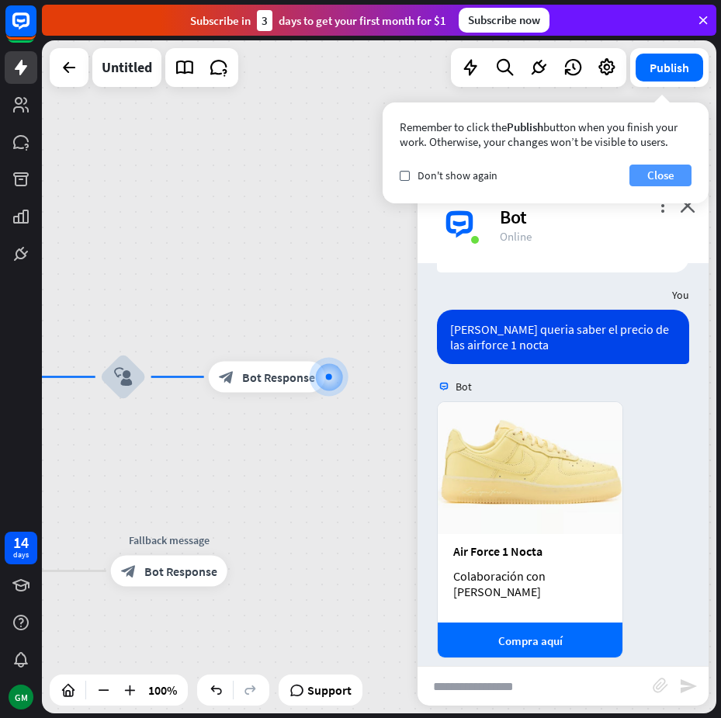
click at [673, 171] on button "Close" at bounding box center [660, 175] width 62 height 22
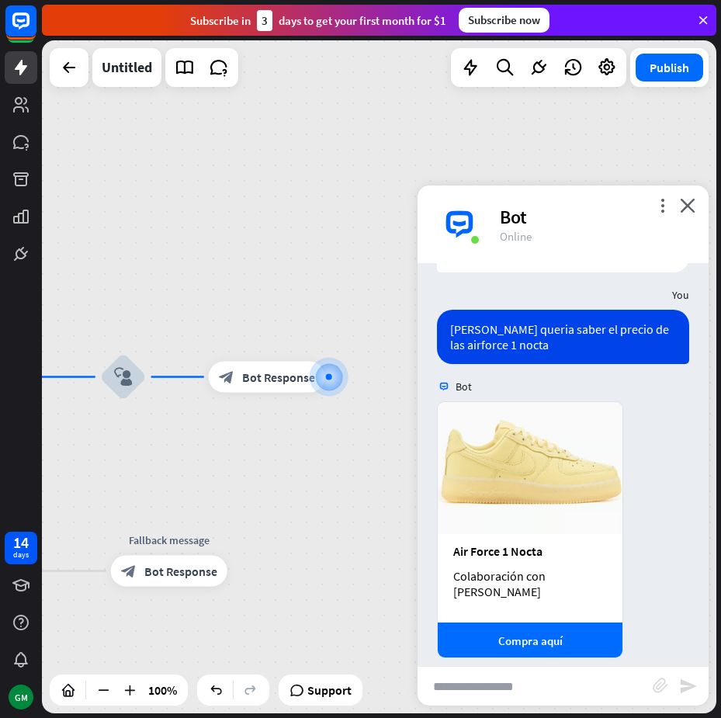
click at [379, 316] on div "home_2 Start point Hola! Bienvenido a StreetShift, block_bot_response Bot Respo…" at bounding box center [379, 376] width 674 height 673
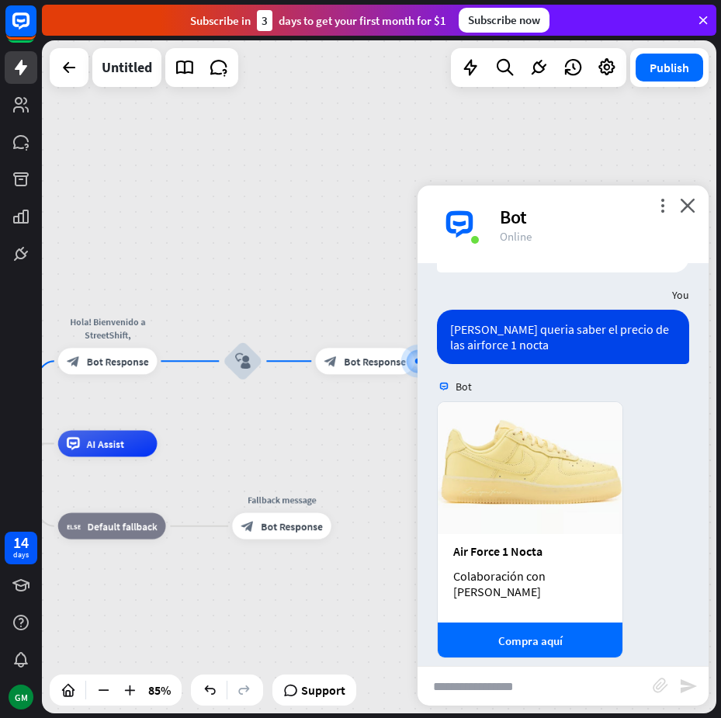
drag, startPoint x: 164, startPoint y: 426, endPoint x: 254, endPoint y: 403, distance: 92.9
click at [254, 417] on div "home_2 Start point Hola! Bienvenido a StreetShift, block_bot_response Bot Respo…" at bounding box center [379, 376] width 674 height 673
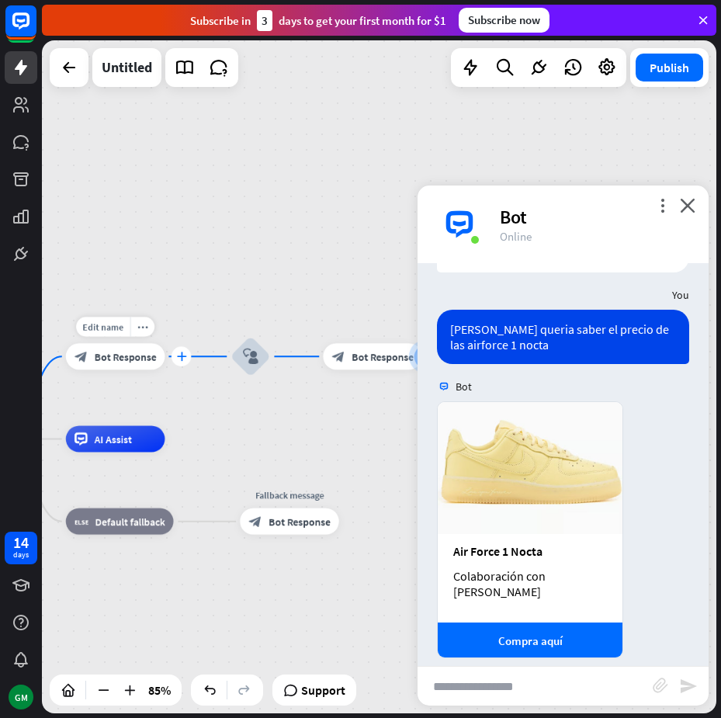
click at [180, 353] on icon "plus" at bounding box center [181, 355] width 10 height 9
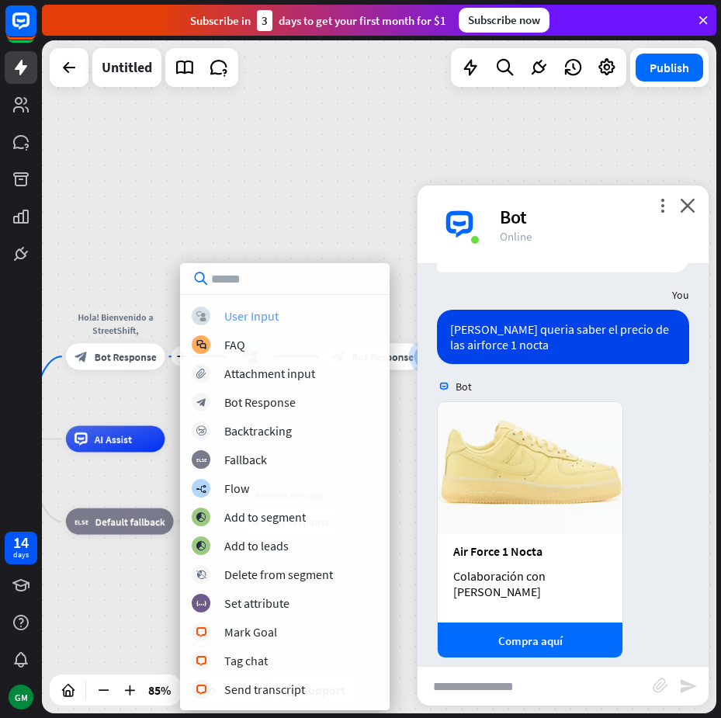
click at [242, 316] on div "User Input" at bounding box center [251, 316] width 54 height 16
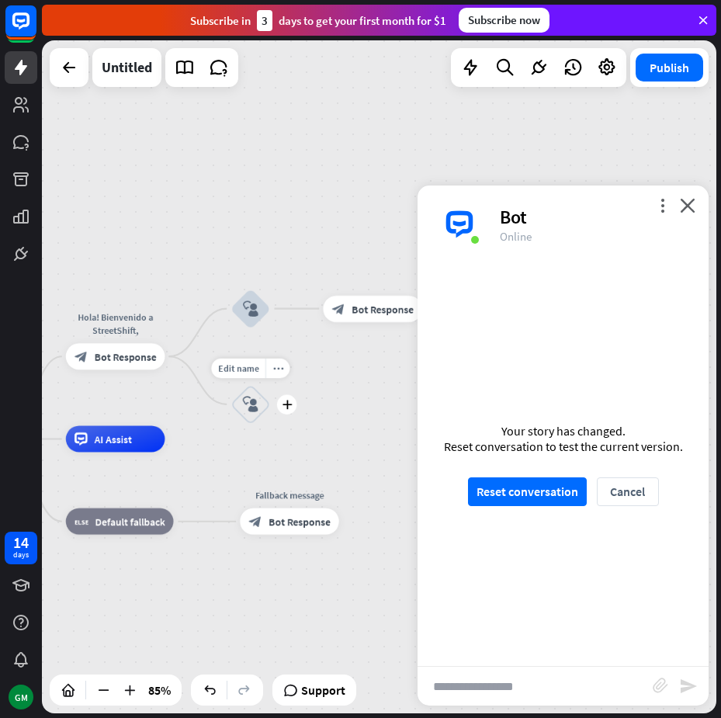
click at [246, 402] on icon "block_user_input" at bounding box center [251, 404] width 16 height 16
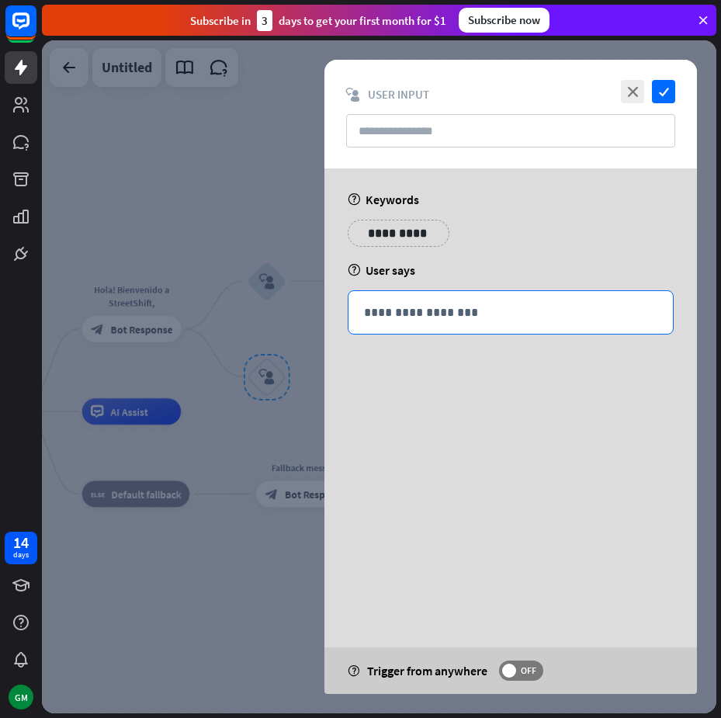
click at [440, 310] on p "**********" at bounding box center [510, 312] width 293 height 19
click at [374, 224] on p "**********" at bounding box center [398, 232] width 78 height 19
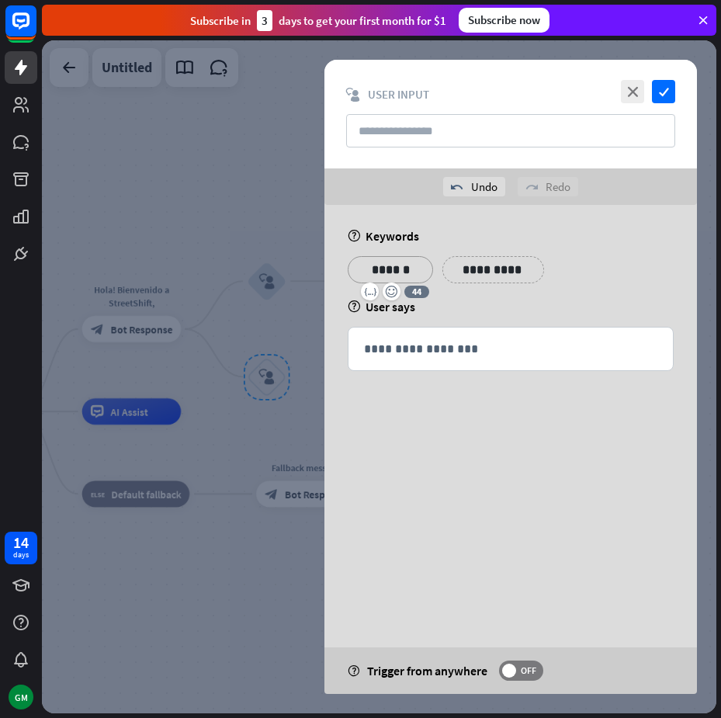
click at [598, 260] on div "**********" at bounding box center [510, 275] width 335 height 39
click at [470, 265] on p "**********" at bounding box center [485, 269] width 62 height 19
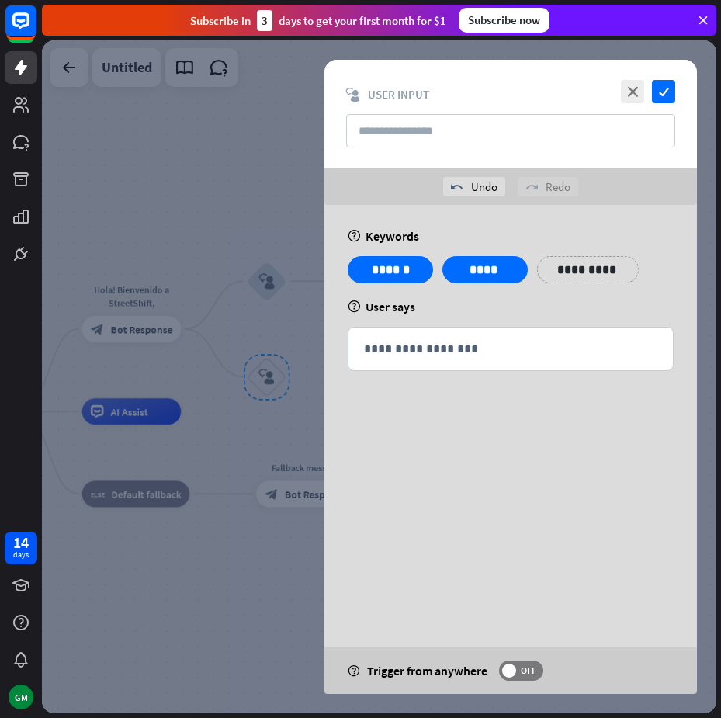
click at [561, 302] on div "help User says" at bounding box center [511, 307] width 326 height 16
click at [575, 268] on p "**********" at bounding box center [579, 269] width 62 height 19
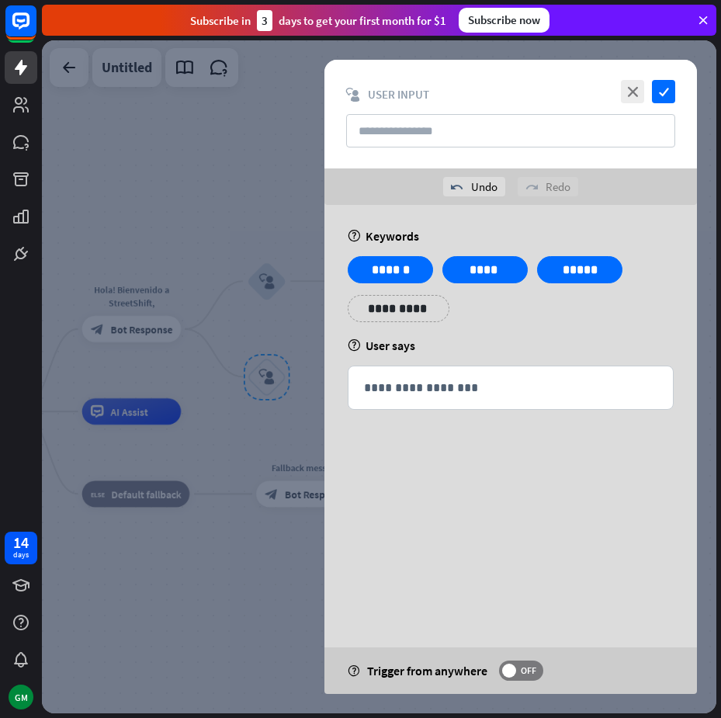
click at [534, 340] on div "help User says" at bounding box center [511, 345] width 326 height 16
click at [657, 92] on icon "check" at bounding box center [663, 91] width 23 height 23
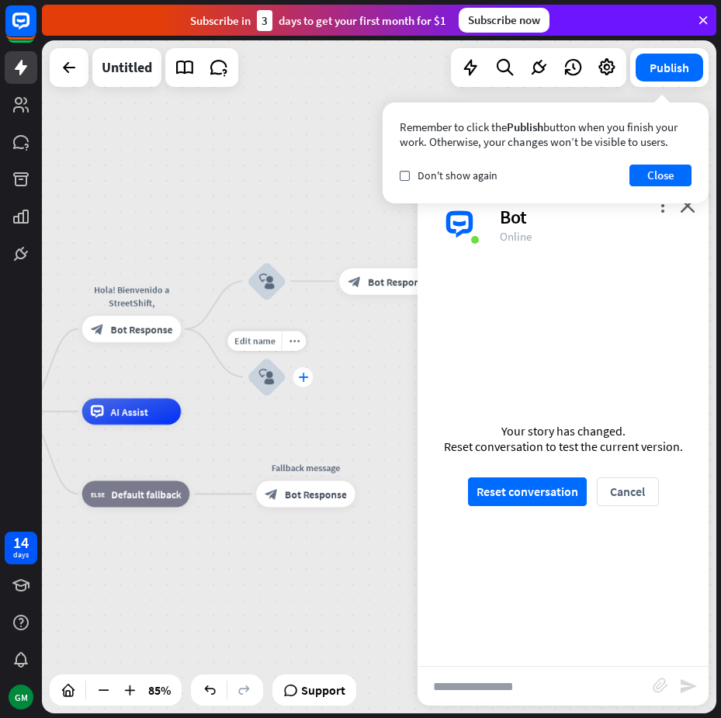
click at [298, 381] on icon "plus" at bounding box center [303, 376] width 10 height 9
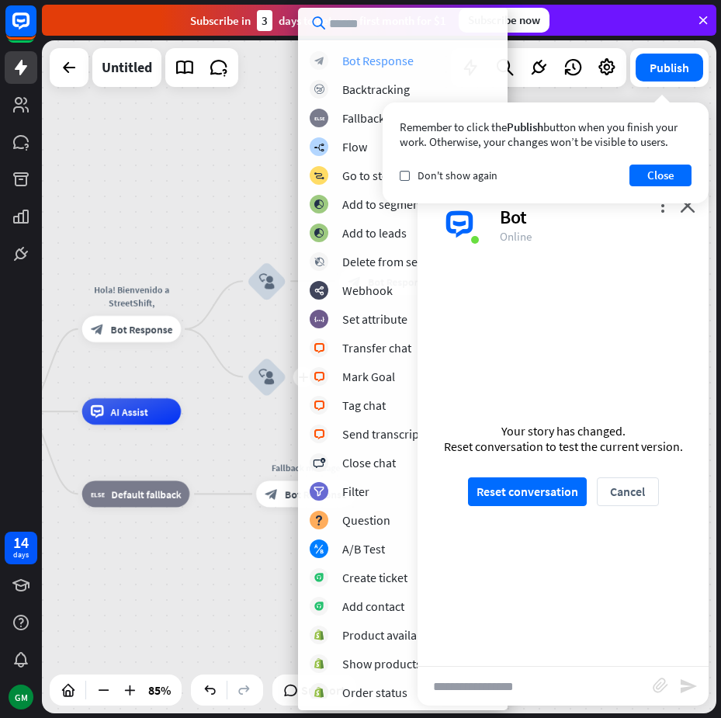
click at [365, 64] on div "Bot Response" at bounding box center [377, 61] width 71 height 16
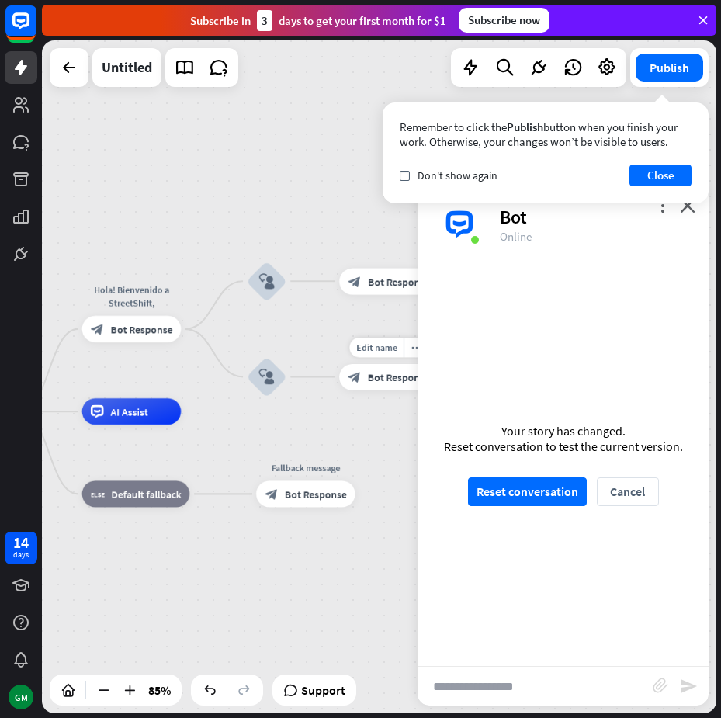
click at [372, 380] on span "Bot Response" at bounding box center [399, 376] width 62 height 13
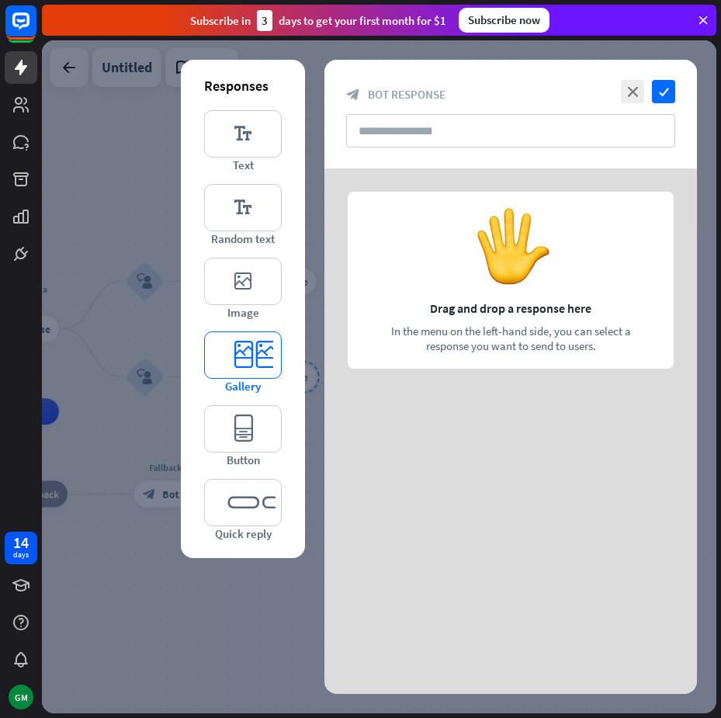
click at [238, 361] on icon "editor_card" at bounding box center [243, 354] width 78 height 47
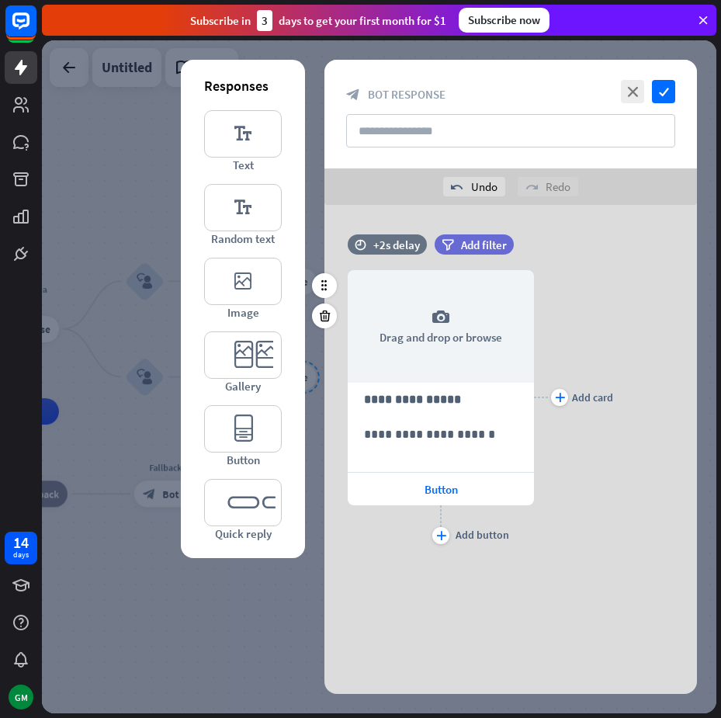
drag, startPoint x: 435, startPoint y: 339, endPoint x: 610, endPoint y: 261, distance: 191.0
click at [610, 261] on div "plus Add card" at bounding box center [573, 397] width 79 height 301
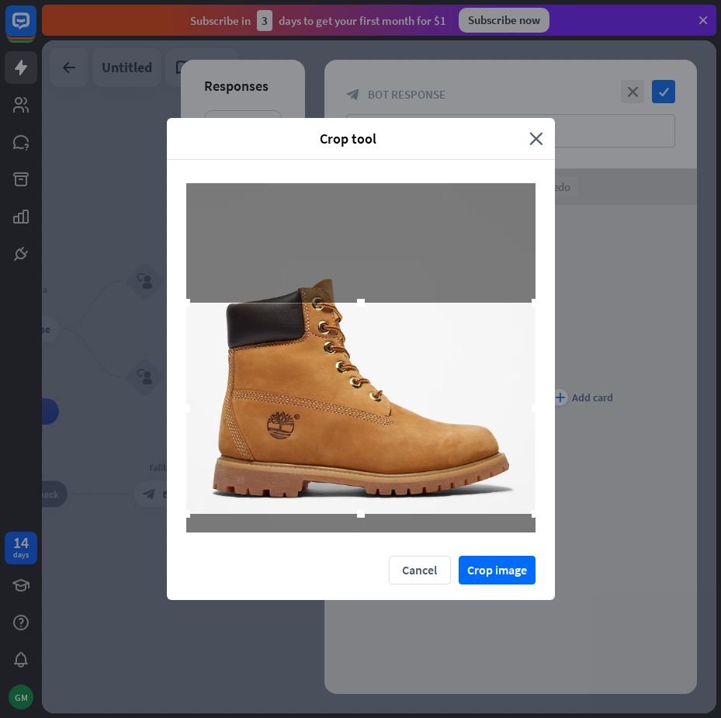
drag, startPoint x: 413, startPoint y: 390, endPoint x: 406, endPoint y: 441, distance: 51.0
click at [406, 441] on div at bounding box center [360, 408] width 349 height 211
drag, startPoint x: 365, startPoint y: 306, endPoint x: 364, endPoint y: 260, distance: 45.8
click at [364, 260] on div at bounding box center [360, 357] width 349 height 349
drag, startPoint x: 361, startPoint y: 306, endPoint x: 361, endPoint y: 267, distance: 39.6
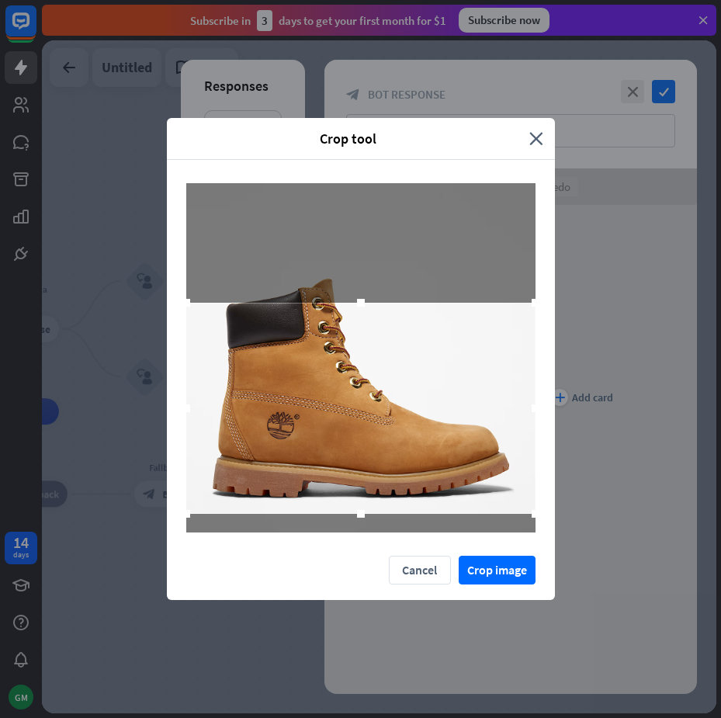
click at [361, 267] on div at bounding box center [360, 357] width 349 height 349
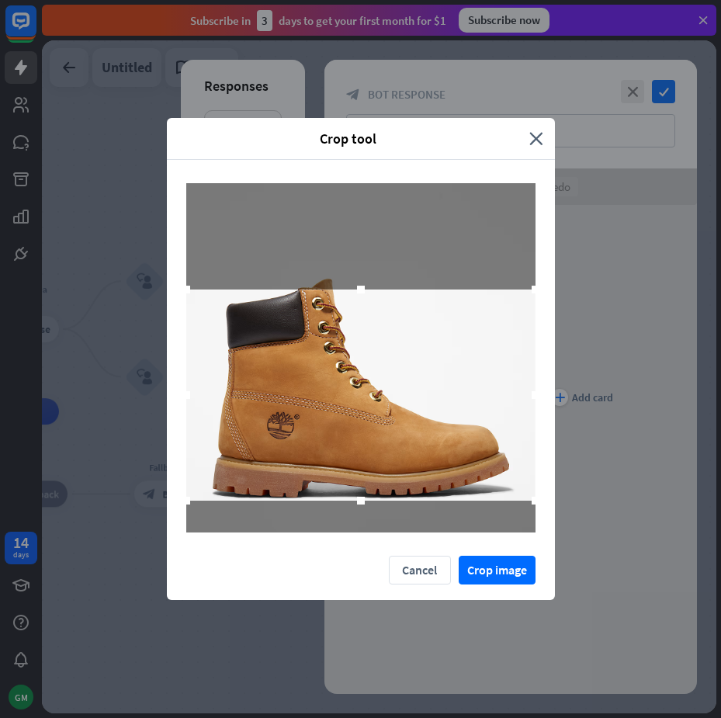
drag, startPoint x: 354, startPoint y: 337, endPoint x: 355, endPoint y: 323, distance: 13.2
click at [355, 323] on div at bounding box center [360, 394] width 349 height 211
drag, startPoint x: 366, startPoint y: 289, endPoint x: 365, endPoint y: 256, distance: 33.4
click at [365, 256] on div at bounding box center [360, 357] width 349 height 349
drag, startPoint x: 190, startPoint y: 291, endPoint x: 126, endPoint y: 313, distance: 67.2
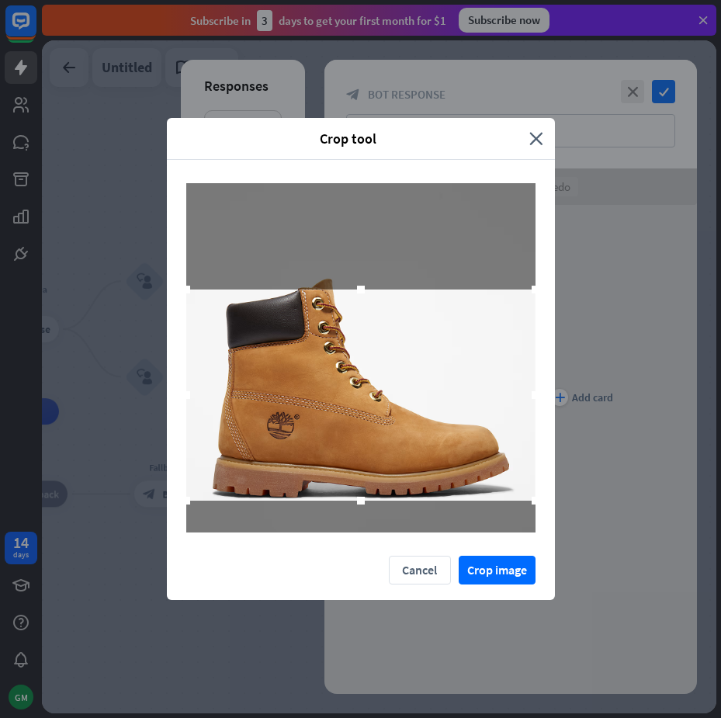
click at [126, 312] on div "Crop tool close Cancel Crop image" at bounding box center [360, 359] width 721 height 718
click at [319, 361] on div at bounding box center [360, 393] width 349 height 211
drag, startPoint x: 532, startPoint y: 289, endPoint x: 628, endPoint y: 204, distance: 128.6
click at [628, 204] on div "Crop tool close Cancel Crop image" at bounding box center [360, 359] width 721 height 718
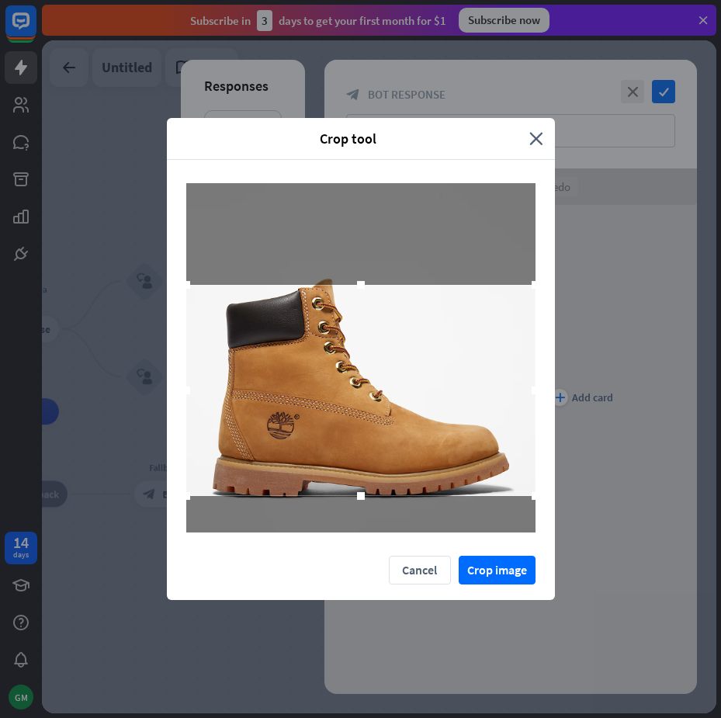
click at [463, 357] on div at bounding box center [360, 390] width 349 height 211
click at [421, 569] on button "Cancel" at bounding box center [420, 569] width 62 height 29
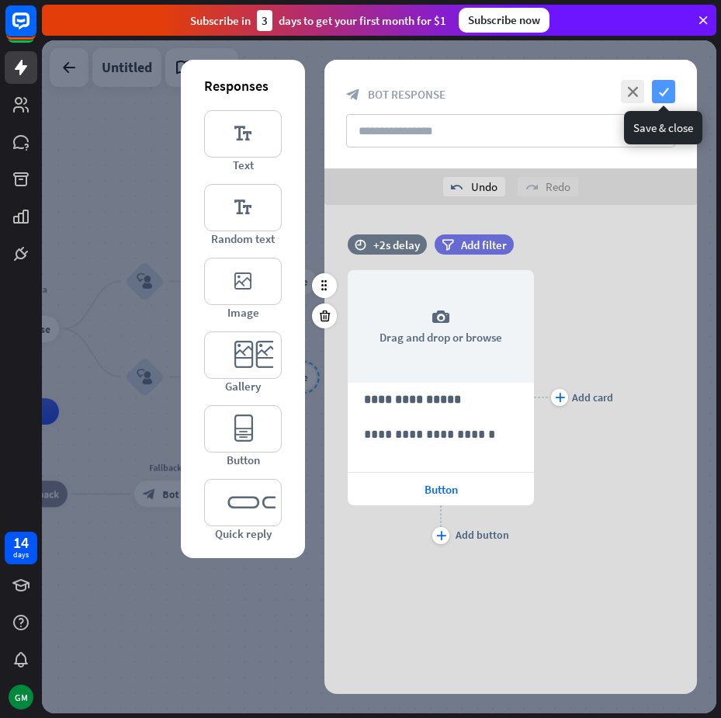
click at [669, 92] on icon "check" at bounding box center [663, 91] width 23 height 23
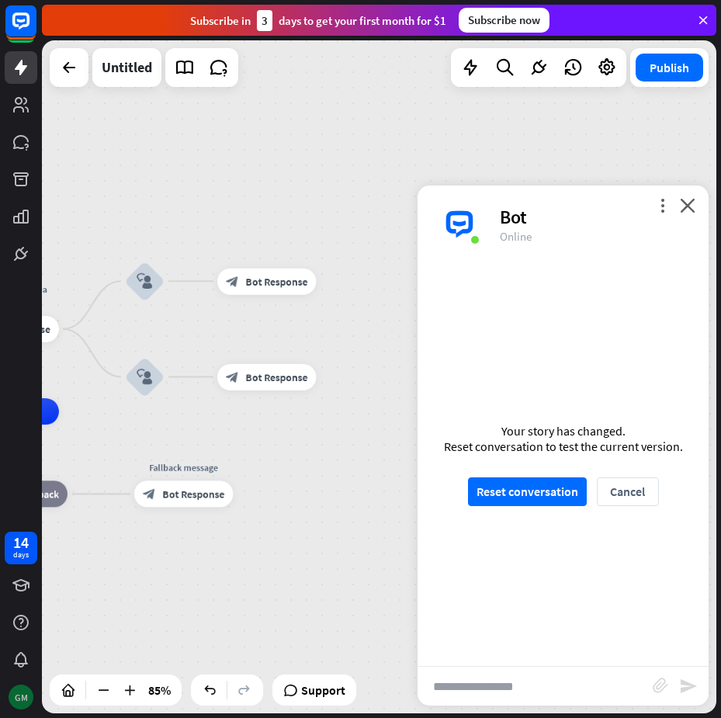
click at [17, 694] on div "GM" at bounding box center [21, 696] width 25 height 25
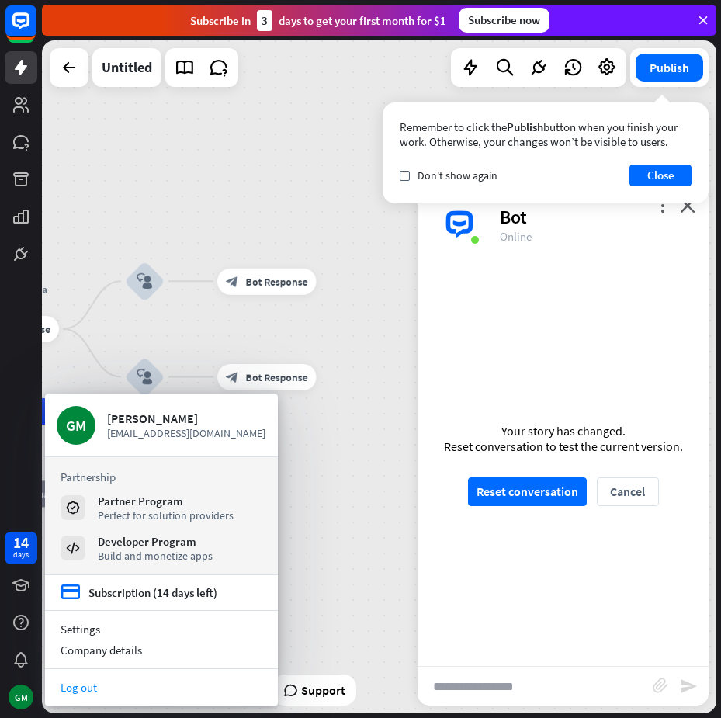
click at [79, 690] on link "Log out" at bounding box center [161, 686] width 233 height 21
